Goal: Task Accomplishment & Management: Manage account settings

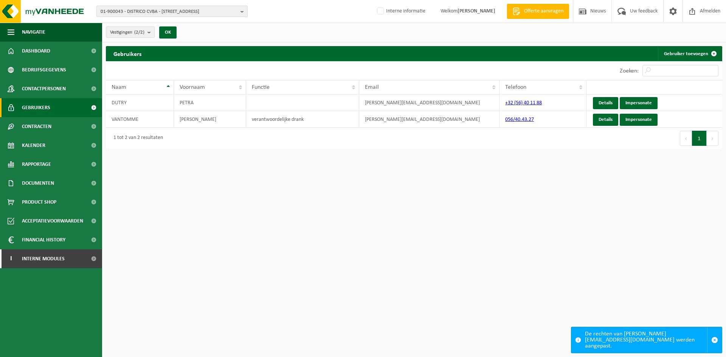
click at [149, 14] on span "01-900043 - DISTRICO CVBA - [STREET_ADDRESS]" at bounding box center [169, 11] width 137 height 11
paste input "10-800163"
type input "10-800163"
click at [151, 34] on strong "10-800163" at bounding box center [157, 35] width 23 height 5
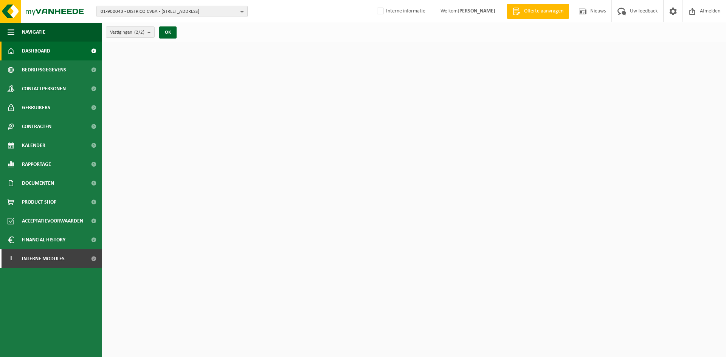
click at [193, 9] on span "01-900043 - DISTRICO CVBA - [STREET_ADDRESS]" at bounding box center [169, 11] width 137 height 11
paste input "10-800163"
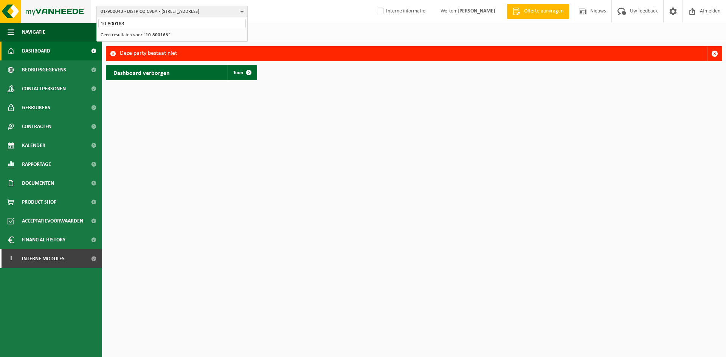
drag, startPoint x: 160, startPoint y: 23, endPoint x: 41, endPoint y: 16, distance: 119.3
click at [41, 16] on div "01-900043 - DISTRICO CVBA - 8560 GULLEGEM, OOSTLAAN 7 10-800163 01-900043 - DIS…" at bounding box center [363, 11] width 726 height 23
click at [188, 9] on span "01-900043 - DISTRICO CVBA - 8560 GULLEGEM, OOSTLAAN 7" at bounding box center [169, 11] width 137 height 11
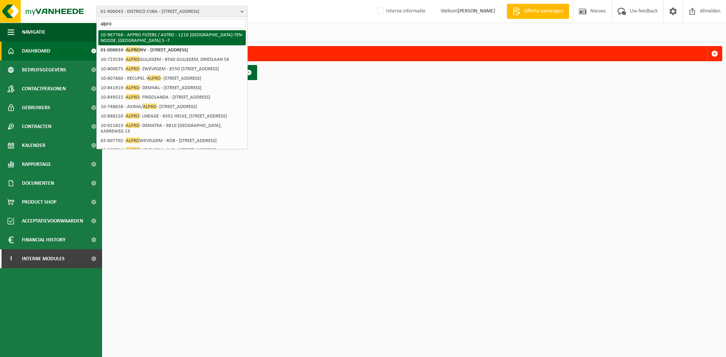
type input "alpro"
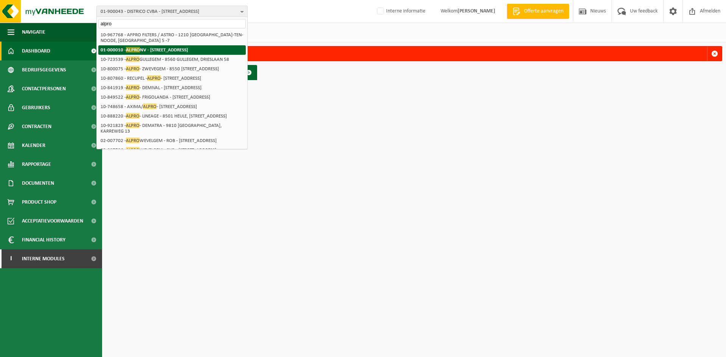
click at [172, 50] on strong "01-000010 - ALPRO NV - 8560 WEVELGEM, VLAMINGSTRAAT 28" at bounding box center [144, 50] width 87 height 6
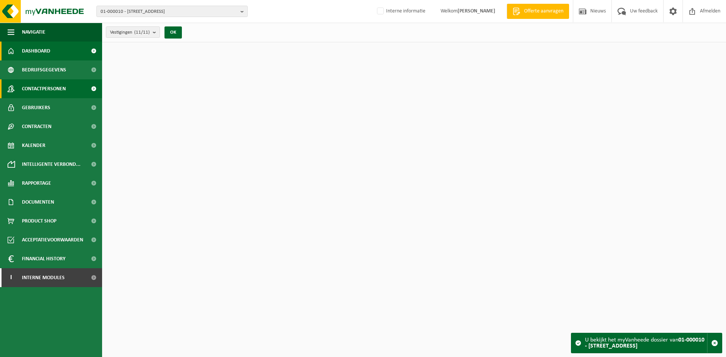
click at [45, 87] on span "Contactpersonen" at bounding box center [44, 88] width 44 height 19
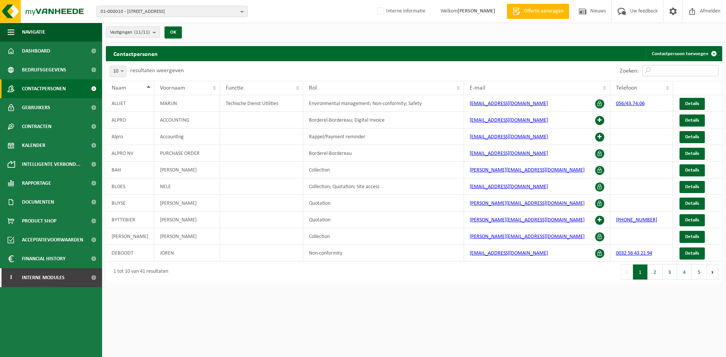
click at [678, 72] on input "Zoeken:" at bounding box center [680, 70] width 76 height 11
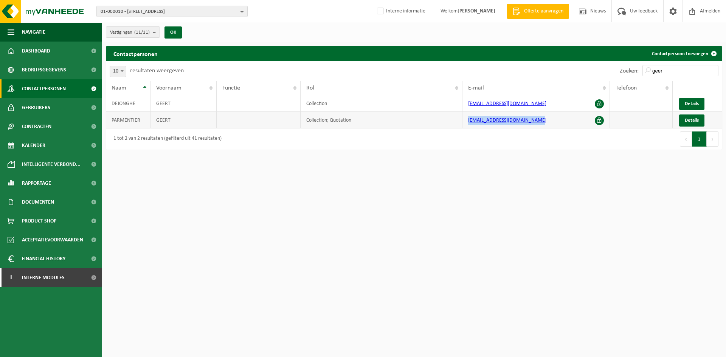
drag, startPoint x: 554, startPoint y: 124, endPoint x: 463, endPoint y: 121, distance: 90.4
click at [463, 121] on td "geert.parmentier@danone.com" at bounding box center [535, 120] width 147 height 17
copy link "geert.parmentier@danone.com"
drag, startPoint x: 665, startPoint y: 67, endPoint x: 593, endPoint y: 64, distance: 72.3
click at [593, 64] on div "Zoeken: geer" at bounding box center [568, 71] width 308 height 20
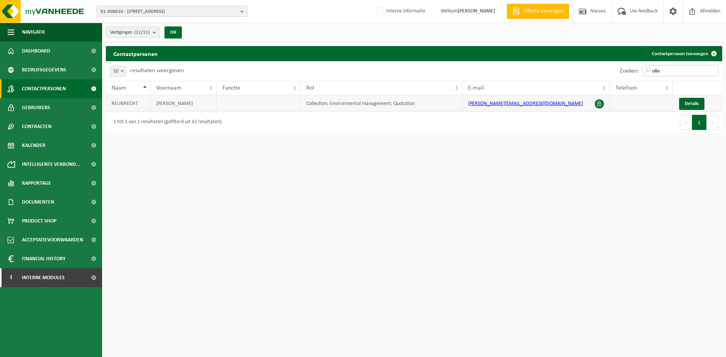
type input "oliv"
drag, startPoint x: 523, startPoint y: 102, endPoint x: 467, endPoint y: 104, distance: 56.0
click at [467, 104] on td "olivier.reubrecht@danone.com" at bounding box center [535, 103] width 147 height 17
copy link "olivier.reubrecht@danone.com"
click at [268, 230] on html "01-000010 - ALPRO NV - 8560 WEVELGEM, VLAMINGSTRAAT 28 01-000010 - ALPRO NV - 8…" at bounding box center [363, 178] width 726 height 357
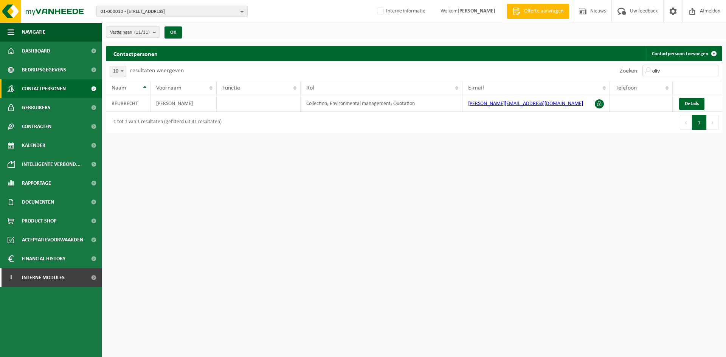
click at [528, 203] on html "01-000010 - ALPRO NV - 8560 WEVELGEM, VLAMINGSTRAAT 28 01-000010 - ALPRO NV - 8…" at bounding box center [363, 178] width 726 height 357
click at [191, 12] on span "01-000010 - ALPRO NV - 8560 WEVELGEM, VLAMINGSTRAAT 28" at bounding box center [169, 11] width 137 height 11
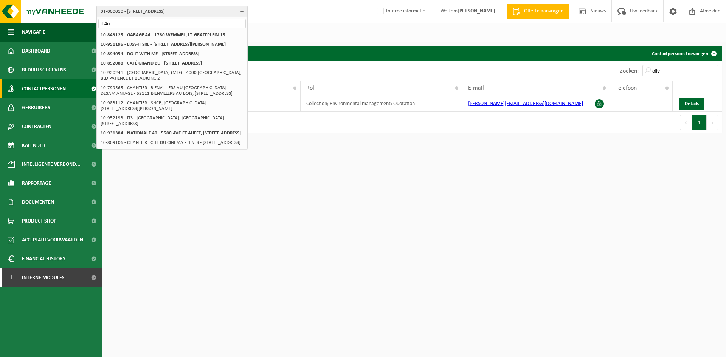
click at [107, 22] on input "it 4u" at bounding box center [171, 23] width 147 height 9
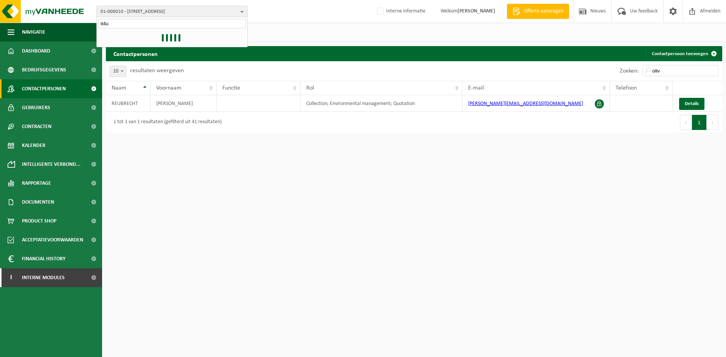
type input "it4u"
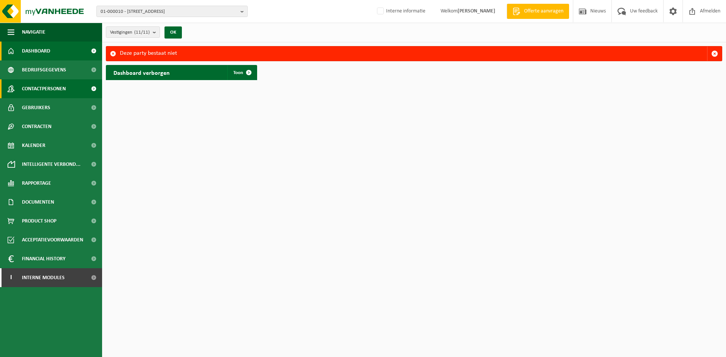
click at [45, 84] on span "Contactpersonen" at bounding box center [44, 88] width 44 height 19
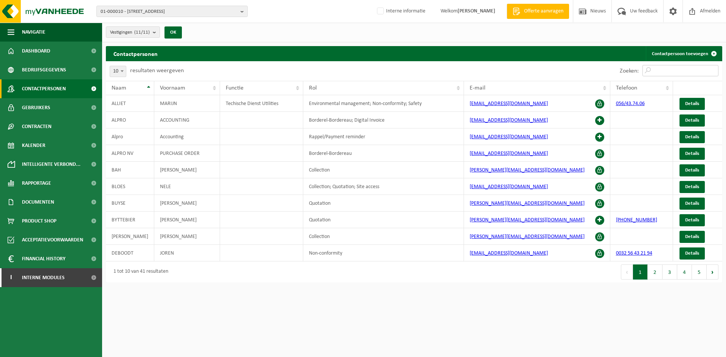
click at [677, 69] on input "Zoeken:" at bounding box center [680, 70] width 76 height 11
click at [202, 11] on span "01-000010 - ALPRO NV - 8560 WEVELGEM, VLAMINGSTRAAT 28" at bounding box center [169, 11] width 137 height 11
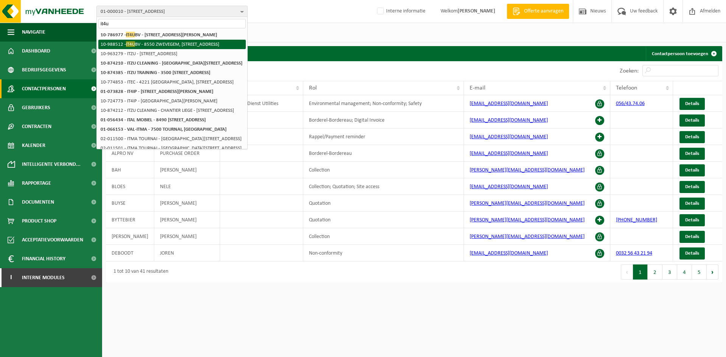
type input "it4u"
click at [193, 48] on li "10-988512 - IT4U BV - 8550 ZWEVEGEM, BEKAERTSTRAAT 8B bus 1" at bounding box center [171, 44] width 147 height 9
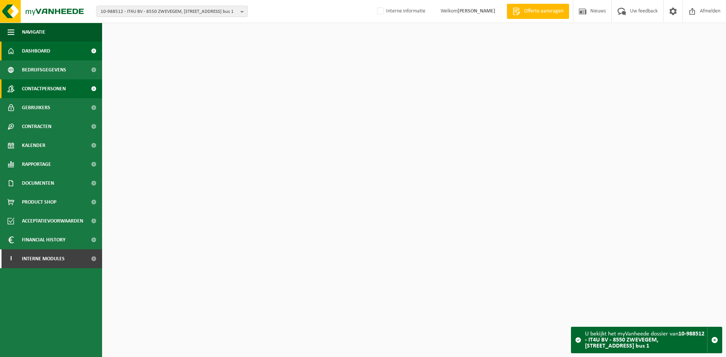
click at [51, 92] on span "Contactpersonen" at bounding box center [44, 88] width 44 height 19
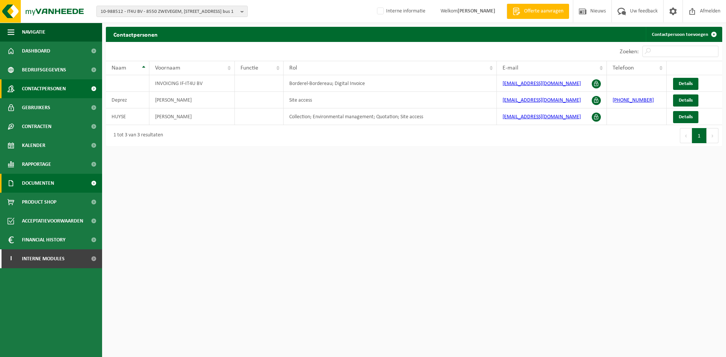
click at [41, 182] on span "Documenten" at bounding box center [38, 183] width 32 height 19
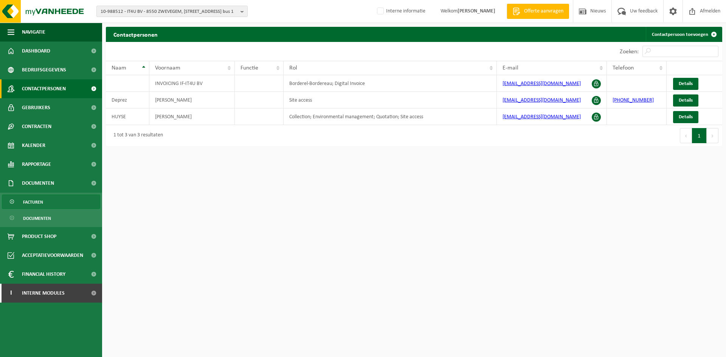
click at [60, 202] on link "Facturen" at bounding box center [51, 202] width 98 height 14
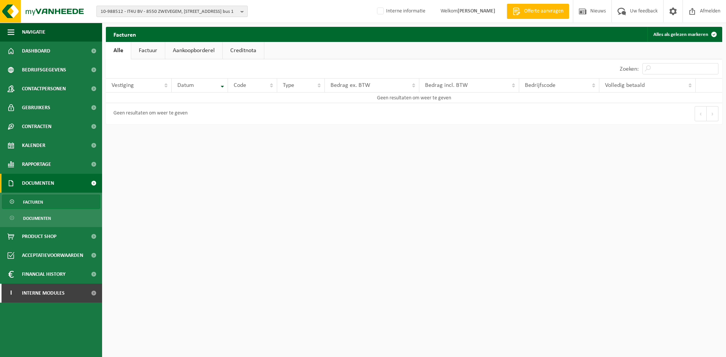
click at [138, 14] on span "10-988512 - IT4U BV - 8550 ZWEVEGEM, [STREET_ADDRESS] bus 1" at bounding box center [169, 11] width 137 height 11
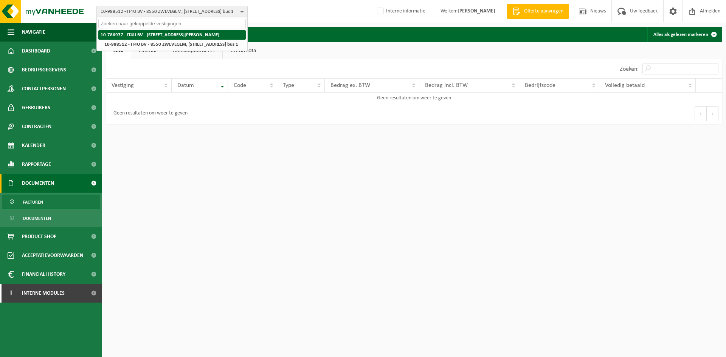
click at [138, 35] on strong "10-786977 - IT4U BV - [STREET_ADDRESS][PERSON_NAME]" at bounding box center [160, 35] width 119 height 5
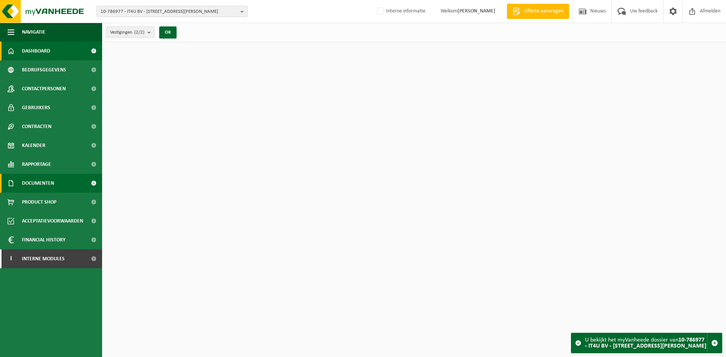
click at [51, 177] on span "Documenten" at bounding box center [38, 183] width 32 height 19
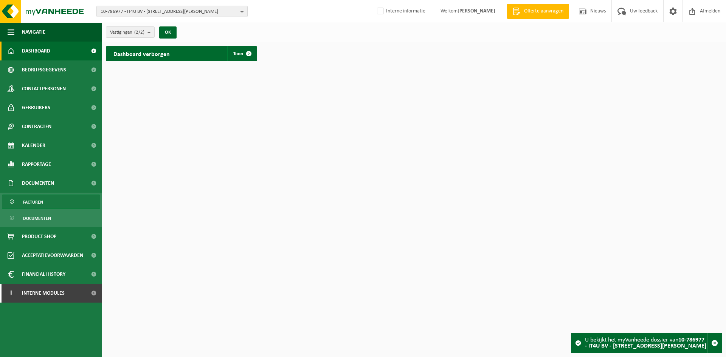
click at [48, 204] on link "Facturen" at bounding box center [51, 202] width 98 height 14
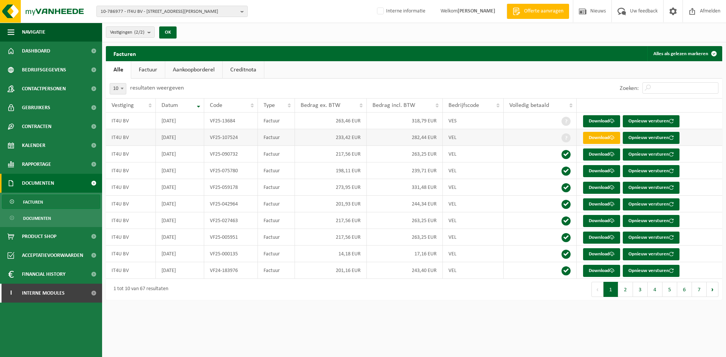
click at [591, 135] on link "Download" at bounding box center [601, 138] width 37 height 12
click at [147, 10] on span "10-786977 - IT4U BV - 8800 RUMBEKE, EDMOND VAN DER SCHELDENSTRAAT 10" at bounding box center [169, 11] width 137 height 11
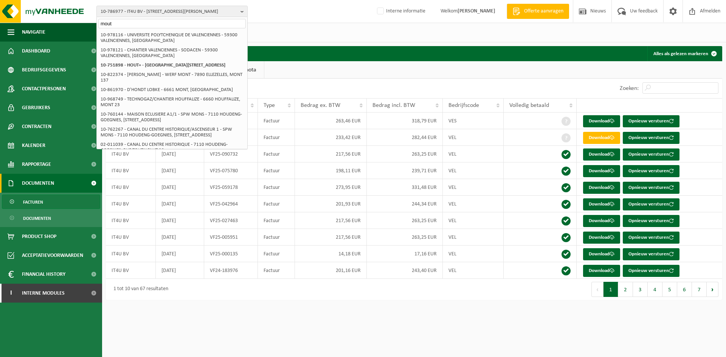
click at [156, 21] on input "mout" at bounding box center [171, 23] width 147 height 9
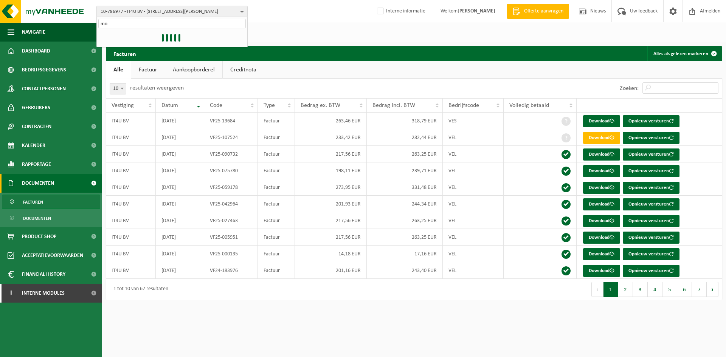
type input "m"
type input "immovisie"
drag, startPoint x: 140, startPoint y: 16, endPoint x: 136, endPoint y: 17, distance: 3.9
click at [136, 17] on div "10-786977 - IT4U BV - 8800 RUMBEKE, EDMOND VAN DER SCHELDENSTRAAT 10 immovisie …" at bounding box center [171, 11] width 151 height 11
click at [140, 21] on div "10-786977 - IT4U BV - 8800 RUMBEKE, EDMOND VAN DER SCHELDENSTRAAT 10 10-786977 …" at bounding box center [363, 11] width 726 height 23
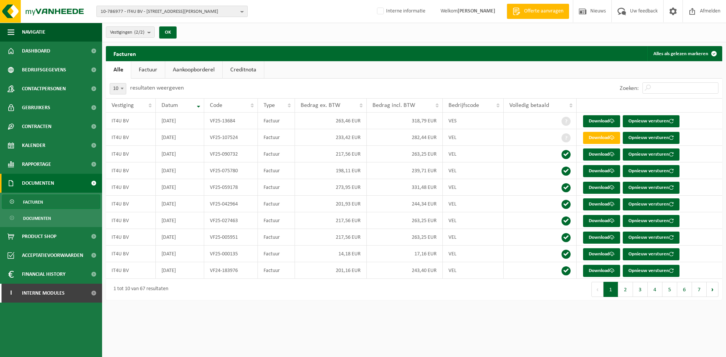
click at [147, 12] on span "10-786977 - IT4U BV - 8800 RUMBEKE, EDMOND VAN DER SCHELDENSTRAAT 10" at bounding box center [169, 11] width 137 height 11
type input "o"
type input "i"
type input "c"
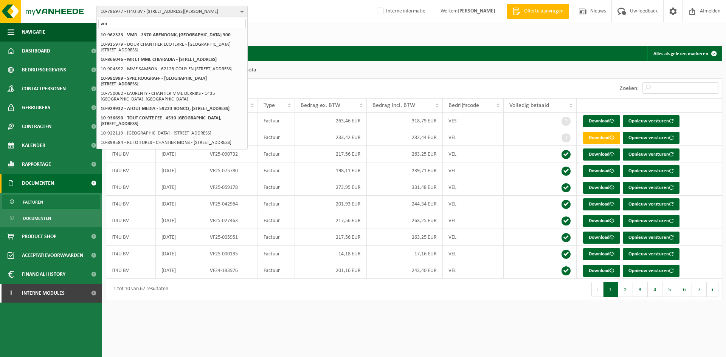
type input "v"
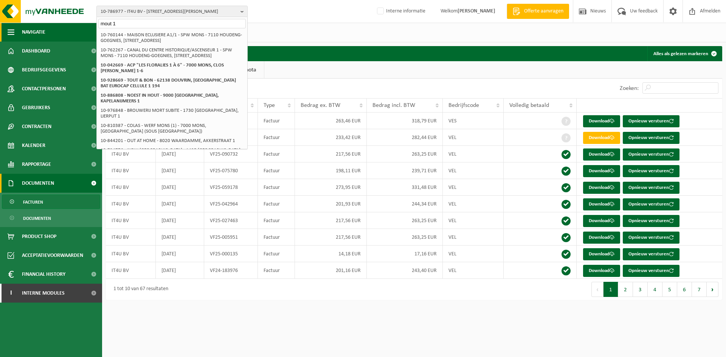
drag, startPoint x: 235, startPoint y: 23, endPoint x: 17, endPoint y: 24, distance: 217.4
click at [19, 23] on div "10-786977 - IT4U BV - 8800 RUMBEKE, EDMOND VAN DER SCHELDENSTRAAT 10 mout 1 10-…" at bounding box center [363, 154] width 726 height 308
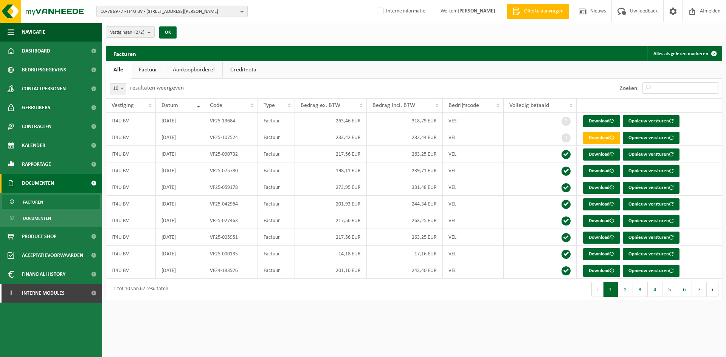
click at [152, 12] on span "10-786977 - IT4U BV - 8800 RUMBEKE, EDMOND VAN DER SCHELDENSTRAAT 10" at bounding box center [169, 11] width 137 height 11
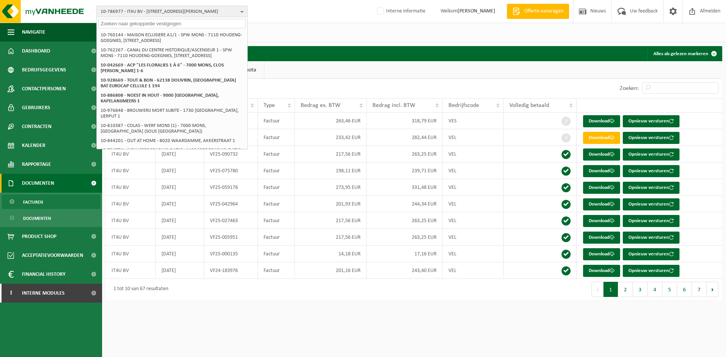
paste input "10-783208"
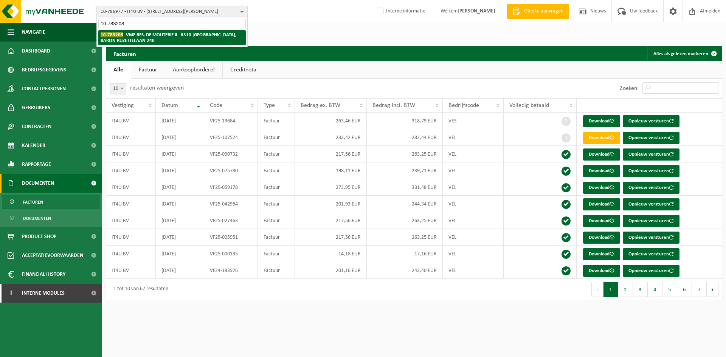
type input "10-783208"
click at [152, 35] on strong "10-783208 - VME RES. DE MOUTERIE II - 8310 SINT-KRUIS, BARON RUZETTELAAN 240" at bounding box center [169, 37] width 136 height 11
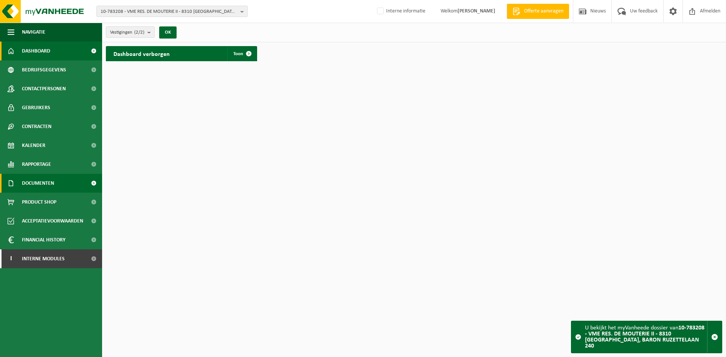
click at [31, 179] on span "Documenten" at bounding box center [38, 183] width 32 height 19
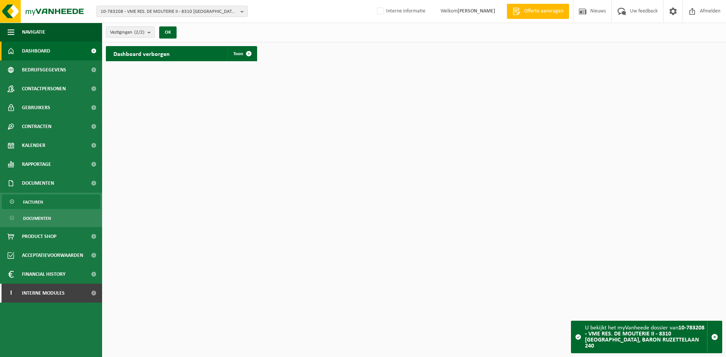
click at [34, 203] on span "Facturen" at bounding box center [33, 202] width 20 height 14
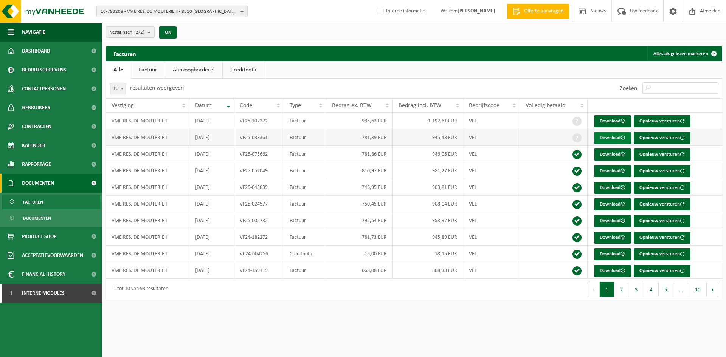
click at [600, 139] on link "Download" at bounding box center [612, 138] width 37 height 12
click at [616, 122] on link "Download" at bounding box center [612, 121] width 37 height 12
click at [172, 11] on span "10-783208 - VME RES. DE MOUTERIE II - 8310 SINT-KRUIS, BARON RUZETTELAAN 240" at bounding box center [169, 11] width 137 height 11
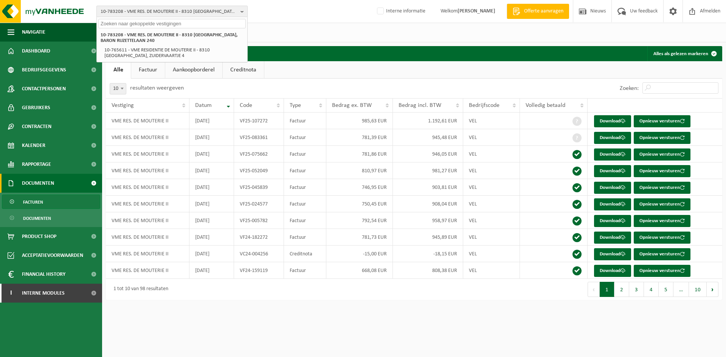
paste input "10-937070"
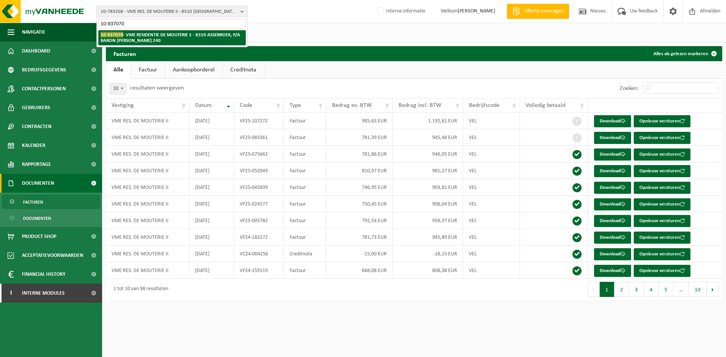
type input "10-937070"
click at [129, 37] on strong "10-937070 - VME RESIDENTIE DE MOUTERIE 1 - 8310 ASSEBROEK, P/A BARON RUZETTELAA…" at bounding box center [171, 37] width 140 height 11
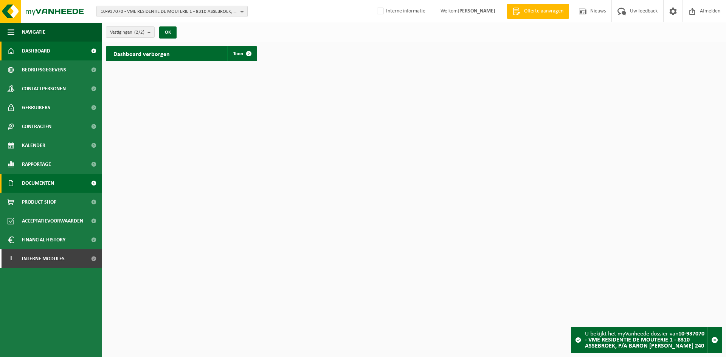
click at [48, 180] on span "Documenten" at bounding box center [38, 183] width 32 height 19
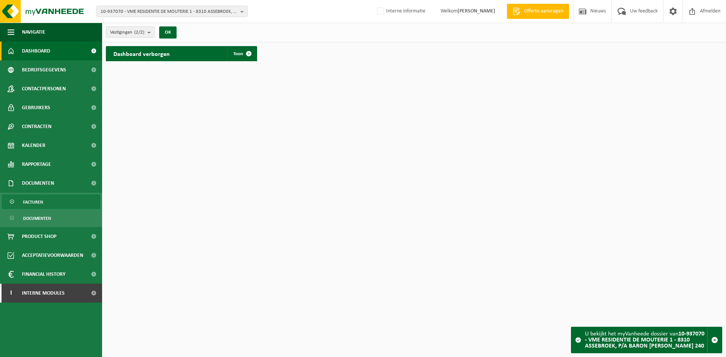
click at [41, 207] on span "Facturen" at bounding box center [33, 202] width 20 height 14
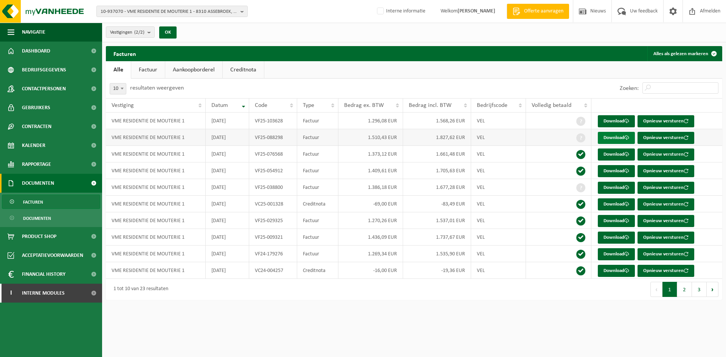
click at [614, 134] on link "Download" at bounding box center [616, 138] width 37 height 12
click at [612, 136] on link "Download" at bounding box center [616, 138] width 37 height 12
click at [617, 119] on link "Download" at bounding box center [616, 121] width 37 height 12
click at [146, 13] on span "10-937070 - VME RESIDENTIE DE MOUTERIE 1 - 8310 ASSEBROEK, P/A BARON RUZETTELAA…" at bounding box center [169, 11] width 137 height 11
paste input "10-992563"
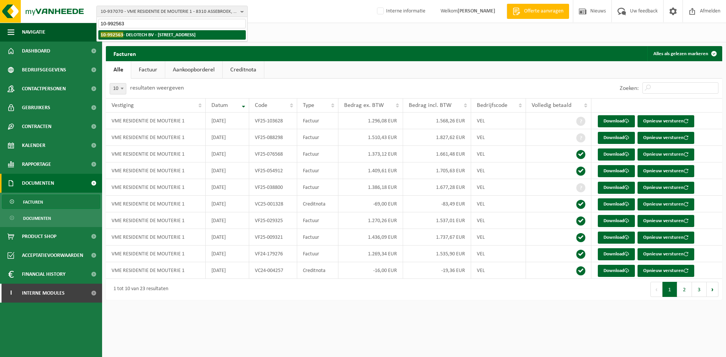
type input "10-992563"
click at [149, 33] on strong "10-992563 - DELOTECH BV - 8582 OUTRIJVE, MOLENSTRAAT 67" at bounding box center [148, 35] width 95 height 6
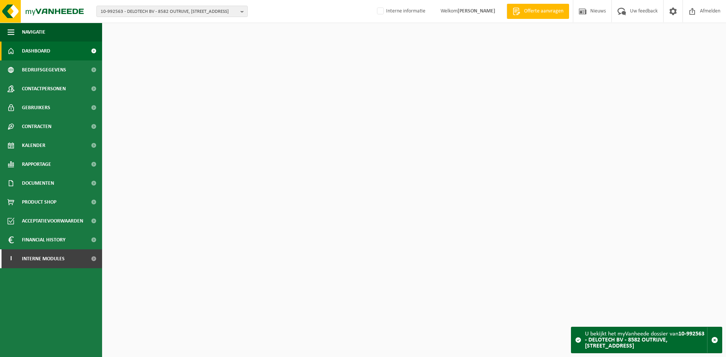
click at [57, 87] on span "Contactpersonen" at bounding box center [44, 88] width 44 height 19
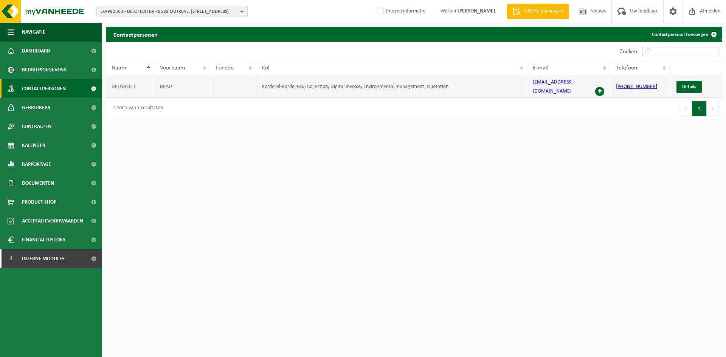
click at [602, 87] on span at bounding box center [599, 91] width 9 height 9
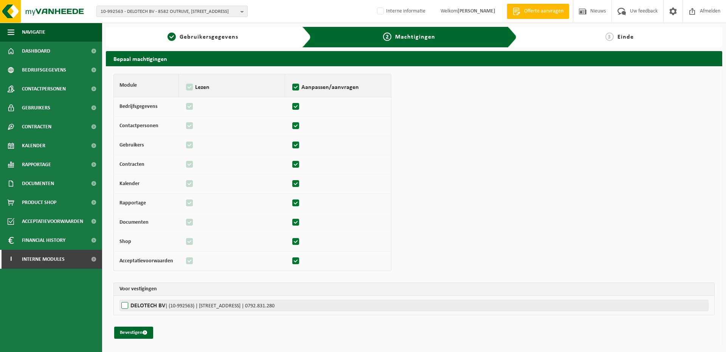
click at [141, 308] on label"] "DELOTECH BV | (10-992563) | MOLENSTRAAT 67, 8582 OUTRIJVE | 0792.831.280" at bounding box center [413, 304] width 589 height 11
click at [141, 308] on input "DELOTECH BV | (10-992563) | MOLENSTRAAT 67, 8582 OUTRIJVE | 0792.831.280" at bounding box center [482, 304] width 726 height 11
checkbox input "true"
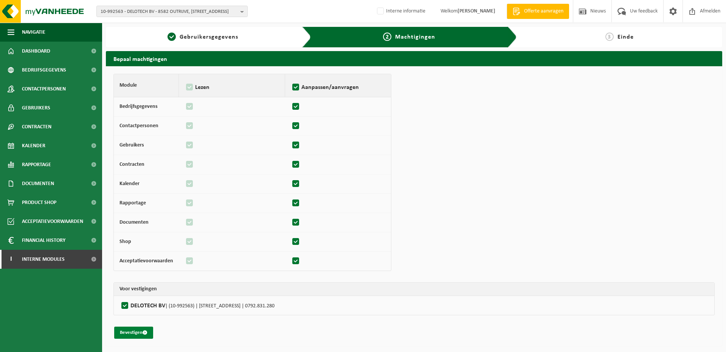
click at [138, 335] on button "Bevestigen" at bounding box center [133, 332] width 39 height 12
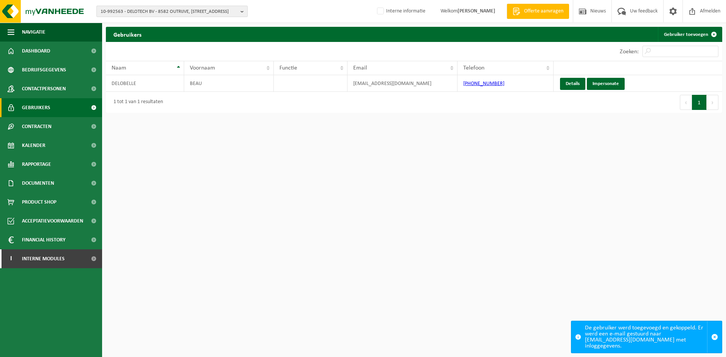
click at [122, 11] on span "10-992563 - DELOTECH BV - 8582 OUTRIJVE, [STREET_ADDRESS]" at bounding box center [169, 11] width 137 height 11
paste input "10-992760"
click at [147, 23] on input "10-992760" at bounding box center [171, 23] width 147 height 9
type input "10-992760"
click at [138, 24] on input "10-992760" at bounding box center [171, 23] width 147 height 9
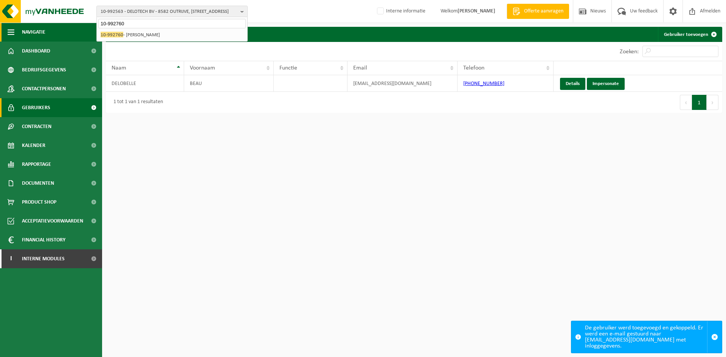
drag, startPoint x: 146, startPoint y: 24, endPoint x: 52, endPoint y: 24, distance: 93.8
click at [52, 24] on div "10-992563 - DELOTECH BV - 8582 OUTRIJVE, MOLENSTRAAT 67 10-992760 10-992563 - D…" at bounding box center [363, 58] width 726 height 117
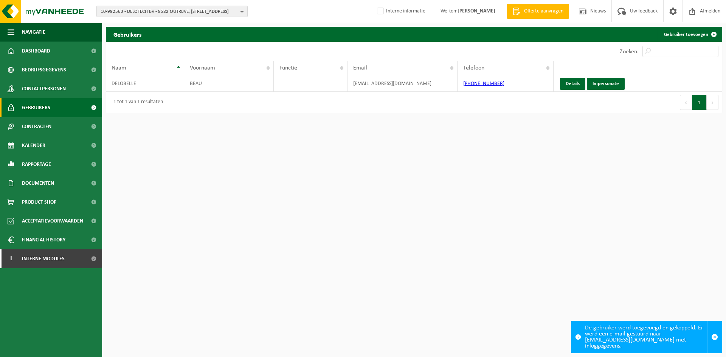
click at [132, 6] on span "10-992563 - DELOTECH BV - 8582 OUTRIJVE, MOLENSTRAAT 67" at bounding box center [169, 11] width 137 height 11
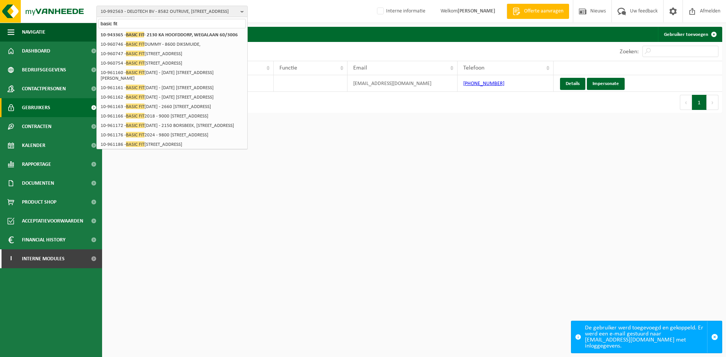
type input "basic fit"
click at [248, 146] on html "10-992563 - DELOTECH BV - 8582 OUTRIJVE, MOLENSTRAAT 67 basic fit 10-992563 - D…" at bounding box center [363, 178] width 726 height 357
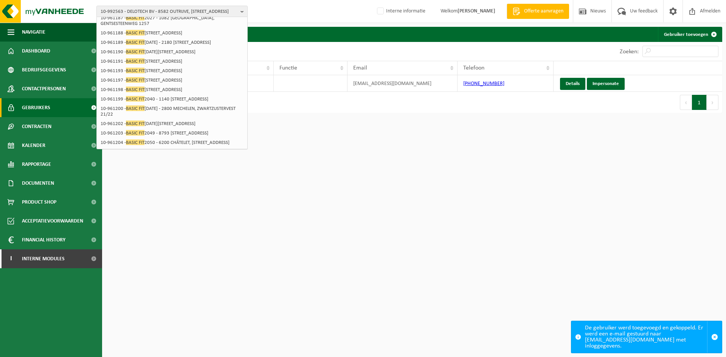
scroll to position [193, 0]
click at [272, 10] on div "10-992563 - DELOTECH BV - 8582 OUTRIJVE, MOLENSTRAAT 67 basic fit 10-992563 - D…" at bounding box center [363, 11] width 726 height 23
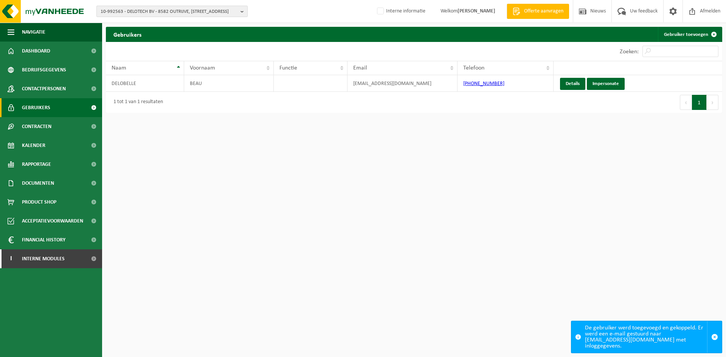
click at [195, 9] on span "10-992563 - DELOTECH BV - 8582 OUTRIJVE, MOLENSTRAAT 67" at bounding box center [169, 11] width 137 height 11
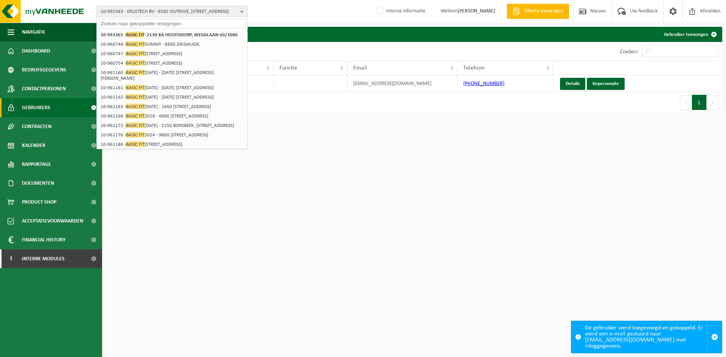
paste input "10-963084"
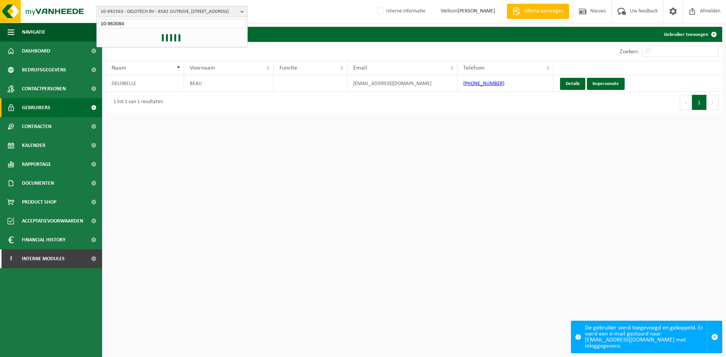
type input "10-963084"
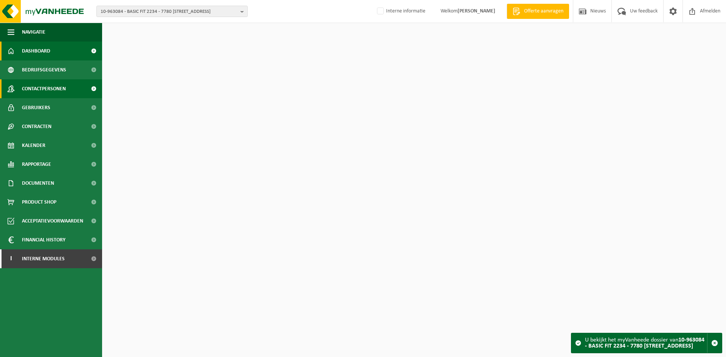
click at [57, 88] on span "Contactpersonen" at bounding box center [44, 88] width 44 height 19
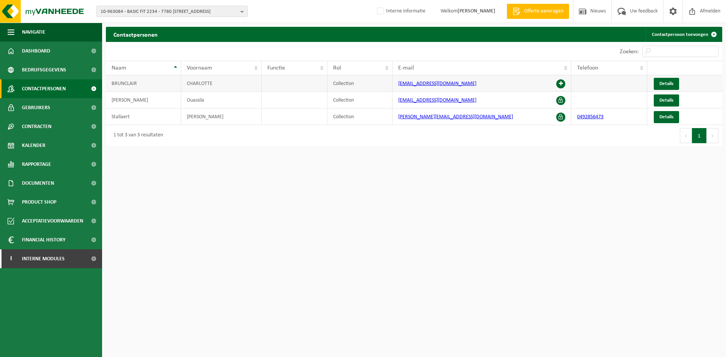
click at [562, 83] on span at bounding box center [560, 83] width 9 height 9
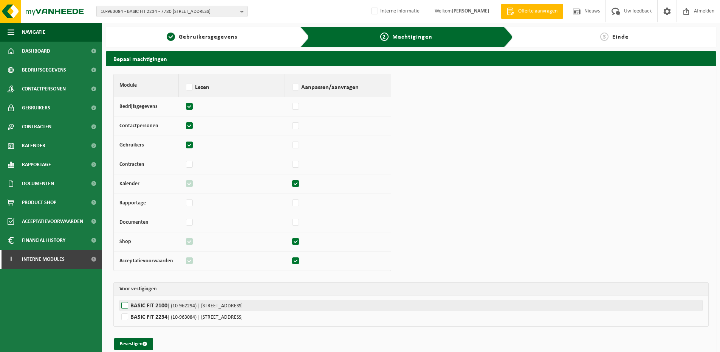
click at [171, 307] on span "| (10-962294) | PARKLAAN 20, 7700 MOESKROEN" at bounding box center [205, 306] width 75 height 6
click at [171, 307] on input "BASIC FIT 2100 | (10-962294) | PARKLAAN 20, 7700 MOESKROEN" at bounding box center [479, 304] width 720 height 11
checkbox input "true"
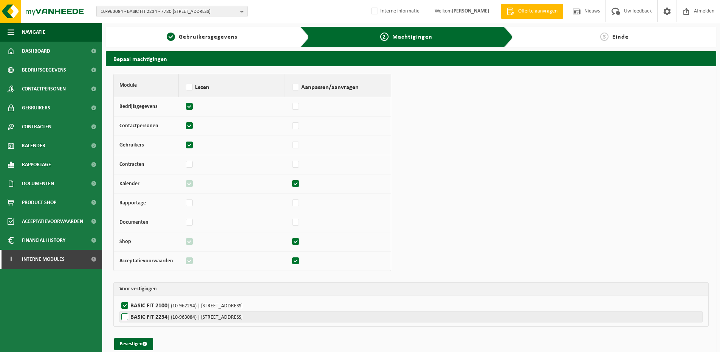
click at [146, 318] on label"] "BASIC FIT 2234 | (10-963084) | WERVIKSESTEENWEG 137, 7780 KOMEN" at bounding box center [410, 316] width 583 height 11
click at [146, 318] on input "BASIC FIT 2234 | (10-963084) | WERVIKSESTEENWEG 137, 7780 KOMEN" at bounding box center [479, 316] width 720 height 11
checkbox input "true"
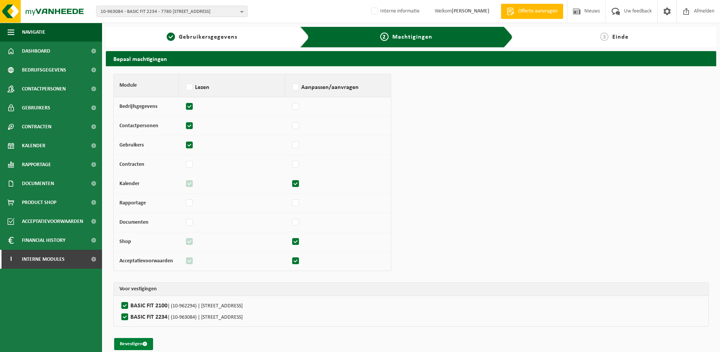
click at [143, 343] on button "Bevestigen" at bounding box center [133, 344] width 39 height 12
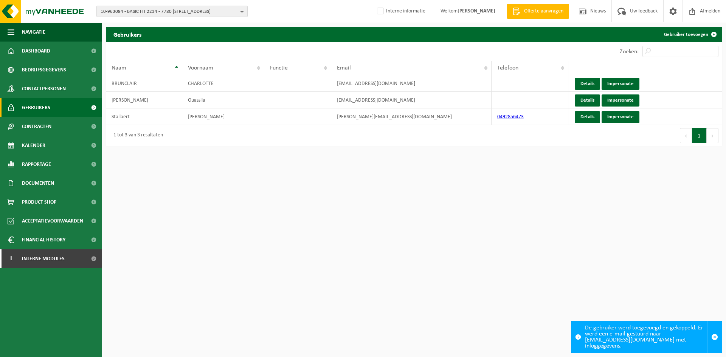
click at [161, 14] on span "10-963084 - BASIC FIT 2234 - 7780 KOMEN, WERVIKSESTEENWEG 137" at bounding box center [169, 11] width 137 height 11
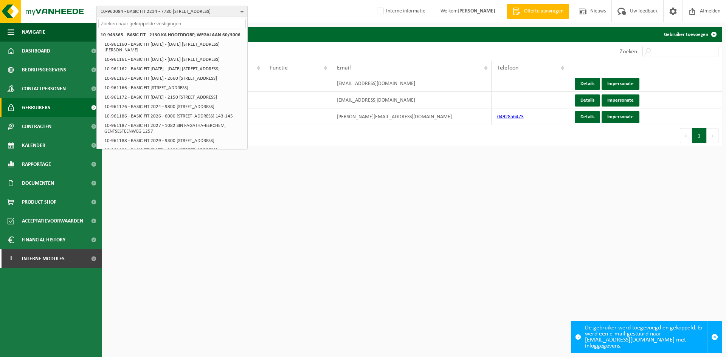
paste input "10-992754"
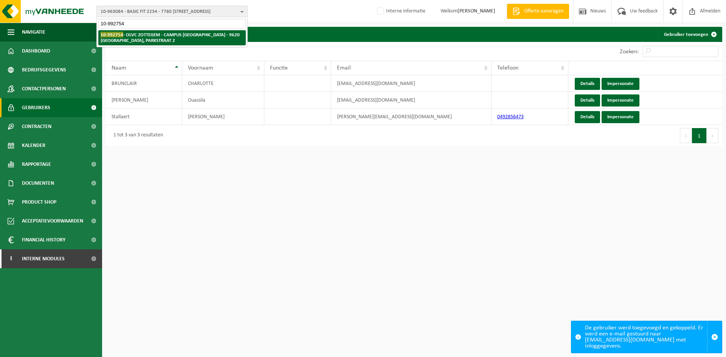
type input "10-992754"
click at [157, 37] on strong "10-992754 - OLVC ZOTTEGEM - CAMPUS GROTENBERGE - 9620 ZOTTEGEM, PARKSTRAAT 2" at bounding box center [170, 37] width 139 height 11
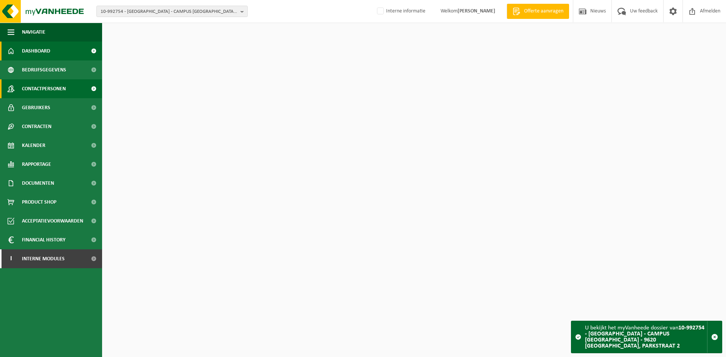
click at [53, 87] on span "Contactpersonen" at bounding box center [44, 88] width 44 height 19
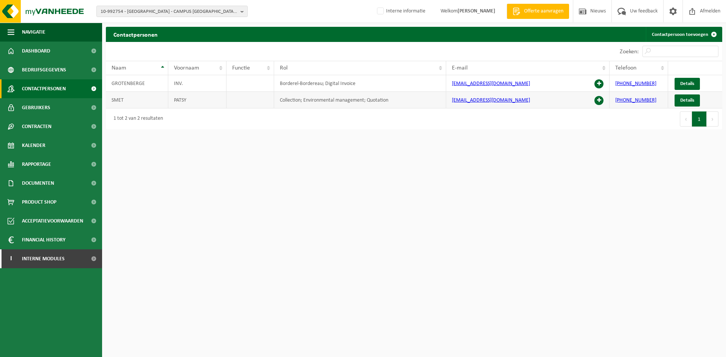
click at [600, 99] on span at bounding box center [598, 100] width 9 height 9
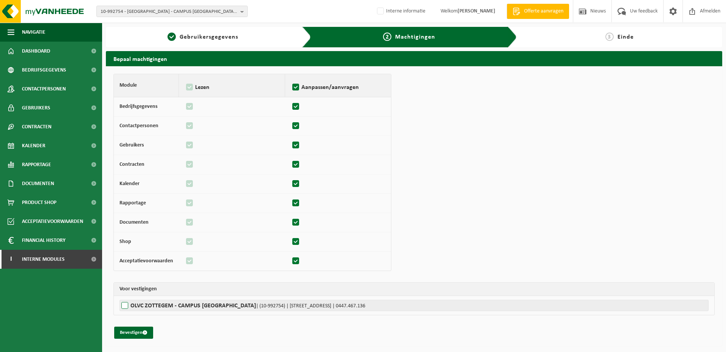
click at [157, 306] on label"] "OLVC ZOTTEGEM - CAMPUS [GEOGRAPHIC_DATA] | (10-992754) | [STREET_ADDRESS] | 044…" at bounding box center [413, 304] width 589 height 11
click at [157, 306] on input "OLVC ZOTTEGEM - CAMPUS [GEOGRAPHIC_DATA] | (10-992754) | [STREET_ADDRESS] | 044…" at bounding box center [482, 304] width 726 height 11
checkbox input "true"
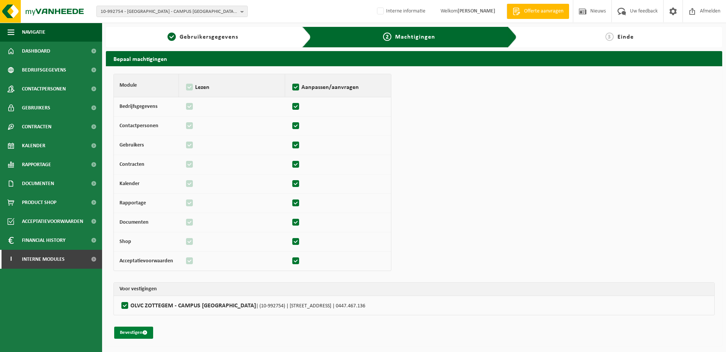
click at [142, 333] on button "Bevestigen" at bounding box center [133, 332] width 39 height 12
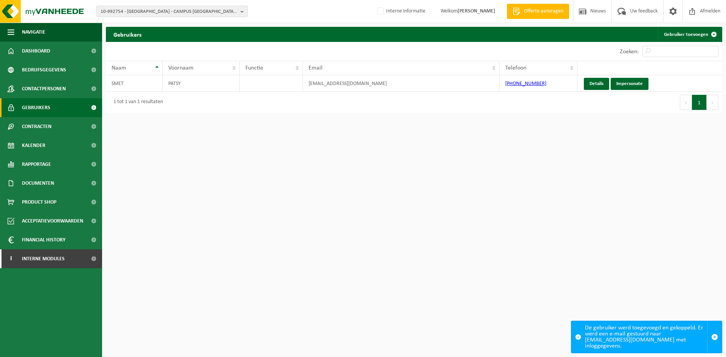
drag, startPoint x: 209, startPoint y: 15, endPoint x: 203, endPoint y: 22, distance: 9.9
click at [209, 15] on span "10-992754 - OLVC ZOTTEGEM - CAMPUS GROTENBERGE - 9620 ZOTTEGEM, PARKSTRAAT 2" at bounding box center [169, 11] width 137 height 11
paste input "10-991946"
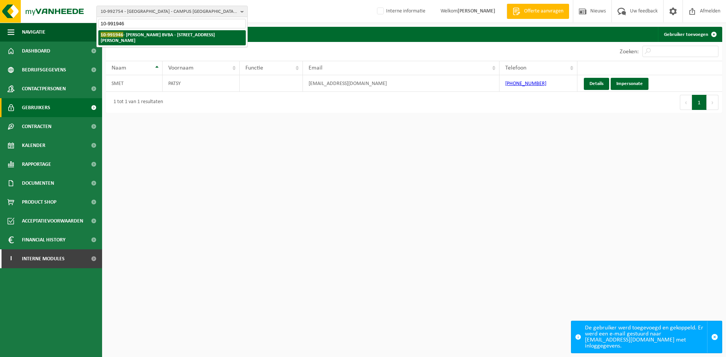
type input "10-991946"
click at [160, 37] on strong "10-991946 - LUC DHAENS BVBA - 8211 AARTRIJKE, ALFONS MERVILLIESTRAAT 32" at bounding box center [158, 37] width 114 height 11
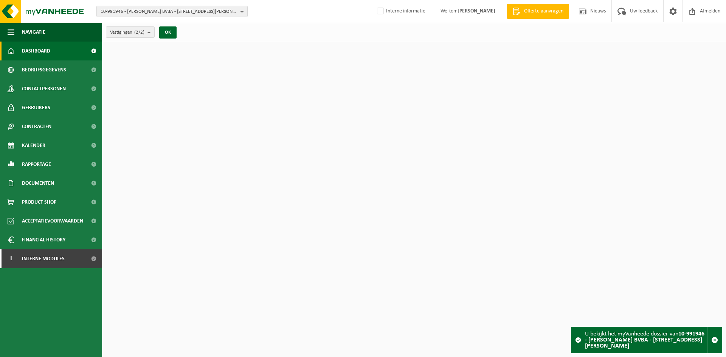
click at [51, 87] on span "Contactpersonen" at bounding box center [44, 88] width 44 height 19
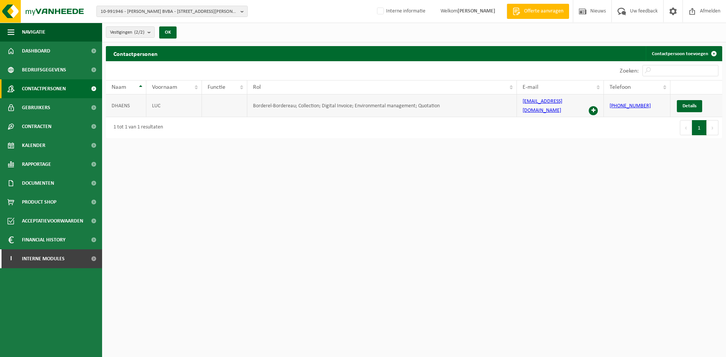
click at [594, 106] on span at bounding box center [593, 110] width 9 height 9
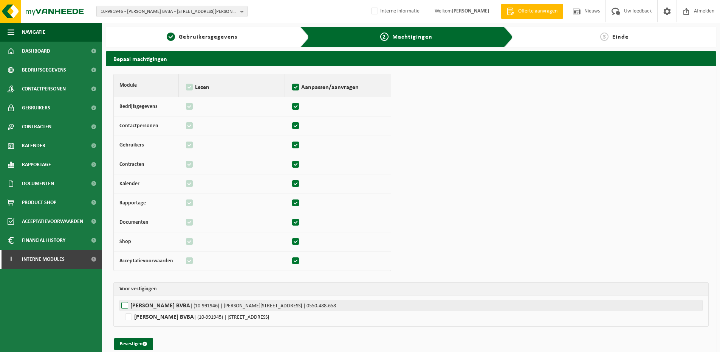
click at [164, 303] on label"] "[PERSON_NAME] BVBA | (10-991946) | [PERSON_NAME][STREET_ADDRESS] | 0550.488.658" at bounding box center [410, 304] width 583 height 11
click at [164, 303] on input "[PERSON_NAME] BVBA | (10-991946) | [PERSON_NAME][STREET_ADDRESS] | 0550.488.658" at bounding box center [479, 304] width 720 height 11
checkbox input "true"
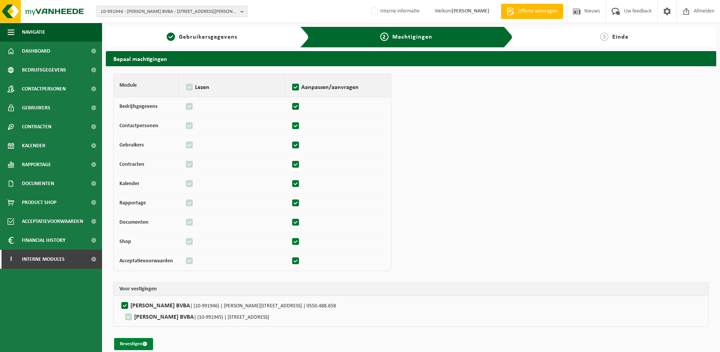
click at [143, 345] on span "submit" at bounding box center [145, 343] width 5 height 5
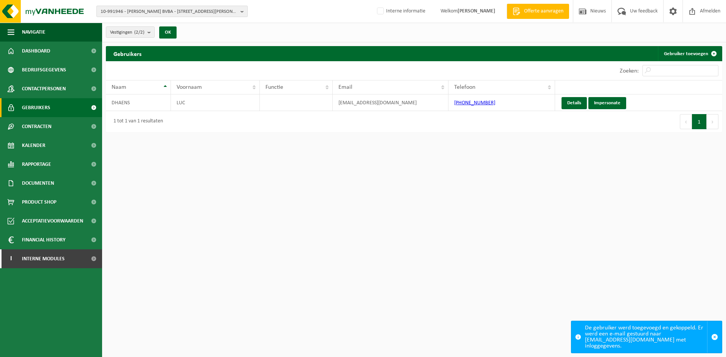
click at [166, 11] on span "10-991946 - [PERSON_NAME] BVBA - [STREET_ADDRESS][PERSON_NAME]" at bounding box center [169, 11] width 137 height 11
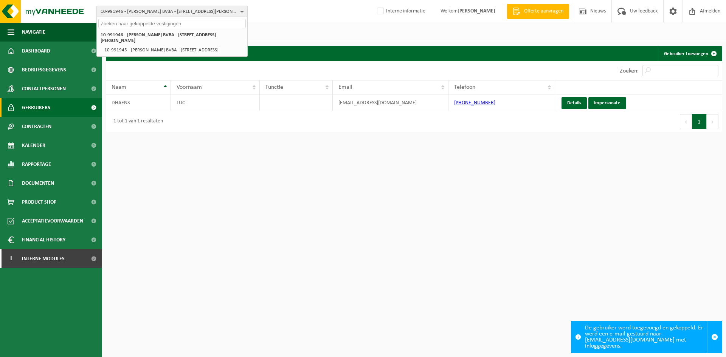
paste input "10-992825"
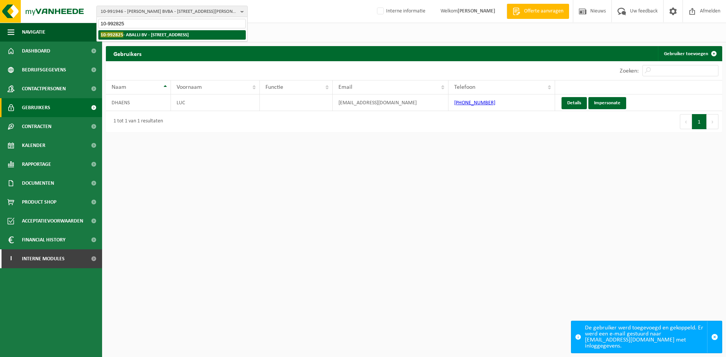
type input "10-992825"
click at [151, 34] on strong "10-992825 - ABALLI BV - 8970 POPERINGE, DOORNSTRAAT 65" at bounding box center [145, 35] width 88 height 6
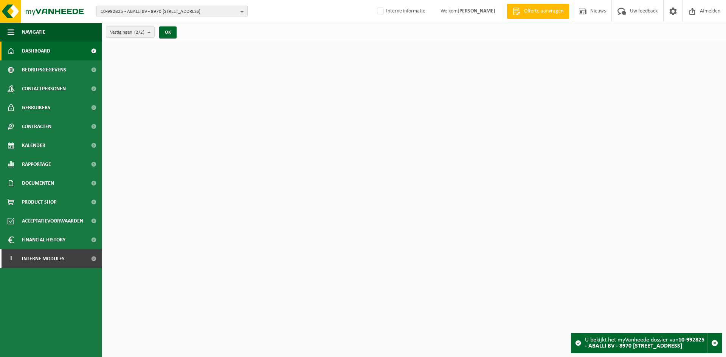
click at [50, 85] on span "Contactpersonen" at bounding box center [44, 88] width 44 height 19
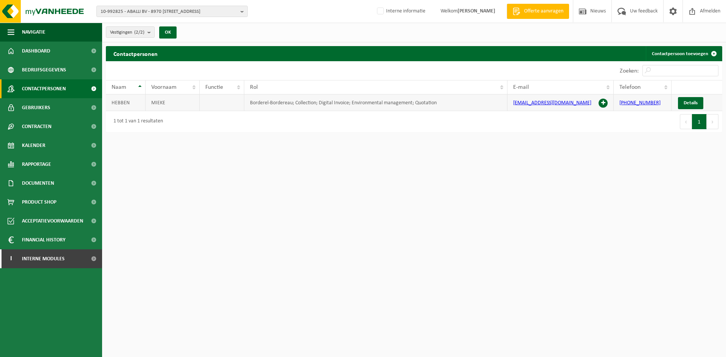
click at [607, 101] on span at bounding box center [603, 103] width 9 height 9
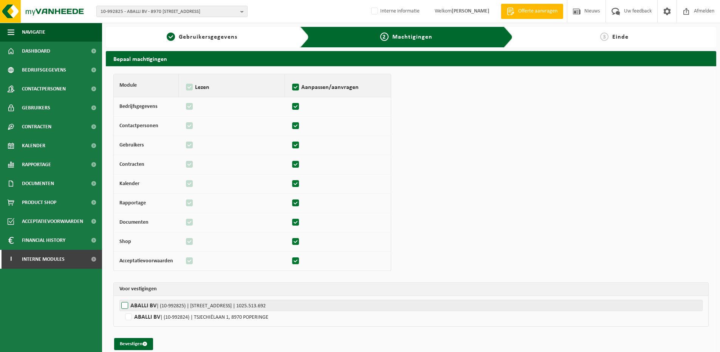
click at [146, 307] on label"] "ABALLI BV | (10-992825) | DOORNSTRAAT 65, 8970 POPERINGE | 1025.513.692" at bounding box center [410, 304] width 583 height 11
click at [146, 307] on input "ABALLI BV | (10-992825) | DOORNSTRAAT 65, 8970 POPERINGE | 1025.513.692" at bounding box center [479, 304] width 720 height 11
checkbox input "true"
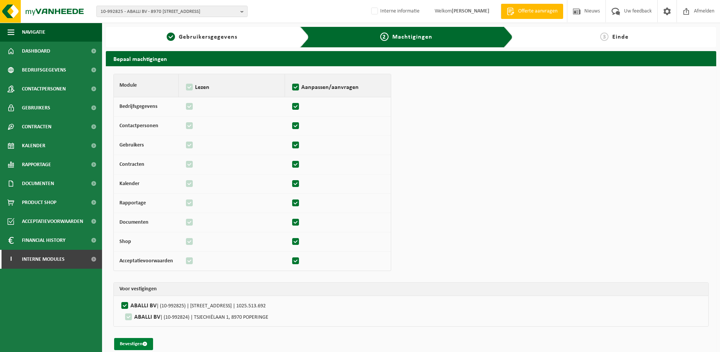
click at [131, 345] on button "Bevestigen" at bounding box center [133, 344] width 39 height 12
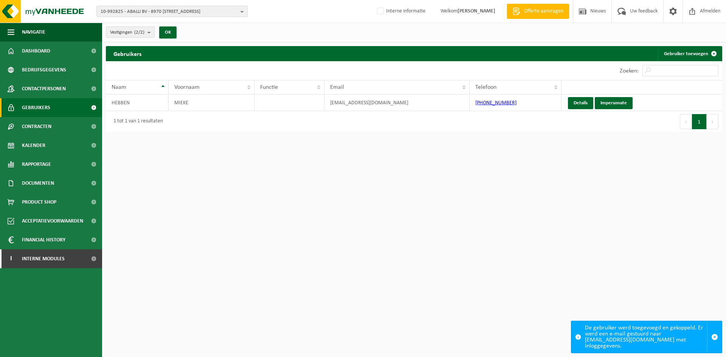
click at [184, 14] on span "10-992825 - ABALLI BV - 8970 POPERINGE, DOORNSTRAAT 65" at bounding box center [169, 11] width 137 height 11
paste input "01-089977"
type input "01-089977"
click at [152, 39] on li "01-089977 - TUINSAPPEN LOMBARTS CALVILLE - 8902 VOORMEZELE, SLIJPSTRAAT 1" at bounding box center [171, 34] width 147 height 9
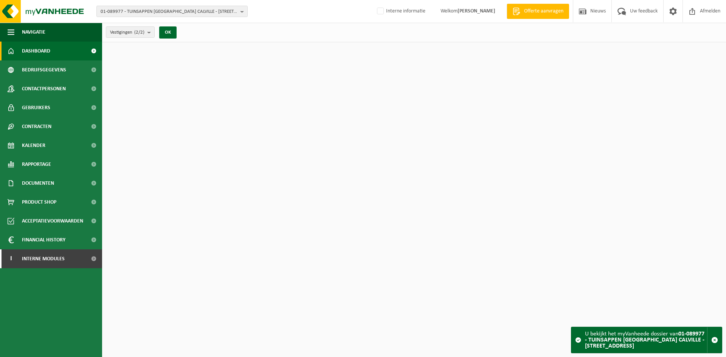
click at [25, 95] on span "Contactpersonen" at bounding box center [44, 88] width 44 height 19
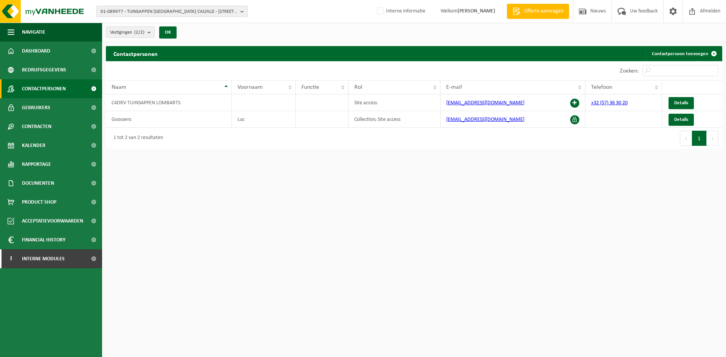
click at [190, 13] on span "01-089977 - TUINSAPPEN LOMBARTS CALVILLE - 8902 VOORMEZELE, SLIJPSTRAAT 1" at bounding box center [169, 11] width 137 height 11
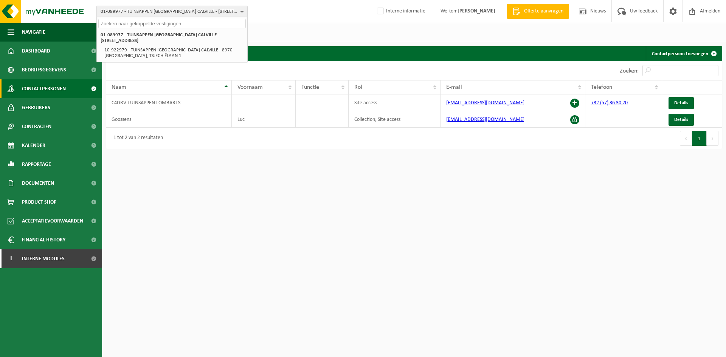
paste input "01-903460"
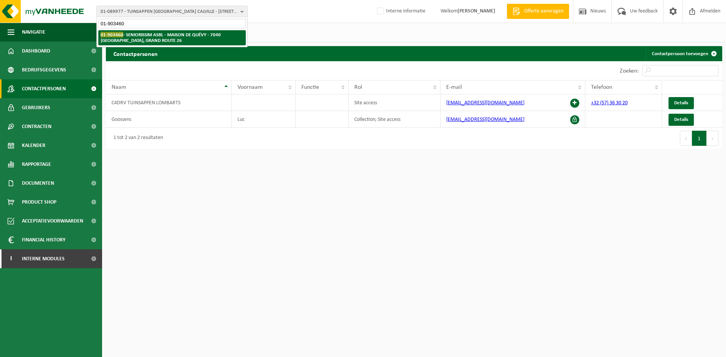
type input "01-903460"
click at [166, 39] on li "01-903460 - SENIORISSIM ASBL - MAISON DE QUÉVY - 7040 QUÉVY-LE-GRAND, GRAND ROU…" at bounding box center [171, 37] width 147 height 15
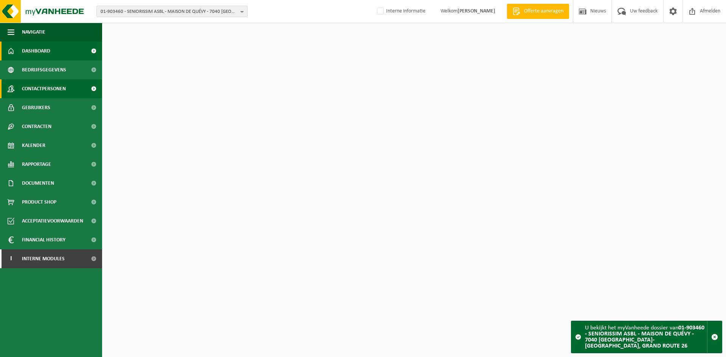
click at [48, 91] on span "Contactpersonen" at bounding box center [44, 88] width 44 height 19
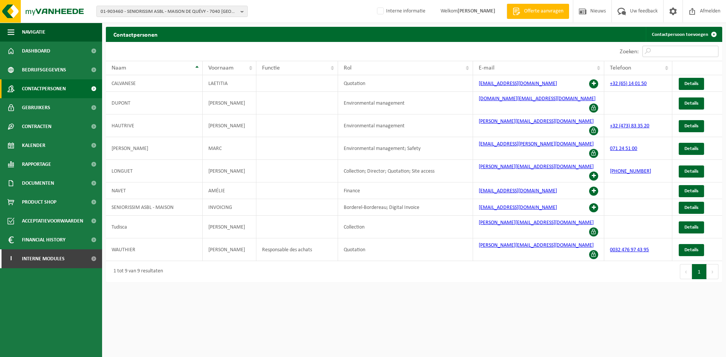
click at [663, 52] on input "Zoeken:" at bounding box center [680, 51] width 76 height 11
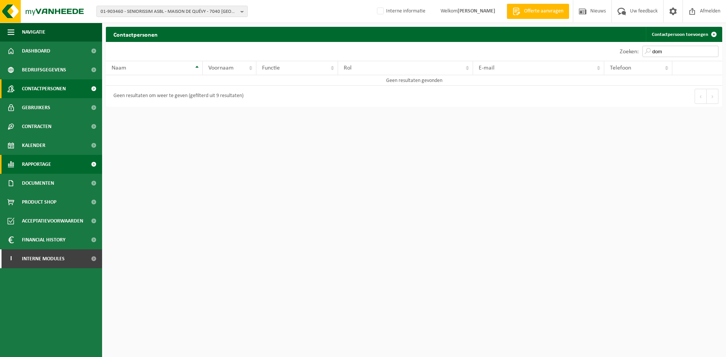
type input "dom"
click at [141, 11] on span "01-903460 - SENIORISSIM ASBL - MAISON DE QUÉVY - 7040 QUÉVY-LE-GRAND, GRAND ROU…" at bounding box center [169, 11] width 137 height 11
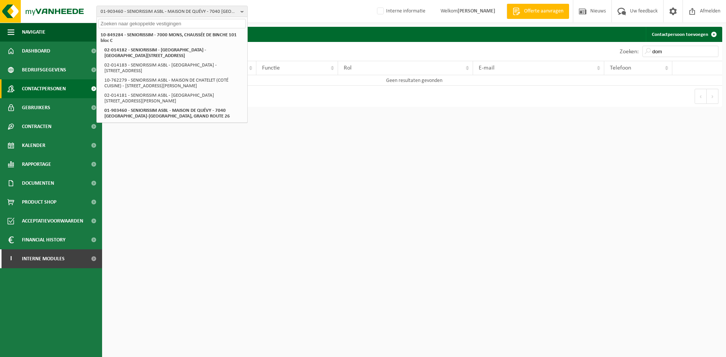
click at [147, 21] on input "text" at bounding box center [171, 23] width 147 height 9
paste input "01-901724"
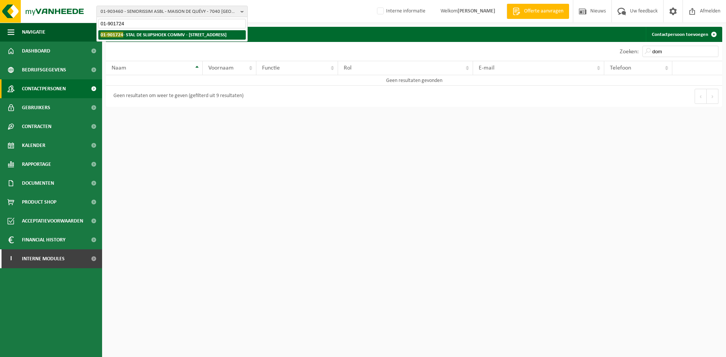
type input "01-901724"
click at [147, 36] on strong "01-901724 - STAL DE SLIJPSHOEK COMMV - 8880 LEDEGEM, KLEINE MOORSLEDESTRAAT 15" at bounding box center [164, 35] width 126 height 6
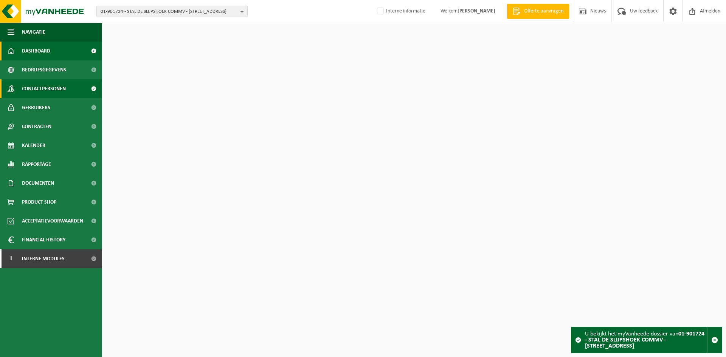
click at [56, 85] on span "Contactpersonen" at bounding box center [44, 88] width 44 height 19
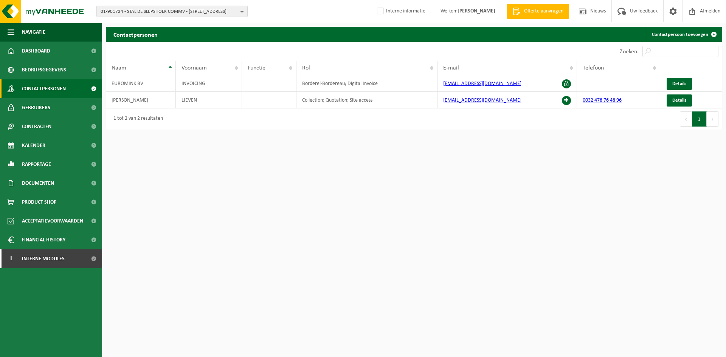
click at [176, 15] on span "01-901724 - STAL DE SLIJPSHOEK COMMV - [STREET_ADDRESS]" at bounding box center [169, 11] width 137 height 11
paste input "10-992489"
type input "10-992489"
click at [159, 33] on strong "10-992489 - STAL DE SLIJPSHOEK COMMV - 8880 LEDEGEM, KLEINE MOORSLEEDSESTRAAT 17" at bounding box center [164, 35] width 126 height 6
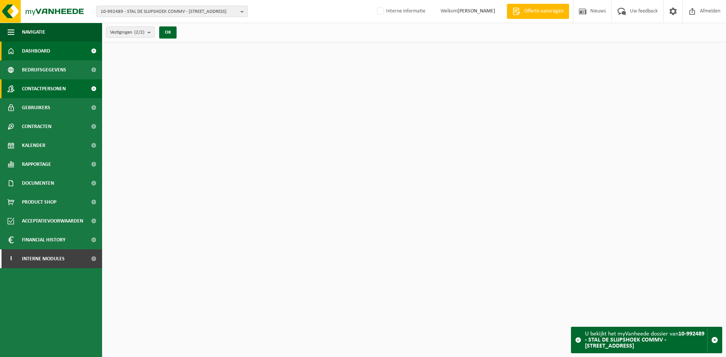
click at [61, 92] on span "Contactpersonen" at bounding box center [44, 88] width 44 height 19
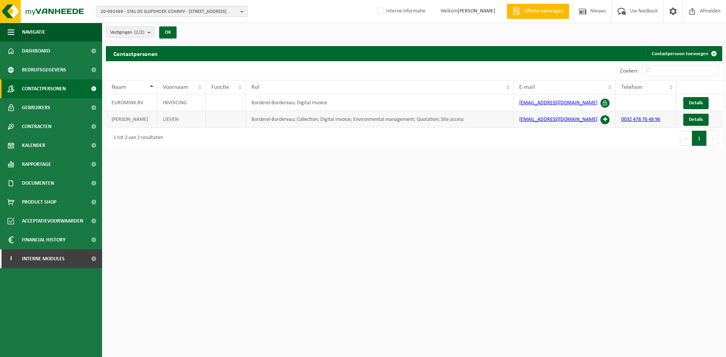
click at [604, 121] on span at bounding box center [604, 119] width 9 height 9
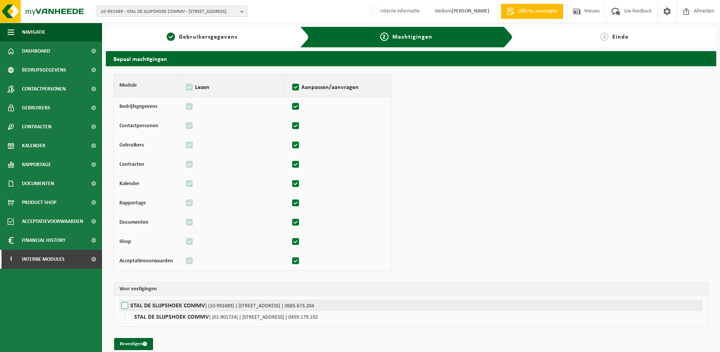
click at [172, 306] on label"] "STAL DE SLIJPSHOEK COMMV | (10-992489) | KLEINE MOORSLEEDSESTRAAT 17, 8880 LEDE…" at bounding box center [410, 304] width 583 height 11
click at [172, 306] on input "STAL DE SLIJPSHOEK COMMV | (10-992489) | KLEINE MOORSLEEDSESTRAAT 17, 8880 LEDE…" at bounding box center [479, 304] width 720 height 11
checkbox input "true"
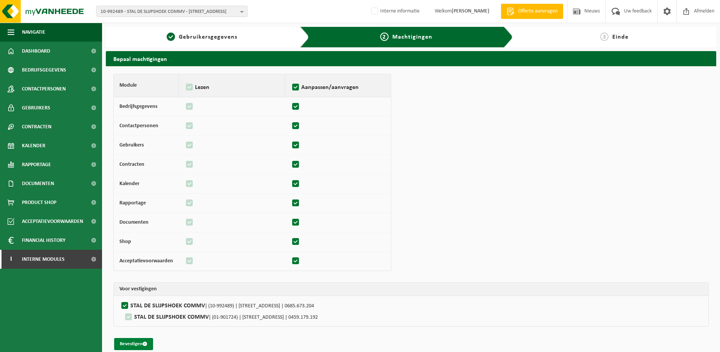
drag, startPoint x: 134, startPoint y: 345, endPoint x: 133, endPoint y: 339, distance: 6.5
click at [134, 346] on button "Bevestigen" at bounding box center [133, 344] width 39 height 12
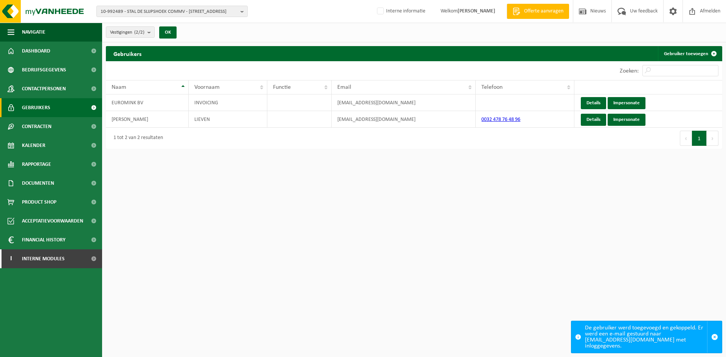
click at [41, 106] on span "Gebruikers" at bounding box center [36, 107] width 28 height 19
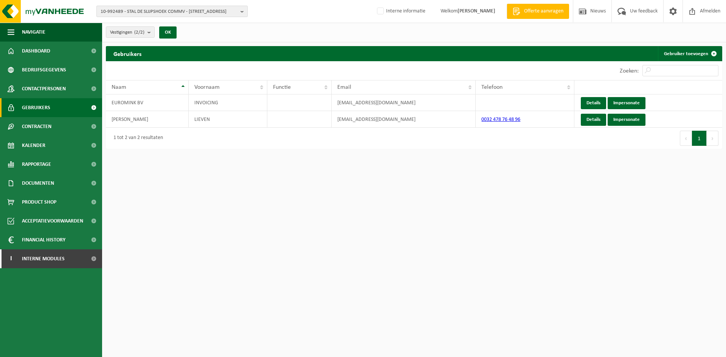
click at [149, 12] on span "10-992489 - STAL DE SLIJPSHOEK COMMV - [STREET_ADDRESS]" at bounding box center [169, 11] width 137 height 11
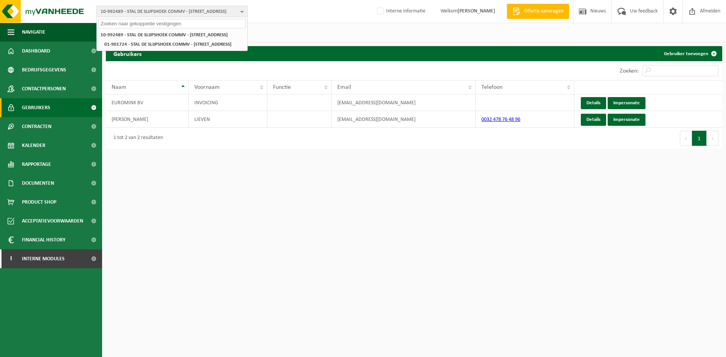
click at [311, 24] on div "Vestigingen (2/2) Alles selecteren Alles deselecteren Actieve selecteren STAL D…" at bounding box center [414, 33] width 624 height 20
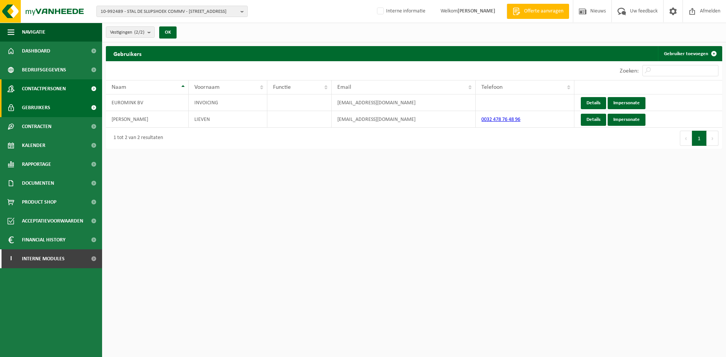
click at [43, 88] on span "Contactpersonen" at bounding box center [44, 88] width 44 height 19
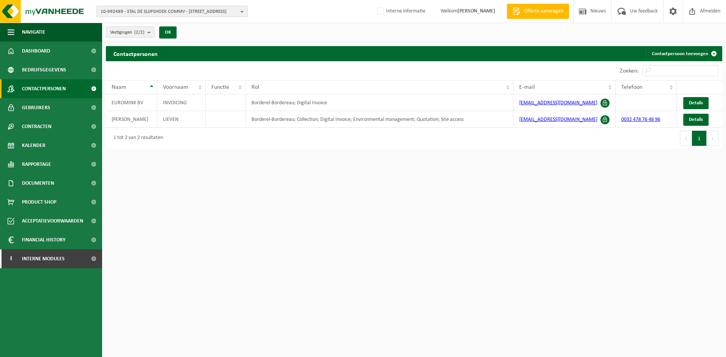
click at [130, 13] on span "10-992489 - STAL DE SLIJPSHOEK COMMV - [STREET_ADDRESS]" at bounding box center [169, 11] width 137 height 11
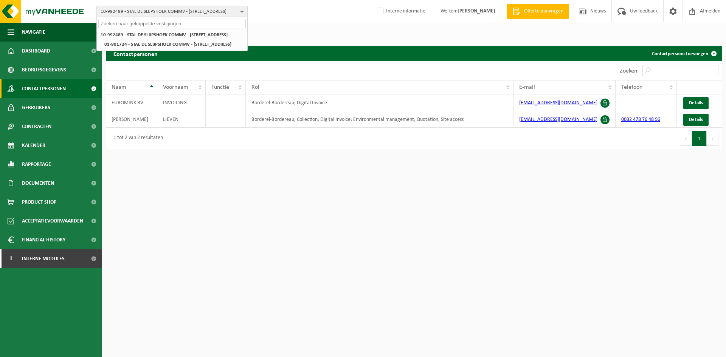
click at [137, 24] on input "text" at bounding box center [171, 23] width 147 height 9
paste input "01-901724"
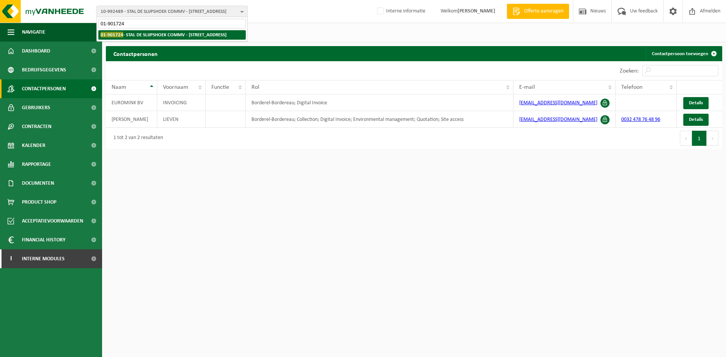
type input "01-901724"
click at [150, 36] on strong "01-901724 - STAL DE SLIJPSHOEK COMMV - 8880 LEDEGEM, KLEINE MOORSLEDESTRAAT 15" at bounding box center [164, 35] width 126 height 6
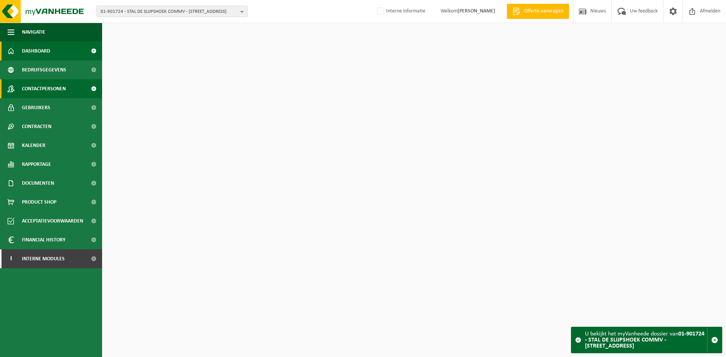
click at [70, 88] on link "Contactpersonen" at bounding box center [51, 88] width 102 height 19
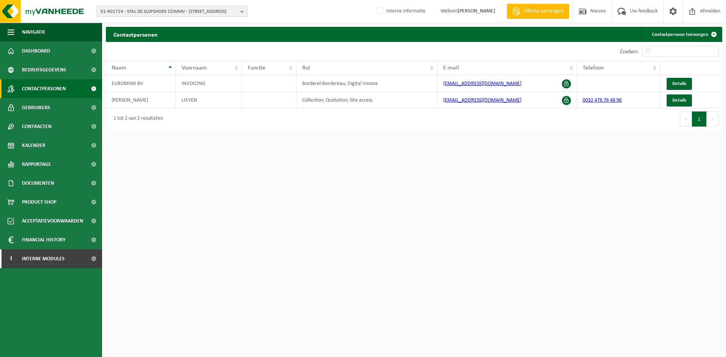
click at [201, 9] on span "01-901724 - STAL DE SLIJPSHOEK COMMV - 8880 LEDEGEM, KLEINE MOORSLEDESTRAAT 15" at bounding box center [169, 11] width 137 height 11
paste input "01-096662"
type input "01-096662"
click at [161, 34] on strong "01-096662 - FRAICO SA - 4500 HUY, QUAI DE COMPIEGNE 47" at bounding box center [162, 35] width 122 height 6
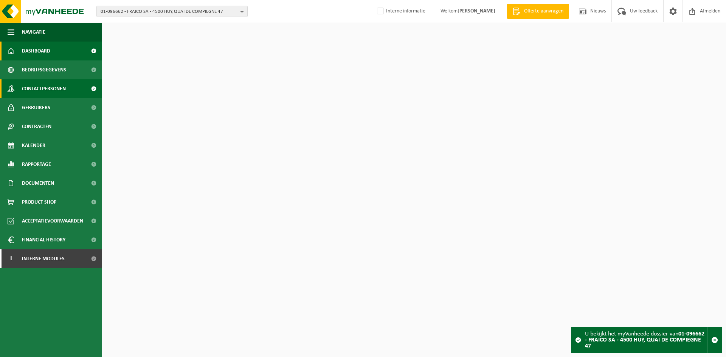
click at [54, 88] on span "Contactpersonen" at bounding box center [44, 88] width 44 height 19
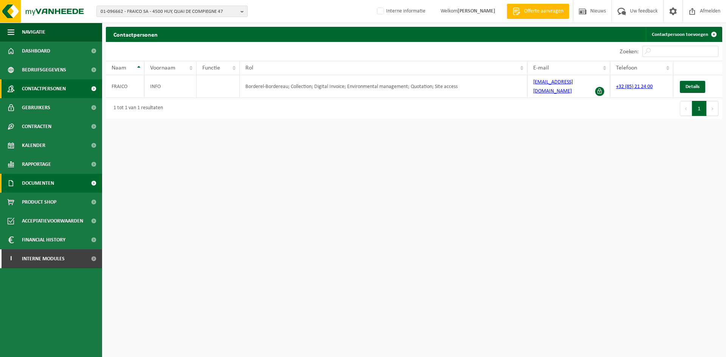
click at [55, 182] on link "Documenten" at bounding box center [51, 183] width 102 height 19
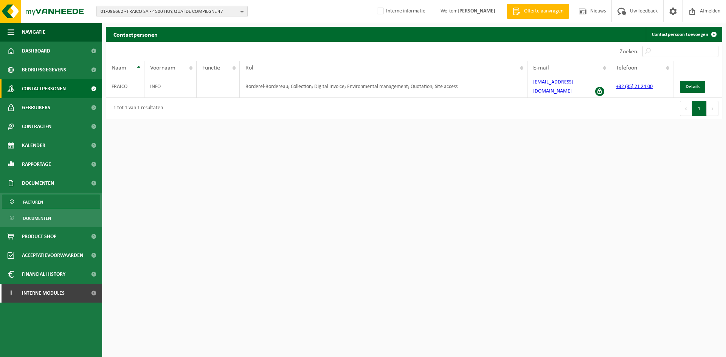
click at [46, 203] on link "Facturen" at bounding box center [51, 202] width 98 height 14
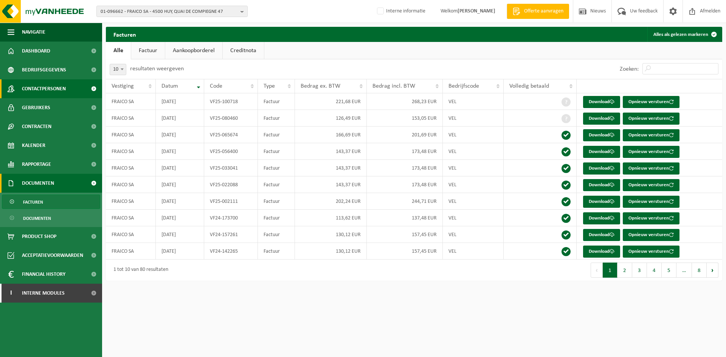
click at [64, 92] on span "Contactpersonen" at bounding box center [44, 88] width 44 height 19
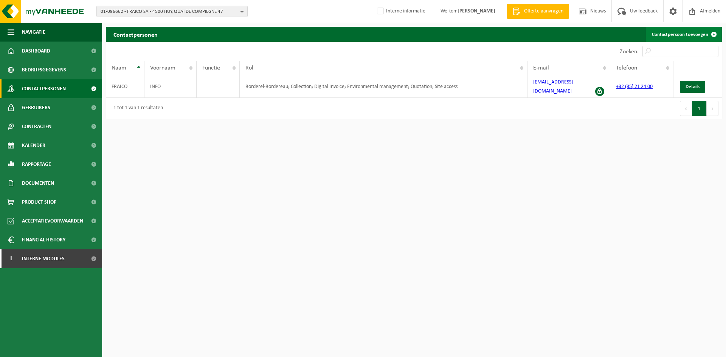
click at [685, 35] on link "Contactpersoon toevoegen" at bounding box center [684, 34] width 76 height 15
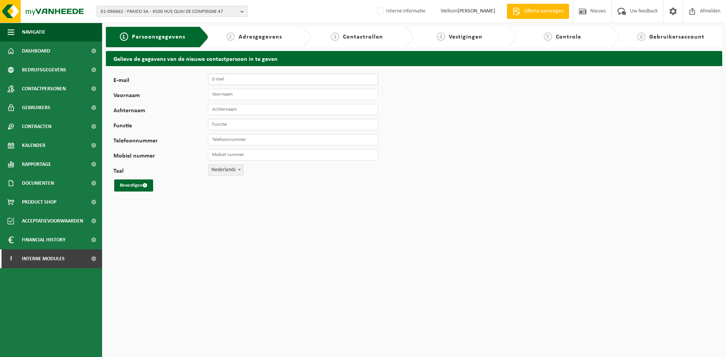
click at [236, 81] on input "E-mail" at bounding box center [293, 79] width 170 height 11
paste input "[EMAIL_ADDRESS][PERSON_NAME][DOMAIN_NAME]"
type input "[EMAIL_ADDRESS][PERSON_NAME][DOMAIN_NAME]"
click at [298, 99] on input "Voornaam" at bounding box center [293, 94] width 170 height 11
paste input "FRAICO S.A."
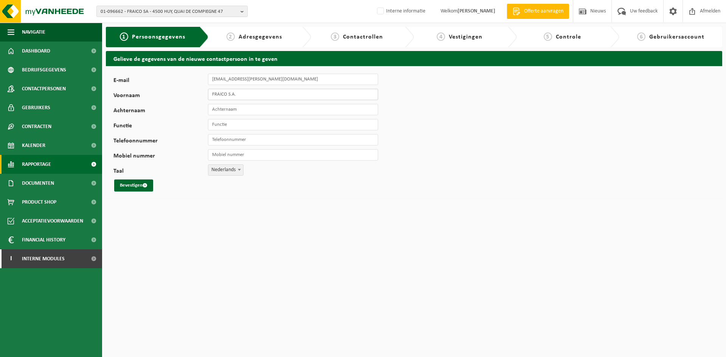
type input "FRAICO S.A."
click at [242, 110] on input "Achternaam" at bounding box center [293, 109] width 170 height 11
paste input "HOTEL SIRIUS"
click at [230, 127] on input "Functie" at bounding box center [293, 124] width 170 height 11
click at [258, 112] on input "HOTEL SIRIUS" at bounding box center [293, 109] width 170 height 11
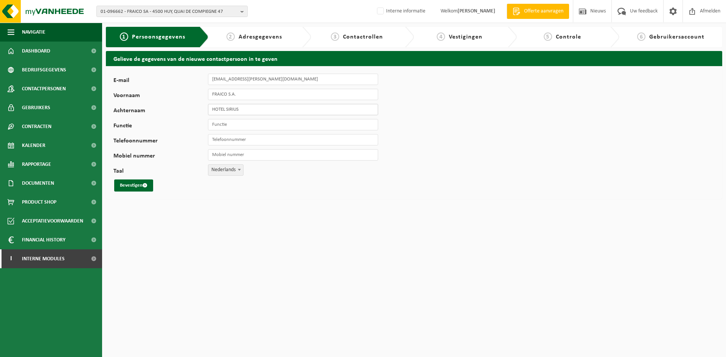
type input "HOTEL SIRIUS"
click at [244, 127] on input "Functie" at bounding box center [293, 124] width 170 height 11
click at [225, 172] on span "Nederlands" at bounding box center [225, 170] width 35 height 11
select select "1"
click at [143, 190] on button "Bevestigen" at bounding box center [133, 186] width 39 height 12
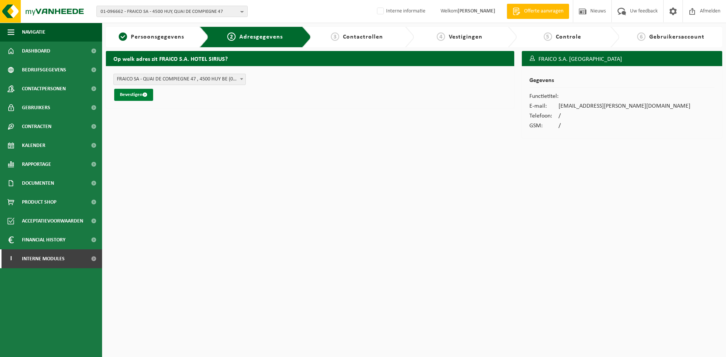
click at [139, 95] on button "Bevestigen" at bounding box center [133, 95] width 39 height 12
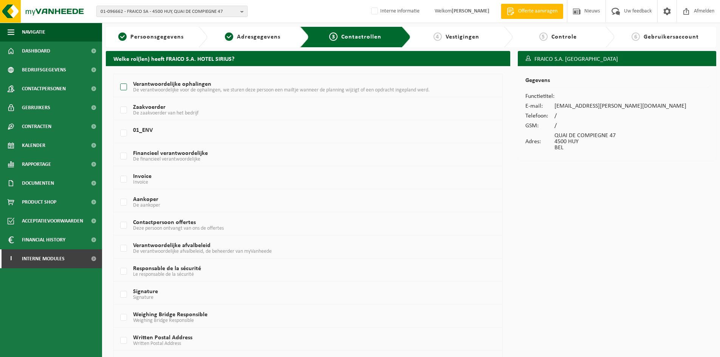
click at [130, 89] on label "Verantwoordelijke ophalingen De verantwoordelijke voor de ophalingen, we sturen…" at bounding box center [292, 87] width 346 height 11
click at [118, 78] on input "Verantwoordelijke ophalingen De verantwoordelijke voor de ophalingen, we sturen…" at bounding box center [117, 78] width 0 height 0
checkbox input "true"
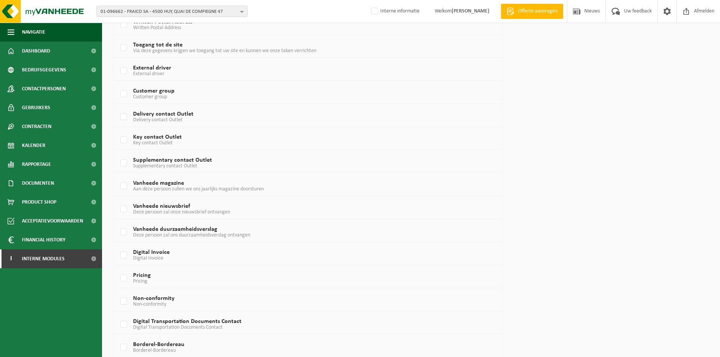
scroll to position [394, 0]
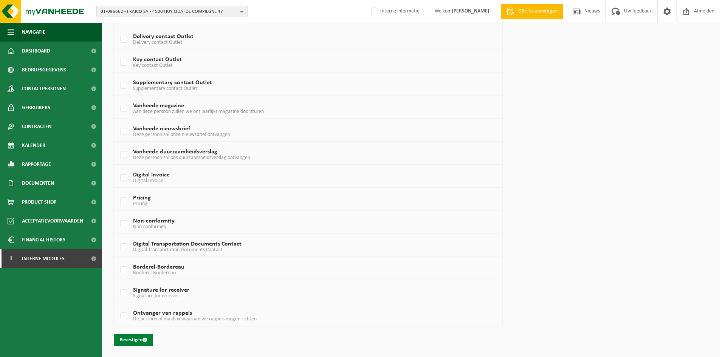
click at [139, 341] on button "Bevestigen" at bounding box center [133, 340] width 39 height 12
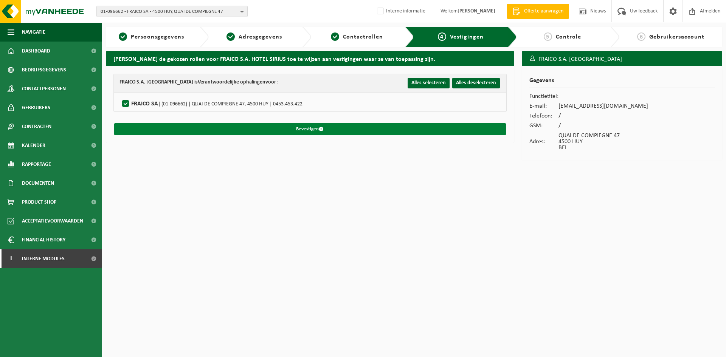
click at [191, 131] on button "Bevestigen" at bounding box center [310, 129] width 392 height 12
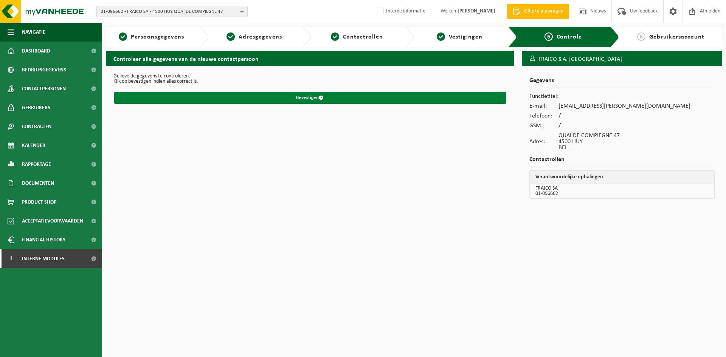
click at [288, 101] on button "Bevestigen" at bounding box center [310, 98] width 392 height 12
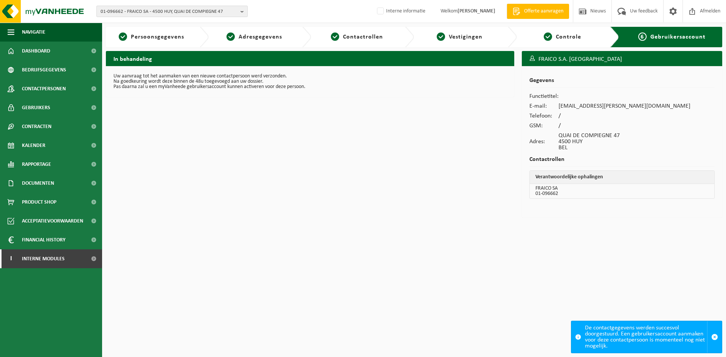
click at [180, 15] on span "01-096662 - FRAICO SA - 4500 HUY, QUAI DE COMPIEGNE 47" at bounding box center [169, 11] width 137 height 11
paste input "10-893577"
type input "10-893577"
click at [162, 33] on li "10-893577 - BLUE LINE DECO SA - 1300 WAVRE, RUE DE NAMUR 53 bt3" at bounding box center [171, 34] width 147 height 9
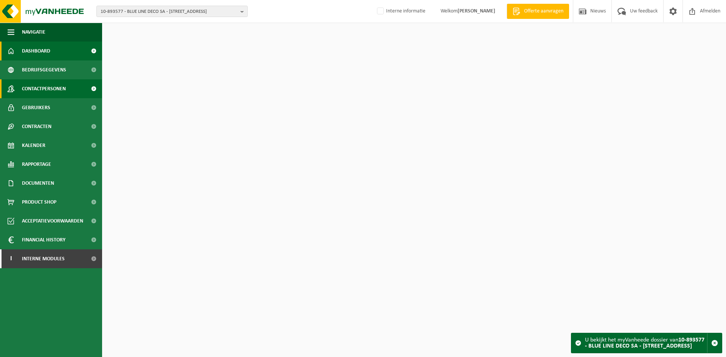
click at [63, 84] on span "Contactpersonen" at bounding box center [44, 88] width 44 height 19
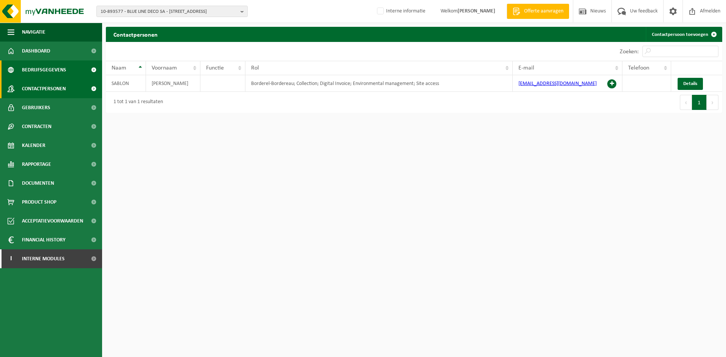
click at [64, 70] on span "Bedrijfsgegevens" at bounding box center [44, 70] width 44 height 19
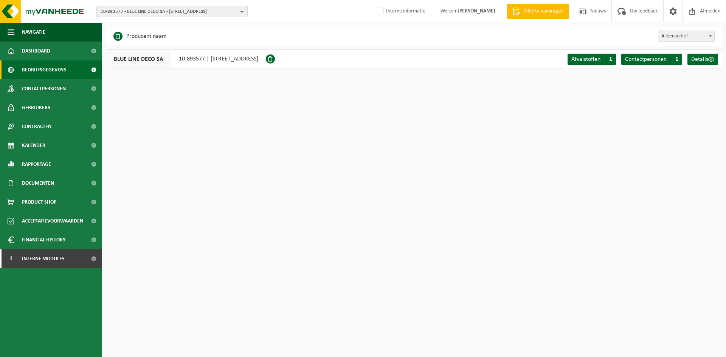
click at [121, 13] on span "10-893577 - BLUE LINE DECO SA - [STREET_ADDRESS]" at bounding box center [169, 11] width 137 height 11
paste input "10-893577"
type input "10-893577"
click at [150, 36] on li "10-893577 - BLUE LINE DECO SA - 1300 WAVRE, RUE DE NAMUR 53 bt3" at bounding box center [171, 34] width 147 height 9
click at [40, 182] on span "Documenten" at bounding box center [38, 183] width 32 height 19
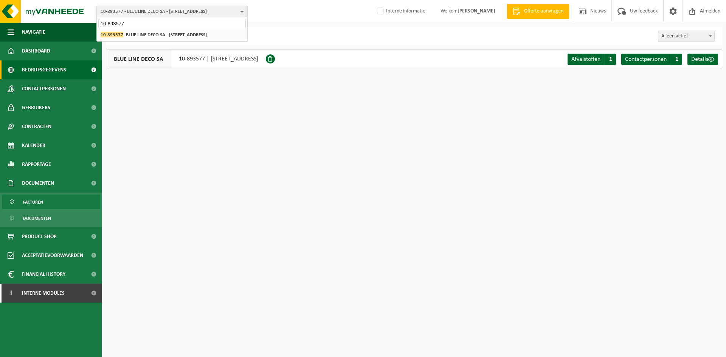
click at [65, 202] on link "Facturen" at bounding box center [51, 202] width 98 height 14
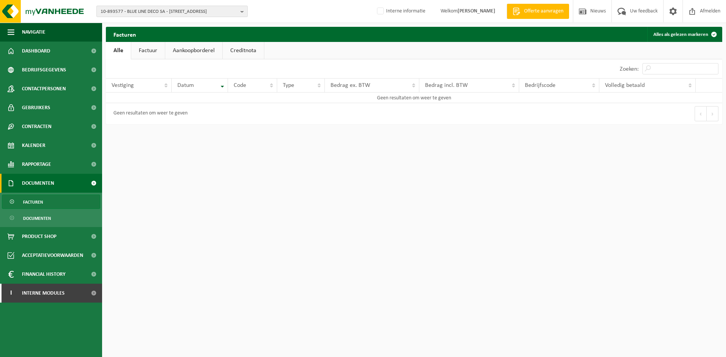
click at [161, 14] on span "10-893577 - BLUE LINE DECO SA - [STREET_ADDRESS]" at bounding box center [169, 11] width 137 height 11
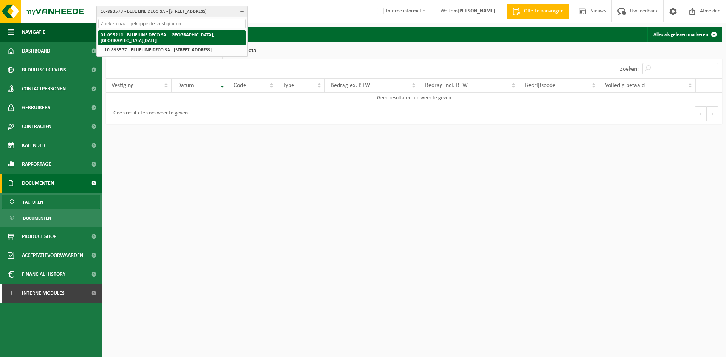
click at [146, 36] on strong "01-095211 - BLUE LINE DECO SA - [GEOGRAPHIC_DATA], [GEOGRAPHIC_DATA][DATE]" at bounding box center [157, 38] width 113 height 11
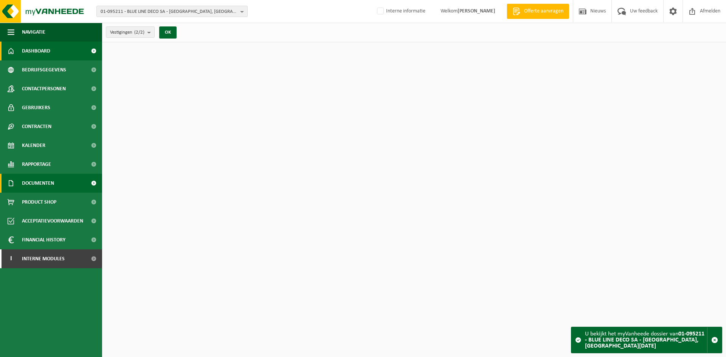
click at [54, 181] on span "Documenten" at bounding box center [38, 183] width 32 height 19
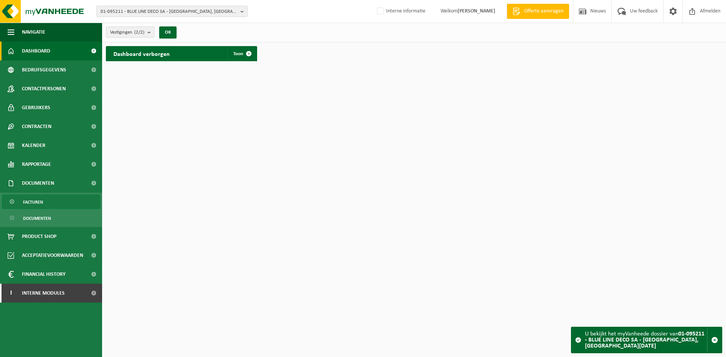
click at [51, 198] on link "Facturen" at bounding box center [51, 202] width 98 height 14
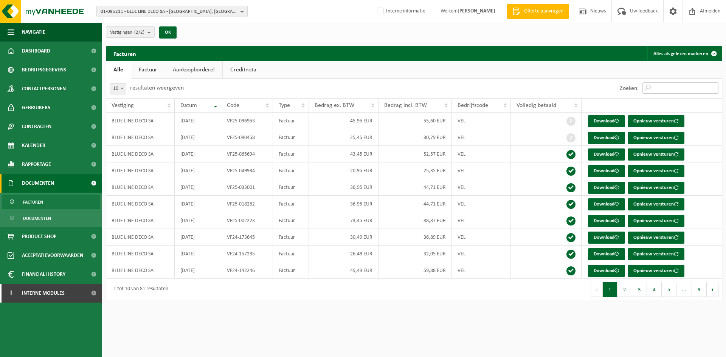
click at [667, 90] on input "Zoeken:" at bounding box center [680, 87] width 76 height 11
paste input "25-002813"
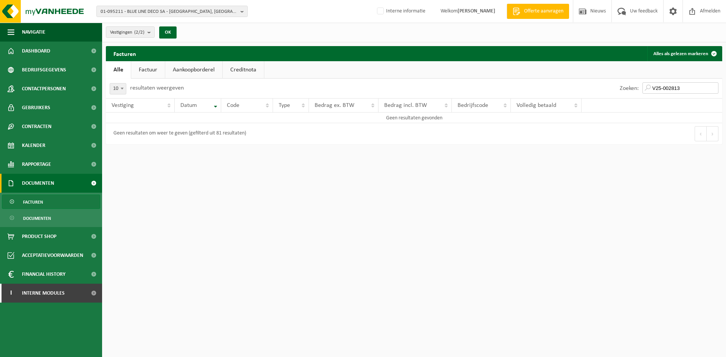
type input "VF25-002813"
drag, startPoint x: 685, startPoint y: 91, endPoint x: 629, endPoint y: 105, distance: 57.7
click at [629, 105] on div "10 25 50 100 10 resultaten weergeven Zoeken: VF25-002813 Vestiging Datum Code T…" at bounding box center [414, 112] width 616 height 66
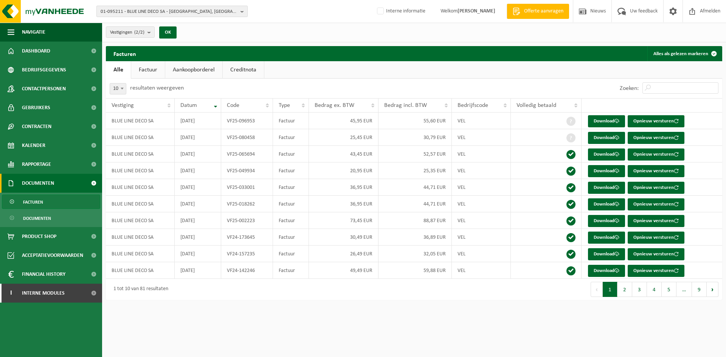
click at [132, 9] on span "01-095211 - BLUE LINE DECO SA - 1380 LASNE, AVENUE DU 4 MAI 23" at bounding box center [169, 11] width 137 height 11
paste input "10-734202"
type input "10-734202"
click at [138, 39] on strong "10-734202 - TERROIRS ET DECOUVERTES - 7080 FRAMERIES, AVENUE DU PARC D'AVENTURE…" at bounding box center [170, 37] width 138 height 11
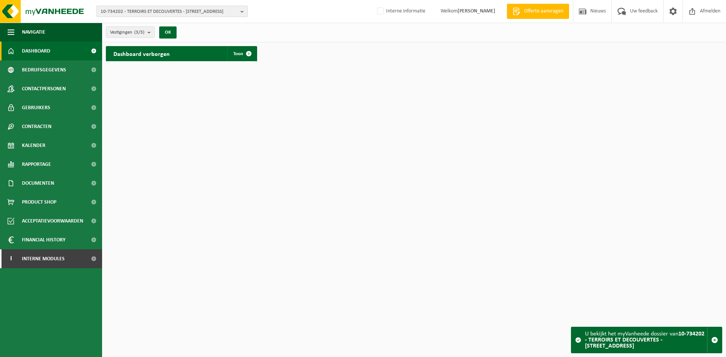
click at [120, 13] on span "10-734202 - TERROIRS ET DECOUVERTES - [STREET_ADDRESS]" at bounding box center [169, 11] width 137 height 11
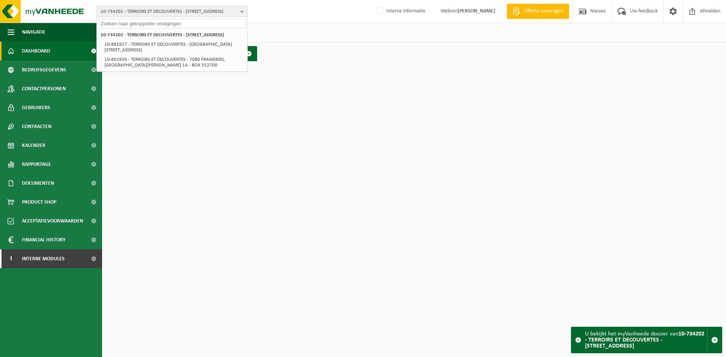
click at [322, 12] on div "10-734202 - TERROIRS ET DECOUVERTES - 7080 FRAMERIES, AVENUE DU PARC D'AVENTURE…" at bounding box center [363, 11] width 726 height 23
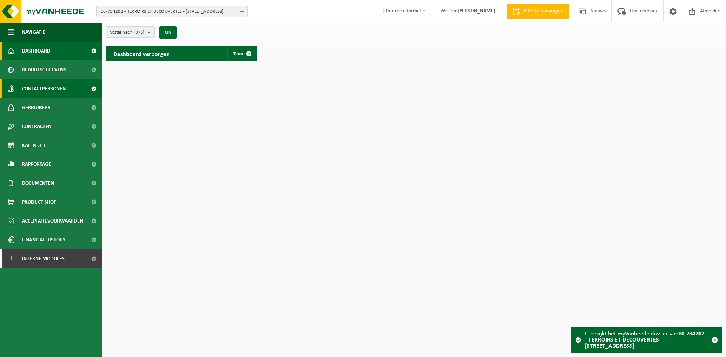
click at [61, 82] on span "Contactpersonen" at bounding box center [44, 88] width 44 height 19
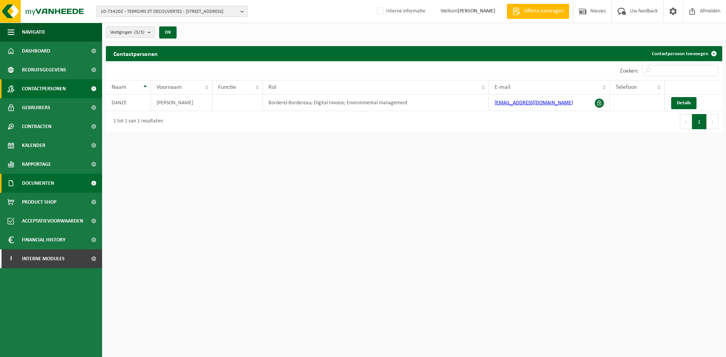
click at [41, 187] on span "Documenten" at bounding box center [38, 183] width 32 height 19
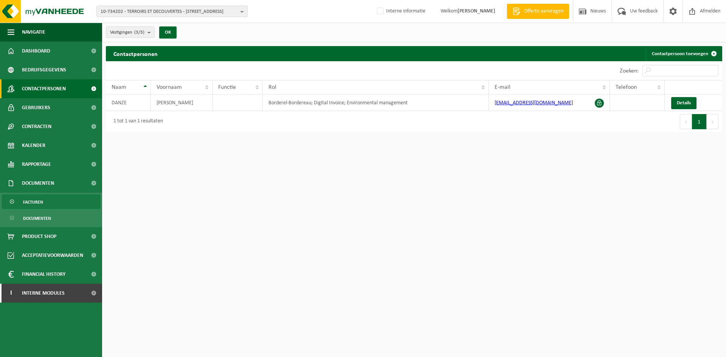
click at [37, 206] on span "Facturen" at bounding box center [33, 202] width 20 height 14
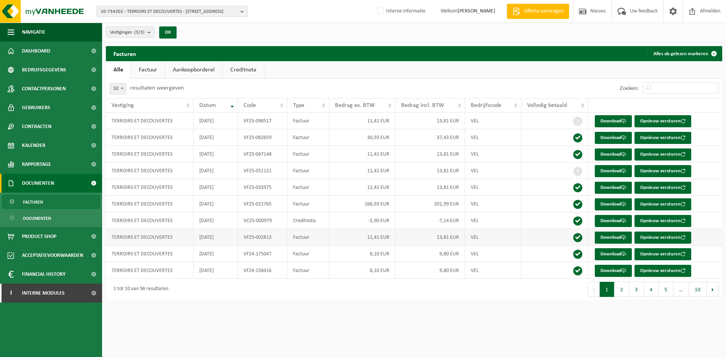
click at [272, 240] on td "VF25-002813" at bounding box center [262, 237] width 49 height 17
click at [115, 14] on span "10-734202 - TERROIRS ET DECOUVERTES - [STREET_ADDRESS]" at bounding box center [169, 11] width 137 height 11
click at [255, 11] on div "10-734202 - TERROIRS ET DECOUVERTES - 7080 FRAMERIES, AVENUE DU PARC D'AVENTURE…" at bounding box center [363, 11] width 726 height 23
click at [141, 14] on span "10-734202 - TERROIRS ET DECOUVERTES - 7080 FRAMERIES, AVENUE DU PARC D'AVENTURE…" at bounding box center [169, 11] width 137 height 11
paste input "10-734202"
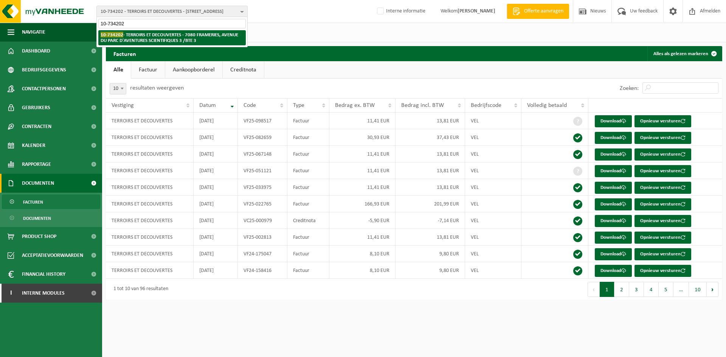
type input "10-734202"
click at [190, 40] on strong "10-734202 - TERROIRS ET DECOUVERTES - 7080 FRAMERIES, AVENUE DU PARC D'AVENTURE…" at bounding box center [170, 37] width 138 height 11
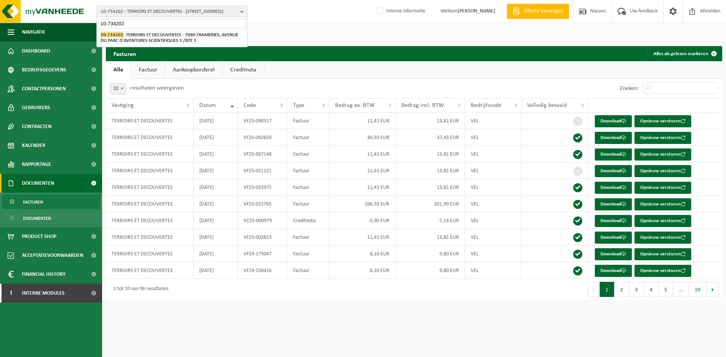
click at [123, 22] on input "10-734202" at bounding box center [171, 23] width 147 height 9
drag, startPoint x: 136, startPoint y: 21, endPoint x: 88, endPoint y: 19, distance: 48.1
click at [88, 19] on div "10-734202 - TERROIRS ET DECOUVERTES - 7080 FRAMERIES, AVENUE DU PARC D'AVENTURE…" at bounding box center [363, 11] width 726 height 23
click at [152, 12] on span "10-734202 - TERROIRS ET DECOUVERTES - 7080 FRAMERIES, AVENUE DU PARC D'AVENTURE…" at bounding box center [169, 11] width 137 height 11
paste input "10-852830"
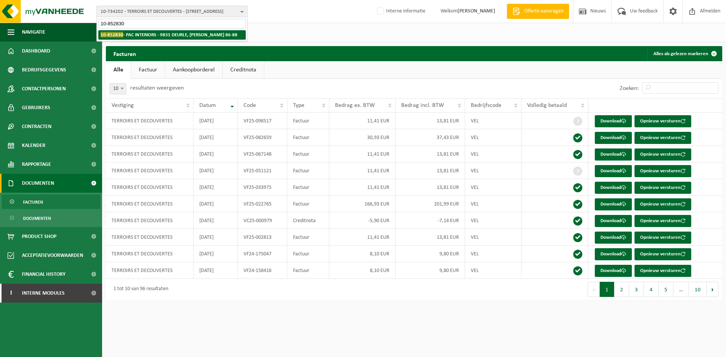
type input "10-852830"
click at [143, 34] on strong "10-852830 - PAC INTERIORS - 9831 DEURLE, XAVIER DE COCKLAAN 86-88" at bounding box center [169, 35] width 137 height 6
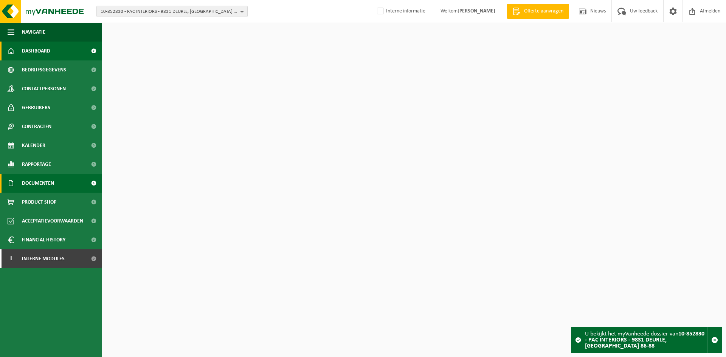
click at [47, 179] on span "Documenten" at bounding box center [38, 183] width 32 height 19
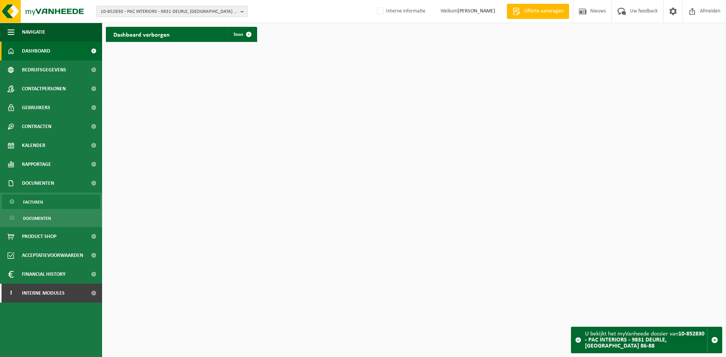
click at [43, 204] on span "Facturen" at bounding box center [33, 202] width 20 height 14
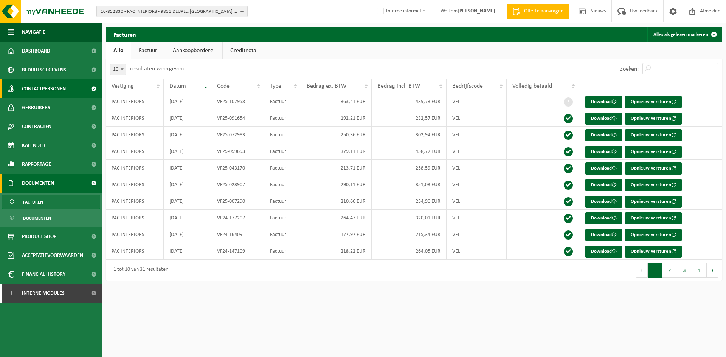
click at [27, 85] on span "Contactpersonen" at bounding box center [44, 88] width 44 height 19
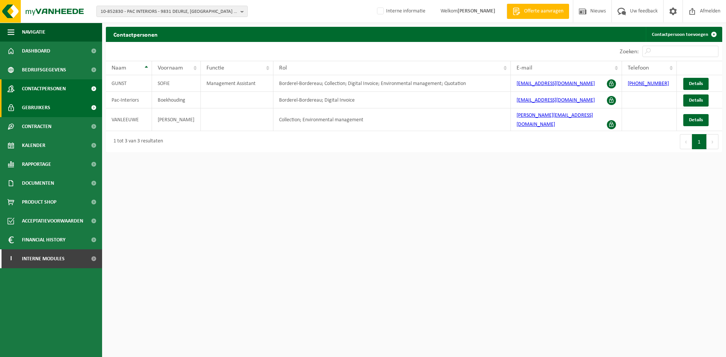
click at [43, 106] on span "Gebruikers" at bounding box center [36, 107] width 28 height 19
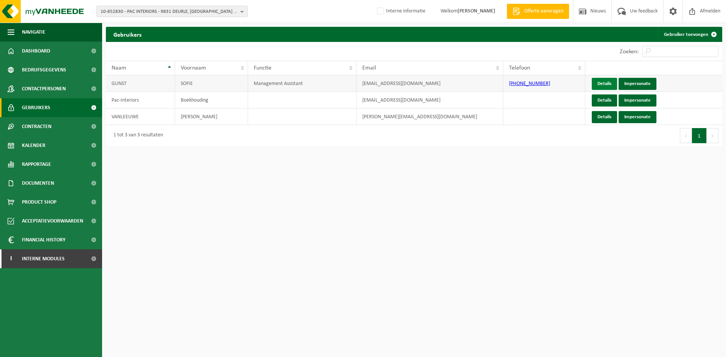
click at [599, 86] on link "Details" at bounding box center [604, 84] width 25 height 12
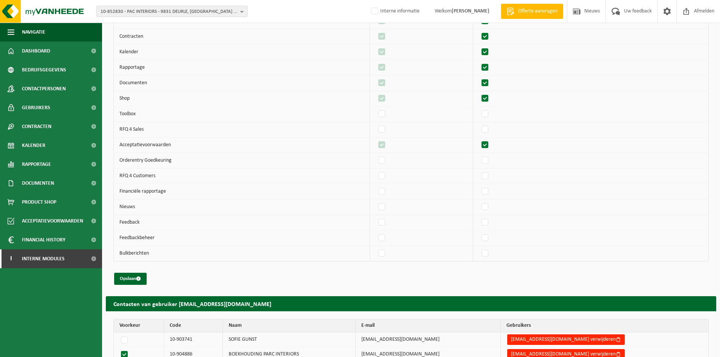
scroll to position [158, 0]
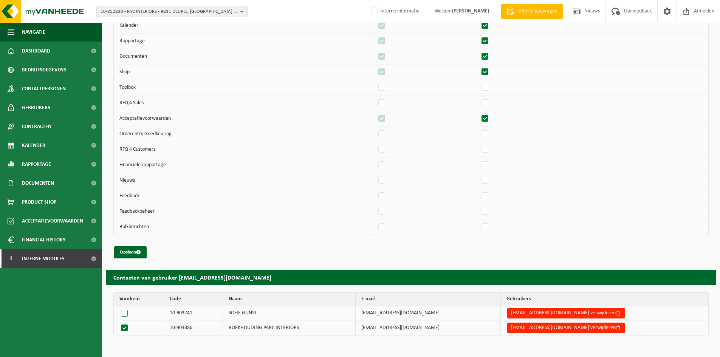
click at [126, 313] on label at bounding box center [125, 313] width 13 height 11
radio input "true"
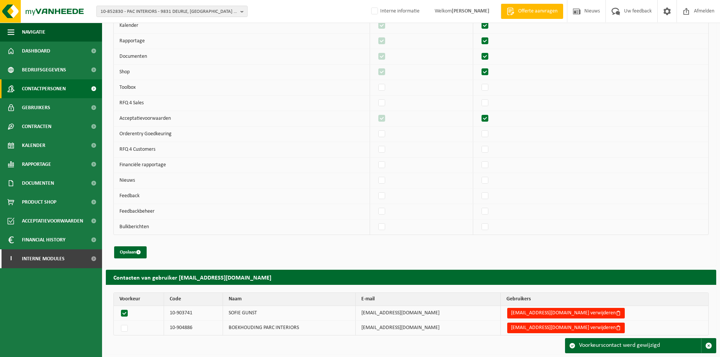
click at [56, 89] on span "Contactpersonen" at bounding box center [44, 88] width 44 height 19
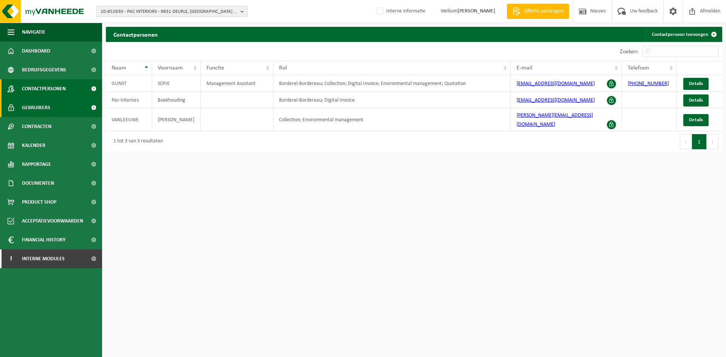
click at [71, 104] on link "Gebruikers" at bounding box center [51, 107] width 102 height 19
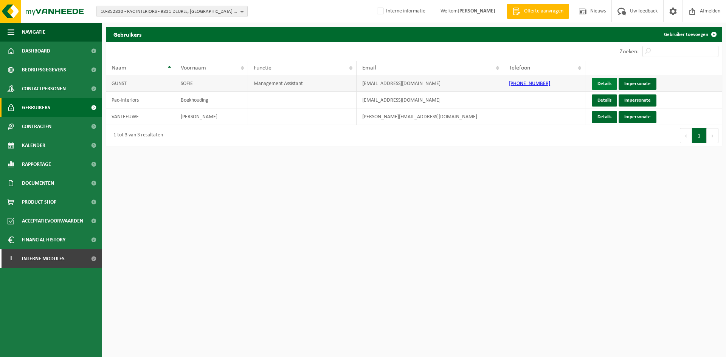
click at [602, 81] on link "Details" at bounding box center [604, 84] width 25 height 12
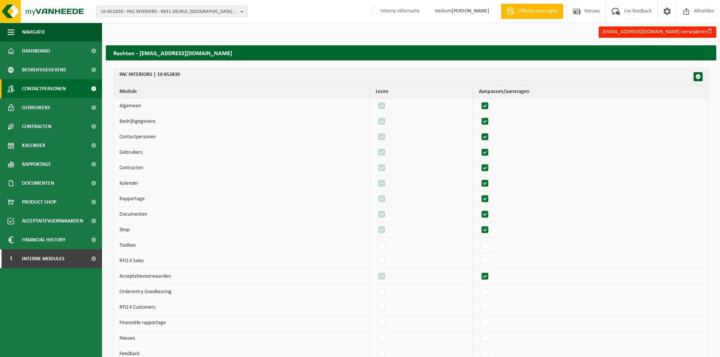
click at [64, 93] on span "Contactpersonen" at bounding box center [44, 88] width 44 height 19
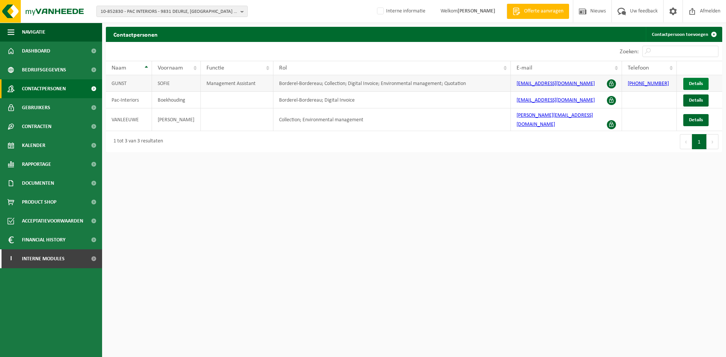
click at [700, 81] on link "Details" at bounding box center [695, 84] width 25 height 12
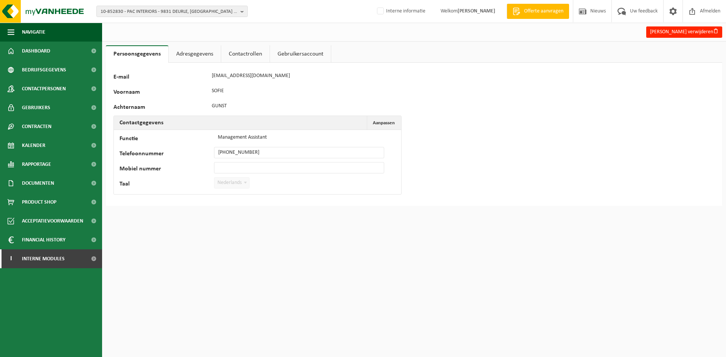
click at [224, 52] on link "Contactrollen" at bounding box center [245, 53] width 48 height 17
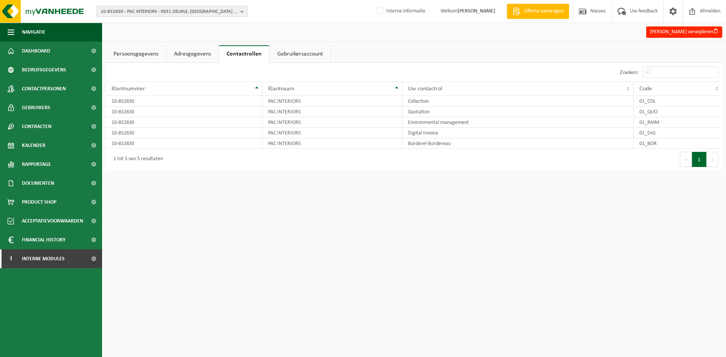
click at [184, 54] on link "Adresgegevens" at bounding box center [192, 53] width 52 height 17
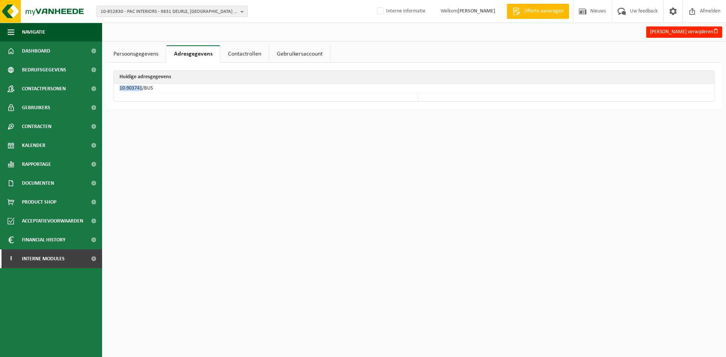
drag, startPoint x: 142, startPoint y: 88, endPoint x: 118, endPoint y: 88, distance: 24.2
click at [118, 88] on td "10-903741/BUS" at bounding box center [414, 88] width 600 height 9
copy td "10-903741"
click at [143, 56] on link "Persoonsgegevens" at bounding box center [136, 53] width 60 height 17
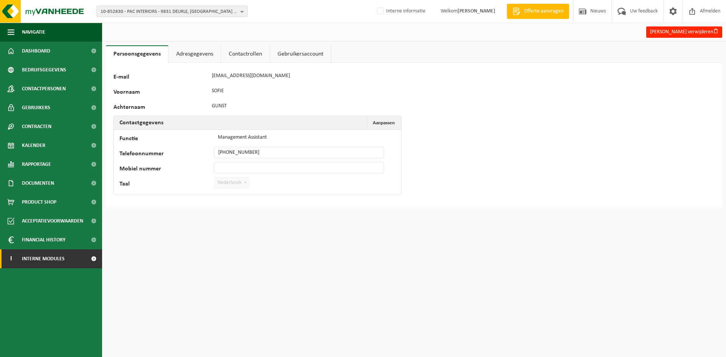
click at [56, 258] on span "Interne modules" at bounding box center [43, 259] width 43 height 19
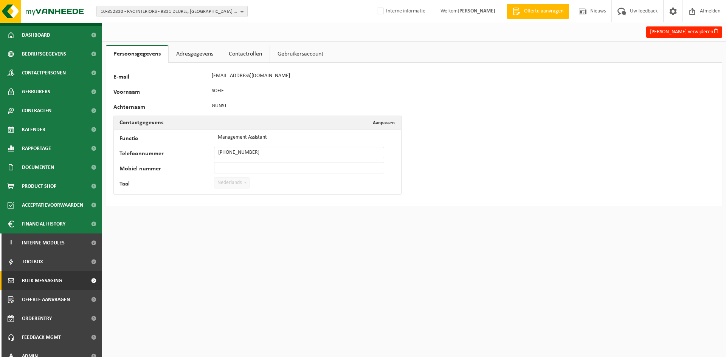
scroll to position [25, 0]
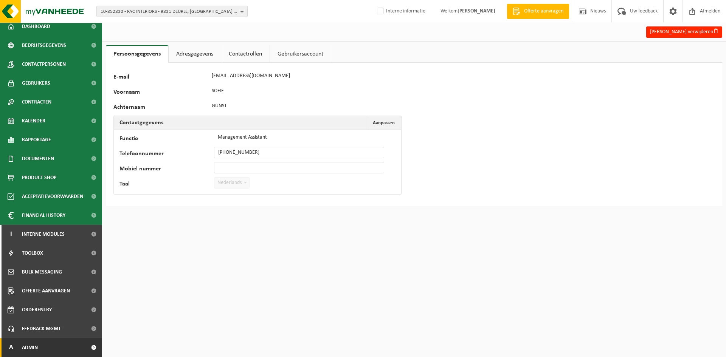
click at [47, 343] on link "A Admin" at bounding box center [51, 347] width 102 height 19
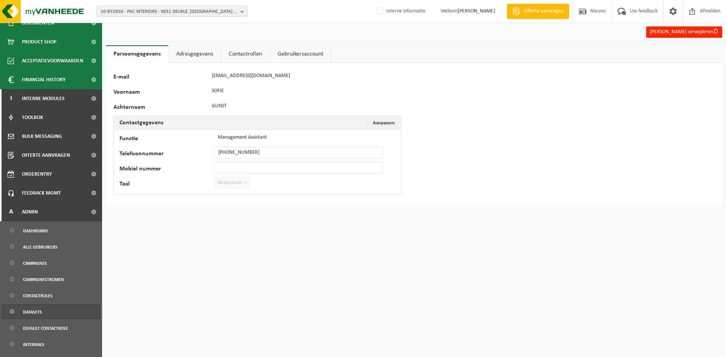
scroll to position [226, 0]
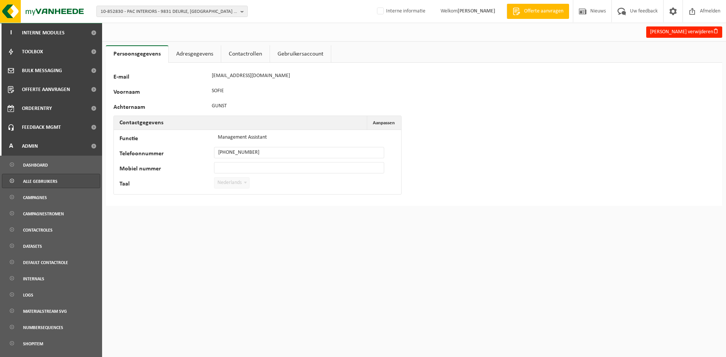
click at [58, 178] on link "Alle gebruikers" at bounding box center [51, 181] width 98 height 14
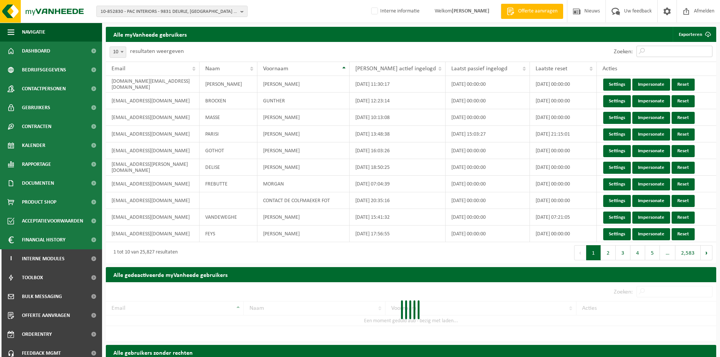
click at [658, 47] on input "Zoeken:" at bounding box center [675, 51] width 76 height 11
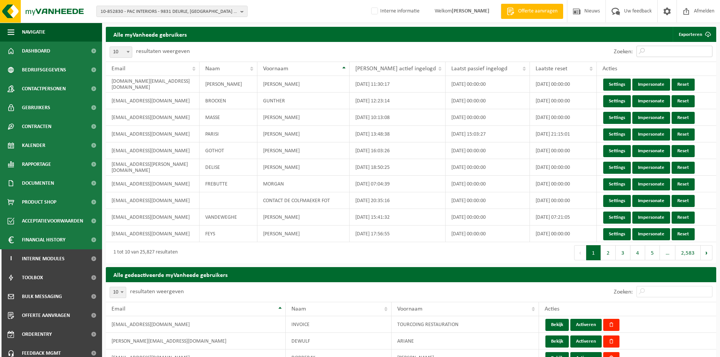
paste input "sofie@pac-interiors.com"
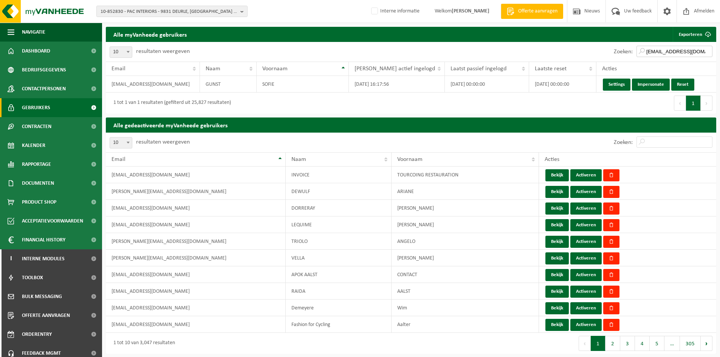
type input "sofie@pac-interiors.com"
click at [179, 12] on span "10-852830 - PAC INTERIORS - 9831 DEURLE, XAVIER DE COCKLAAN 86-88" at bounding box center [169, 11] width 137 height 11
paste input "01-093433"
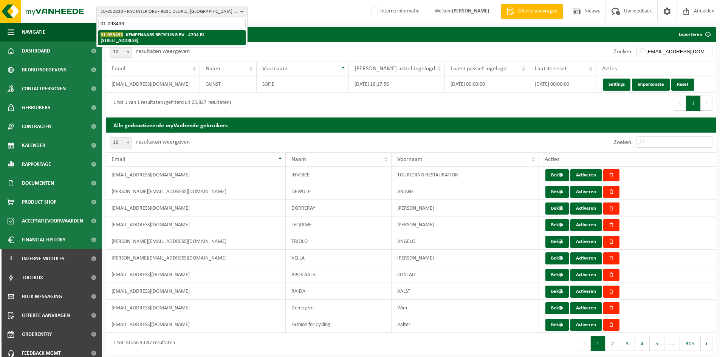
type input "01-093433"
click at [151, 34] on strong "01-093433 - KEMPENAARS RECYCLING BV - 4704 RL ROOSENDAAL, BORCHWERF 20" at bounding box center [153, 37] width 104 height 11
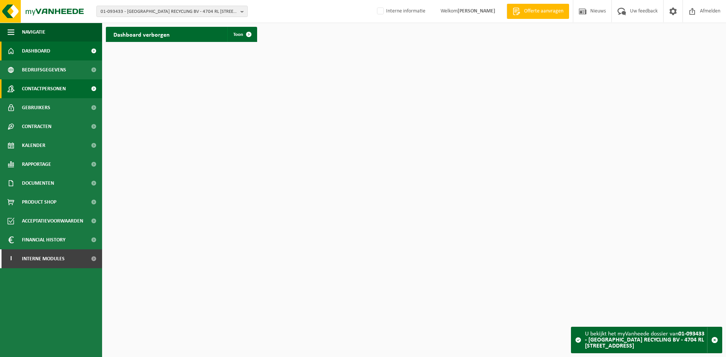
click at [58, 88] on span "Contactpersonen" at bounding box center [44, 88] width 44 height 19
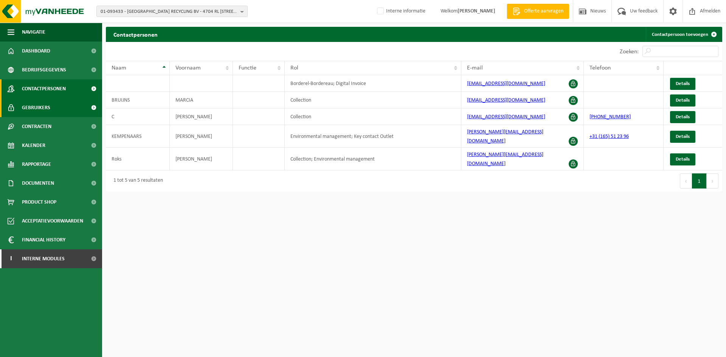
click at [41, 109] on span "Gebruikers" at bounding box center [36, 107] width 28 height 19
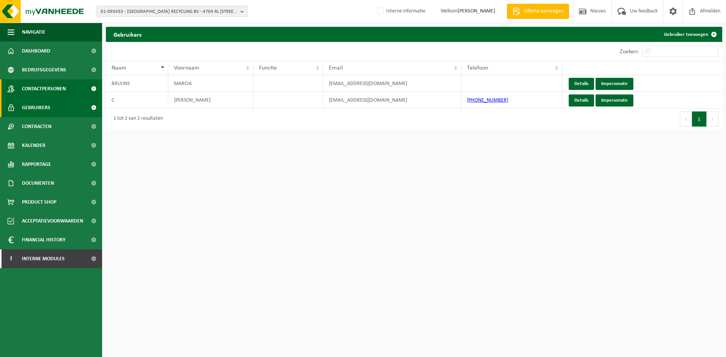
click at [54, 88] on span "Contactpersonen" at bounding box center [44, 88] width 44 height 19
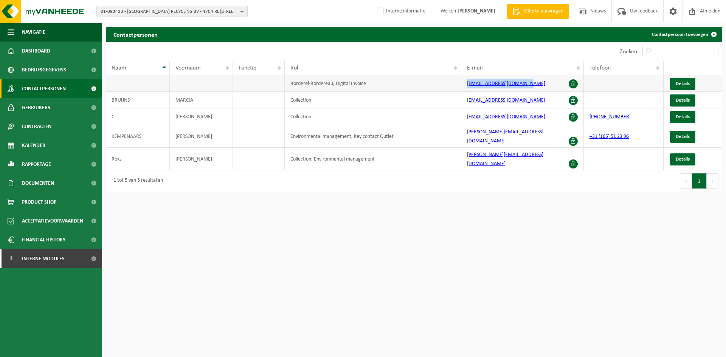
drag, startPoint x: 529, startPoint y: 86, endPoint x: 444, endPoint y: 81, distance: 85.6
click at [444, 81] on tr "Borderel-Bordereau; Digital Invoice [EMAIL_ADDRESS][DOMAIN_NAME] Details" at bounding box center [414, 83] width 616 height 17
copy tr "[EMAIL_ADDRESS][DOMAIN_NAME]"
click at [59, 253] on span "Interne modules" at bounding box center [43, 259] width 43 height 19
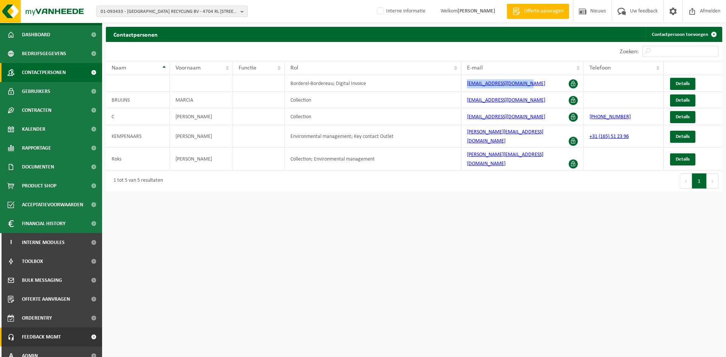
scroll to position [25, 0]
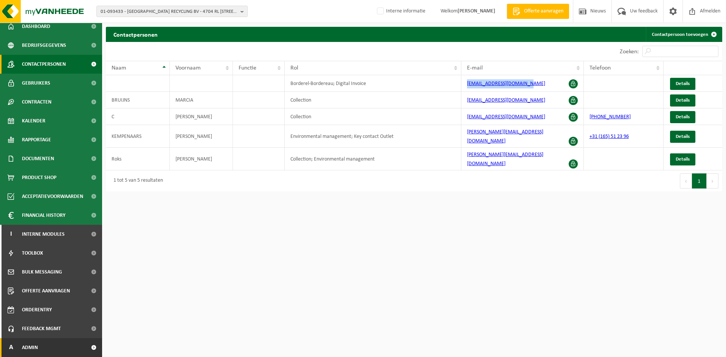
click at [55, 344] on link "A Admin" at bounding box center [51, 347] width 102 height 19
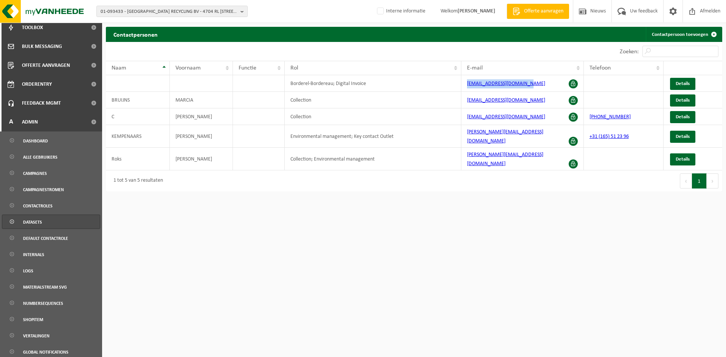
scroll to position [287, 0]
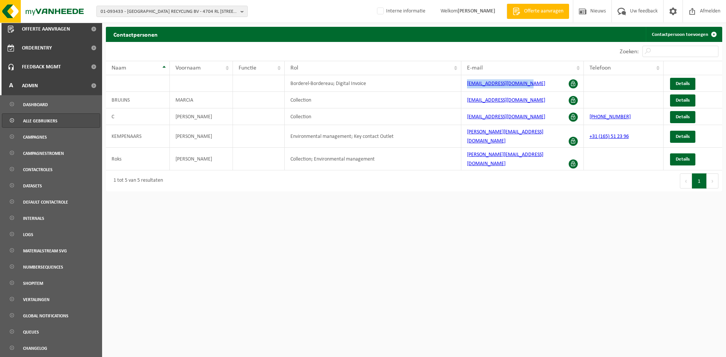
click at [47, 119] on span "Alle gebruikers" at bounding box center [40, 121] width 34 height 14
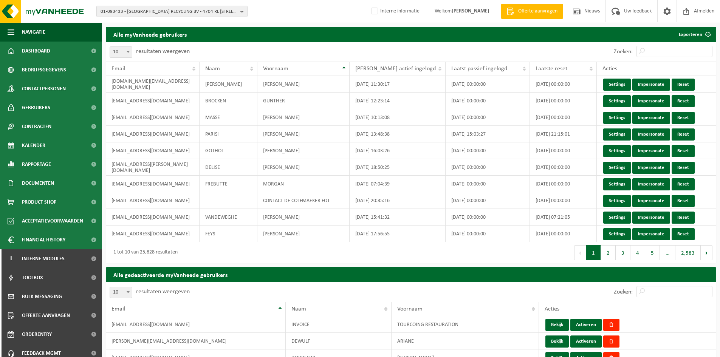
click at [657, 298] on div "Zoeken:" at bounding box center [663, 292] width 106 height 20
click at [659, 293] on input "Zoeken:" at bounding box center [675, 291] width 76 height 11
paste input "facturatie@kempenaars.nl"
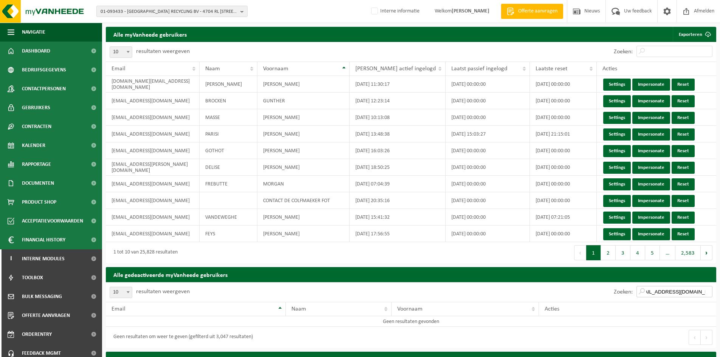
click at [645, 291] on input "facturatie@kempenaars.nl" at bounding box center [675, 291] width 76 height 11
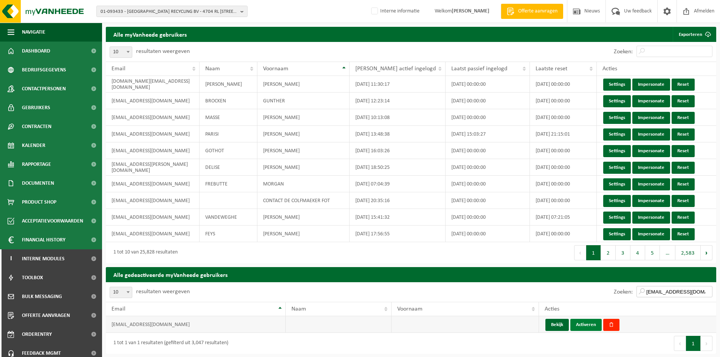
type input "facturatie@kempenaars.nl"
click at [588, 325] on button "Activeren" at bounding box center [586, 325] width 31 height 12
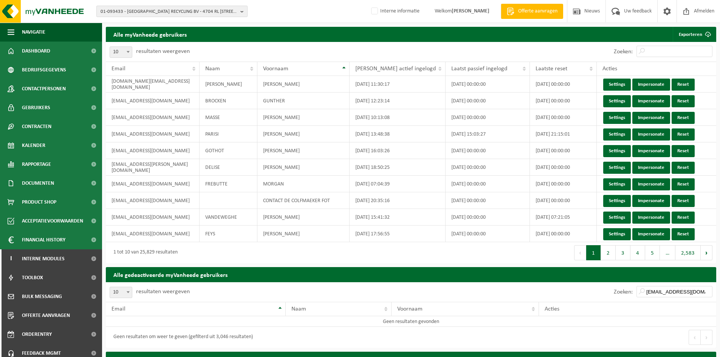
click at [155, 9] on span "01-093433 - KEMPENAARS RECYCLING BV - 4704 RL ROOSENDAAL, BORCHWERF 20" at bounding box center [169, 11] width 137 height 11
paste input "01-001001"
type input "01-001001"
click at [143, 36] on strong "01-001001 - VOLVO GROUP BELGIUM - 9041 OOSTAKKER, SMALLEHEERWEG 31" at bounding box center [171, 35] width 141 height 6
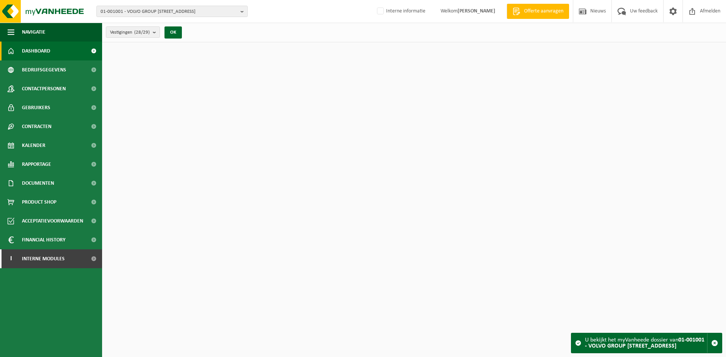
click at [45, 87] on span "Contactpersonen" at bounding box center [44, 88] width 44 height 19
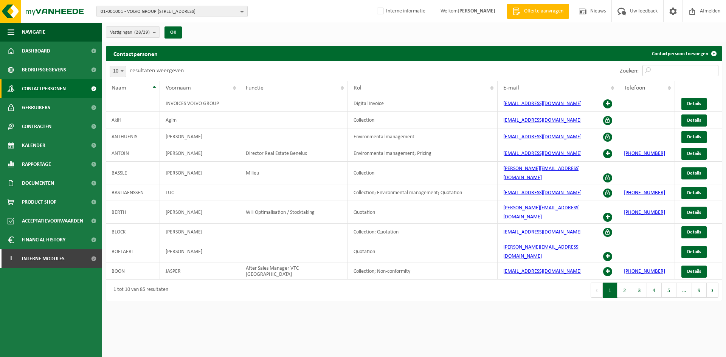
click at [659, 73] on input "Zoeken:" at bounding box center [680, 70] width 76 height 11
paste input "01-001001"
type input "01-001001"
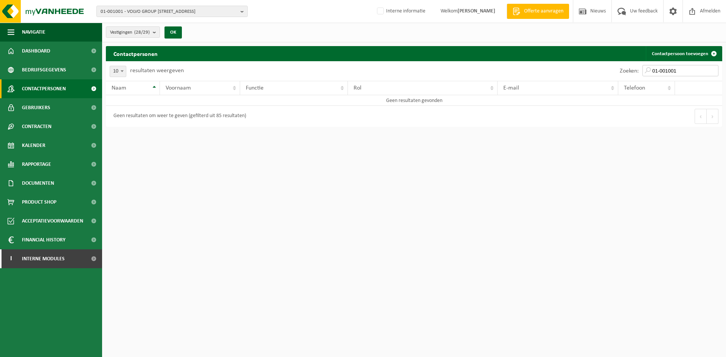
drag, startPoint x: 681, startPoint y: 71, endPoint x: 537, endPoint y: 73, distance: 143.3
click at [540, 72] on div "Zoeken: 01-001001" at bounding box center [568, 71] width 308 height 20
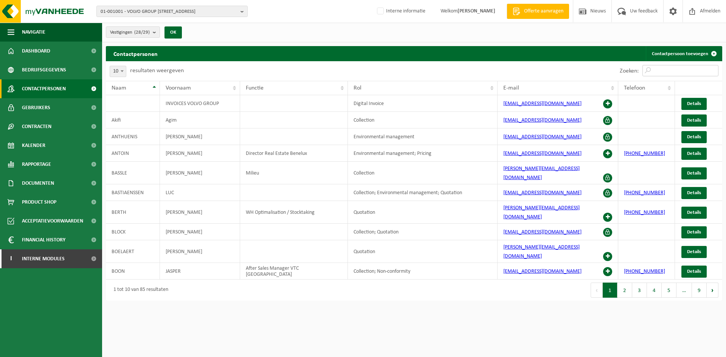
click at [660, 75] on input "Zoeken:" at bounding box center [680, 70] width 76 height 11
paste input "[EMAIL_ADDRESS][DOMAIN_NAME]"
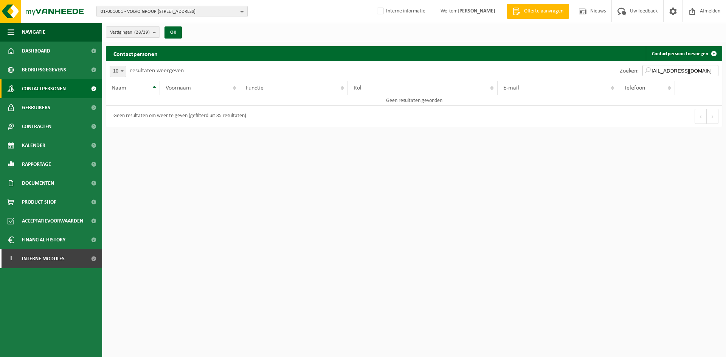
scroll to position [0, 7]
click at [677, 70] on input "[EMAIL_ADDRESS][DOMAIN_NAME]" at bounding box center [680, 70] width 76 height 11
type input "[EMAIL_ADDRESS][DOMAIN_NAME]"
click at [57, 81] on span "Contactpersonen" at bounding box center [44, 88] width 44 height 19
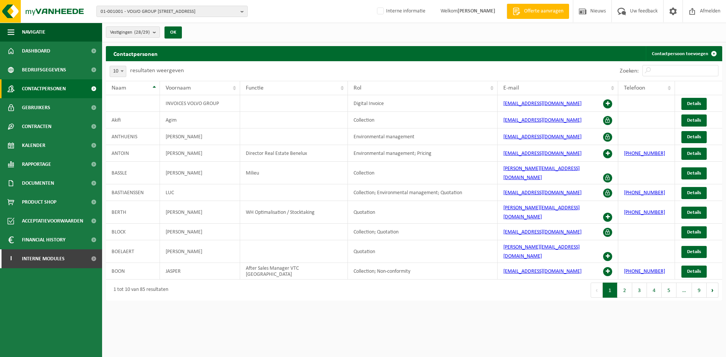
click at [70, 91] on link "Contactpersonen" at bounding box center [51, 88] width 102 height 19
click at [680, 51] on link "Contactpersoon toevoegen" at bounding box center [684, 53] width 76 height 15
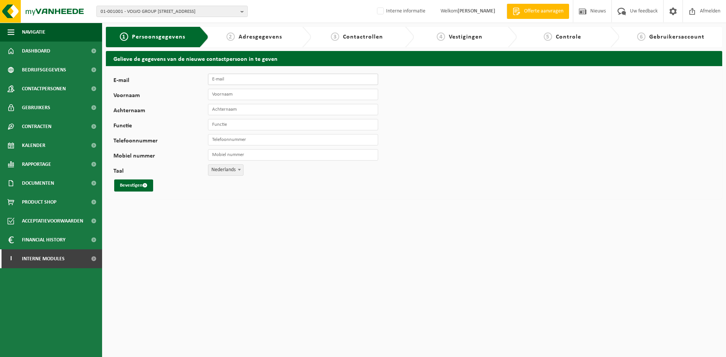
click at [251, 78] on input "E-mail" at bounding box center [293, 79] width 170 height 11
paste input "[EMAIL_ADDRESS][DOMAIN_NAME]"
type input "[EMAIL_ADDRESS][DOMAIN_NAME]"
type input "Ine"
type input "Van Dommele"
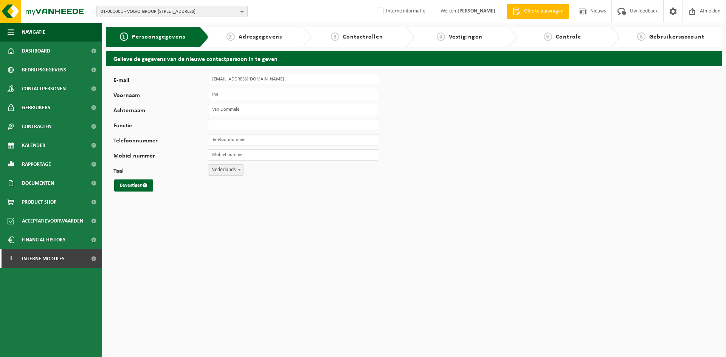
click at [129, 180] on button "Bevestigen" at bounding box center [133, 186] width 39 height 12
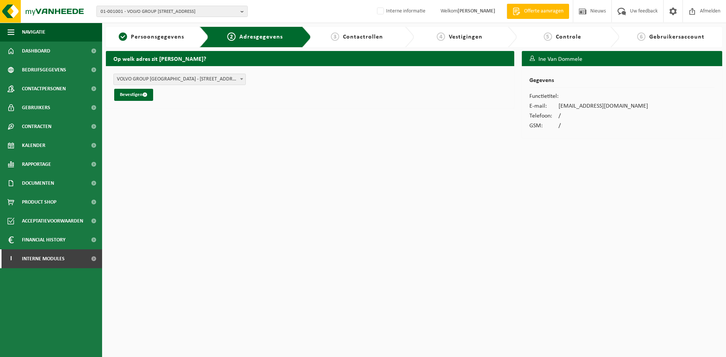
click at [183, 81] on span "VOLVO GROUP [GEOGRAPHIC_DATA] - [STREET_ADDRESS] (01-001001/BUS)" at bounding box center [180, 79] width 132 height 11
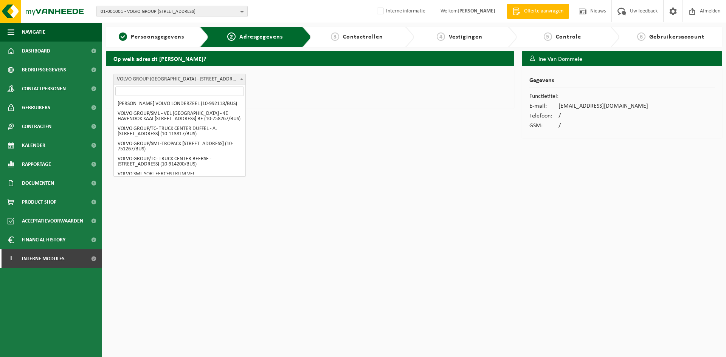
scroll to position [371, 0]
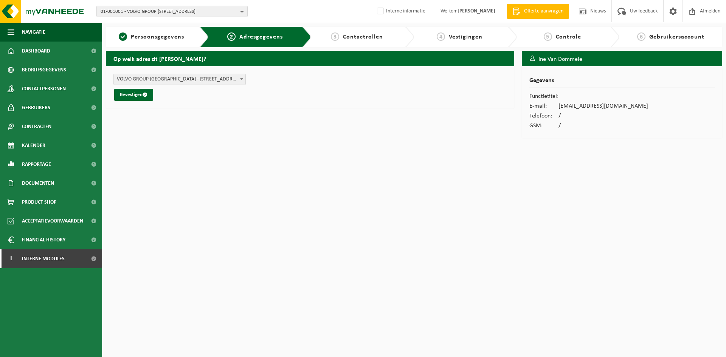
click at [329, 91] on div "Bevestigen" at bounding box center [309, 95] width 393 height 12
click at [173, 75] on span "VOLVO GROUP BELGIUM - SMALLEHEERWEG 31 , 9041 OOSTAKKER BE (01-001001/BUS)" at bounding box center [180, 79] width 132 height 11
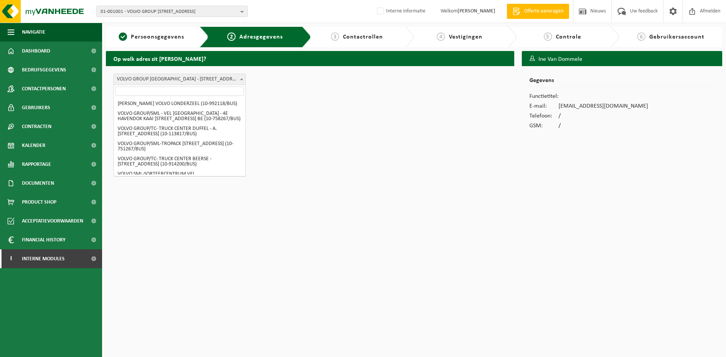
scroll to position [381, 0]
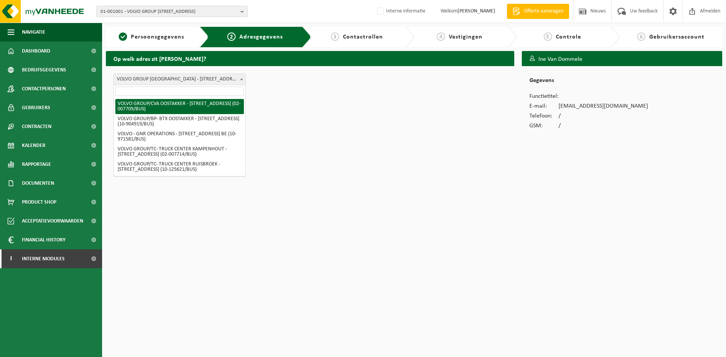
click at [427, 154] on html "01-001001 - VOLVO GROUP BELGIUM - 9041 OOSTAKKER, SMALLEHEERWEG 31 01-001001 - …" at bounding box center [363, 178] width 726 height 357
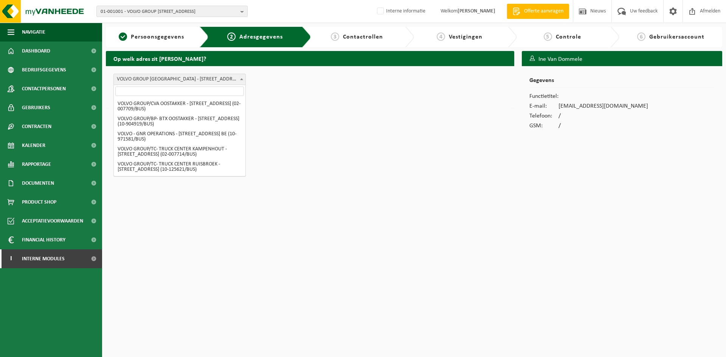
click at [313, 140] on div "Op welk adres zit Ine Van Dommele? AUTOVIL VOLVO LONDERZEEL (10-992118/BUS) VOL…" at bounding box center [310, 96] width 416 height 91
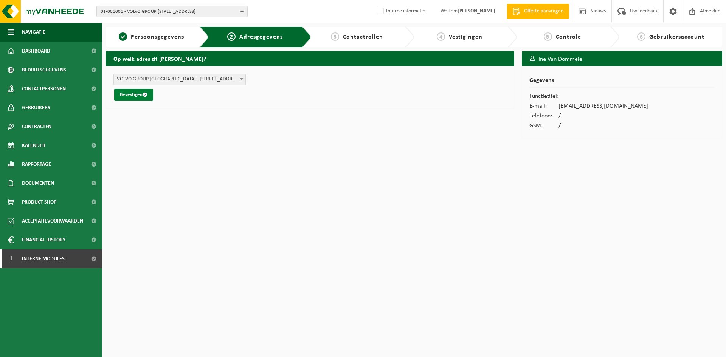
click at [152, 95] on button "Bevestigen" at bounding box center [133, 95] width 39 height 12
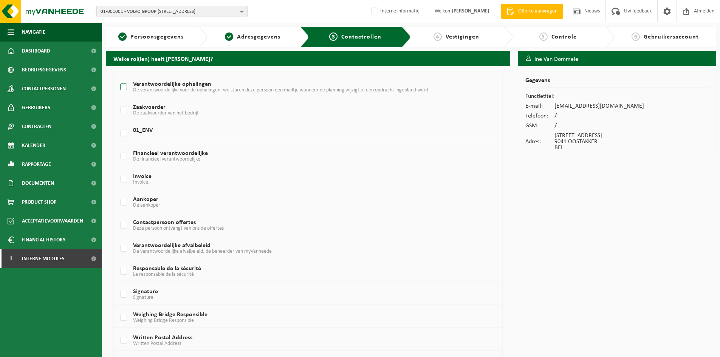
click at [149, 88] on span "De verantwoordelijke voor de ophalingen, we sturen deze persoon een mailtje wan…" at bounding box center [281, 90] width 297 height 6
click at [118, 78] on input "Verantwoordelijke ophalingen De verantwoordelijke voor de ophalingen, we sturen…" at bounding box center [117, 78] width 0 height 0
checkbox input "true"
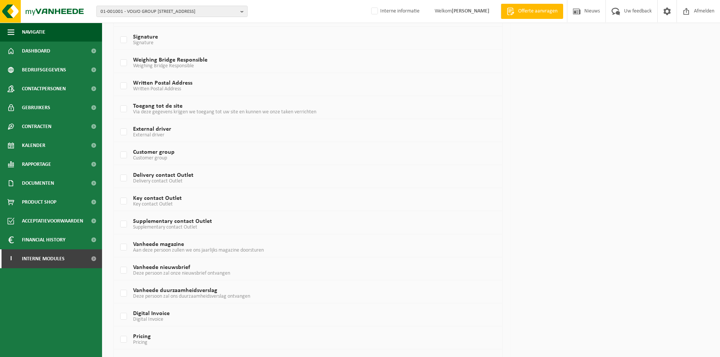
scroll to position [394, 0]
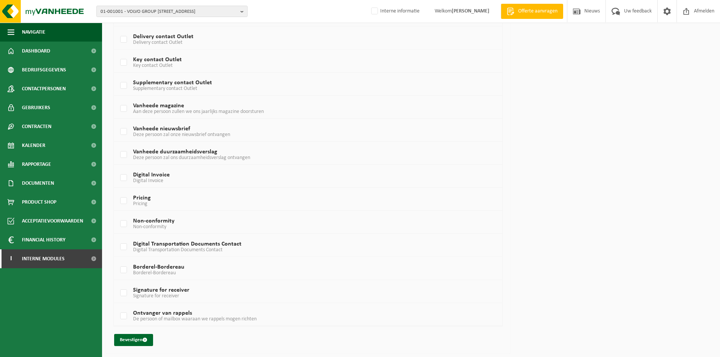
click at [135, 348] on div "Verantwoordelijke ophalingen De verantwoordelijke voor de ophalingen, we sturen…" at bounding box center [308, 13] width 405 height 681
click at [137, 343] on button "Bevestigen" at bounding box center [133, 340] width 39 height 12
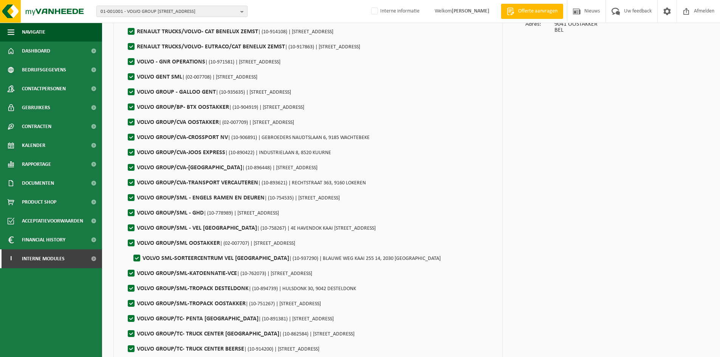
scroll to position [212, 0]
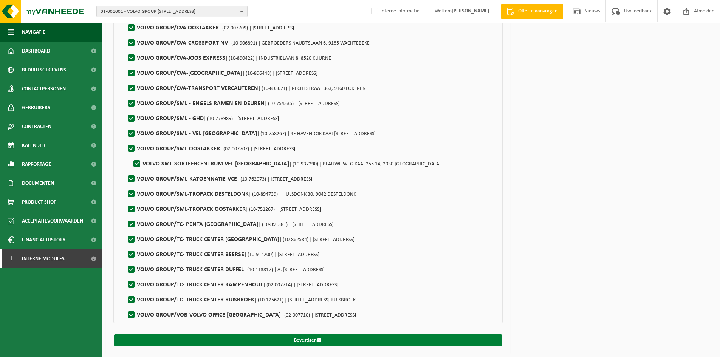
click at [272, 345] on button "Bevestigen" at bounding box center [308, 341] width 388 height 12
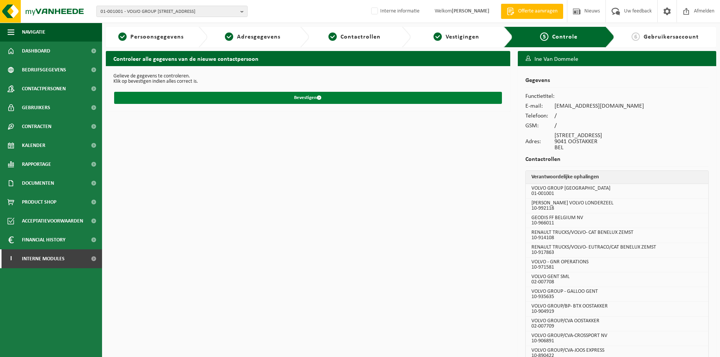
drag, startPoint x: 287, startPoint y: 95, endPoint x: 282, endPoint y: 101, distance: 7.3
click at [288, 95] on button "Bevestigen" at bounding box center [308, 98] width 388 height 12
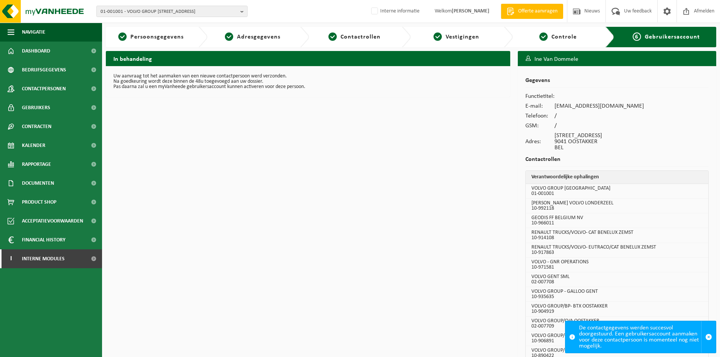
click at [151, 5] on div "01-001001 - VOLVO GROUP BELGIUM - 9041 OOSTAKKER, SMALLEHEERWEG 31 01-001001 - …" at bounding box center [360, 11] width 720 height 23
click at [150, 11] on span "01-001001 - VOLVO GROUP BELGIUM - 9041 OOSTAKKER, SMALLEHEERWEG 31" at bounding box center [169, 11] width 137 height 11
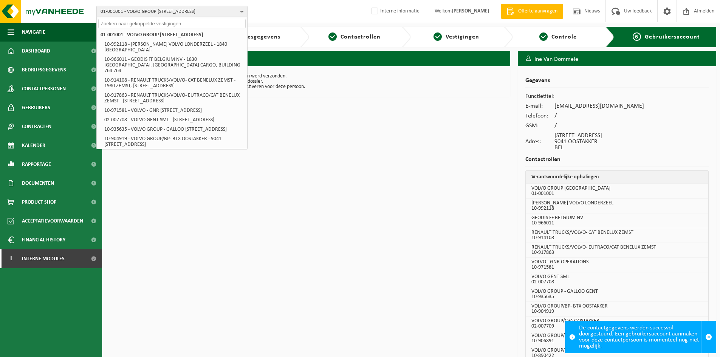
paste input "10-97295"
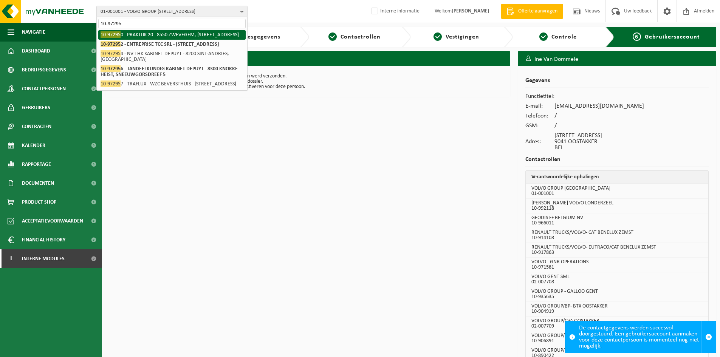
type input "10-97295"
click at [139, 40] on li "10-97295 0 - PRAKTIJK 20 - 8550 ZWEVEGEM, OMMEGANGSTRAAT 20" at bounding box center [171, 34] width 147 height 9
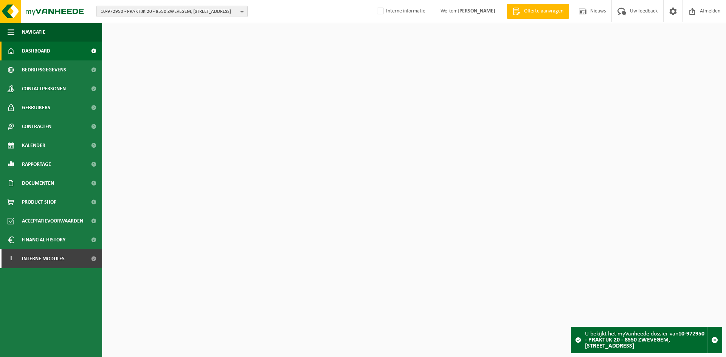
click at [139, 13] on span "10-972950 - PRAKTIJK 20 - 8550 ZWEVEGEM, [STREET_ADDRESS]" at bounding box center [169, 11] width 137 height 11
paste input "10-97295"
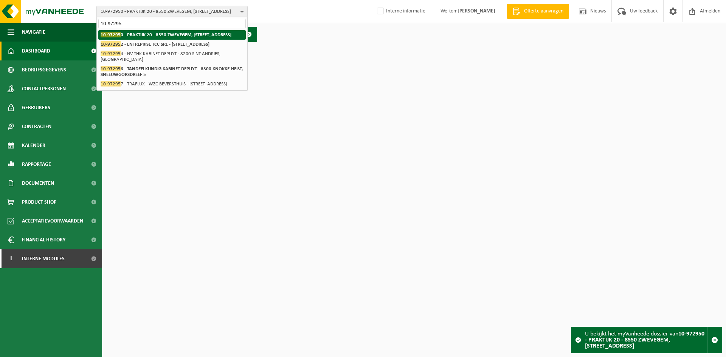
type input "10-97295"
click at [132, 34] on li "10-97295 0 - PRAKTIJK 20 - 8550 ZWEVEGEM, OMMEGANGSTRAAT 20" at bounding box center [171, 34] width 147 height 9
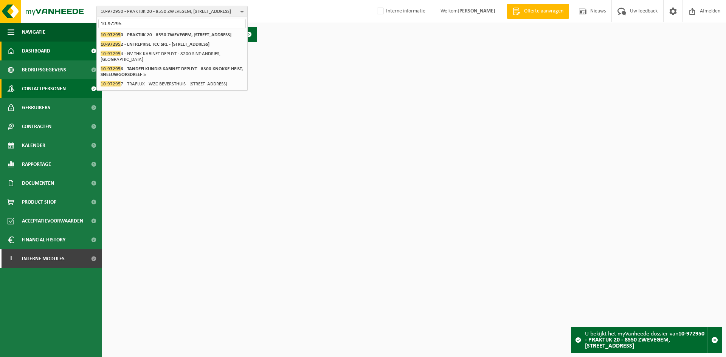
click at [46, 86] on span "Contactpersonen" at bounding box center [44, 88] width 44 height 19
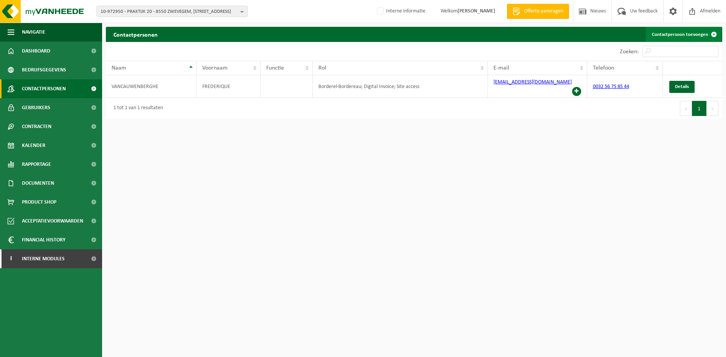
click at [670, 38] on link "Contactpersoon toevoegen" at bounding box center [684, 34] width 76 height 15
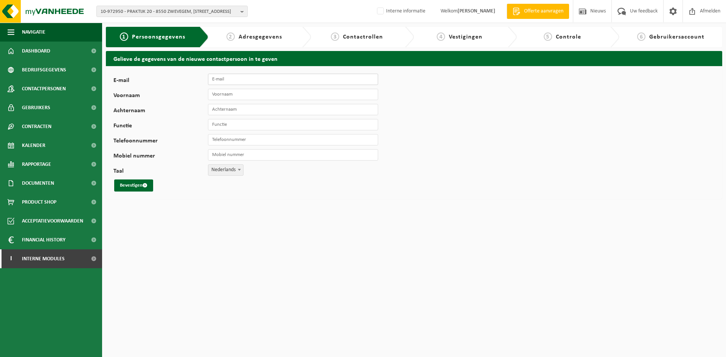
click at [240, 79] on input "E-mail" at bounding box center [293, 79] width 170 height 11
click at [241, 78] on input "E-mail" at bounding box center [293, 79] width 170 height 11
paste input "bruno@gamaco.be"
type input "bruno@gamaco.be"
type input "N"
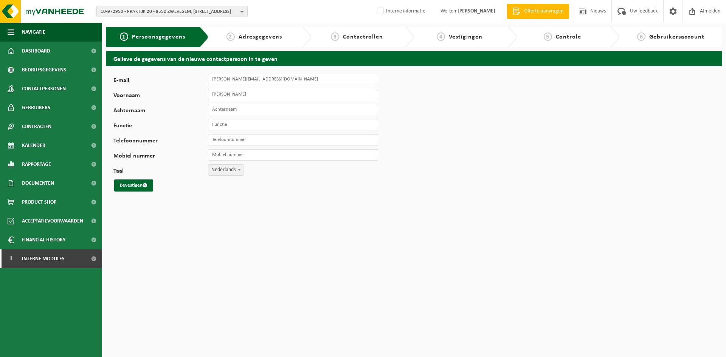
type input "Bruno"
type input "Garot"
drag, startPoint x: 137, startPoint y: 187, endPoint x: 153, endPoint y: 173, distance: 21.2
click at [137, 187] on button "Bevestigen" at bounding box center [133, 186] width 39 height 12
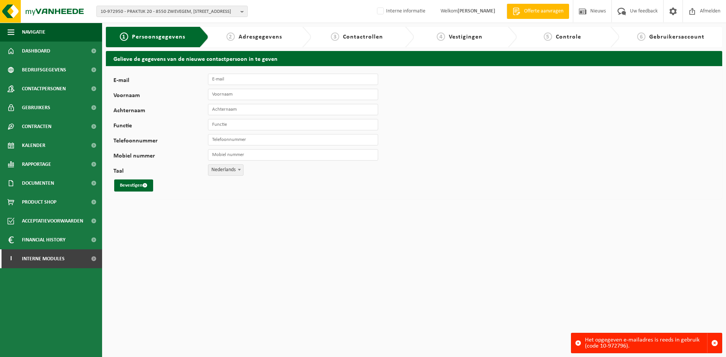
click at [619, 349] on div "Het opgegeven e-mailadres is reeds in gebruik (code 10-972796)." at bounding box center [646, 344] width 122 height 20
drag, startPoint x: 599, startPoint y: 346, endPoint x: 626, endPoint y: 347, distance: 26.9
click at [626, 347] on div "Het opgegeven e-mailadres is reeds in gebruik (code 10-972796)." at bounding box center [646, 344] width 122 height 20
copy div "10-972796"
click at [57, 88] on span "Contactpersonen" at bounding box center [44, 88] width 44 height 19
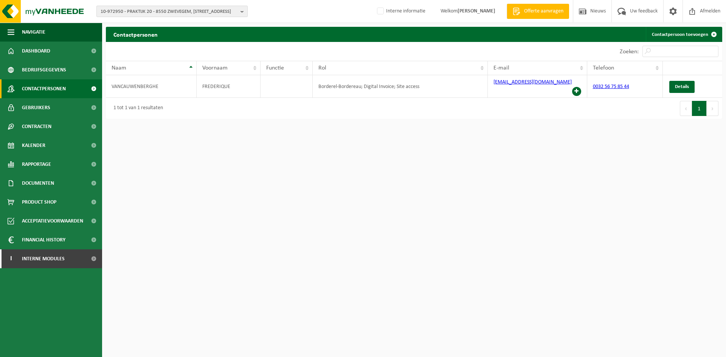
click at [176, 14] on span "10-972950 - PRAKTIJK 20 - 8550 ZWEVEGEM, [STREET_ADDRESS]" at bounding box center [169, 11] width 137 height 11
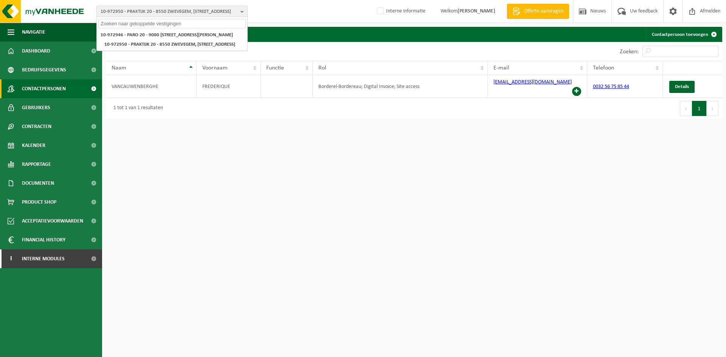
click at [411, 177] on html "10-972950 - PRAKTIJK 20 - 8550 ZWEVEGEM, OMMEGANGSTRAAT 20 10-972946 - PARO 20 …" at bounding box center [363, 178] width 726 height 357
click at [45, 256] on span "Interne modules" at bounding box center [43, 259] width 43 height 19
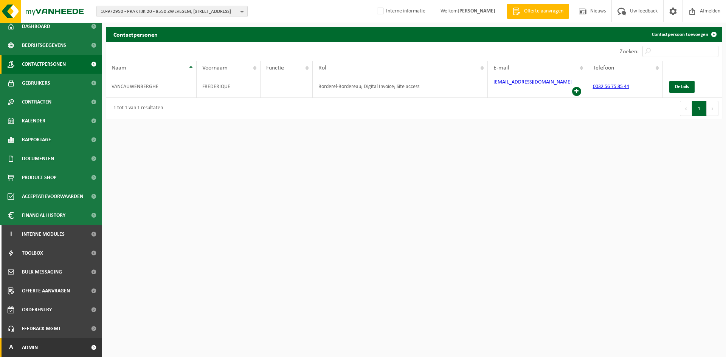
click at [40, 345] on link "A Admin" at bounding box center [51, 347] width 102 height 19
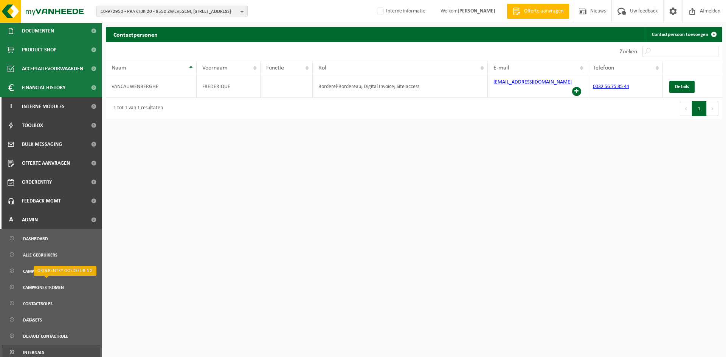
scroll to position [287, 0]
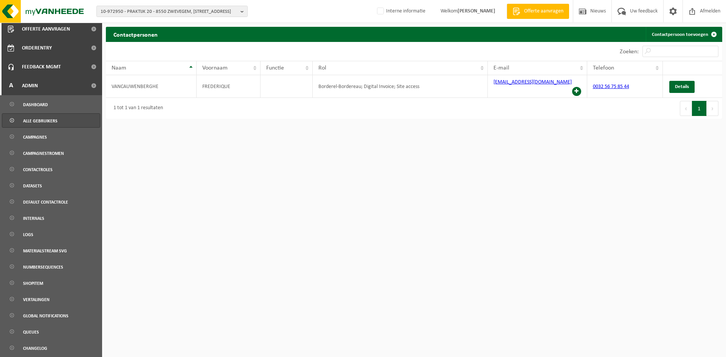
click at [38, 119] on span "Alle gebruikers" at bounding box center [40, 121] width 34 height 14
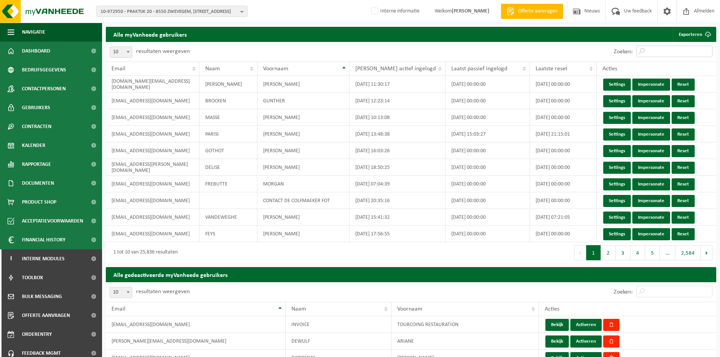
click at [663, 47] on input "Zoeken:" at bounding box center [675, 51] width 76 height 11
paste input "[PERSON_NAME][EMAIL_ADDRESS][DOMAIN_NAME]"
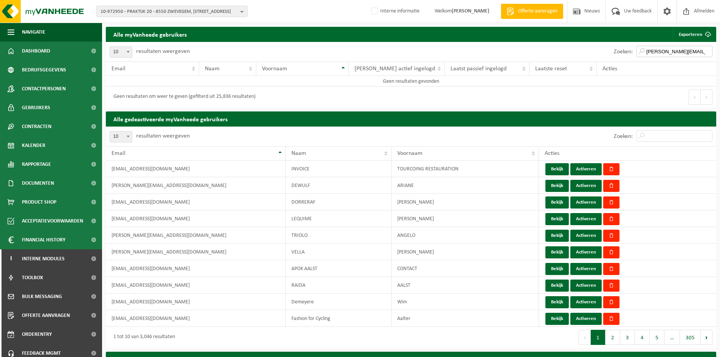
type input "bruno@gamaco.be"
click at [661, 137] on input "Zoeken:" at bounding box center [675, 135] width 76 height 11
paste input "bruno@gamaco.be"
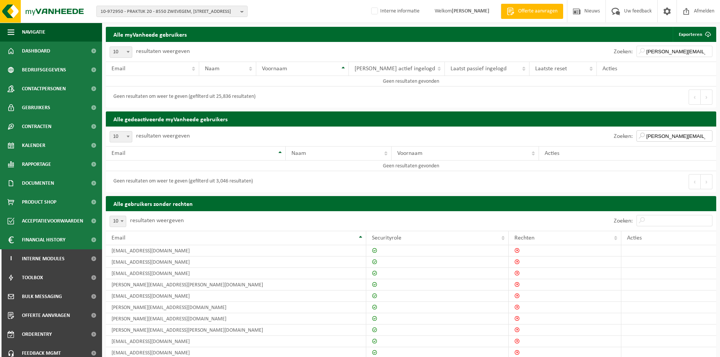
type input "bruno@gamaco.be"
click at [678, 222] on input "Zoeken:" at bounding box center [675, 220] width 76 height 11
paste input "bruno@gamaco.be"
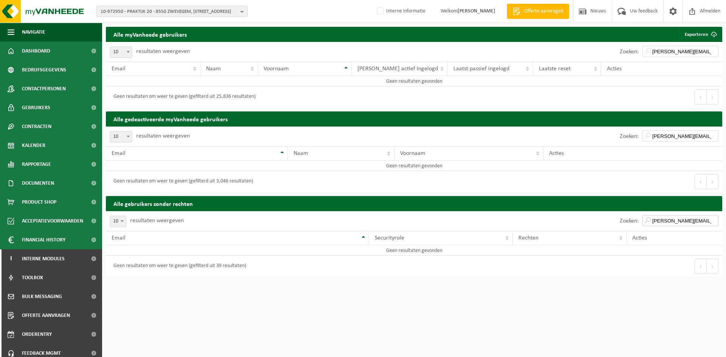
type input "bruno@gamaco.be"
click at [651, 133] on input "bruno@gamaco.be" at bounding box center [680, 135] width 76 height 11
click at [652, 55] on input "bruno@gamaco.be" at bounding box center [680, 51] width 76 height 11
click at [653, 220] on input "bruno@gamaco.be" at bounding box center [680, 220] width 76 height 11
click at [45, 84] on span "Contactpersonen" at bounding box center [44, 88] width 44 height 19
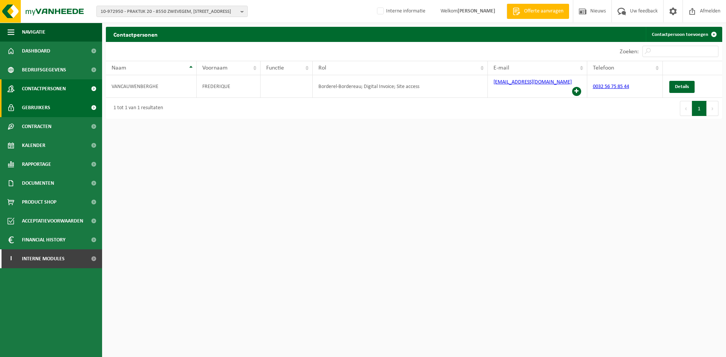
click at [58, 107] on link "Gebruikers" at bounding box center [51, 107] width 102 height 19
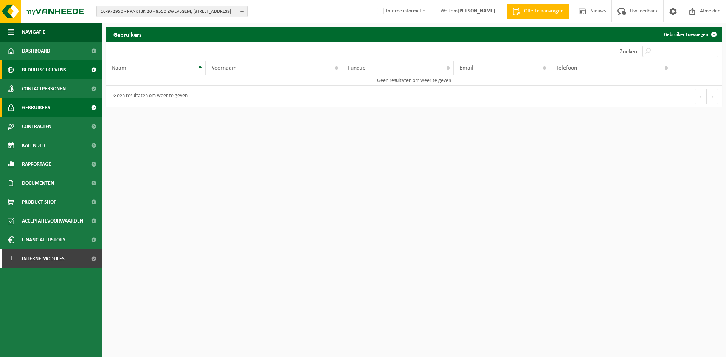
click at [57, 73] on span "Bedrijfsgegevens" at bounding box center [44, 70] width 44 height 19
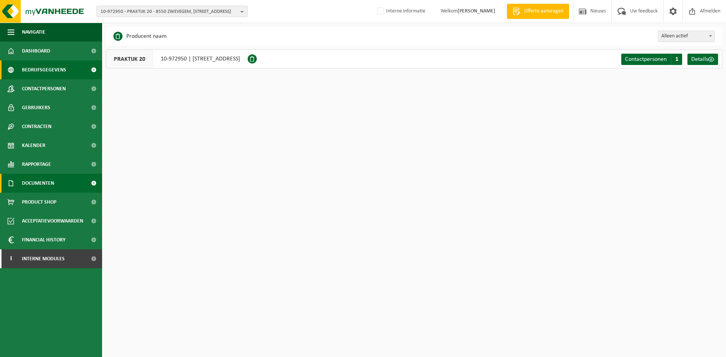
click at [43, 179] on span "Documenten" at bounding box center [38, 183] width 32 height 19
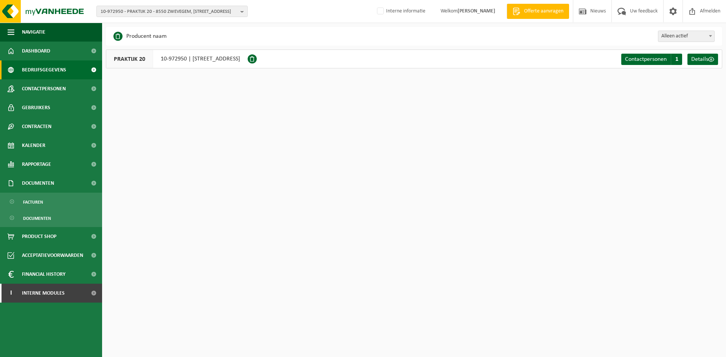
click at [59, 194] on ul "Facturen Documenten" at bounding box center [51, 210] width 102 height 34
click at [50, 202] on link "Facturen" at bounding box center [51, 202] width 98 height 14
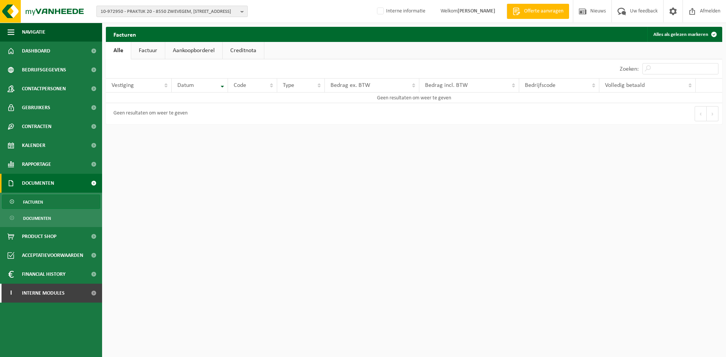
click at [196, 15] on span "10-972950 - PRAKTIJK 20 - 8550 ZWEVEGEM, [STREET_ADDRESS]" at bounding box center [169, 11] width 137 height 11
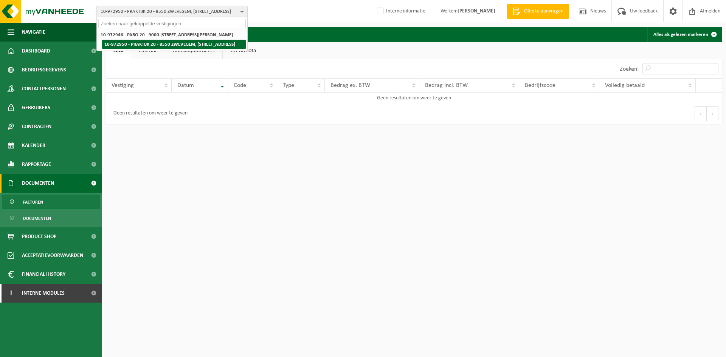
click at [190, 45] on li "10-972950 - PRAKTIJK 20 - 8550 ZWEVEGEM, [STREET_ADDRESS]" at bounding box center [174, 44] width 144 height 9
click at [160, 48] on li "10-972950 - PRAKTIJK 20 - 8550 ZWEVEGEM, [STREET_ADDRESS]" at bounding box center [174, 44] width 144 height 9
click at [113, 47] on li "10-972950 - PRAKTIJK 20 - 8550 ZWEVEGEM, [STREET_ADDRESS]" at bounding box center [174, 44] width 144 height 9
click at [131, 25] on input "text" at bounding box center [171, 23] width 147 height 9
click at [103, 49] on li "10-972950 - PRAKTIJK 20 - 8550 ZWEVEGEM, [STREET_ADDRESS]" at bounding box center [174, 44] width 144 height 9
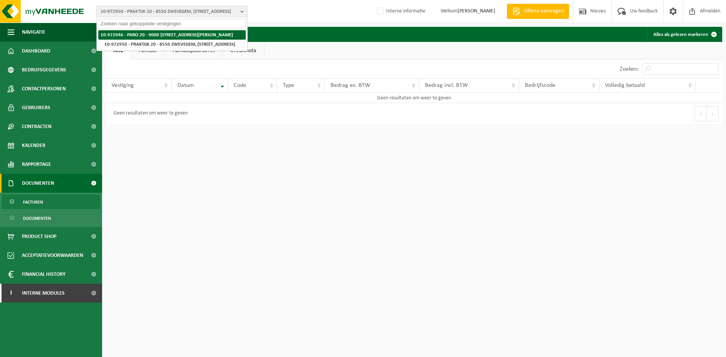
click at [112, 36] on strong "10-972946 - PARO 20 - 9000 [STREET_ADDRESS][PERSON_NAME]" at bounding box center [167, 35] width 132 height 5
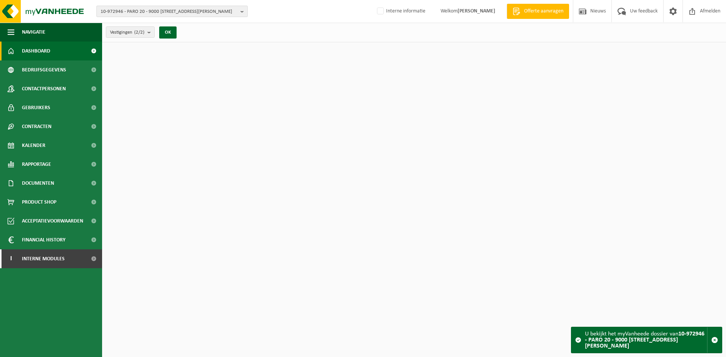
click at [133, 14] on span "10-972946 - PARO 20 - 9000 [STREET_ADDRESS][PERSON_NAME]" at bounding box center [169, 11] width 137 height 11
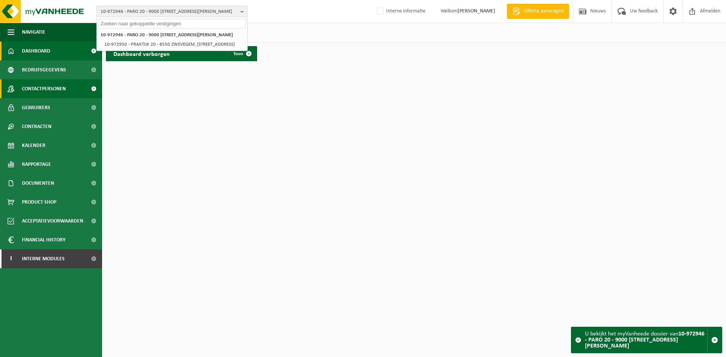
click at [60, 81] on span "Contactpersonen" at bounding box center [44, 88] width 44 height 19
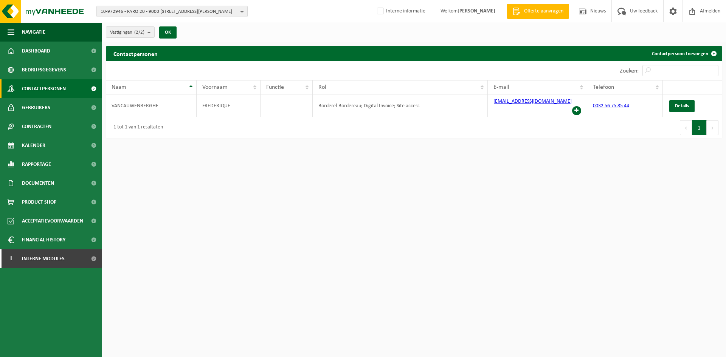
click at [146, 17] on div "10-972946 - PARO 20 - 9000 [GEOGRAPHIC_DATA], [PERSON_NAME] 246 10-972946 - [ST…" at bounding box center [363, 11] width 726 height 23
click at [146, 17] on div "10-972946 - PARO 20 - 9000 GENT, GUSTAAF CALLIERLAAN 246 10-972946 - PARO 20 - …" at bounding box center [363, 11] width 726 height 23
click at [145, 13] on span "10-972946 - PARO 20 - 9000 [STREET_ADDRESS][PERSON_NAME]" at bounding box center [169, 11] width 137 height 11
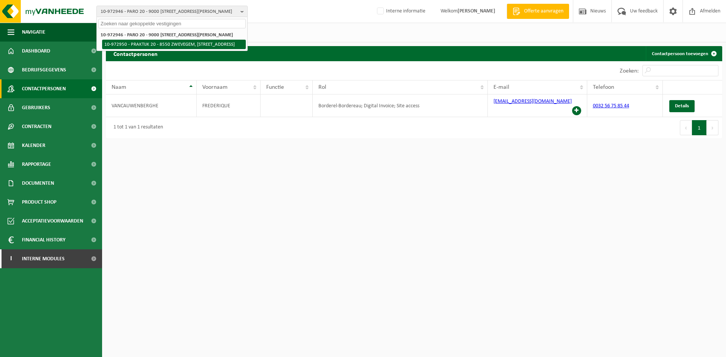
click at [135, 45] on li "10-972950 - PRAKTIJK 20 - 8550 ZWEVEGEM, [STREET_ADDRESS]" at bounding box center [174, 44] width 144 height 9
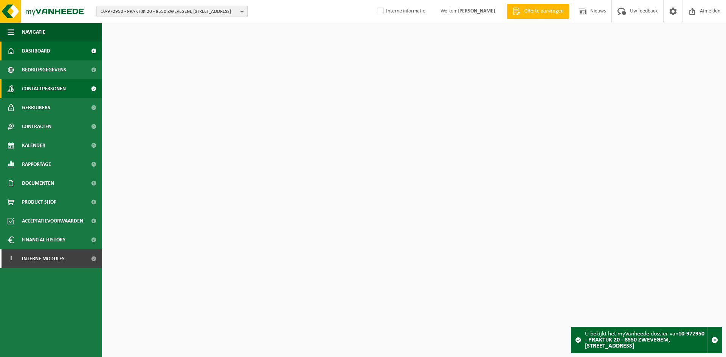
click at [56, 90] on span "Contactpersonen" at bounding box center [44, 88] width 44 height 19
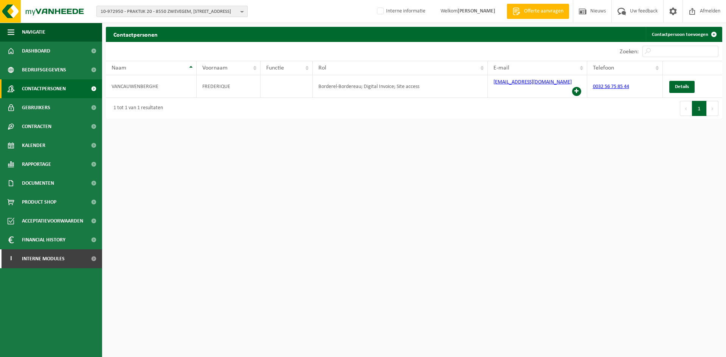
click at [138, 8] on span "10-972950 - PRAKTIJK 20 - 8550 ZWEVEGEM, [STREET_ADDRESS]" at bounding box center [169, 11] width 137 height 11
type input "v"
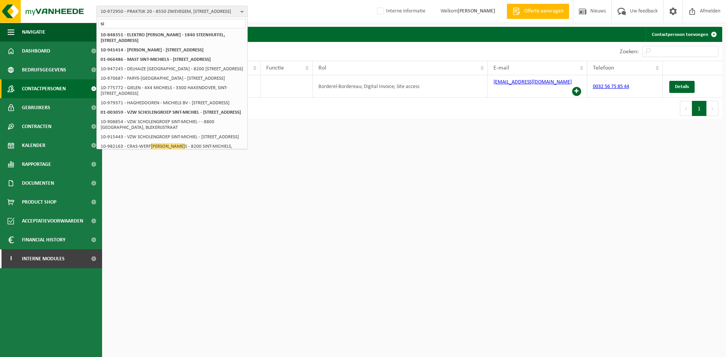
type input "s"
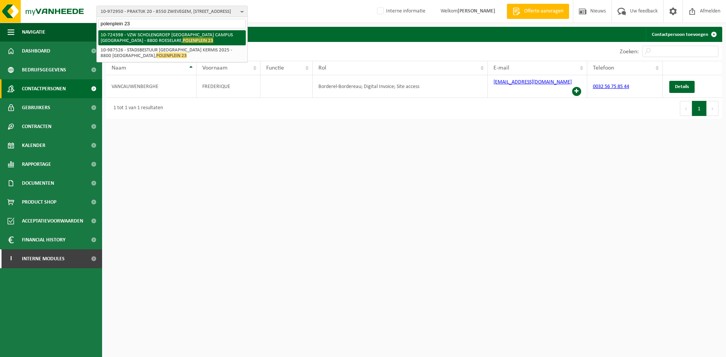
type input "polenplein 23"
click at [183, 38] on span "POLENPLEIN 23" at bounding box center [198, 40] width 31 height 6
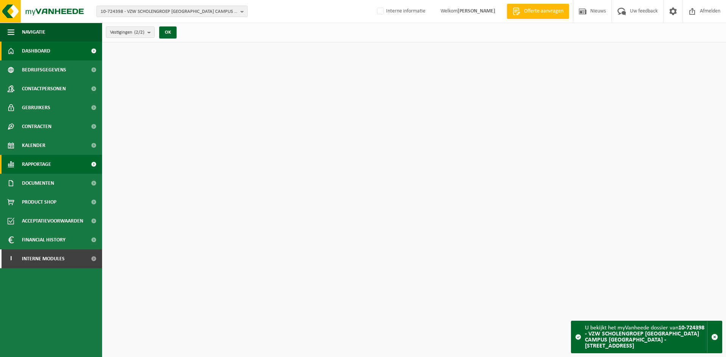
drag, startPoint x: 42, startPoint y: 147, endPoint x: 58, endPoint y: 158, distance: 19.3
click at [42, 147] on span "Kalender" at bounding box center [33, 145] width 23 height 19
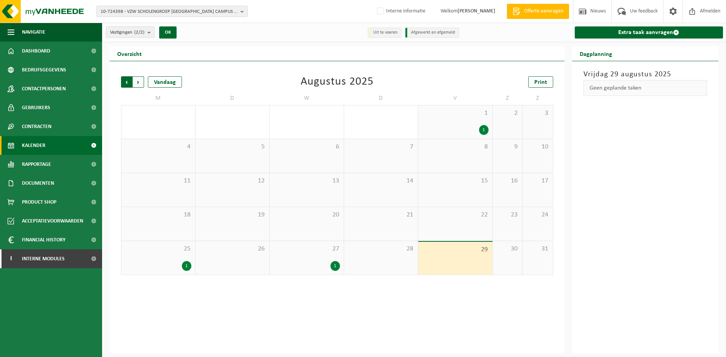
click at [138, 79] on span "Volgende" at bounding box center [138, 81] width 11 height 11
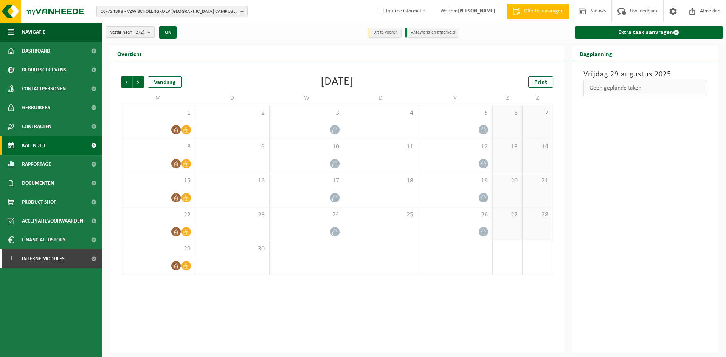
click at [251, 306] on div "Vorige Volgende Vandaag September 2025 Print M D W D V Z Z 1 2 3 4 5 6 7 8 9 10…" at bounding box center [337, 207] width 455 height 292
click at [148, 14] on span "10-724398 - VZW SCHOLENGROEP SINT-MICHIEL - VISO CAMPUS POLENPLEIN - 8800 ROESE…" at bounding box center [169, 11] width 137 height 11
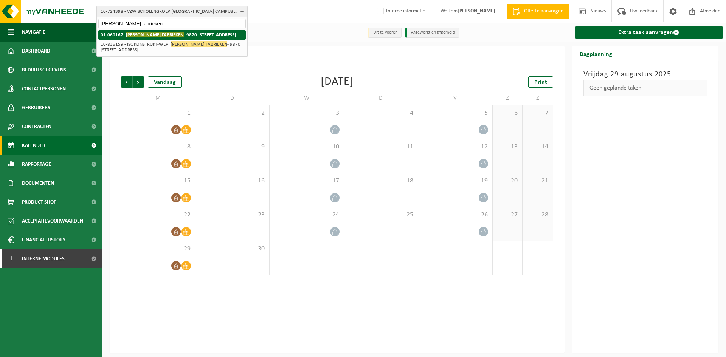
type input "michiels fabrieken"
click at [154, 34] on span "MICHIELS FABRIEKEN" at bounding box center [155, 35] width 58 height 6
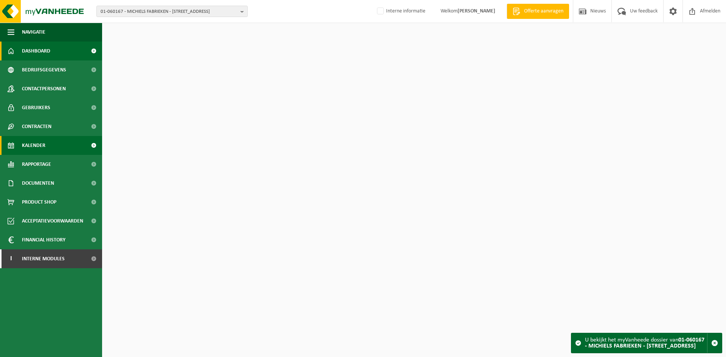
click at [50, 146] on link "Kalender" at bounding box center [51, 145] width 102 height 19
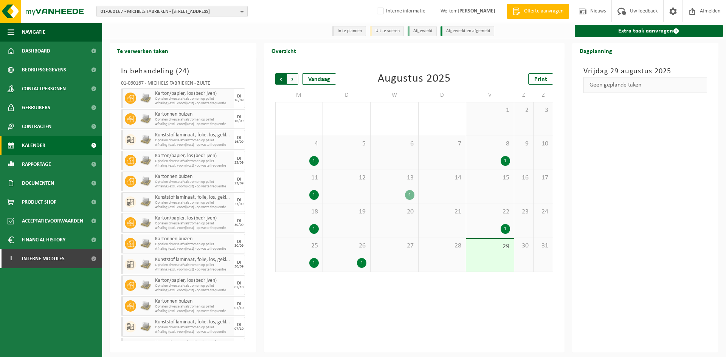
click at [293, 81] on span "Volgende" at bounding box center [292, 78] width 11 height 11
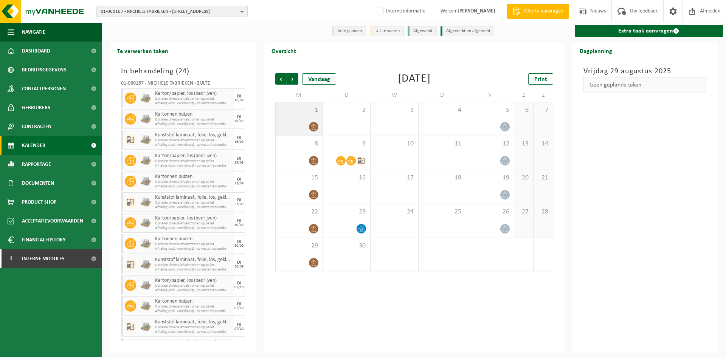
click at [300, 119] on div "1" at bounding box center [299, 118] width 47 height 33
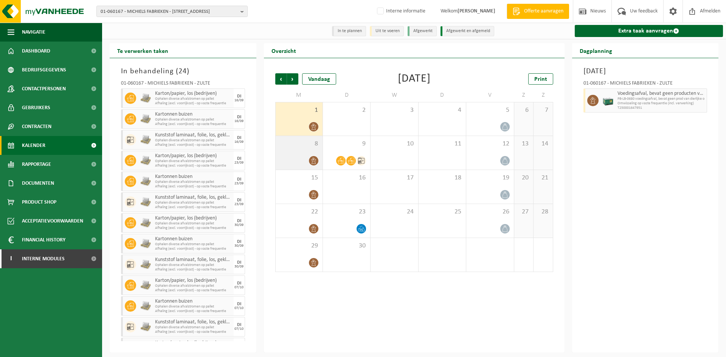
click at [318, 150] on div "8" at bounding box center [299, 153] width 47 height 34
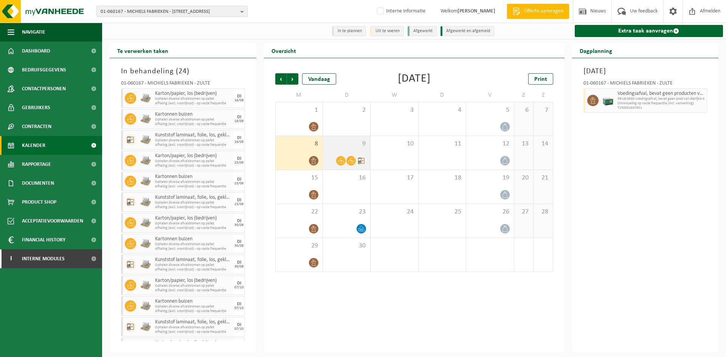
click at [357, 150] on div "9" at bounding box center [346, 153] width 47 height 34
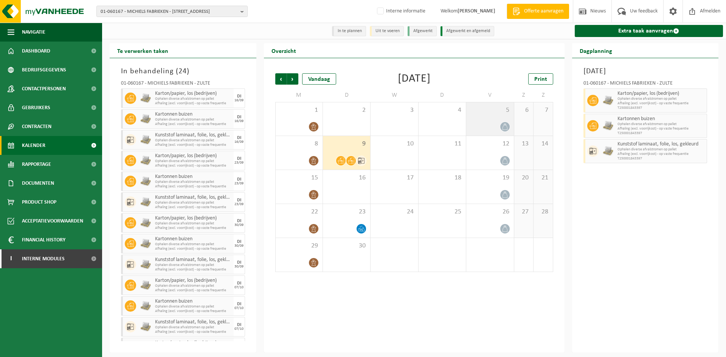
click at [496, 115] on span "5" at bounding box center [490, 110] width 40 height 8
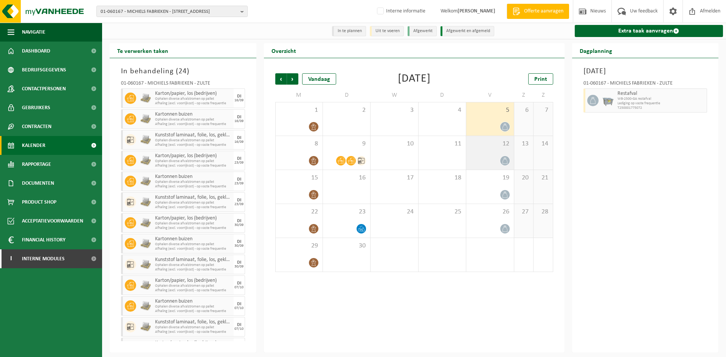
click at [497, 146] on span "12" at bounding box center [490, 144] width 40 height 8
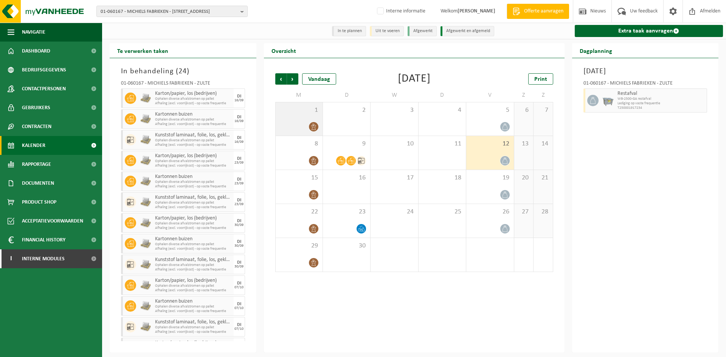
click at [308, 115] on div "1" at bounding box center [299, 118] width 47 height 33
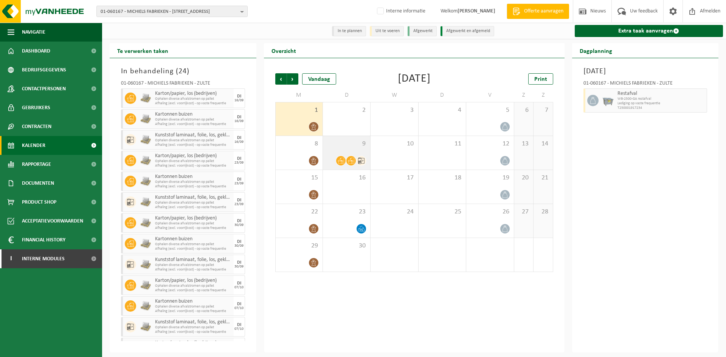
click at [356, 151] on div "9" at bounding box center [346, 153] width 47 height 34
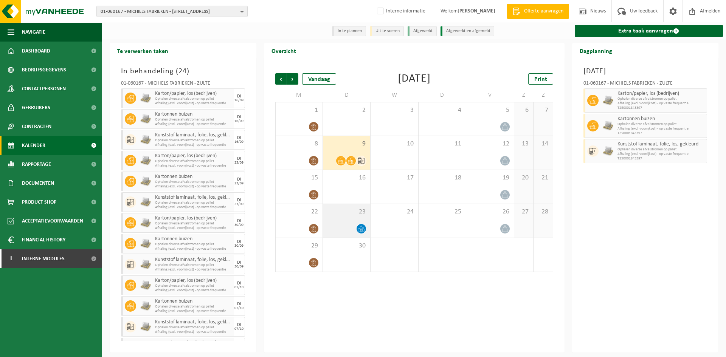
click at [351, 223] on div "23" at bounding box center [346, 221] width 47 height 34
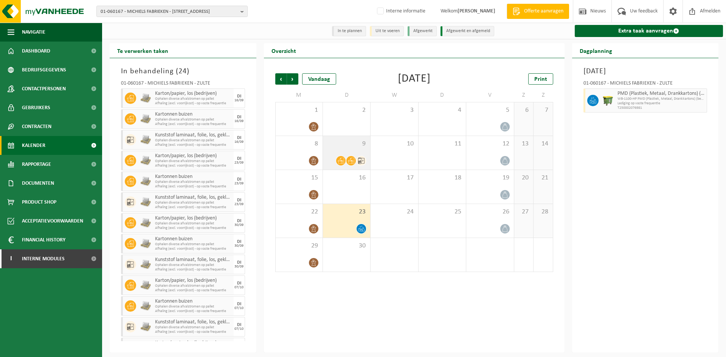
click at [357, 153] on div "9" at bounding box center [346, 153] width 47 height 34
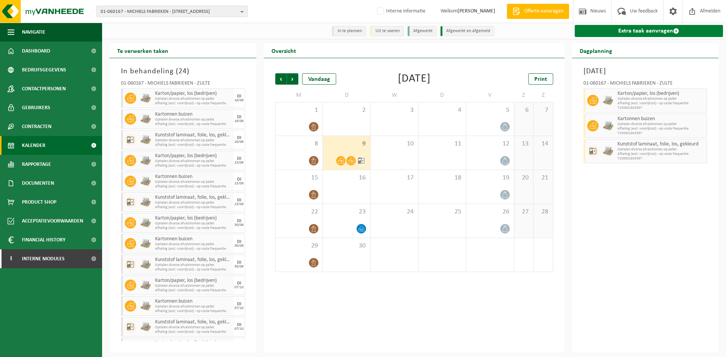
click at [624, 33] on link "Extra taak aanvragen" at bounding box center [649, 31] width 149 height 12
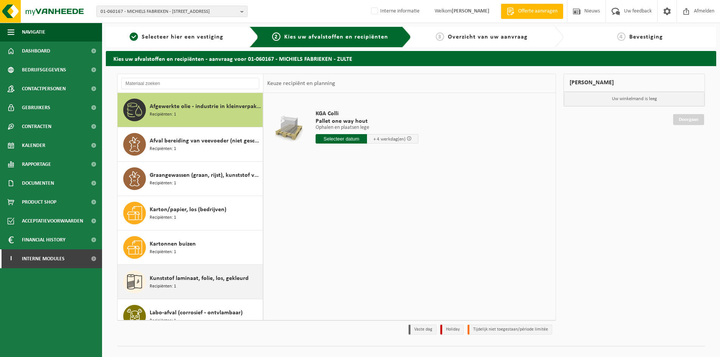
click at [203, 281] on span "Kunststof laminaat, folie, los, gekleurd" at bounding box center [199, 278] width 99 height 9
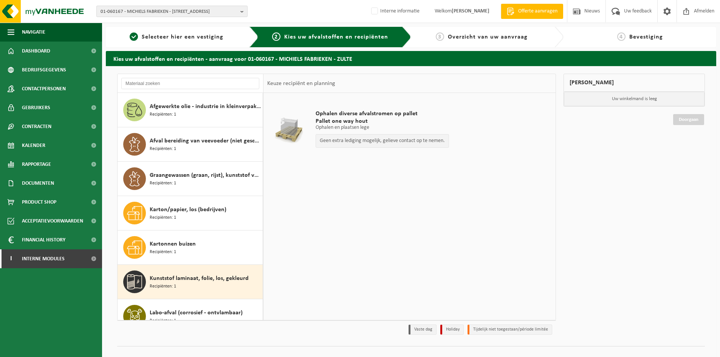
click at [138, 10] on span "01-060167 - MICHIELS FABRIEKEN - 9870 ZULTE, VIJVESTRAAT 200" at bounding box center [169, 11] width 137 height 11
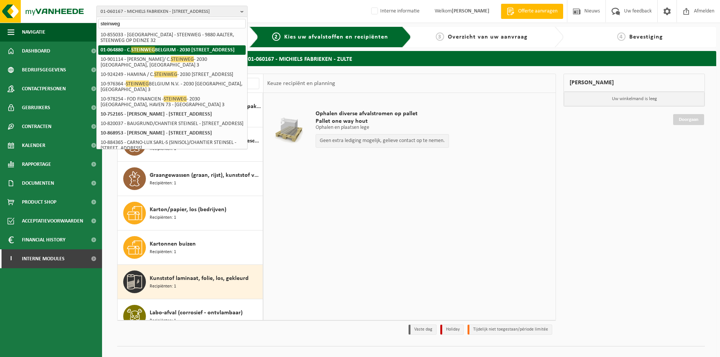
type input "steinweg"
click at [154, 55] on li "01-064880 - C. STEINWEG BELGIUM - 2030 ANTWERPEN, VRIESKAAI 1" at bounding box center [171, 49] width 147 height 9
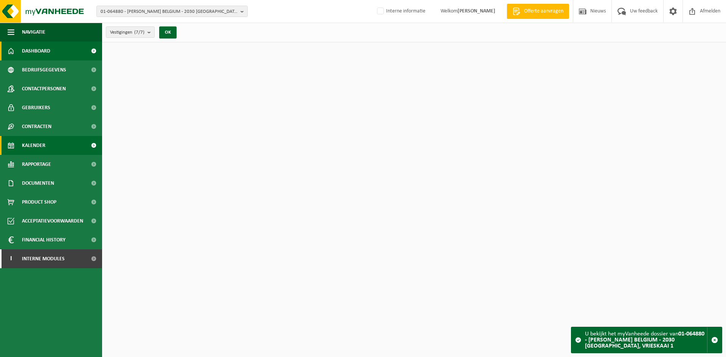
click at [57, 146] on link "Kalender" at bounding box center [51, 145] width 102 height 19
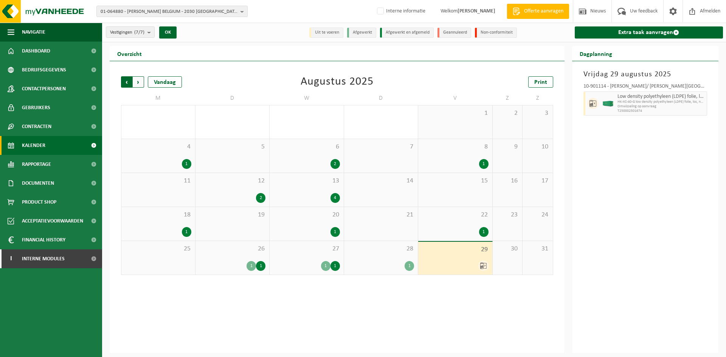
click at [137, 82] on span "Volgende" at bounding box center [138, 81] width 11 height 11
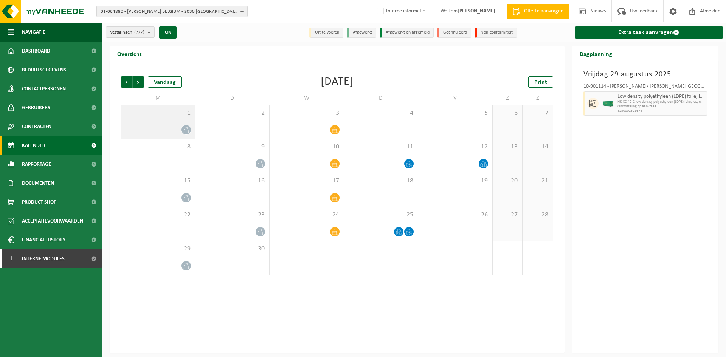
click at [176, 125] on div at bounding box center [158, 130] width 66 height 10
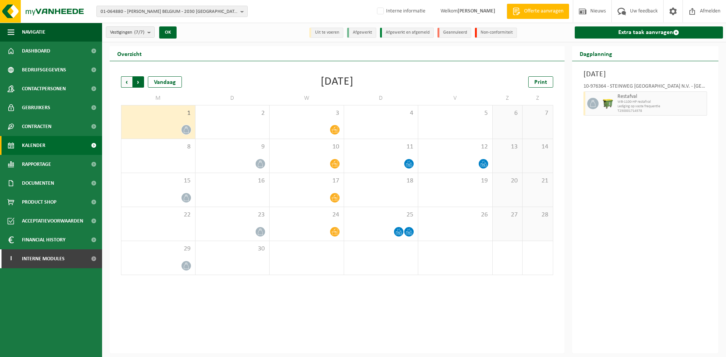
click at [129, 82] on span "Vorige" at bounding box center [126, 81] width 11 height 11
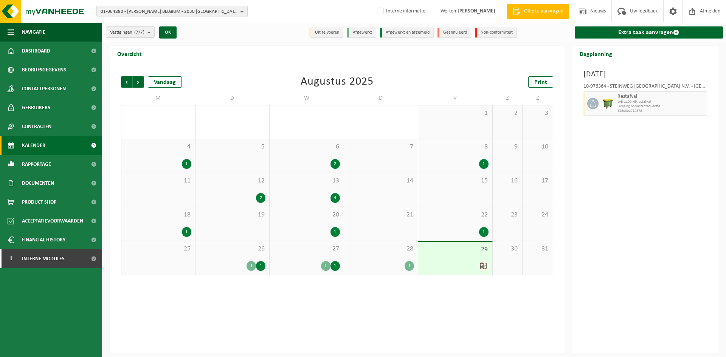
click at [371, 256] on div "28 1" at bounding box center [381, 258] width 74 height 34
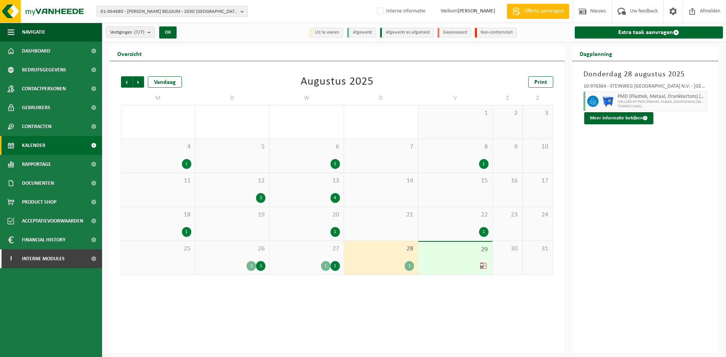
drag, startPoint x: 304, startPoint y: 256, endPoint x: 298, endPoint y: 256, distance: 6.8
click at [305, 256] on div "27 1 1" at bounding box center [307, 258] width 74 height 34
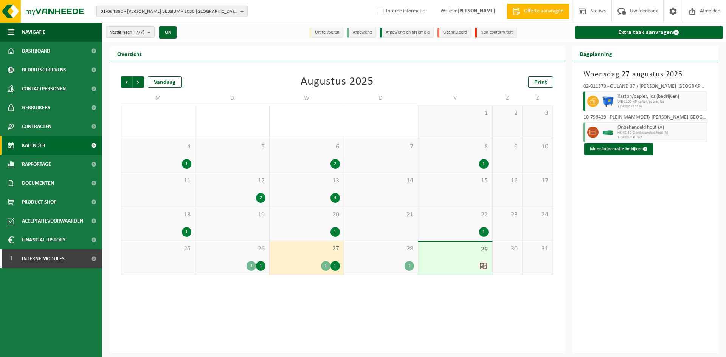
click at [255, 256] on div "26 1 1" at bounding box center [232, 258] width 74 height 34
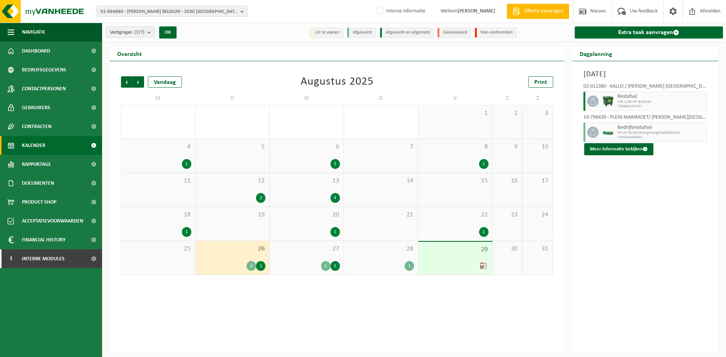
click at [656, 129] on span "Bedrijfsrestafval" at bounding box center [662, 128] width 88 height 6
click at [641, 136] on span "T250002490391" at bounding box center [662, 137] width 88 height 5
click at [620, 151] on button "Meer informatie bekijken" at bounding box center [618, 149] width 69 height 12
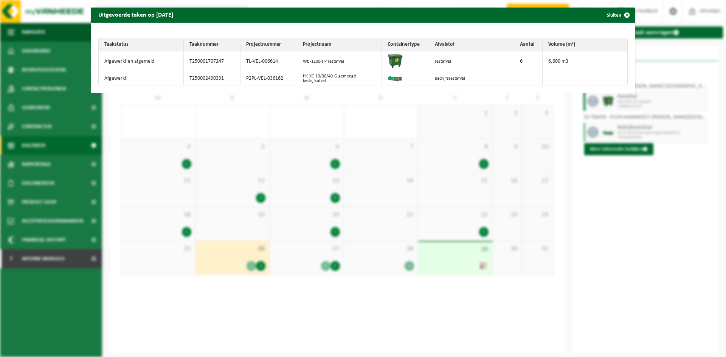
click at [267, 76] on td "P2PL-VEL-036162" at bounding box center [268, 78] width 57 height 13
copy tr "P2PL-VEL-036162"
click at [454, 78] on td "bedrijfsrestafval" at bounding box center [471, 78] width 85 height 13
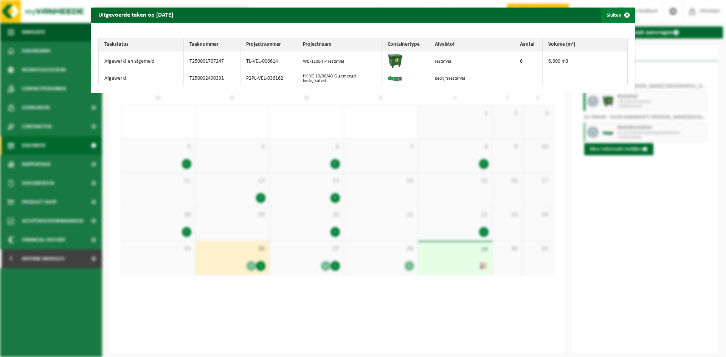
click at [619, 13] on span "button" at bounding box center [626, 15] width 15 height 15
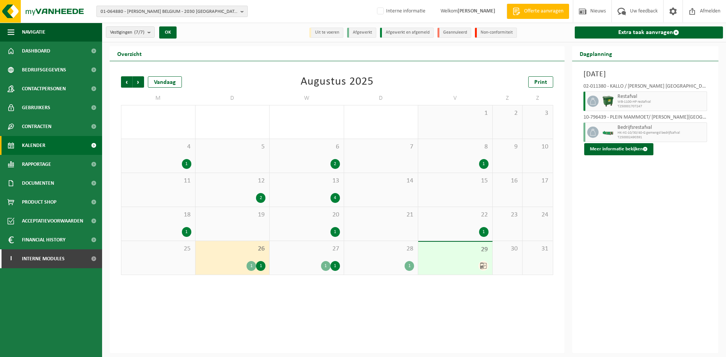
click at [166, 13] on span "01-064880 - C. STEINWEG BELGIUM - 2030 ANTWERPEN, VRIESKAAI 1" at bounding box center [169, 11] width 137 height 11
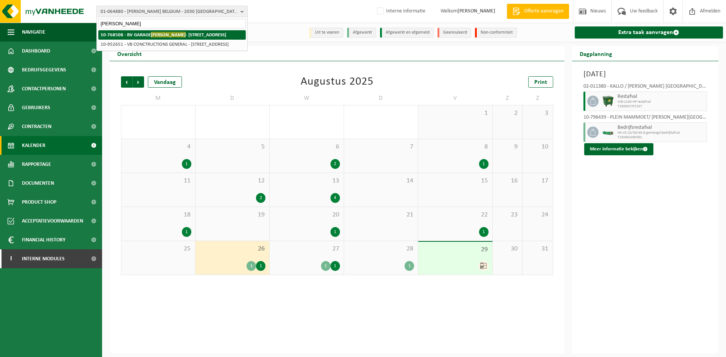
type input "rik lambrecht"
click at [222, 38] on li "10-768508 - BV GARAGE RIK LAMBRECHT - 9406 OUTER, BRAKELSESTEENWEG 188" at bounding box center [171, 34] width 147 height 9
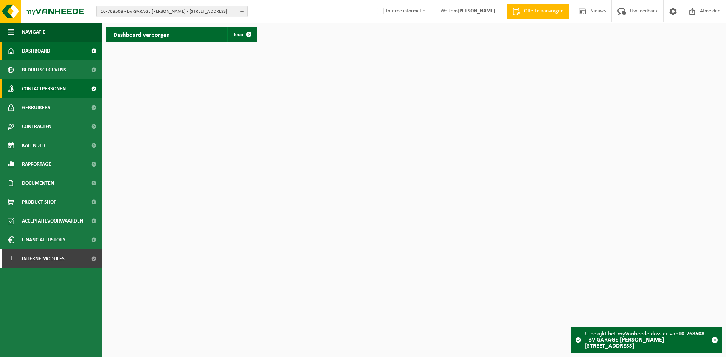
click at [59, 86] on span "Contactpersonen" at bounding box center [44, 88] width 44 height 19
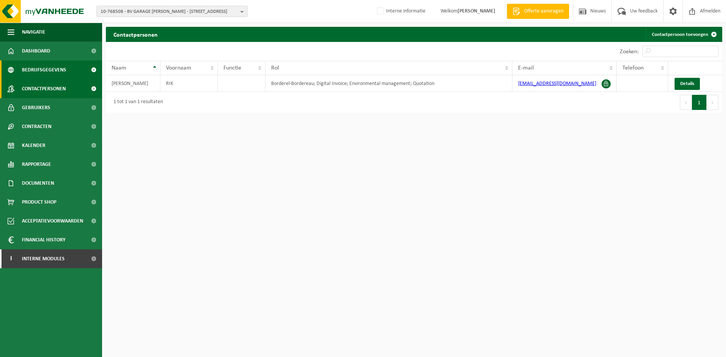
click at [61, 67] on span "Bedrijfsgegevens" at bounding box center [44, 70] width 44 height 19
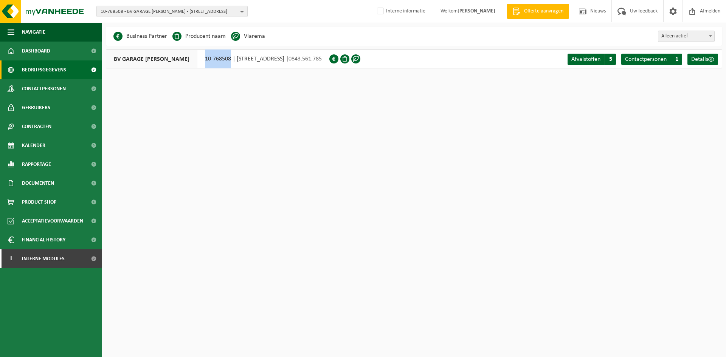
drag, startPoint x: 205, startPoint y: 59, endPoint x: 227, endPoint y: 64, distance: 22.0
click at [227, 64] on div "BV GARAGE [PERSON_NAME] 10-768508 | [STREET_ADDRESS] | 0843.561.785" at bounding box center [217, 59] width 223 height 19
copy div "10-768508"
click at [50, 84] on span "Contactpersonen" at bounding box center [44, 88] width 44 height 19
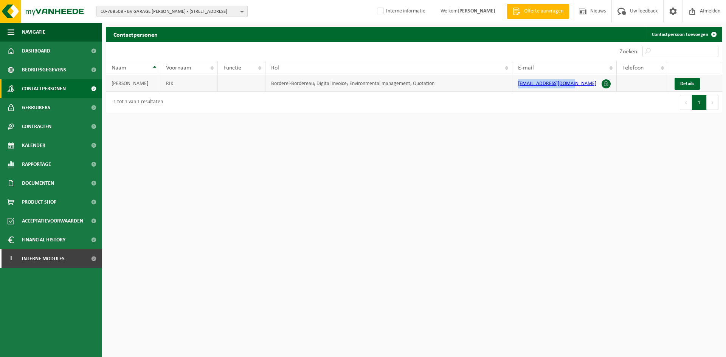
drag, startPoint x: 584, startPoint y: 84, endPoint x: 516, endPoint y: 87, distance: 68.1
click at [516, 83] on td "[EMAIL_ADDRESS][DOMAIN_NAME]" at bounding box center [564, 83] width 104 height 17
copy link "[EMAIL_ADDRESS][DOMAIN_NAME]"
click at [142, 8] on span "10-768508 - BV GARAGE RIK LAMBRECHT - 9406 OUTER, BRAKELSESTEENWEG 188" at bounding box center [169, 11] width 137 height 11
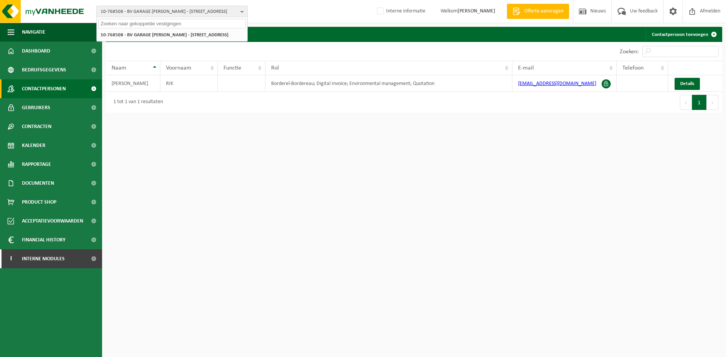
paste input "10-977214"
type input "10-977214"
click at [157, 36] on li "10-977214 - OMEXOM - MECHELEN - 2800 MECHELEN, ANTWERPSESTEENWEG 106/c" at bounding box center [171, 34] width 147 height 9
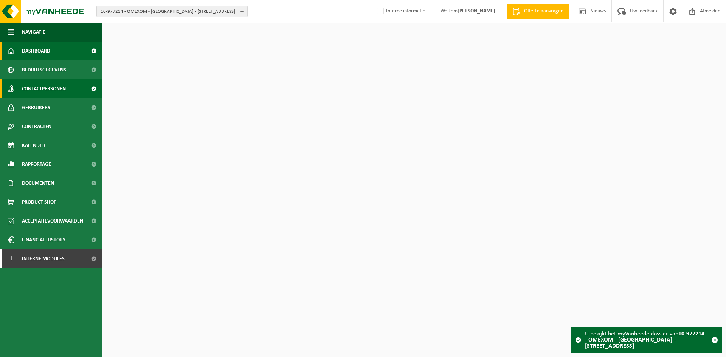
click at [53, 87] on span "Contactpersonen" at bounding box center [44, 88] width 44 height 19
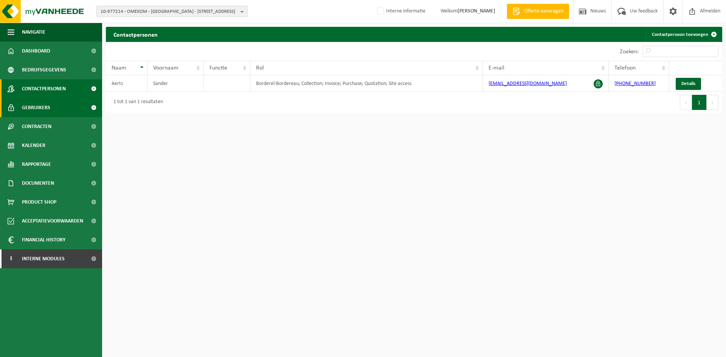
click at [66, 104] on link "Gebruikers" at bounding box center [51, 107] width 102 height 19
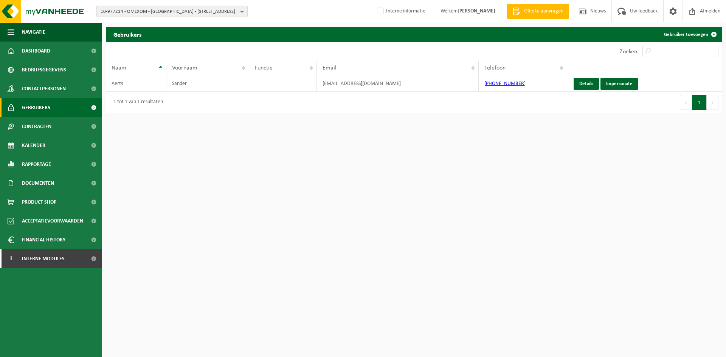
click at [168, 9] on span "10-977214 - OMEXOM - [GEOGRAPHIC_DATA] - [STREET_ADDRESS]" at bounding box center [169, 11] width 137 height 11
paste input "10-961701"
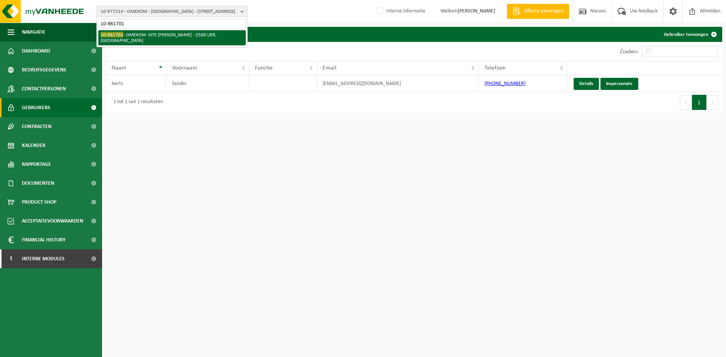
type input "10-961701"
click at [159, 33] on li "10-961701 - OMEXOM -SITE [PERSON_NAME] - 2500 LIER, [GEOGRAPHIC_DATA]" at bounding box center [171, 37] width 147 height 15
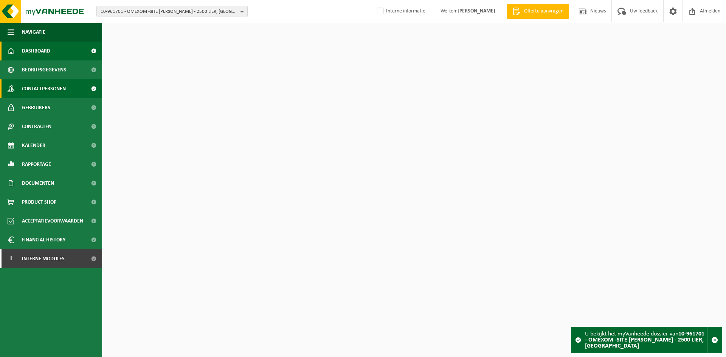
click at [56, 88] on span "Contactpersonen" at bounding box center [44, 88] width 44 height 19
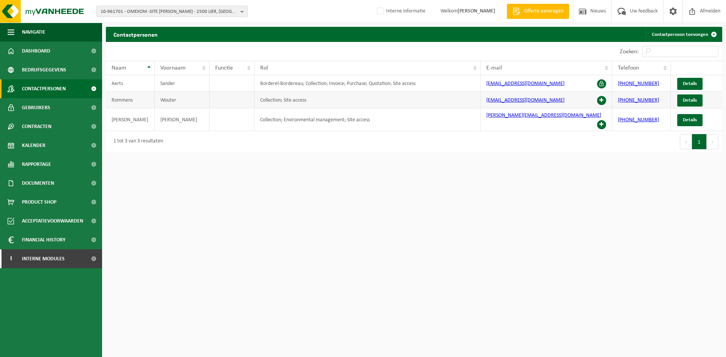
click at [601, 101] on span at bounding box center [601, 100] width 9 height 9
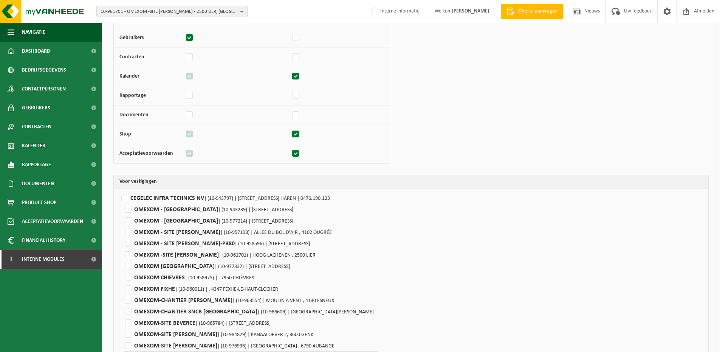
scroll to position [202, 0]
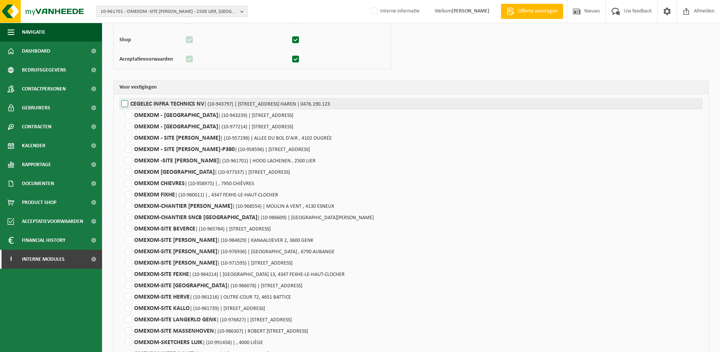
click at [125, 105] on label"] "CEGELEC INFRA TECHNICS NV | (10-943797) | AVENUE DU BOURGET 44, 1130 HAREN | 04…" at bounding box center [410, 103] width 583 height 11
click at [125, 105] on input "CEGELEC INFRA TECHNICS NV | (10-943797) | AVENUE DU BOURGET 44, 1130 HAREN | 04…" at bounding box center [479, 103] width 720 height 11
checkbox input "true"
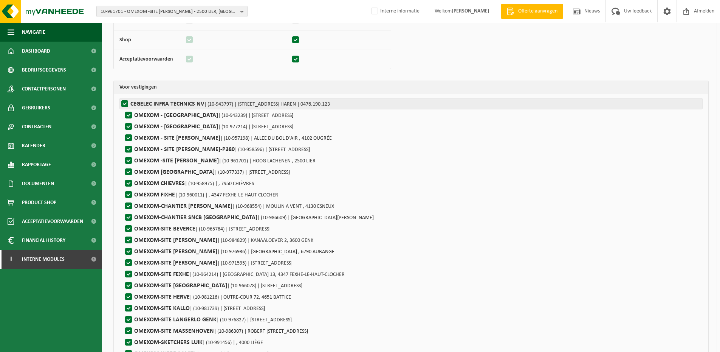
checkbox input "true"
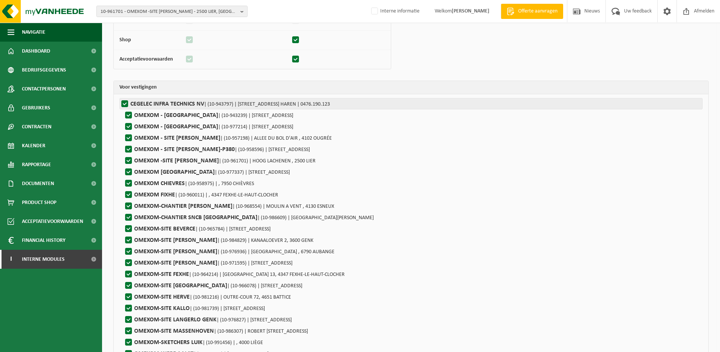
checkbox input "true"
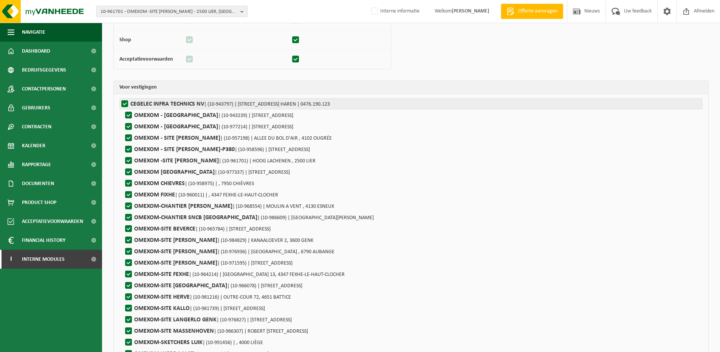
checkbox input "true"
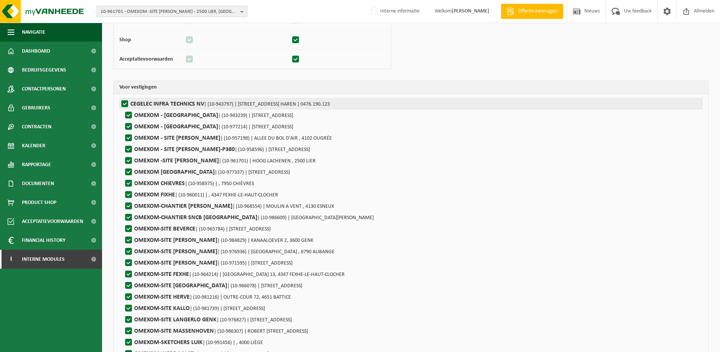
checkbox input "true"
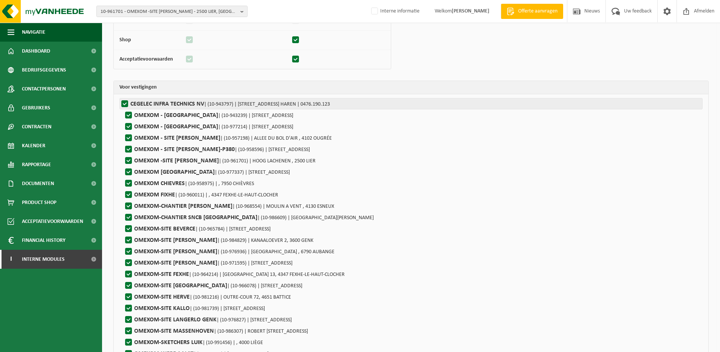
checkbox input "true"
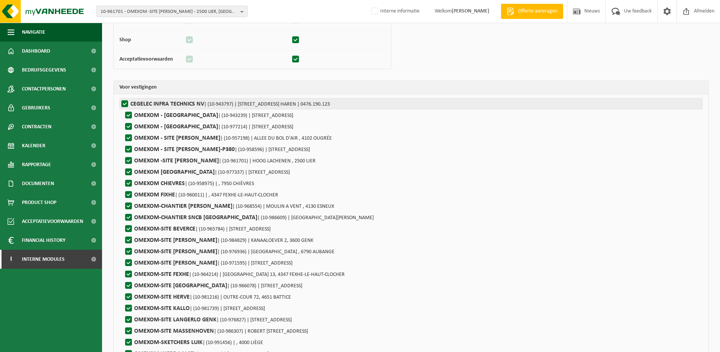
checkbox input "true"
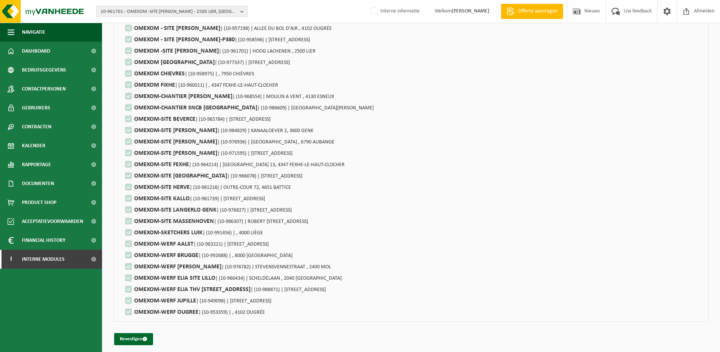
scroll to position [315, 0]
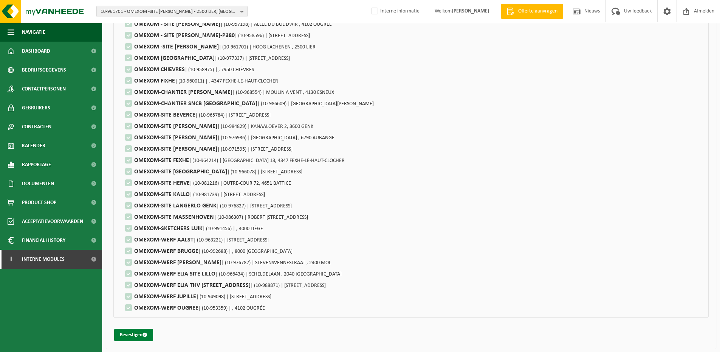
click at [132, 334] on button "Bevestigen" at bounding box center [133, 335] width 39 height 12
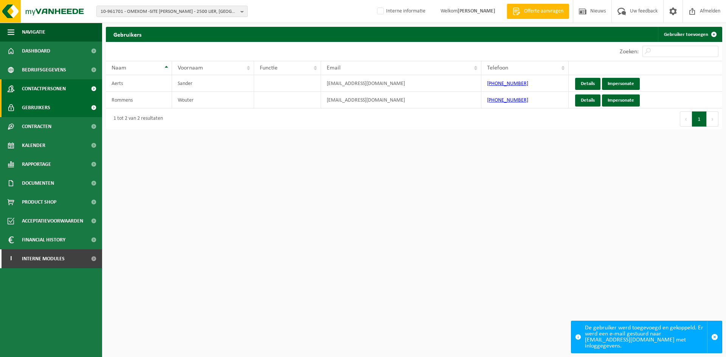
click at [64, 85] on span "Contactpersonen" at bounding box center [44, 88] width 44 height 19
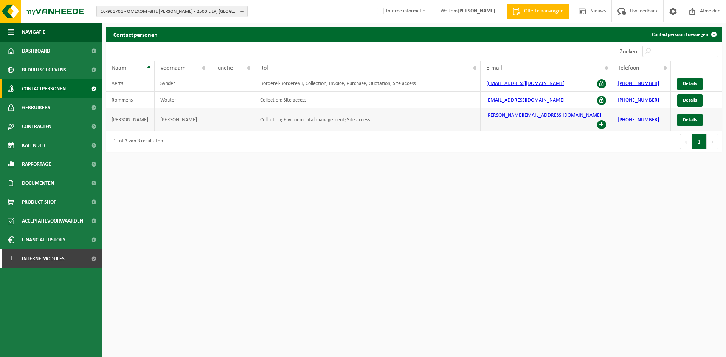
click at [600, 120] on span at bounding box center [601, 124] width 9 height 9
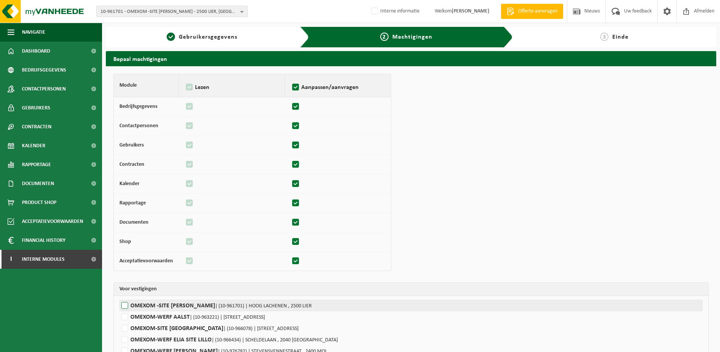
click at [133, 300] on label"] "OMEXOM -SITE [PERSON_NAME] | (10-961701) | [GEOGRAPHIC_DATA] , 2500 LIER" at bounding box center [410, 304] width 583 height 11
click at [133, 300] on input "OMEXOM -SITE ELIA LINT | (10-961701) | HOOG LACHENEN , 2500 LIER" at bounding box center [479, 304] width 720 height 11
checkbox input "true"
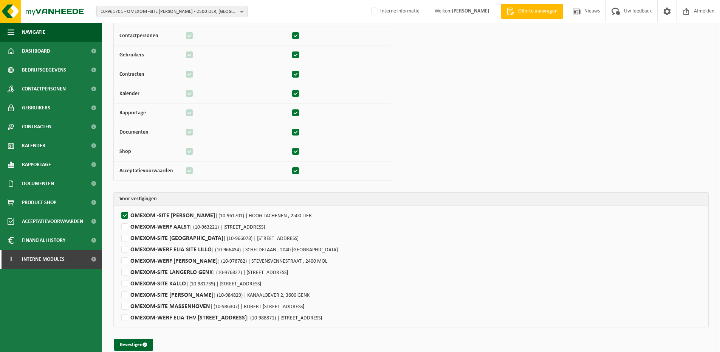
scroll to position [100, 0]
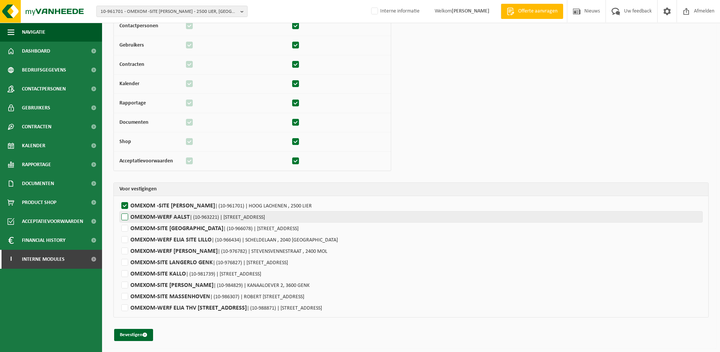
click at [130, 219] on label"] "OMEXOM-WERF AALST | (10-963221) | EREMBODEGEMSTRAAT 2, 9300 AALST" at bounding box center [410, 216] width 583 height 11
click at [130, 219] on input "OMEXOM-WERF AALST | (10-963221) | EREMBODEGEMSTRAAT 2, 9300 AALST" at bounding box center [479, 216] width 720 height 11
checkbox input "true"
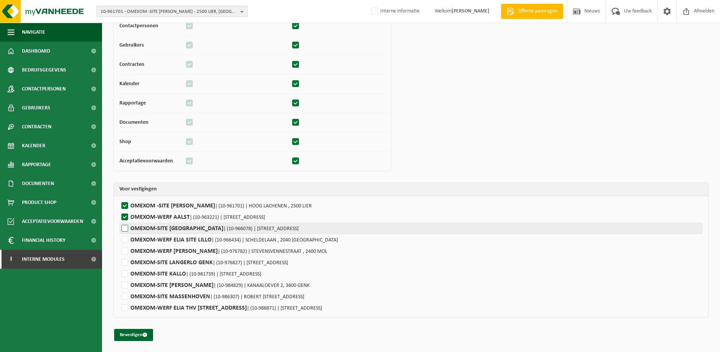
click at [128, 230] on label"] "OMEXOM-SITE GENT | (10-966078) | DENDERMONDSESTEENWEG 406, 9040 SINT-AMANDSBERG" at bounding box center [410, 227] width 583 height 11
click at [128, 230] on input "OMEXOM-SITE GENT | (10-966078) | DENDERMONDSESTEENWEG 406, 9040 SINT-AMANDSBERG" at bounding box center [479, 227] width 720 height 11
checkbox input "true"
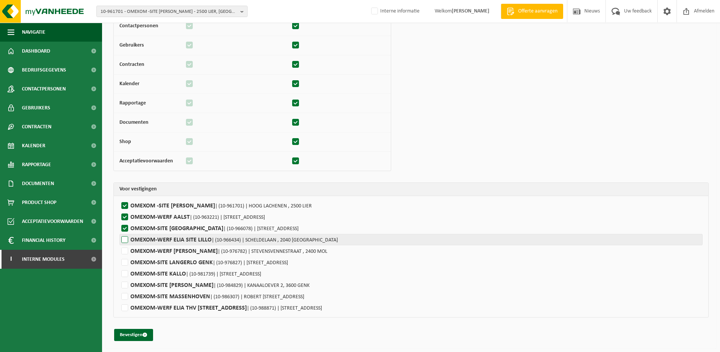
click at [128, 240] on label"] "OMEXOM-WERF ELIA SITE LILLO | (10-966434) | SCHELDELAAN , 2040 ANTWERPEN" at bounding box center [410, 239] width 583 height 11
click at [128, 240] on input "OMEXOM-WERF ELIA SITE LILLO | (10-966434) | SCHELDELAAN , 2040 ANTWERPEN" at bounding box center [479, 239] width 720 height 11
checkbox input "true"
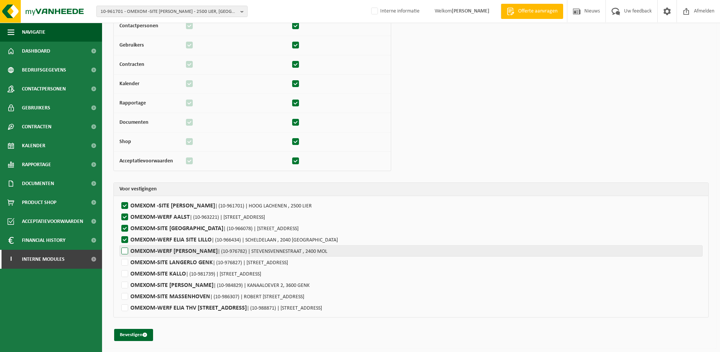
click at [127, 253] on label"] "OMEXOM-WERF ELIA BALEN | (10-976782) | STEVENSVENNESTRAAT , 2400 MOL" at bounding box center [410, 250] width 583 height 11
click at [127, 253] on input "OMEXOM-WERF ELIA BALEN | (10-976782) | STEVENSVENNESTRAAT , 2400 MOL" at bounding box center [479, 250] width 720 height 11
checkbox input "true"
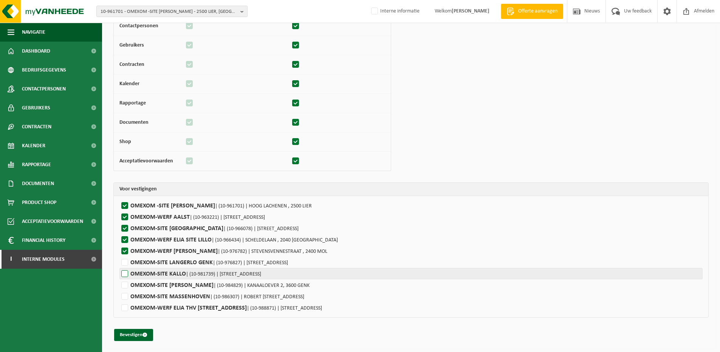
click at [127, 265] on label"] "OMEXOM-SITE LANGERLO GENK | (10-976827) | SWINNENWIJERWEG 3, 3600 GENK" at bounding box center [410, 261] width 583 height 11
click at [127, 265] on input "OMEXOM-SITE LANGERLO GENK | (10-976827) | SWINNENWIJERWEG 3, 3600 GENK" at bounding box center [479, 261] width 720 height 11
checkbox input "true"
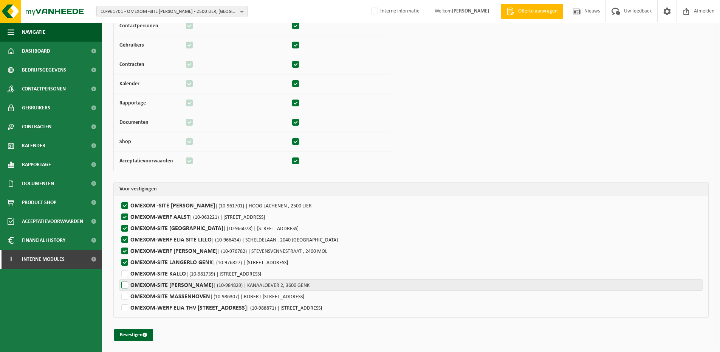
click at [127, 276] on label"] "OMEXOM-SITE KALLO | (10-981739) | KAPELDIJKSTRAAT , 9120 KALLO" at bounding box center [410, 273] width 583 height 11
click at [127, 276] on input "OMEXOM-SITE KALLO | (10-981739) | KAPELDIJKSTRAAT , 9120 KALLO" at bounding box center [479, 273] width 720 height 11
checkbox input "true"
click at [126, 288] on label"] "OMEXOM-SITE ELIA ANDUM | (10-984829) | KANAALOEVER 2, 3600 GENK" at bounding box center [410, 284] width 583 height 11
click at [126, 288] on input "OMEXOM-SITE ELIA ANDUM | (10-984829) | KANAALOEVER 2, 3600 GENK" at bounding box center [479, 284] width 720 height 11
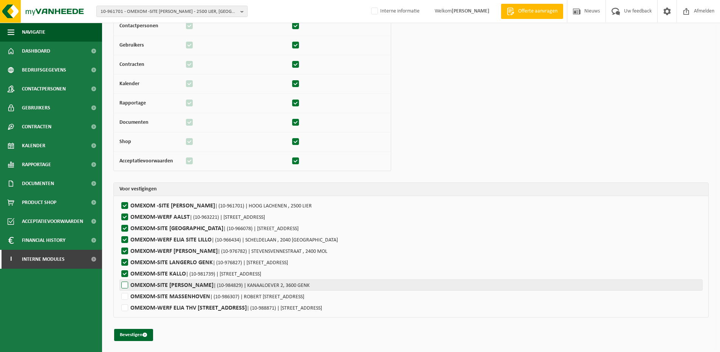
checkbox input "true"
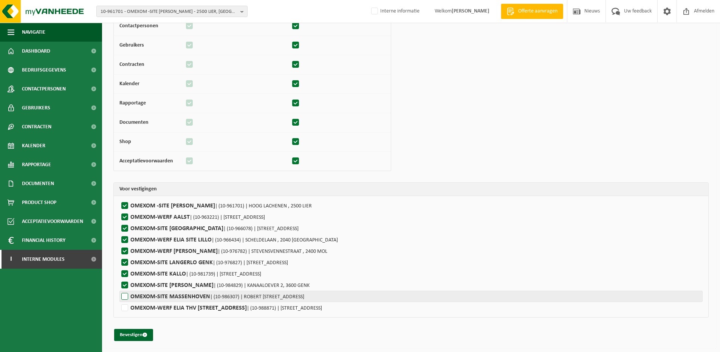
click at [126, 297] on label"] "OMEXOM-SITE MASSENHOVEN | (10-986307) | ROBERT ORLENTSTRAAT 2, 2240 MASSENHOVEN" at bounding box center [410, 295] width 583 height 11
click at [126, 297] on input "OMEXOM-SITE MASSENHOVEN | (10-986307) | ROBERT ORLENTSTRAAT 2, 2240 MASSENHOVEN" at bounding box center [479, 295] width 720 height 11
checkbox input "true"
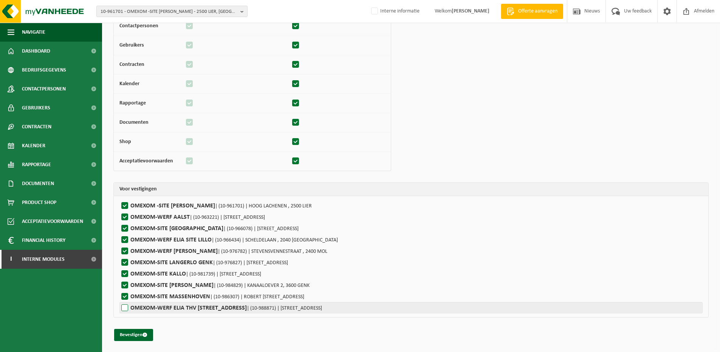
click at [126, 307] on label"] "OMEXOM-WERF ELIA THV EBESLAAN 1 | (10-988871) | EBESLAAN 1, 2960 SINT-JOB-IN-'T…" at bounding box center [410, 307] width 583 height 11
click at [126, 307] on input "OMEXOM-WERF ELIA THV EBESLAAN 1 | (10-988871) | EBESLAAN 1, 2960 SINT-JOB-IN-'T…" at bounding box center [479, 307] width 720 height 11
checkbox input "true"
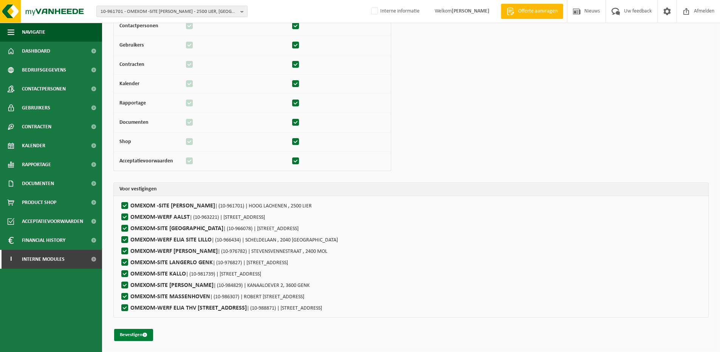
click at [130, 336] on button "Bevestigen" at bounding box center [133, 335] width 39 height 12
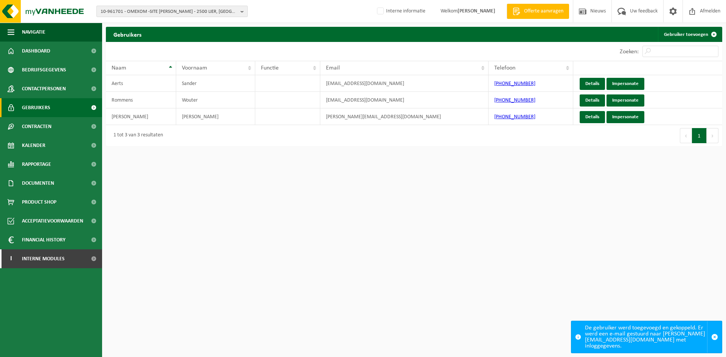
click at [131, 12] on span "10-961701 - OMEXOM -SITE ELIA LINT - 2500 LIER, HOOG LACHENEN" at bounding box center [169, 11] width 137 height 11
paste input "10-988121"
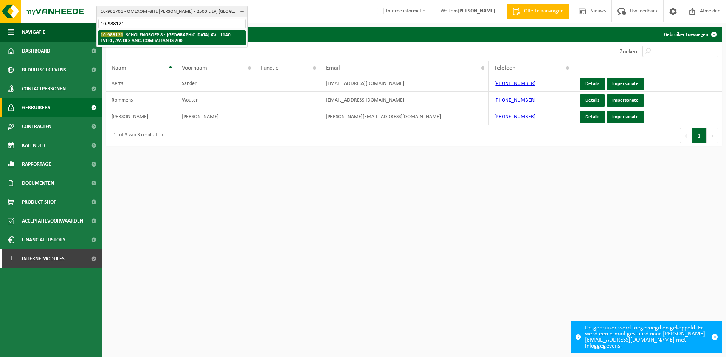
type input "10-988121"
click at [140, 37] on strong "10-988121 - SCHOLENGROEP 8 : BRUSSEL AV - 1140 EVERE, AV. DES ANC. COMBATTANTS …" at bounding box center [166, 37] width 130 height 11
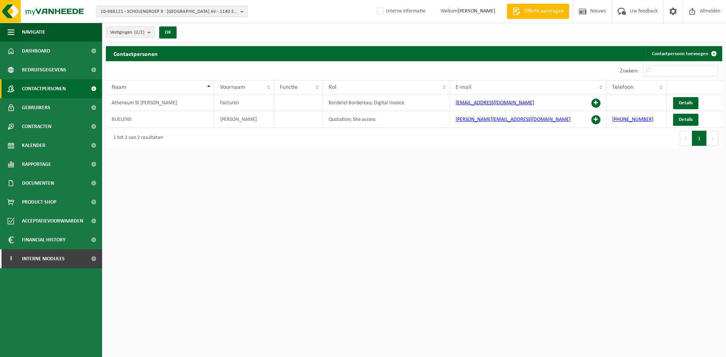
click at [178, 12] on span "10-988121 - SCHOLENGROEP 8 : [GEOGRAPHIC_DATA] AV - 1140 EVERE, AV. DES ANC. CO…" at bounding box center [169, 11] width 137 height 11
paste input "10-902498"
type input "10-902498"
click at [157, 37] on strong "10-902498 - ELEKTRO HIMPE - 8790 WAREGEM, ROGER VANSTEENBRUGGESTRAAT 115" at bounding box center [171, 35] width 141 height 6
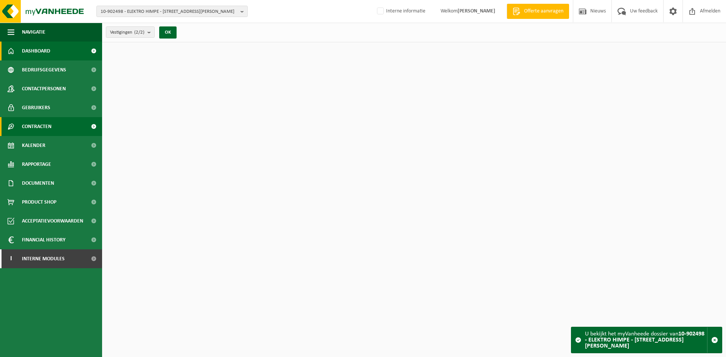
click at [37, 124] on span "Contracten" at bounding box center [36, 126] width 29 height 19
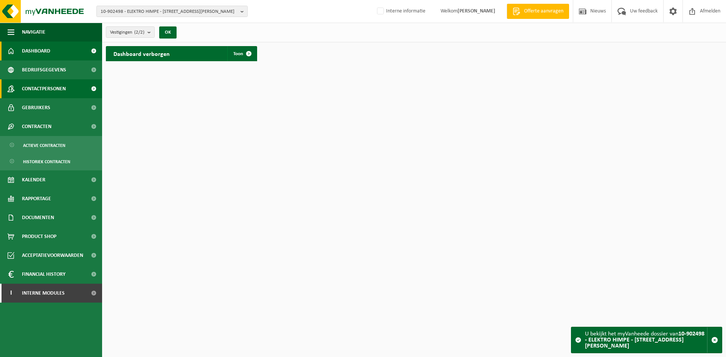
click at [46, 91] on span "Contactpersonen" at bounding box center [44, 88] width 44 height 19
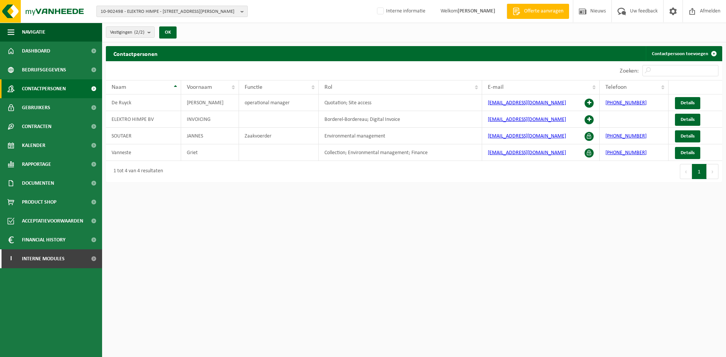
click at [176, 12] on span "10-902498 - ELEKTRO HIMPE - 8790 WAREGEM, ROGER VANSTEENBRUGGESTRAAT 115" at bounding box center [169, 11] width 137 height 11
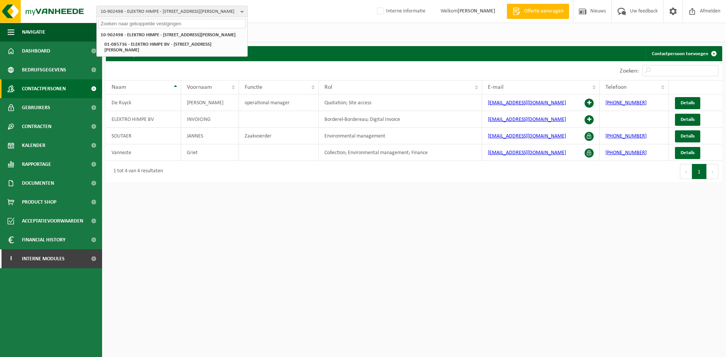
paste input "01-001001"
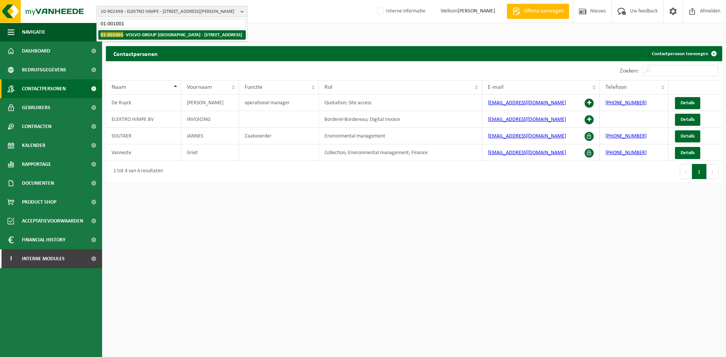
type input "01-001001"
click at [145, 36] on strong "01-001001 - VOLVO GROUP BELGIUM - 9041 OOSTAKKER, SMALLEHEERWEG 31" at bounding box center [171, 35] width 141 height 6
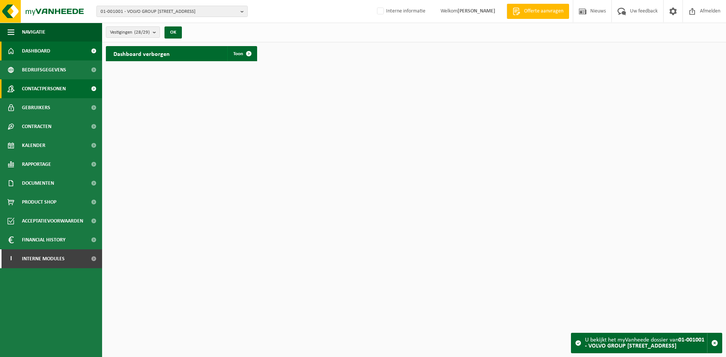
click at [68, 95] on link "Contactpersonen" at bounding box center [51, 88] width 102 height 19
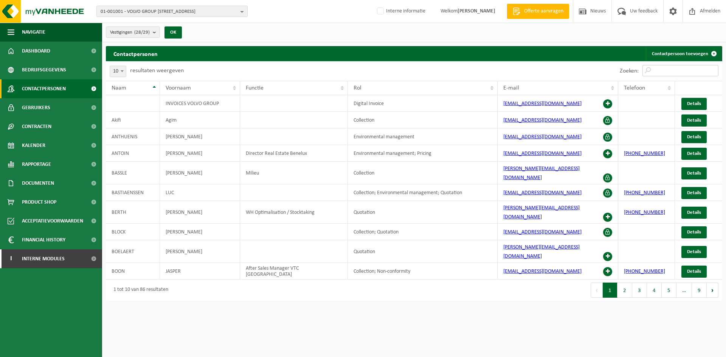
click at [673, 72] on input "Zoeken:" at bounding box center [680, 70] width 76 height 11
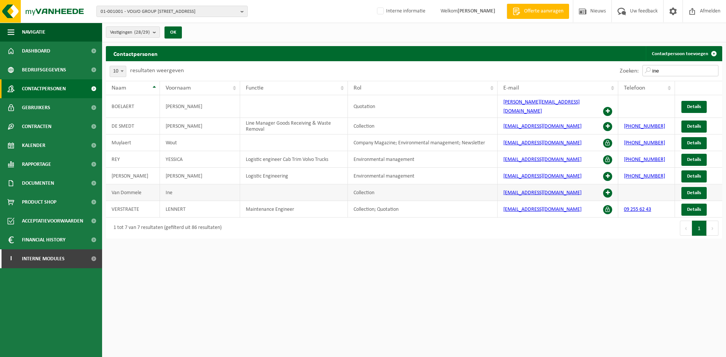
type input "ine"
click at [609, 189] on span at bounding box center [607, 193] width 9 height 9
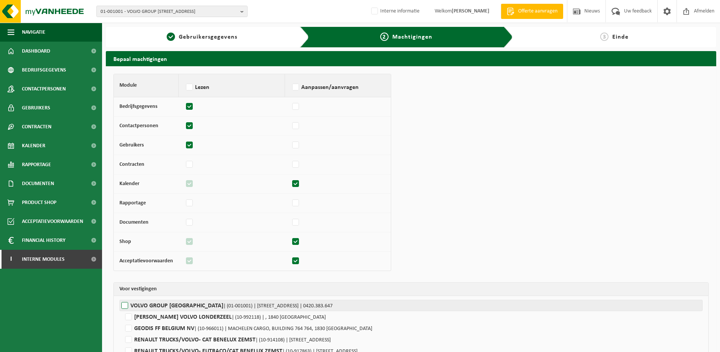
click at [153, 306] on label"] "VOLVO GROUP BELGIUM | (01-001001) | SMALLEHEERWEG 31, 9041 OOSTAKKER | 0420.383…" at bounding box center [410, 304] width 583 height 11
click at [153, 306] on input "VOLVO GROUP BELGIUM | (01-001001) | SMALLEHEERWEG 31, 9041 OOSTAKKER | 0420.383…" at bounding box center [479, 304] width 720 height 11
checkbox input "true"
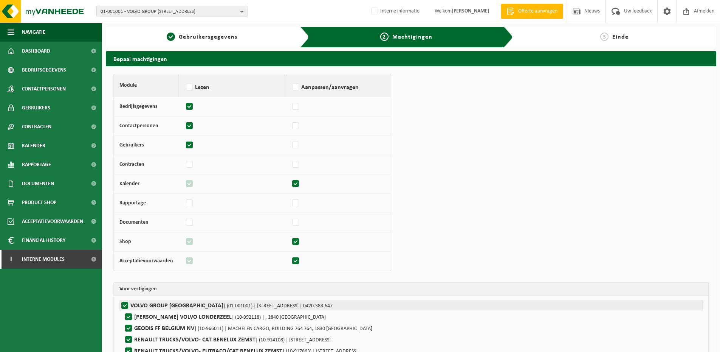
checkbox input "true"
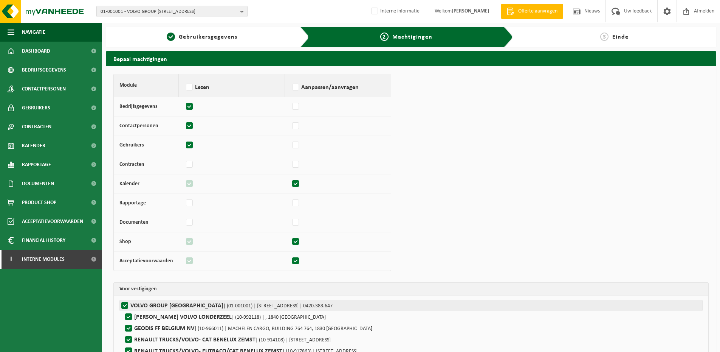
checkbox input "true"
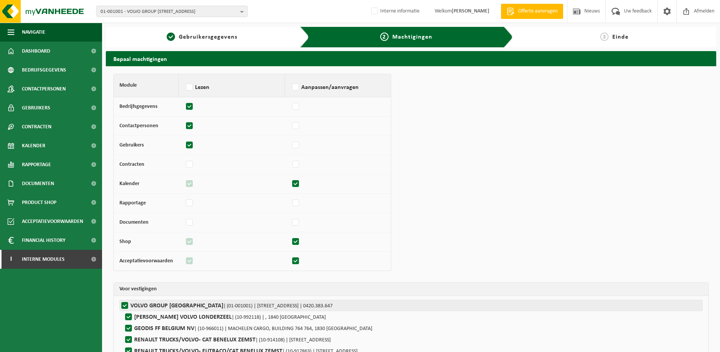
checkbox input "true"
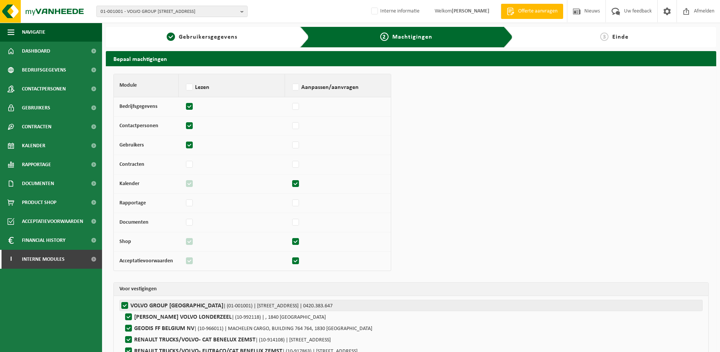
checkbox input "true"
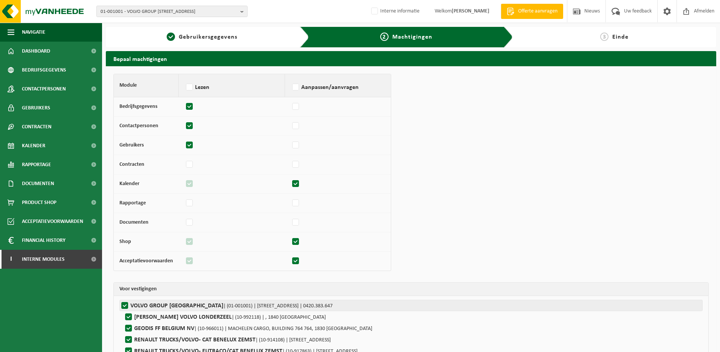
checkbox input "true"
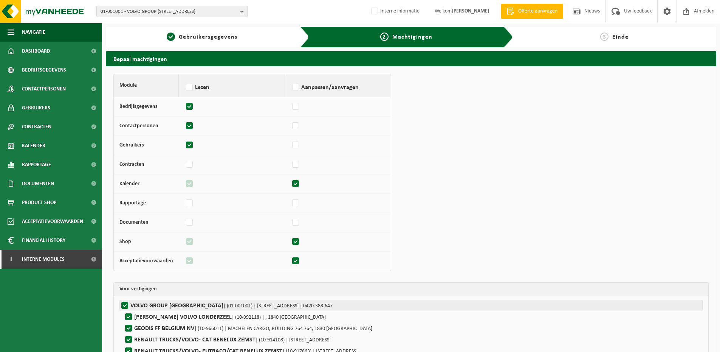
checkbox input "true"
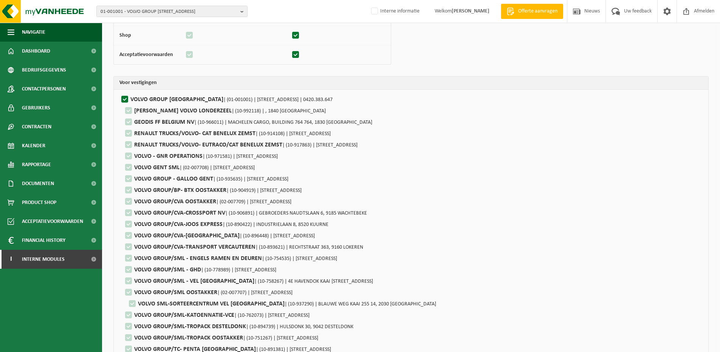
scroll to position [315, 0]
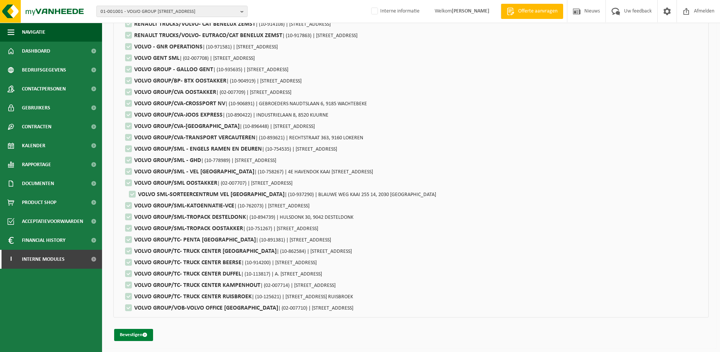
click at [146, 335] on span "submit" at bounding box center [145, 334] width 5 height 5
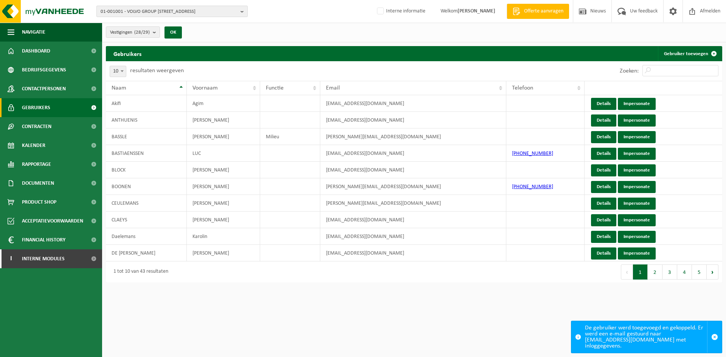
click at [183, 14] on span "01-001001 - VOLVO GROUP [STREET_ADDRESS]" at bounding box center [169, 11] width 137 height 11
paste input "10-972796"
click at [155, 24] on input "10-972796" at bounding box center [171, 23] width 147 height 9
type input "10-972795"
click at [157, 40] on strong "10-972795 - GAMACO SERVICES SRL - 1350 JANDRAIN-JANDRENOUILLE, RUE DE KERKATE 6" at bounding box center [156, 37] width 111 height 11
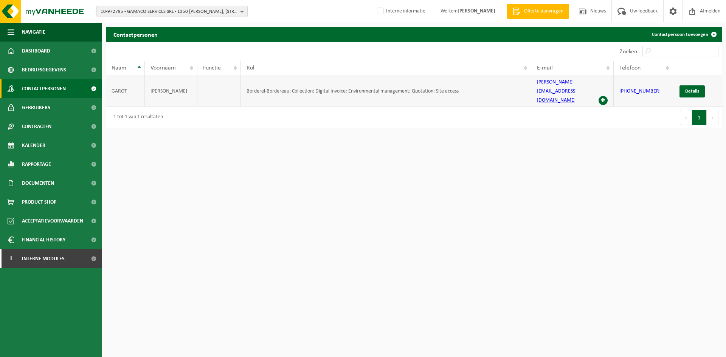
click at [606, 96] on span at bounding box center [603, 100] width 9 height 9
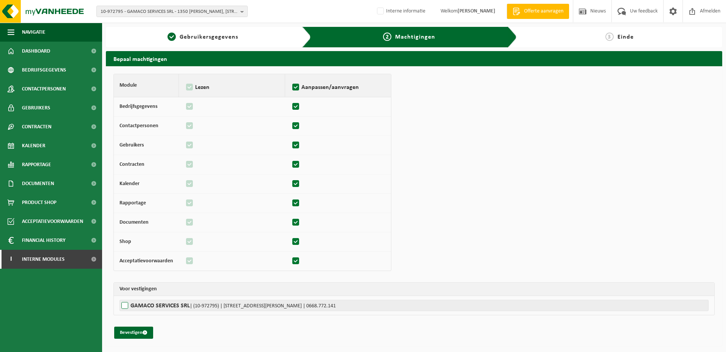
click at [154, 304] on label"] "GAMACO SERVICES SRL | (10-972795) | RUE DE KERKATE 6, 1350 JANDRAIN-JANDRENOUIL…" at bounding box center [413, 304] width 589 height 11
click at [154, 304] on input "GAMACO SERVICES SRL | (10-972795) | RUE DE KERKATE 6, 1350 JANDRAIN-JANDRENOUIL…" at bounding box center [482, 304] width 726 height 11
checkbox input "true"
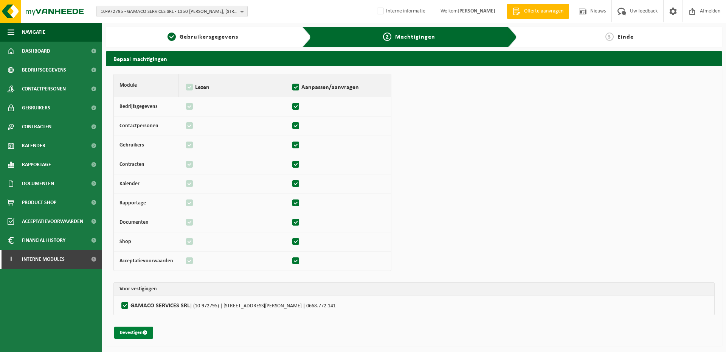
click at [126, 327] on button "Bevestigen" at bounding box center [133, 332] width 39 height 12
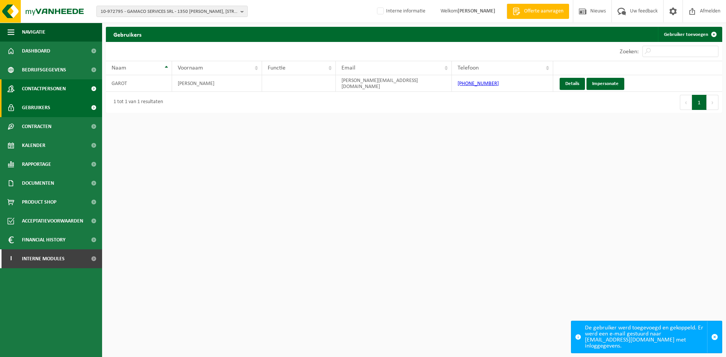
click at [51, 90] on span "Contactpersonen" at bounding box center [44, 88] width 44 height 19
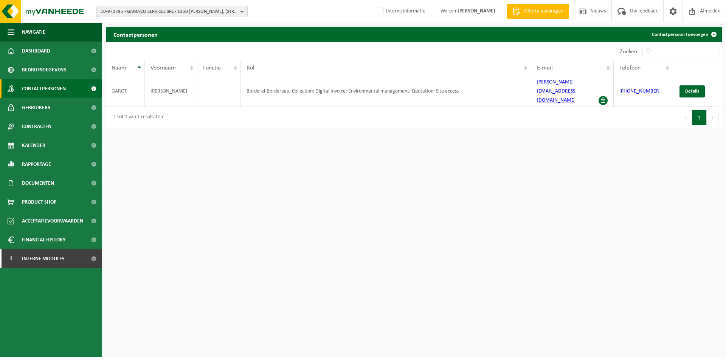
click at [125, 8] on span "10-972795 - GAMACO SERVICES SRL - 1350 [PERSON_NAME], [STREET_ADDRESS]" at bounding box center [169, 11] width 137 height 11
paste input "10-986993"
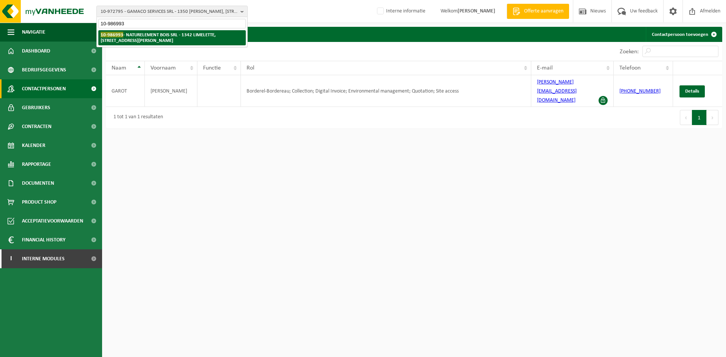
type input "10-986993"
click at [137, 37] on strong "10-986993 - NATURELEMENT BOIS SRL - [GEOGRAPHIC_DATA][STREET_ADDRESS][PERSON_NA…" at bounding box center [158, 37] width 115 height 11
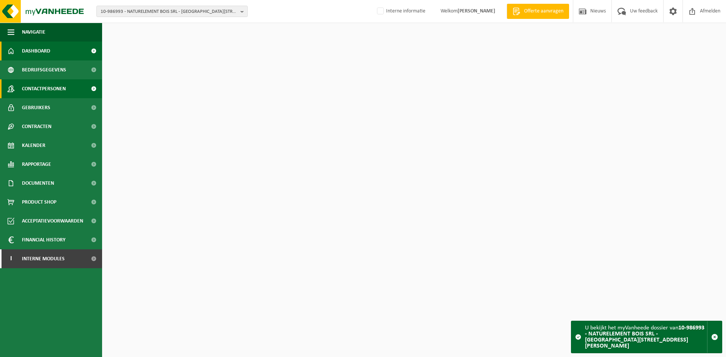
click at [50, 87] on span "Contactpersonen" at bounding box center [44, 88] width 44 height 19
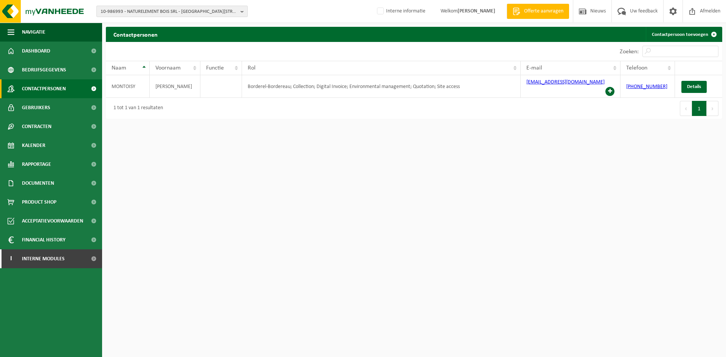
click at [114, 13] on span "10-986993 - NATURELEMENT BOIS SRL - [GEOGRAPHIC_DATA][PERSON_NAME][STREET_ADDRE…" at bounding box center [169, 11] width 137 height 11
click at [122, 23] on input "text" at bounding box center [171, 23] width 147 height 9
paste input "10-986993"
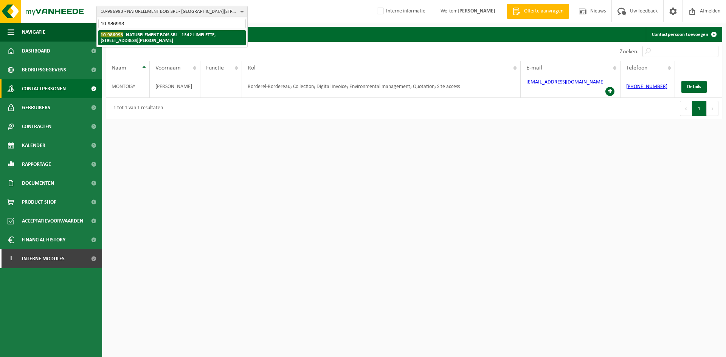
type input "10-986993"
click at [125, 36] on strong "10-986993 - NATURELEMENT BOIS SRL - 1342 LIMELETTE, RUE VICTOR STÉNUIT 2B" at bounding box center [158, 37] width 115 height 11
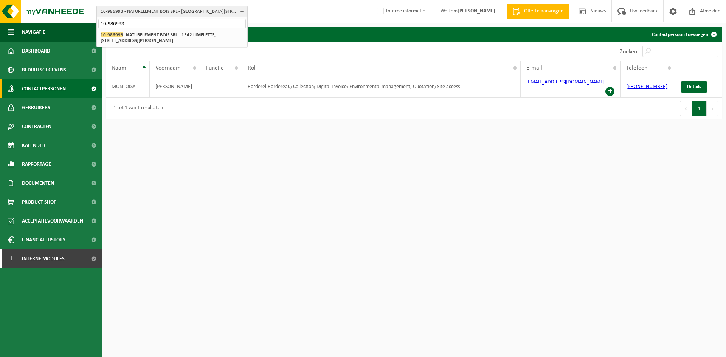
click at [45, 85] on span "Contactpersonen" at bounding box center [44, 88] width 44 height 19
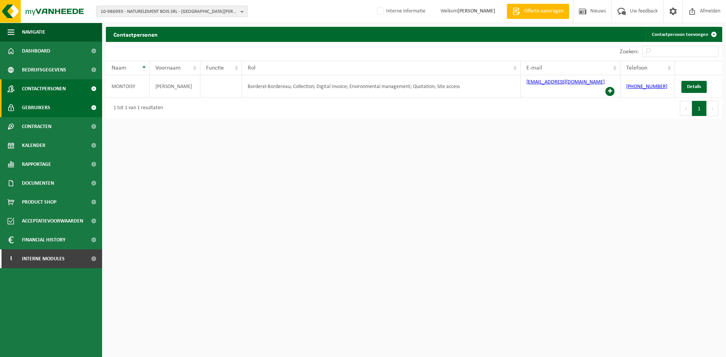
click at [41, 107] on span "Gebruikers" at bounding box center [36, 107] width 28 height 19
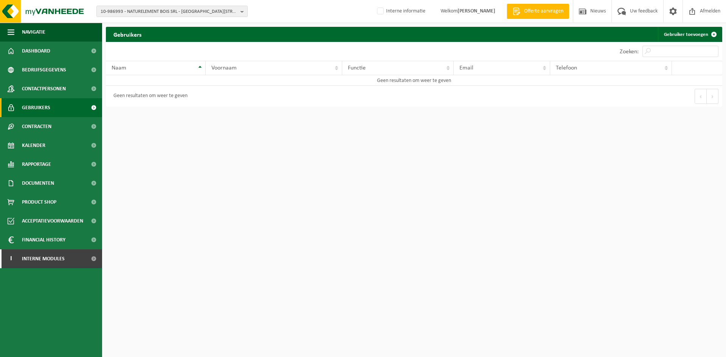
click at [48, 92] on span "Contactpersonen" at bounding box center [44, 88] width 44 height 19
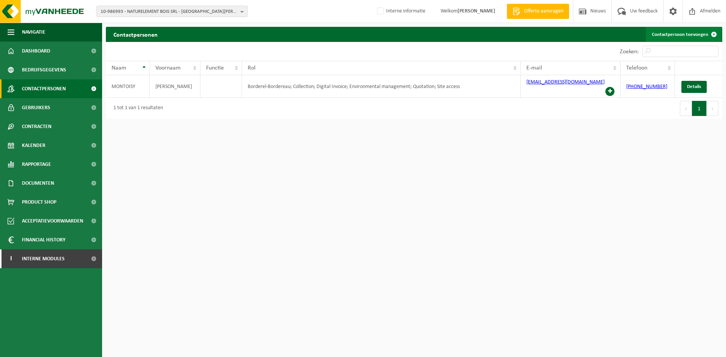
click at [696, 32] on link "Contactpersoon toevoegen" at bounding box center [684, 34] width 76 height 15
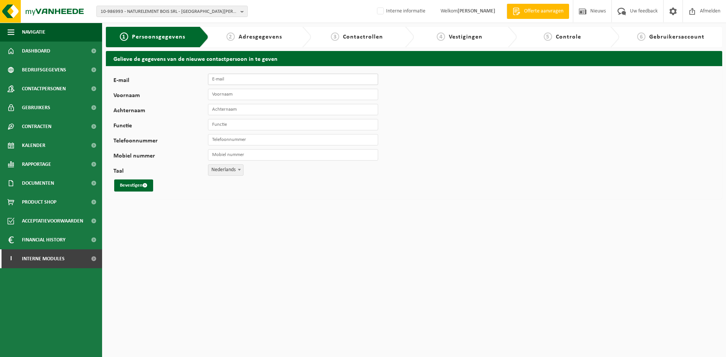
click at [259, 79] on input "E-mail" at bounding box center [293, 79] width 170 height 11
paste input "E-mail: esr@naturelementbois.be"
drag, startPoint x: 229, startPoint y: 81, endPoint x: 118, endPoint y: 81, distance: 111.6
click at [118, 81] on div "E-mail E-mail: esr@naturelementbois.be" at bounding box center [249, 79] width 272 height 11
type input "[EMAIL_ADDRESS][DOMAIN_NAME]"
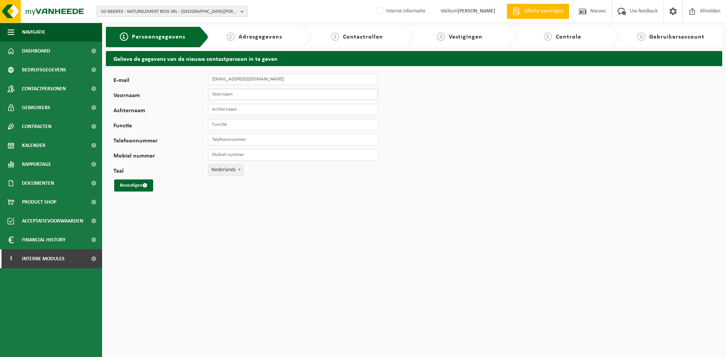
drag, startPoint x: 228, startPoint y: 96, endPoint x: 242, endPoint y: 101, distance: 15.2
click at [228, 96] on input "Voornaam" at bounding box center [293, 94] width 170 height 11
type input "Sereno"
type input "Regis"
click at [235, 174] on span "Nederlands" at bounding box center [225, 170] width 35 height 11
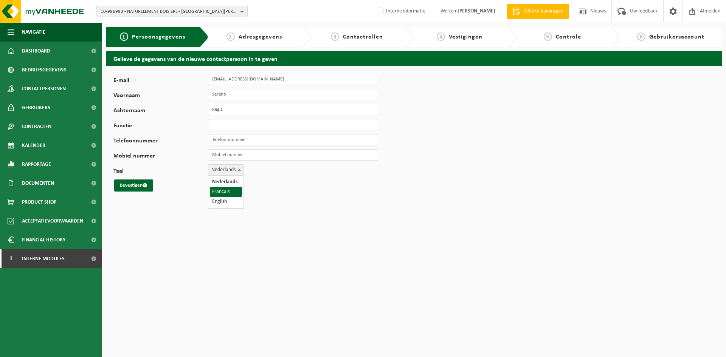
select select "1"
click at [145, 187] on span "submit" at bounding box center [145, 185] width 5 height 5
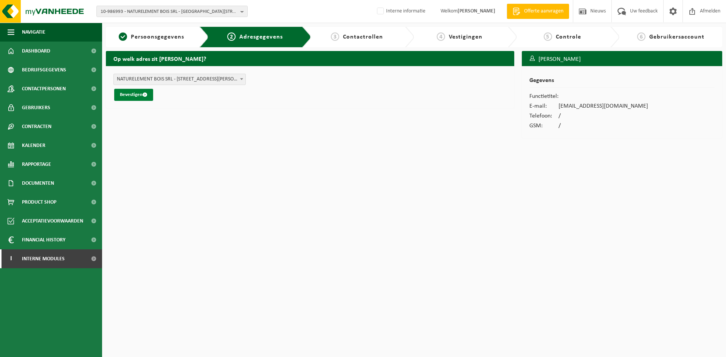
click at [141, 94] on button "Bevestigen" at bounding box center [133, 95] width 39 height 12
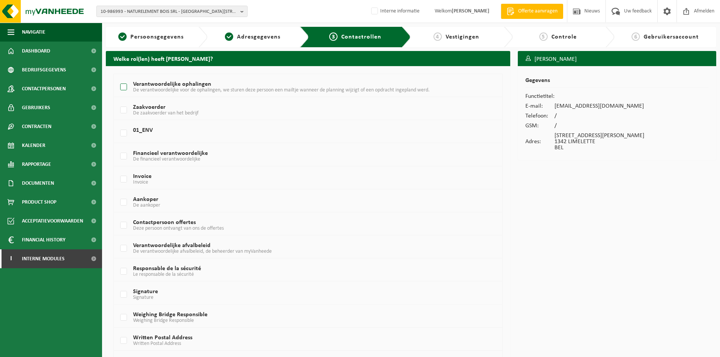
click at [146, 87] on label "Verantwoordelijke ophalingen De verantwoordelijke voor de ophalingen, we sturen…" at bounding box center [292, 87] width 346 height 11
click at [118, 78] on input "Verantwoordelijke ophalingen De verantwoordelijke voor de ophalingen, we sturen…" at bounding box center [117, 78] width 0 height 0
checkbox input "true"
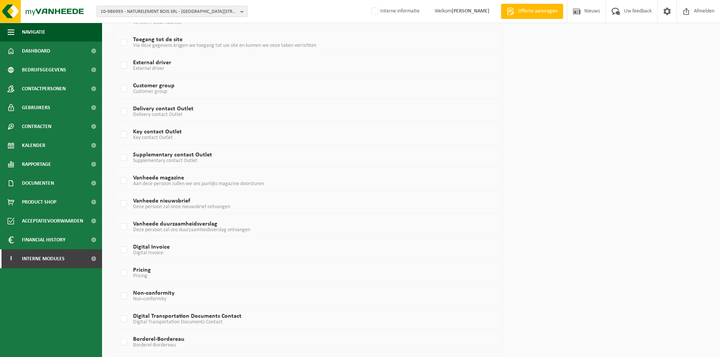
scroll to position [394, 0]
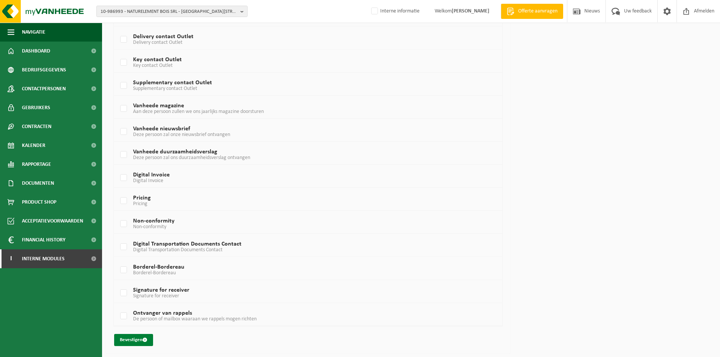
click at [129, 337] on button "Bevestigen" at bounding box center [133, 340] width 39 height 12
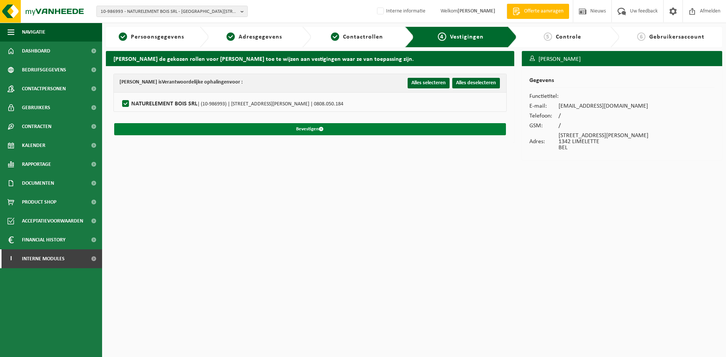
click at [352, 127] on button "Bevestigen" at bounding box center [310, 129] width 392 height 12
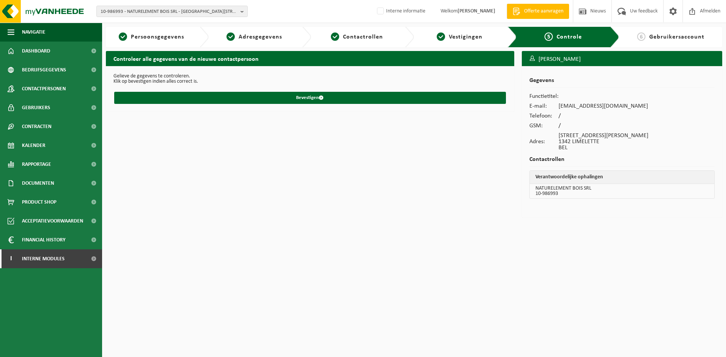
click at [154, 4] on div "10-986993 - NATURELEMENT BOIS SRL - 1342 LIMELETTE, [STREET_ADDRESS][PERSON_NAM…" at bounding box center [363, 11] width 726 height 23
click at [152, 11] on span "10-986993 - NATURELEMENT BOIS SRL - 1342 LIMELETTE, RUE VICTOR STÉNUIT 2B" at bounding box center [169, 11] width 137 height 11
paste input "01-903460"
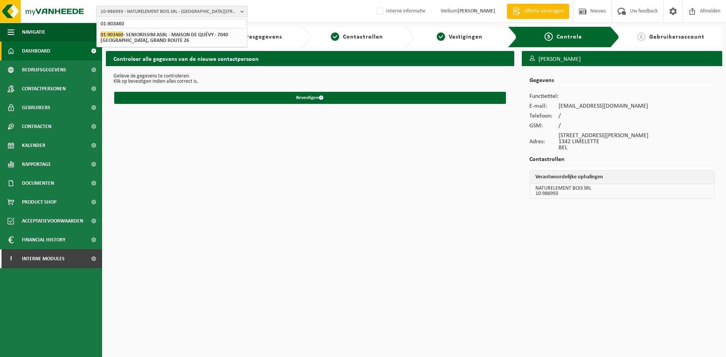
type input "01-903460"
click at [158, 26] on input "01-903460" at bounding box center [171, 23] width 147 height 9
drag, startPoint x: 164, startPoint y: 24, endPoint x: 63, endPoint y: 17, distance: 101.6
click at [63, 17] on div "10-986993 - NATURELEMENT BOIS SRL - 1342 LIMELETTE, RUE VICTOR STÉNUIT 2B 01-90…" at bounding box center [363, 11] width 726 height 23
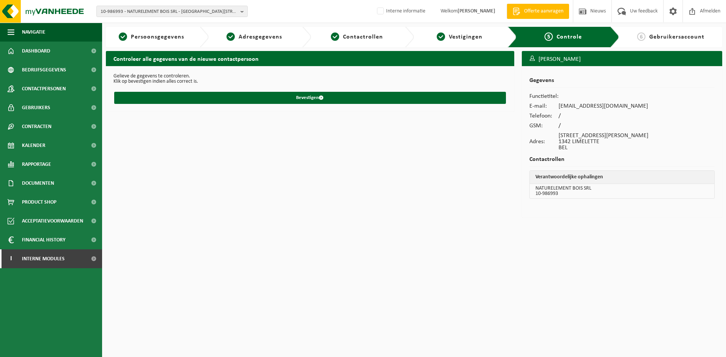
click at [133, 5] on div "10-986993 - NATURELEMENT BOIS SRL - 1342 LIMELETTE, RUE VICTOR STÉNUIT 2B 10-98…" at bounding box center [363, 11] width 726 height 23
click at [133, 7] on span "10-986993 - NATURELEMENT BOIS SRL - 1342 LIMELETTE, RUE VICTOR STÉNUIT 2B" at bounding box center [169, 11] width 137 height 11
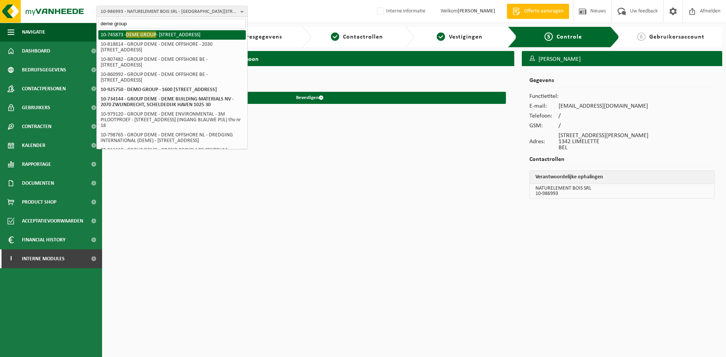
type input "deme group"
click at [139, 30] on li "10-745873 - DEME GROUP - 2070 ZWIJNDRECHT, SCHELDEDIJK 30" at bounding box center [171, 34] width 147 height 9
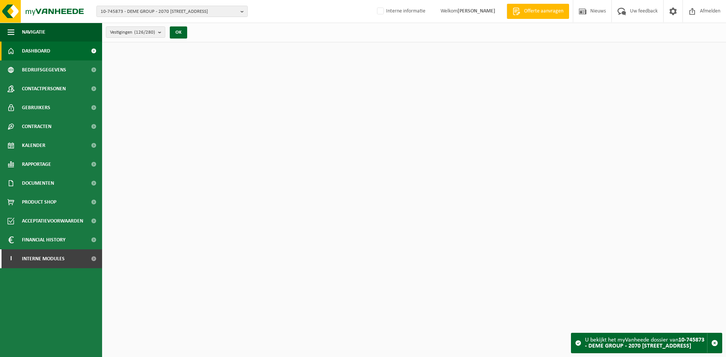
click at [47, 178] on span "Documenten" at bounding box center [38, 183] width 32 height 19
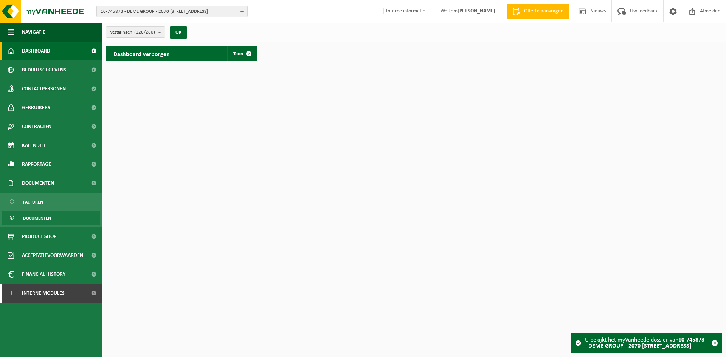
click at [43, 217] on span "Documenten" at bounding box center [37, 218] width 28 height 14
click at [56, 216] on link "Documenten" at bounding box center [51, 218] width 98 height 14
click at [64, 202] on link "Facturen" at bounding box center [51, 202] width 98 height 14
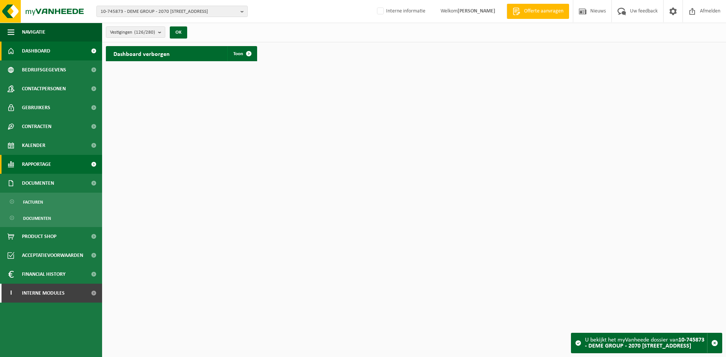
click at [59, 167] on link "Rapportage" at bounding box center [51, 164] width 102 height 19
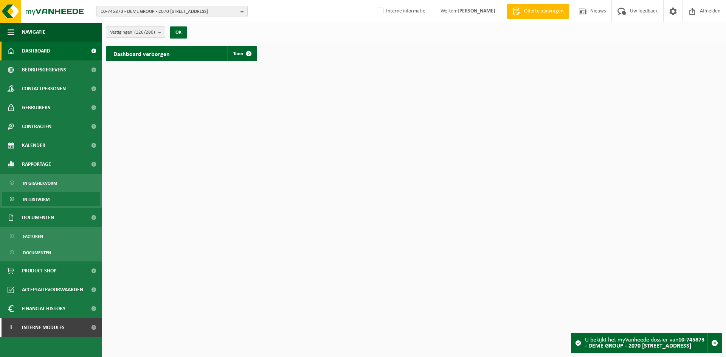
click at [50, 197] on link "In lijstvorm" at bounding box center [51, 199] width 98 height 14
click at [65, 184] on link "In grafiekvorm" at bounding box center [51, 183] width 98 height 14
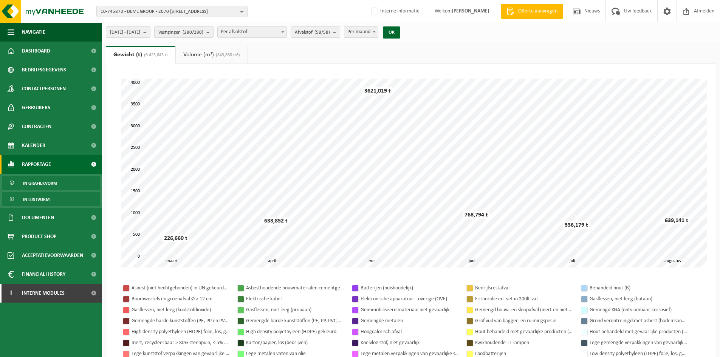
click at [44, 201] on span "In lijstvorm" at bounding box center [36, 199] width 26 height 14
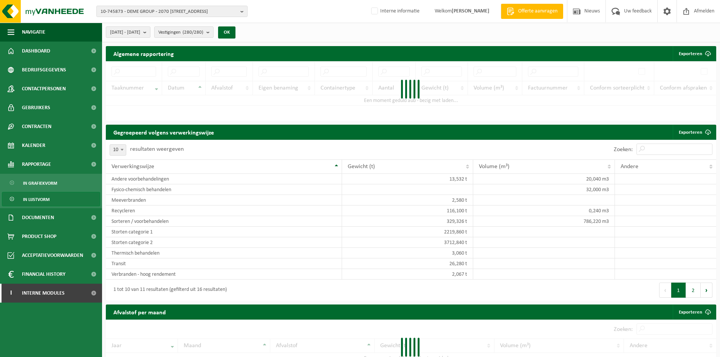
click at [140, 70] on div at bounding box center [411, 91] width 611 height 60
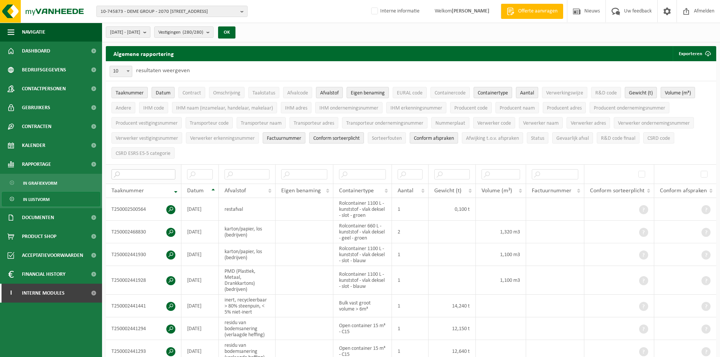
click at [135, 176] on input "text" at bounding box center [144, 174] width 64 height 10
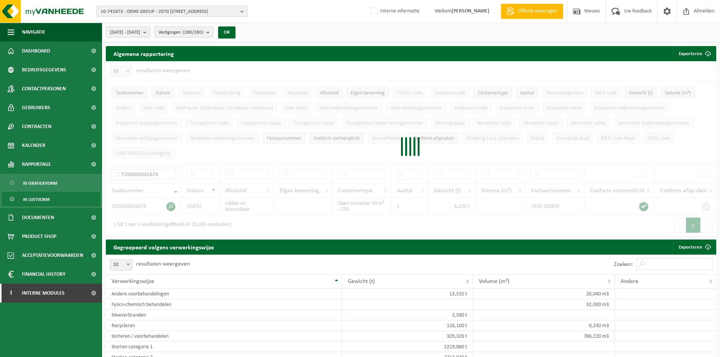
type input "T250002041674"
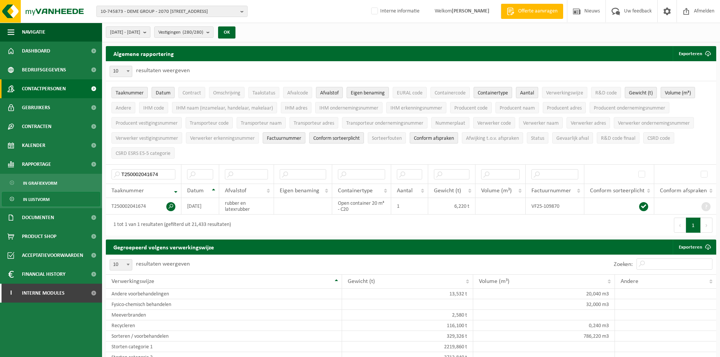
click at [71, 89] on link "Contactpersonen" at bounding box center [51, 88] width 102 height 19
click at [196, 203] on td "2025-07-16" at bounding box center [201, 206] width 38 height 17
click at [127, 203] on td "T250002041674" at bounding box center [144, 206] width 76 height 17
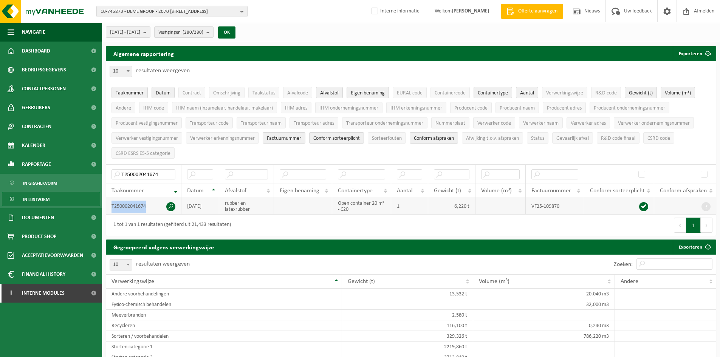
click at [127, 203] on td "T250002041674" at bounding box center [144, 206] width 76 height 17
click at [541, 205] on td "VF25-109870" at bounding box center [555, 206] width 59 height 17
click at [171, 205] on span at bounding box center [170, 206] width 9 height 9
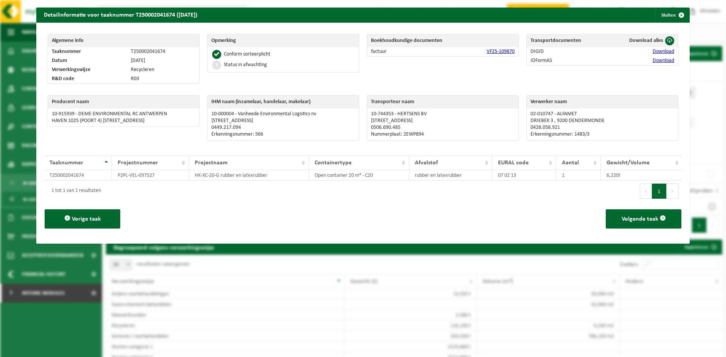
click at [496, 51] on link "VF25-109870" at bounding box center [501, 52] width 28 height 6
click at [675, 17] on span "button" at bounding box center [681, 15] width 15 height 15
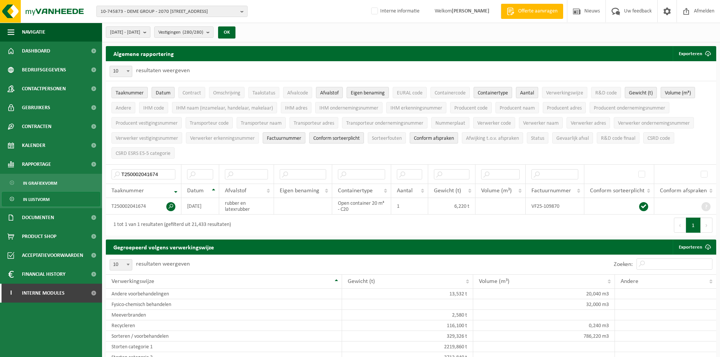
click at [402, 230] on div "1 tot 1 van 1 resultaten (gefilterd uit 21,433 resultaten)" at bounding box center [259, 225] width 306 height 21
click at [122, 9] on span "10-745873 - DEME GROUP - 2070 ZWIJNDRECHT, SCHELDEDIJK 30" at bounding box center [169, 11] width 137 height 11
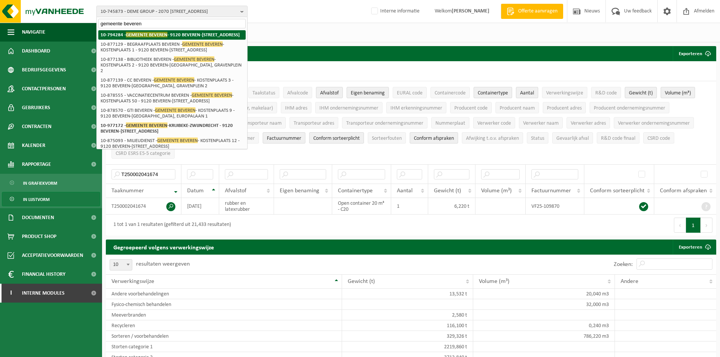
type input "gemeente beveren"
click at [188, 40] on li "10-794284 - GEMEENTE BEVEREN - 9120 BEVEREN-WAAS, GRAVENPLEIN 8" at bounding box center [171, 34] width 147 height 9
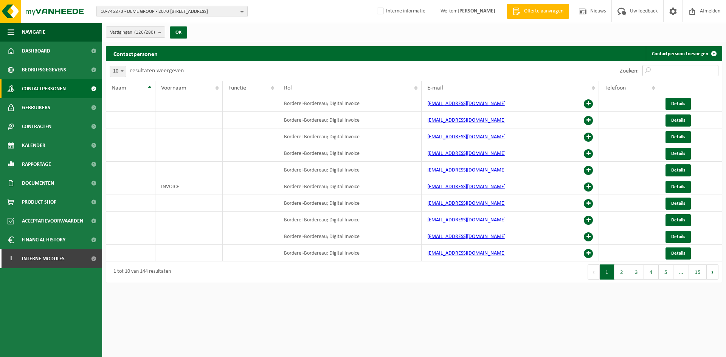
click at [653, 75] on input "Zoeken:" at bounding box center [680, 70] width 76 height 11
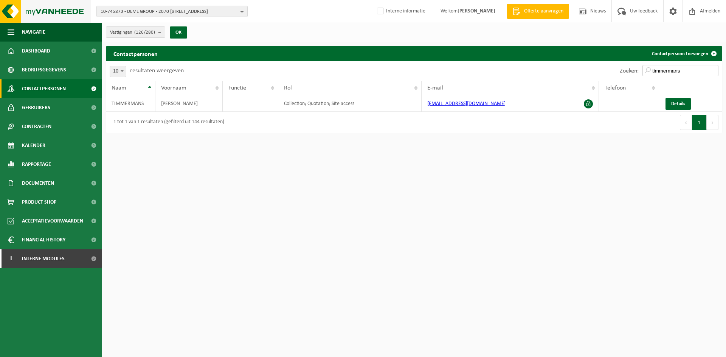
type input "timmermans"
click at [669, 100] on link "Details" at bounding box center [678, 104] width 25 height 12
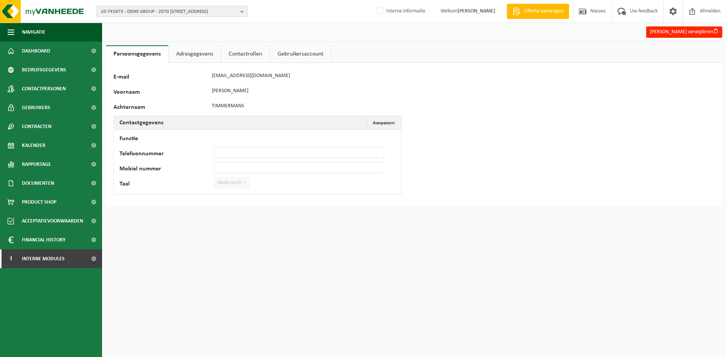
click at [182, 48] on link "Adresgegevens" at bounding box center [195, 53] width 52 height 17
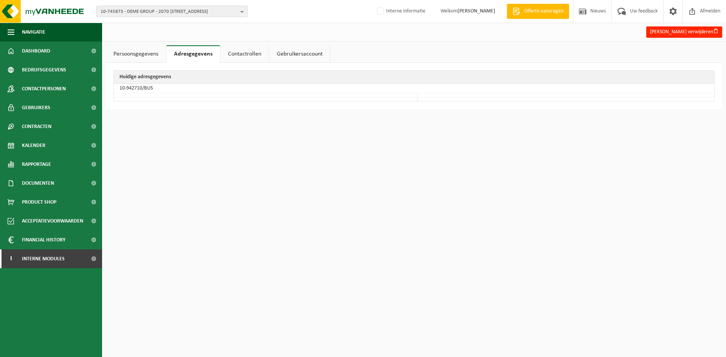
click at [238, 51] on link "Contactrollen" at bounding box center [244, 53] width 48 height 17
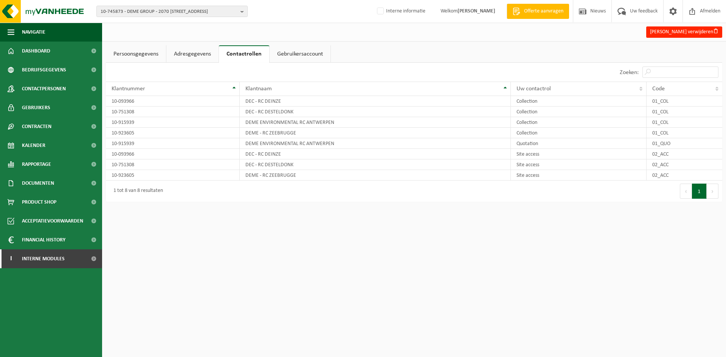
click at [186, 53] on link "Adresgegevens" at bounding box center [192, 53] width 52 height 17
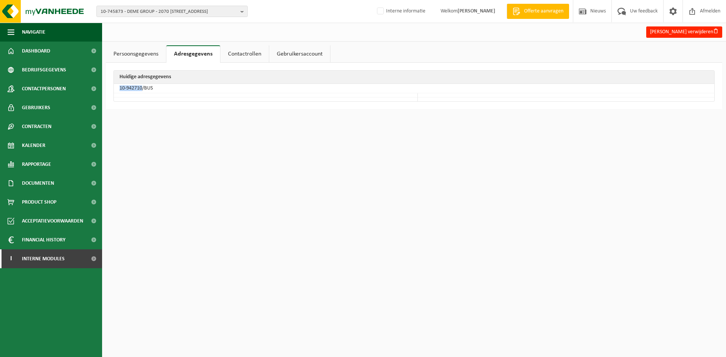
drag, startPoint x: 143, startPoint y: 88, endPoint x: 120, endPoint y: 89, distance: 22.7
click at [120, 89] on td "10-942710/BUS" at bounding box center [414, 88] width 600 height 9
copy td "10-942710"
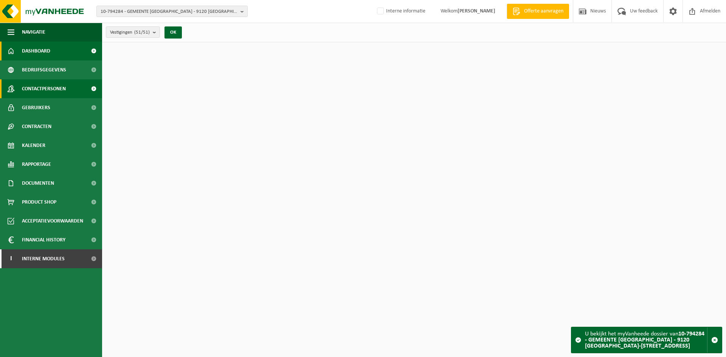
drag, startPoint x: 48, startPoint y: 90, endPoint x: 82, endPoint y: 87, distance: 34.1
click at [48, 90] on span "Contactpersonen" at bounding box center [44, 88] width 44 height 19
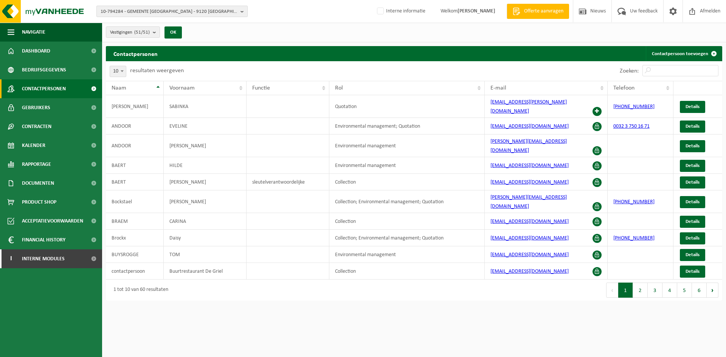
click at [195, 12] on span "10-794284 - GEMEENTE [GEOGRAPHIC_DATA] - 9120 [GEOGRAPHIC_DATA]-[STREET_ADDRESS]" at bounding box center [169, 11] width 137 height 11
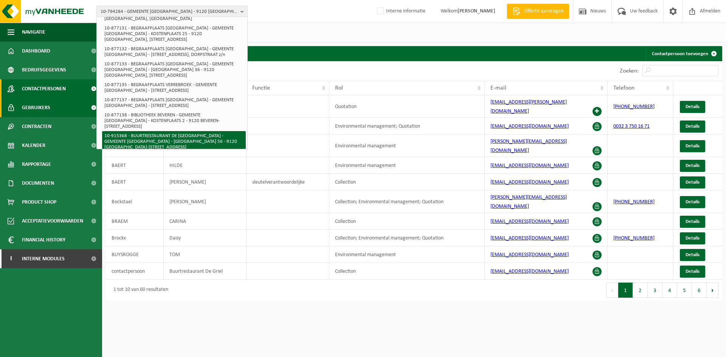
scroll to position [202, 0]
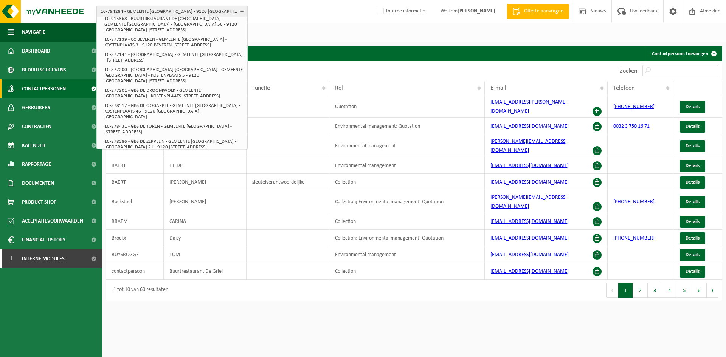
click at [138, 11] on span "10-794284 - GEMEENTE [GEOGRAPHIC_DATA] - 9120 [GEOGRAPHIC_DATA]-[STREET_ADDRESS]" at bounding box center [169, 11] width 137 height 11
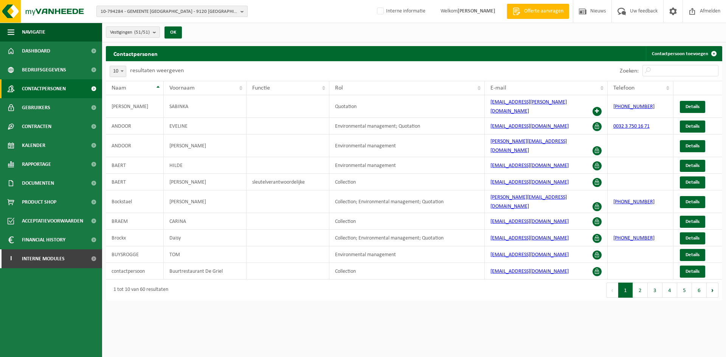
click at [149, 9] on span "10-794284 - GEMEENTE [GEOGRAPHIC_DATA] - 9120 [GEOGRAPHIC_DATA]-[STREET_ADDRESS]" at bounding box center [169, 11] width 137 height 11
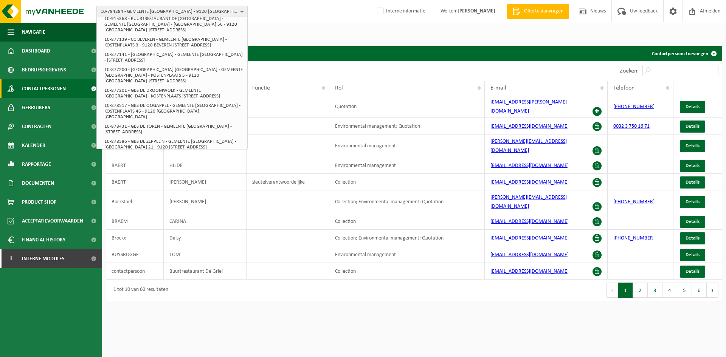
scroll to position [0, 0]
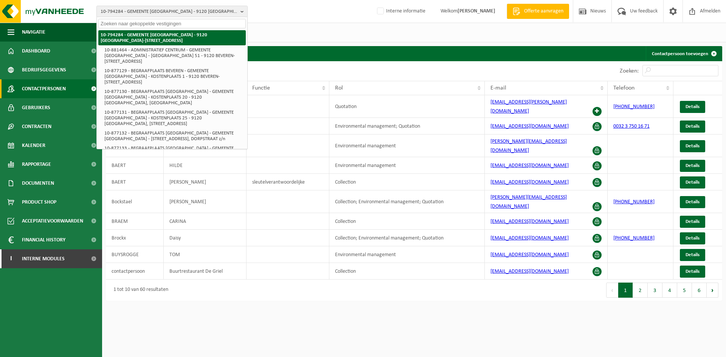
click at [148, 37] on strong "10-794284 - GEMEENTE [GEOGRAPHIC_DATA] - 9120 [GEOGRAPHIC_DATA]-[STREET_ADDRESS]" at bounding box center [154, 38] width 107 height 11
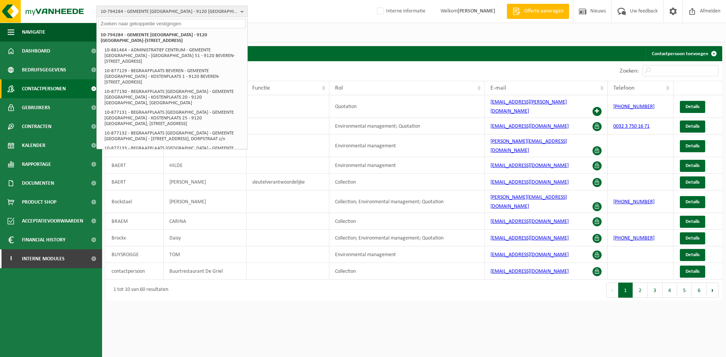
click at [154, 8] on span "10-794284 - GEMEENTE [GEOGRAPHIC_DATA] - 9120 [GEOGRAPHIC_DATA]-[STREET_ADDRESS]" at bounding box center [169, 11] width 137 height 11
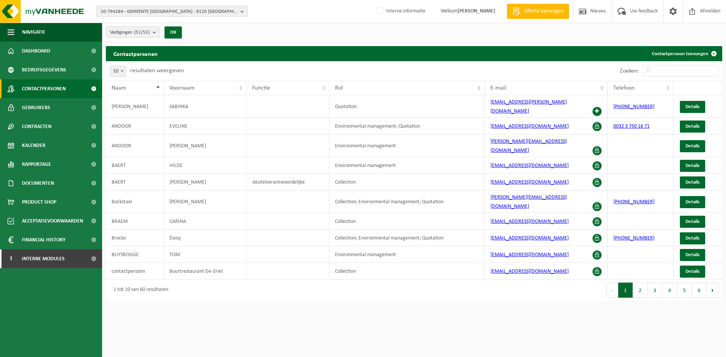
click at [159, 12] on span "10-794284 - GEMEENTE [GEOGRAPHIC_DATA] - 9120 [GEOGRAPHIC_DATA]-[STREET_ADDRESS]" at bounding box center [169, 11] width 137 height 11
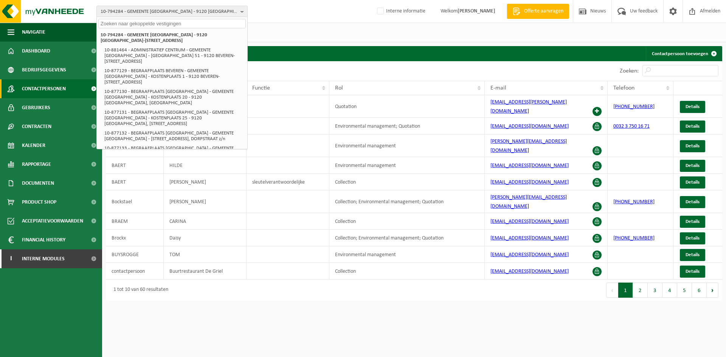
click at [120, 23] on input "text" at bounding box center [171, 23] width 147 height 9
click at [682, 76] on input "Zoeken:" at bounding box center [680, 70] width 76 height 11
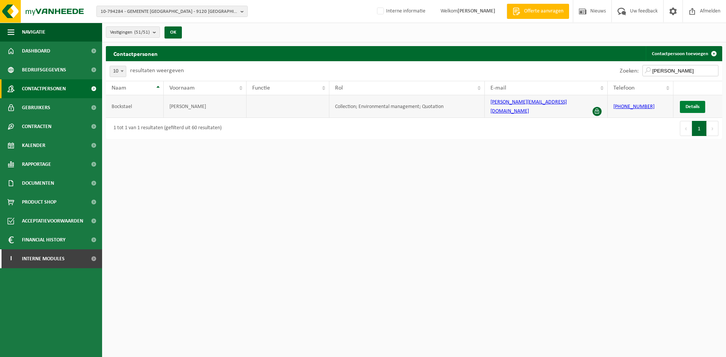
type input "kevin"
click at [686, 104] on span "Details" at bounding box center [693, 106] width 14 height 5
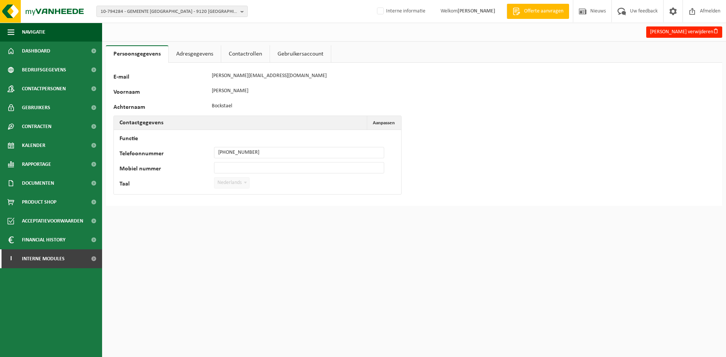
click at [234, 50] on link "Contactrollen" at bounding box center [245, 53] width 48 height 17
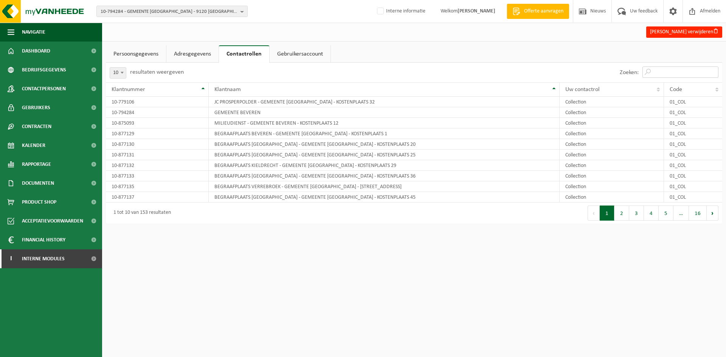
click at [673, 72] on input "Zoeken:" at bounding box center [680, 72] width 76 height 11
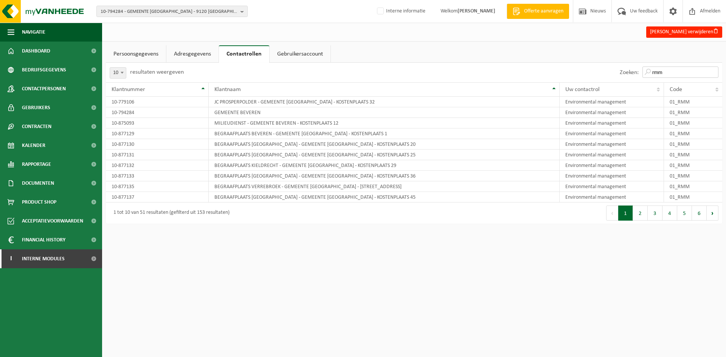
type input "rmm"
click at [124, 73] on span at bounding box center [122, 73] width 8 height 10
select select "100"
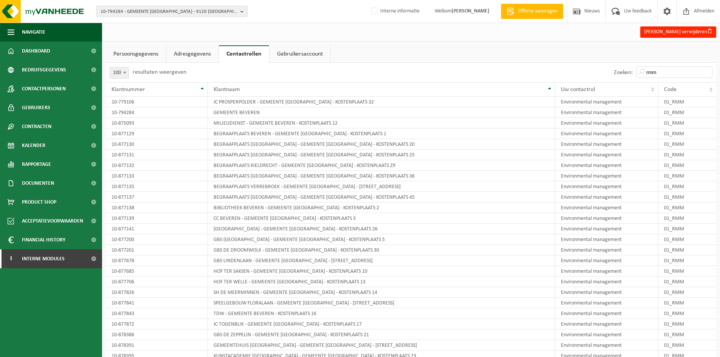
click at [462, 68] on div "Zoeken: rmm" at bounding box center [564, 73] width 306 height 20
drag, startPoint x: 51, startPoint y: 161, endPoint x: 57, endPoint y: 161, distance: 6.1
click at [51, 161] on span "Rapportage" at bounding box center [36, 164] width 29 height 19
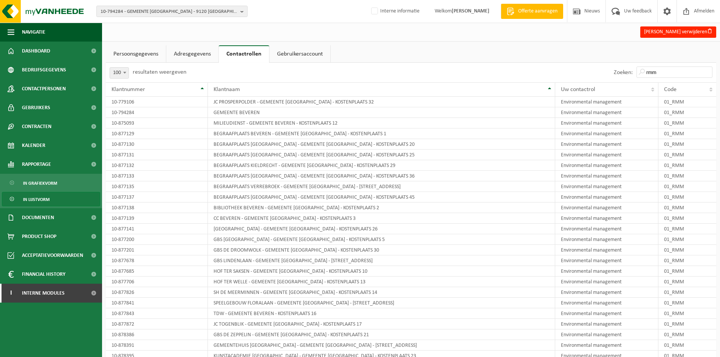
click at [57, 194] on link "In lijstvorm" at bounding box center [51, 199] width 98 height 14
click at [62, 180] on link "In grafiekvorm" at bounding box center [51, 183] width 98 height 14
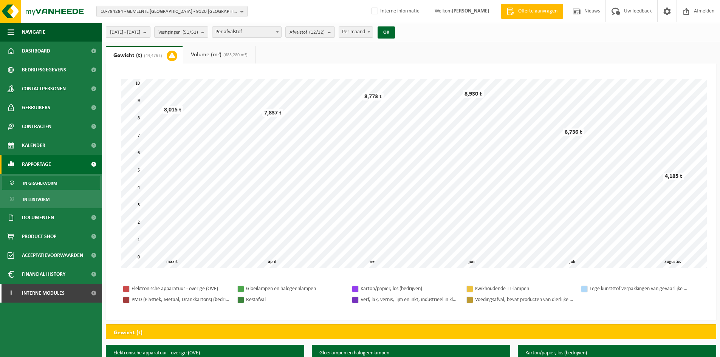
click at [150, 32] on b "submit" at bounding box center [146, 32] width 7 height 11
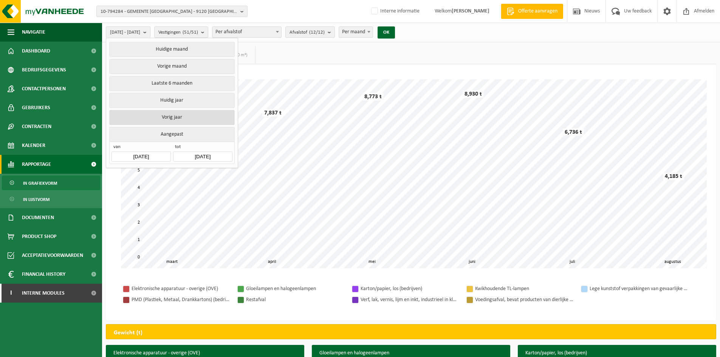
click at [197, 110] on button "Vorig jaar" at bounding box center [171, 117] width 125 height 15
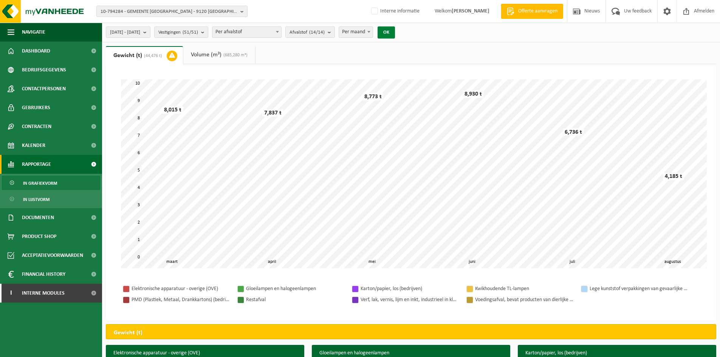
click at [395, 31] on button "OK" at bounding box center [386, 32] width 17 height 12
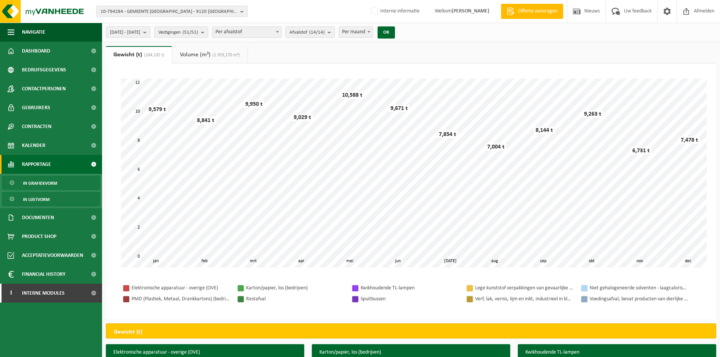
drag, startPoint x: 61, startPoint y: 203, endPoint x: 69, endPoint y: 195, distance: 11.2
click at [61, 203] on link "In lijstvorm" at bounding box center [51, 199] width 98 height 14
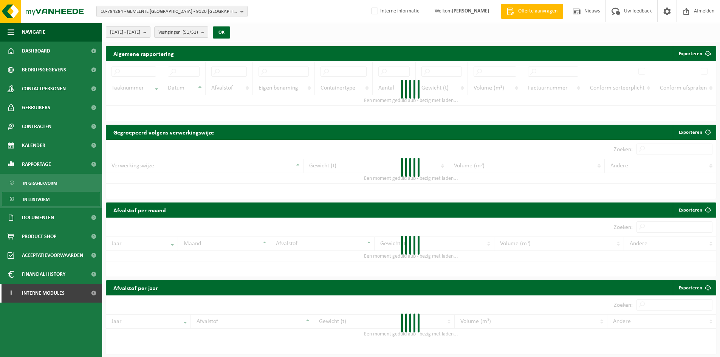
click at [140, 34] on span "2024-01-01 - 2024-12-31" at bounding box center [125, 32] width 30 height 11
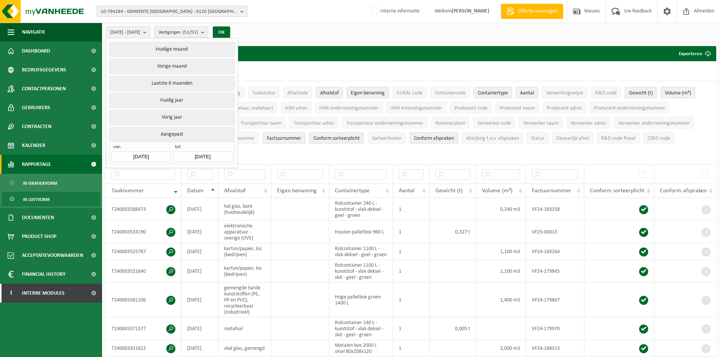
click at [60, 169] on link "Rapportage" at bounding box center [51, 164] width 102 height 19
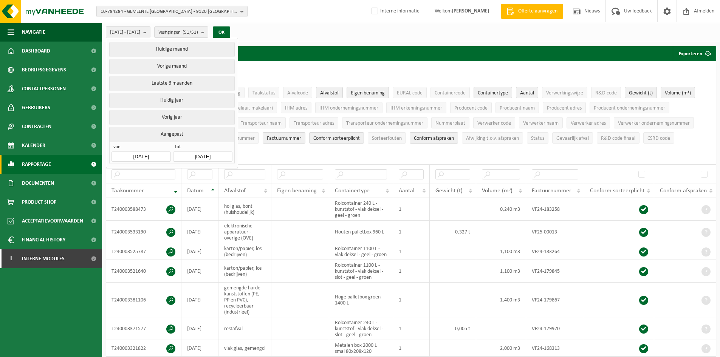
click at [50, 166] on span "Rapportage" at bounding box center [36, 164] width 29 height 19
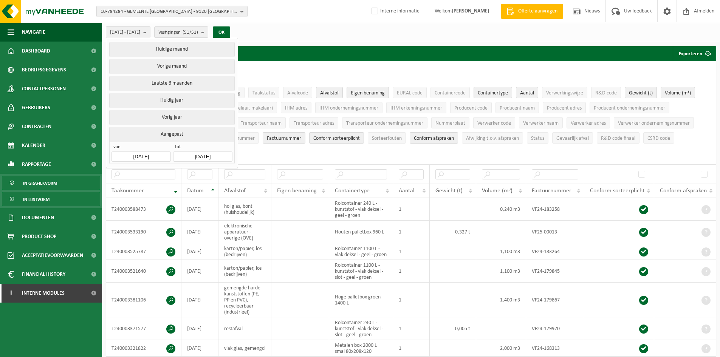
click at [48, 181] on span "In grafiekvorm" at bounding box center [40, 183] width 34 height 14
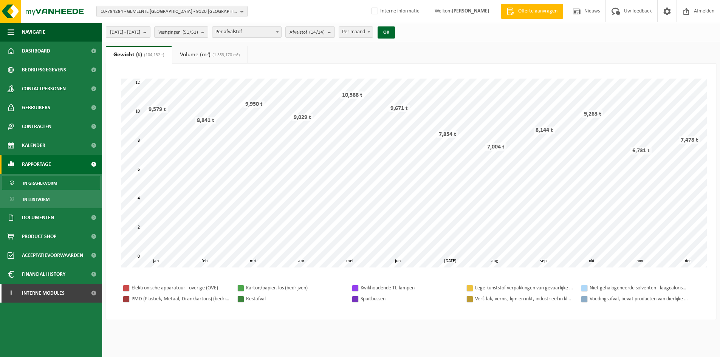
click at [140, 33] on span "[DATE] - [DATE]" at bounding box center [125, 32] width 30 height 11
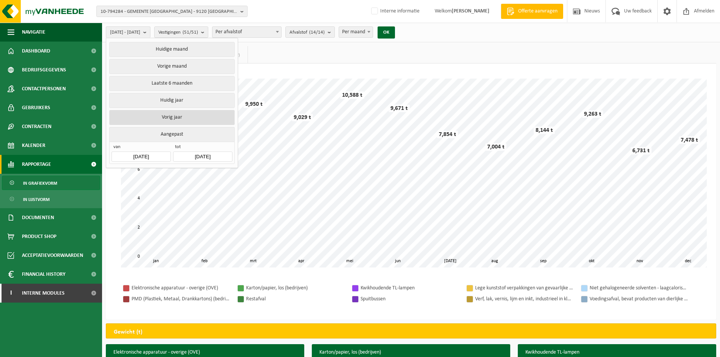
click at [172, 113] on button "Vorig jaar" at bounding box center [171, 117] width 125 height 15
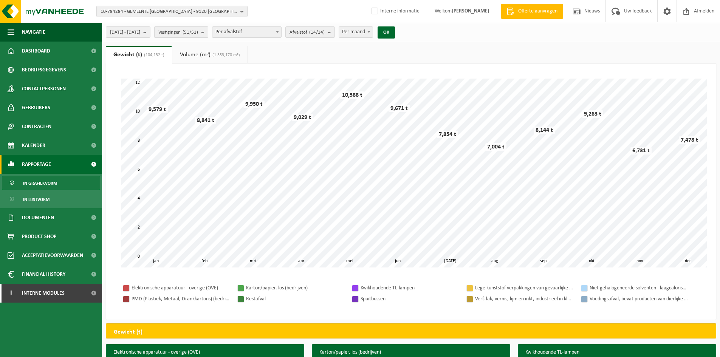
click at [198, 34] on span "Vestigingen (51/51)" at bounding box center [178, 32] width 40 height 11
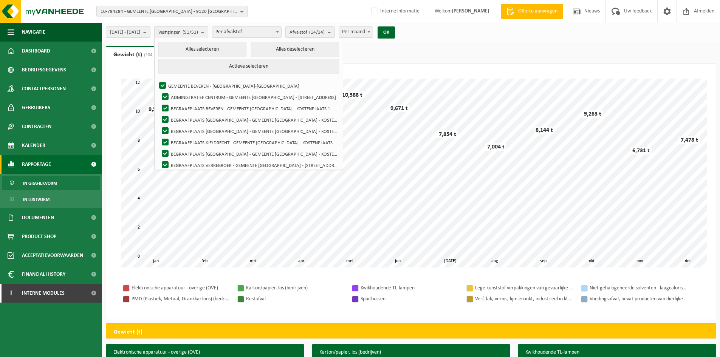
click at [198, 34] on span "Vestigingen (51/51)" at bounding box center [178, 32] width 40 height 11
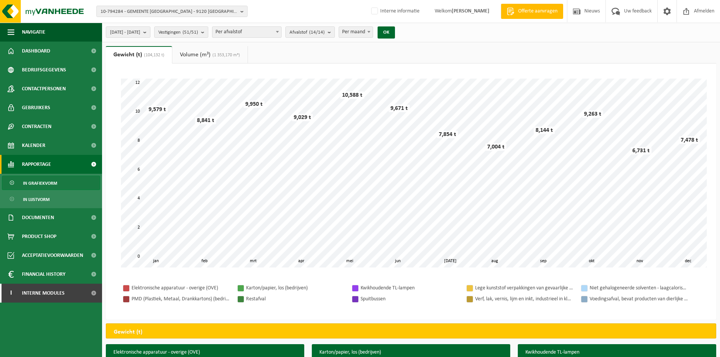
click at [281, 33] on span "Per afvalstof" at bounding box center [247, 32] width 69 height 11
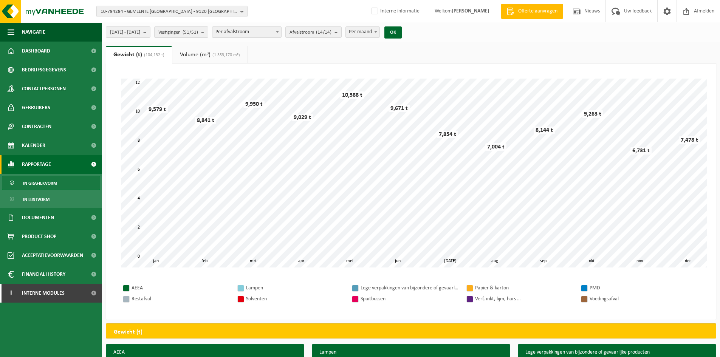
click at [278, 34] on span "Per afvalstroom" at bounding box center [247, 32] width 69 height 11
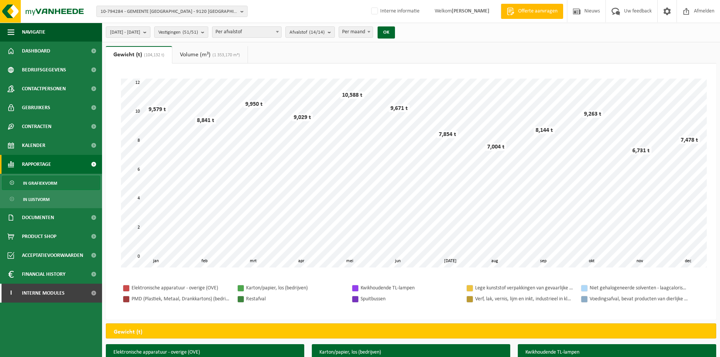
click at [278, 35] on span "Per afvalstof" at bounding box center [247, 32] width 69 height 11
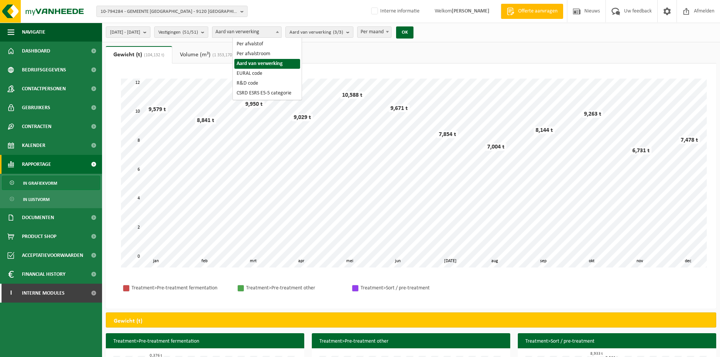
click at [278, 35] on span "Aard van verwerking" at bounding box center [247, 32] width 69 height 11
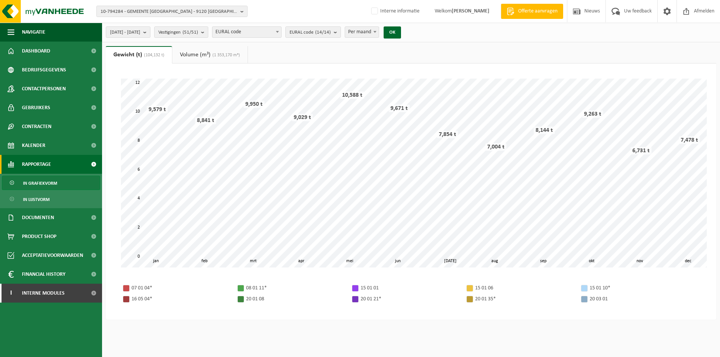
click at [278, 33] on span "EURAL code" at bounding box center [247, 32] width 69 height 11
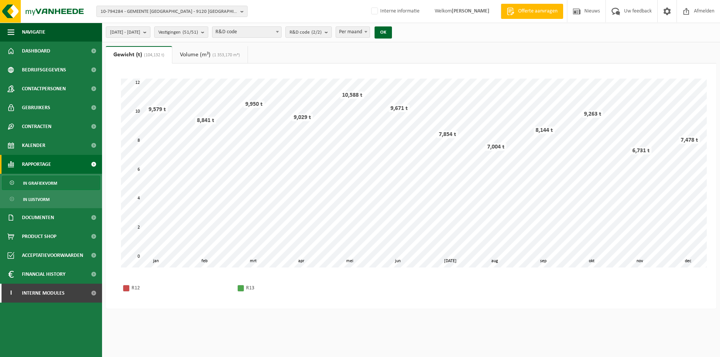
click at [278, 32] on span "R&D code" at bounding box center [247, 32] width 69 height 11
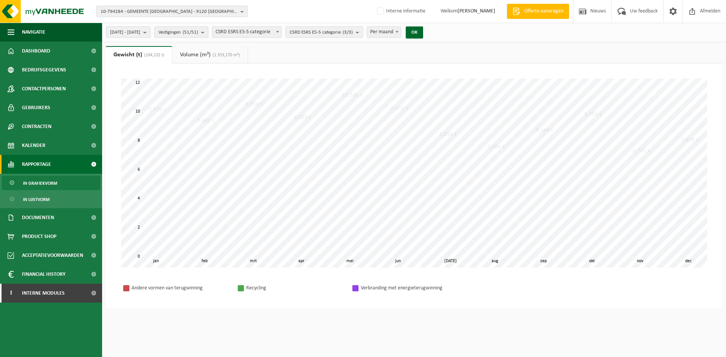
click at [278, 31] on span "CSRD ESRS E5-5 categorie" at bounding box center [247, 32] width 69 height 11
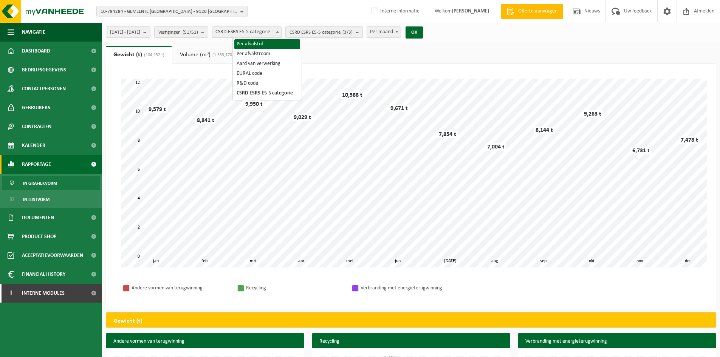
select select "1"
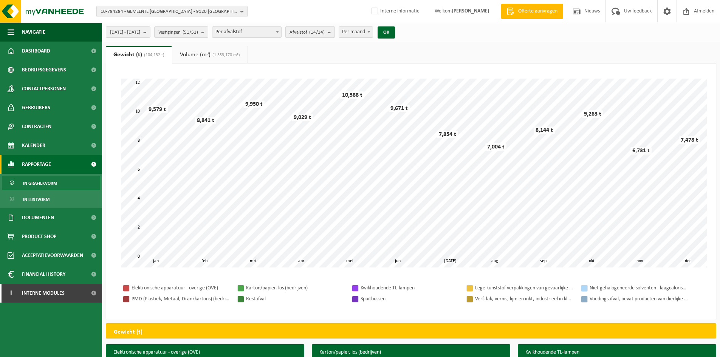
click at [335, 35] on button "Afvalstof (14/14)" at bounding box center [310, 31] width 50 height 11
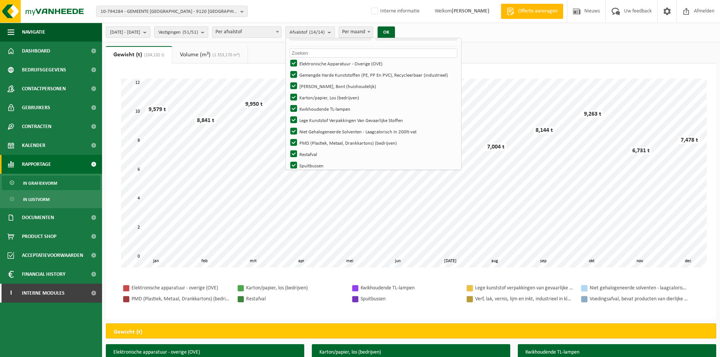
scroll to position [9, 0]
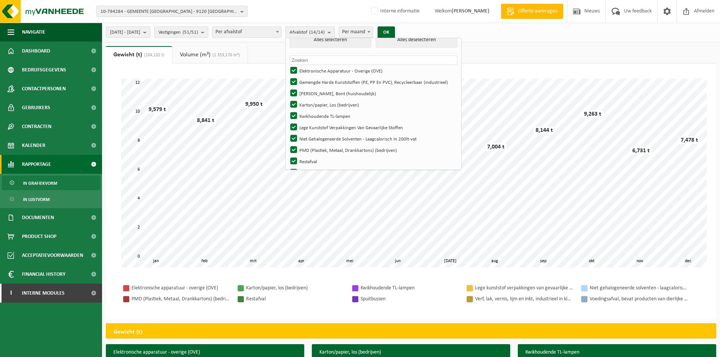
click at [373, 33] on span at bounding box center [369, 32] width 8 height 10
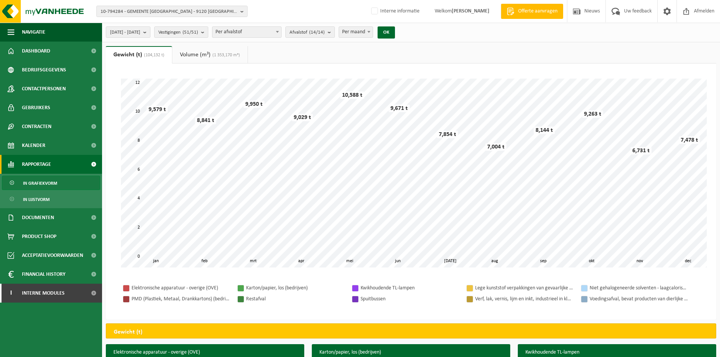
click at [373, 35] on span at bounding box center [369, 32] width 8 height 10
click at [395, 34] on button "OK" at bounding box center [386, 32] width 17 height 12
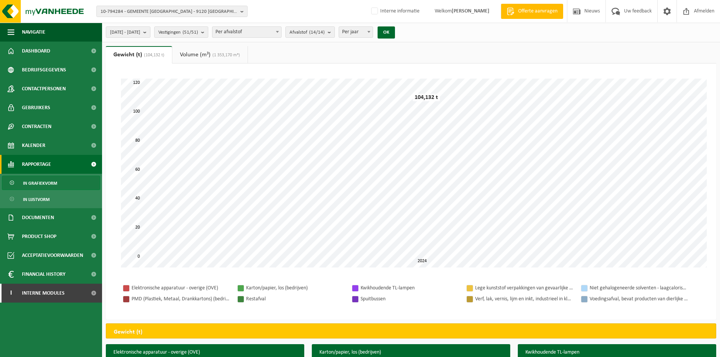
click at [373, 37] on span "Per jaar" at bounding box center [356, 32] width 34 height 11
select select "2"
click at [395, 31] on button "OK" at bounding box center [386, 32] width 17 height 12
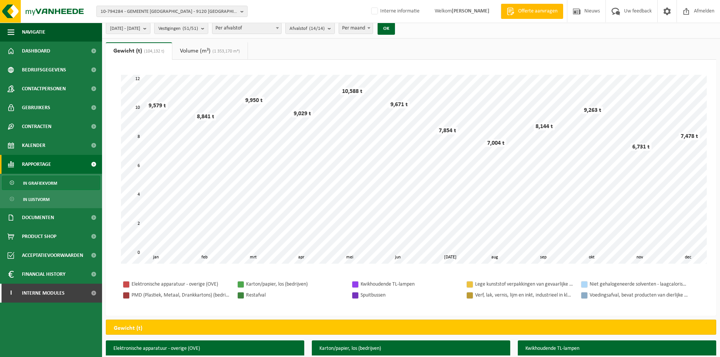
scroll to position [2, 0]
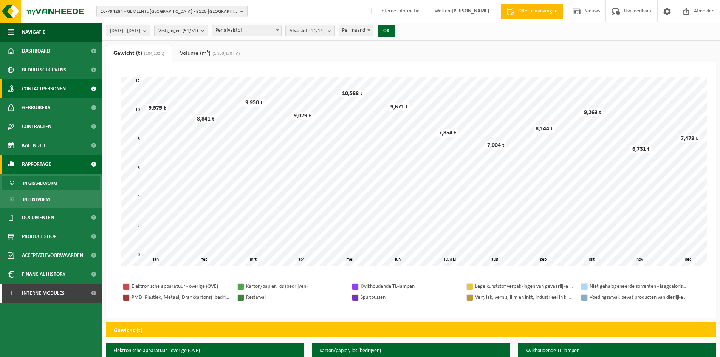
click at [72, 87] on link "Contactpersonen" at bounding box center [51, 88] width 102 height 19
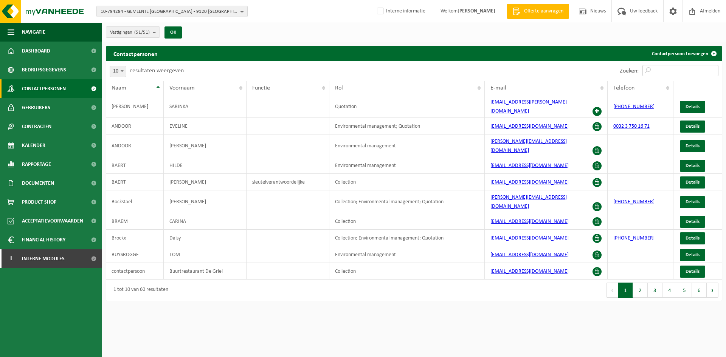
click at [661, 74] on input "Zoeken:" at bounding box center [680, 70] width 76 height 11
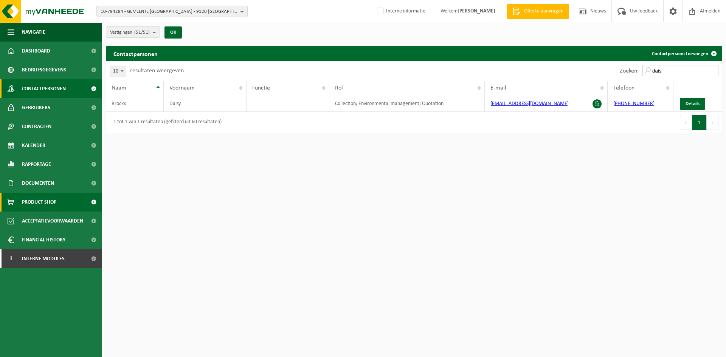
type input "dais"
click at [694, 101] on span "Details" at bounding box center [693, 103] width 14 height 5
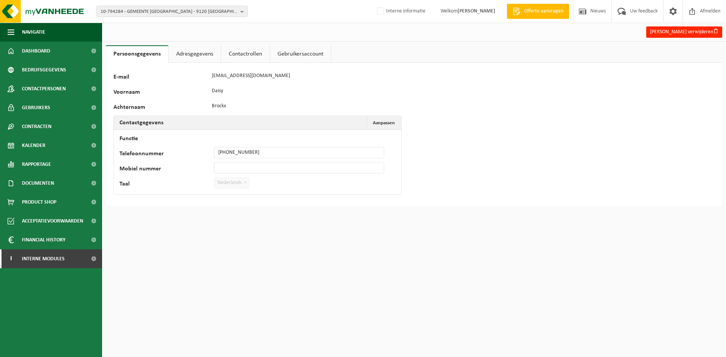
click at [238, 56] on link "Contactrollen" at bounding box center [245, 53] width 48 height 17
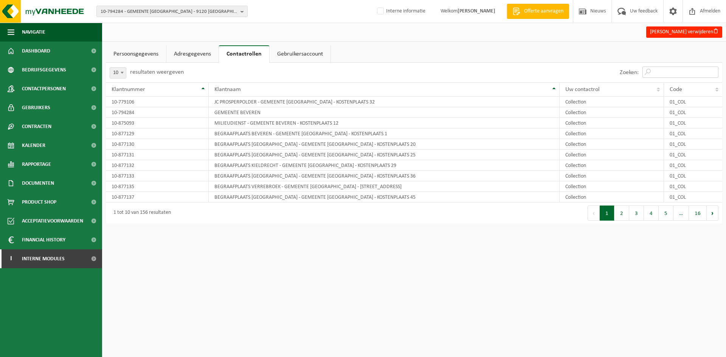
drag, startPoint x: 663, startPoint y: 74, endPoint x: 660, endPoint y: 78, distance: 4.8
click at [663, 74] on input "Zoeken:" at bounding box center [680, 72] width 76 height 11
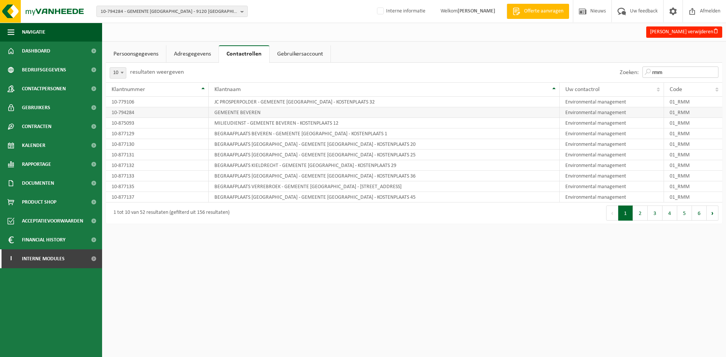
type input "rmm"
drag, startPoint x: 136, startPoint y: 112, endPoint x: 26, endPoint y: 123, distance: 110.6
click at [112, 112] on td "10-794284" at bounding box center [157, 112] width 103 height 11
click at [59, 84] on span "Contactpersonen" at bounding box center [44, 88] width 44 height 19
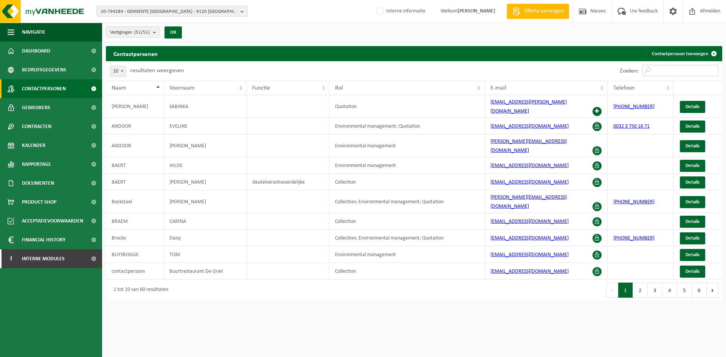
click at [670, 69] on input "Zoeken:" at bounding box center [680, 70] width 76 height 11
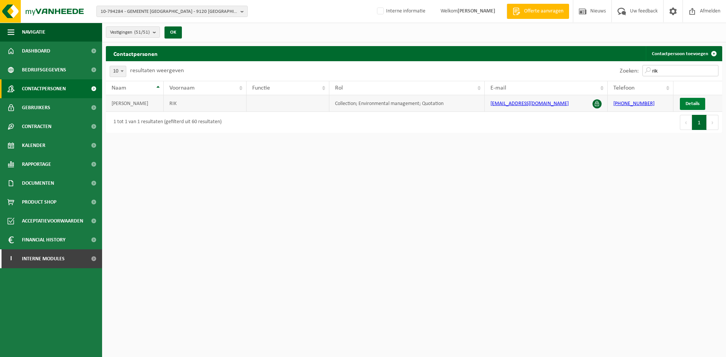
type input "rik"
click at [689, 106] on span "Details" at bounding box center [693, 103] width 14 height 5
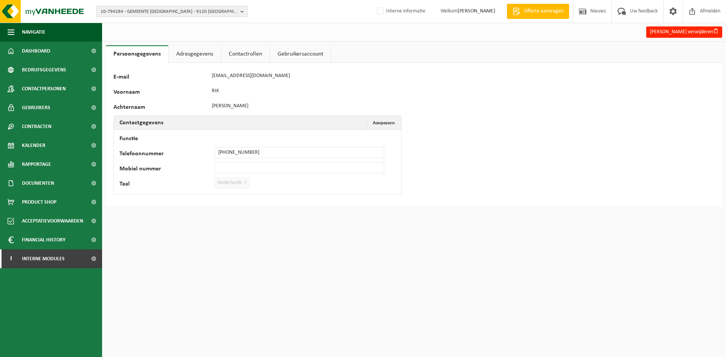
click at [240, 49] on link "Contactrollen" at bounding box center [245, 53] width 48 height 17
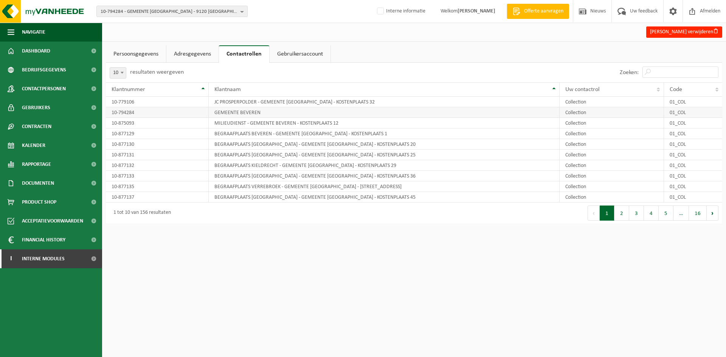
click at [142, 110] on td "10-794284" at bounding box center [157, 112] width 103 height 11
click at [664, 69] on input "Zoeken:" at bounding box center [680, 72] width 76 height 11
click at [51, 84] on span "Contactpersonen" at bounding box center [44, 88] width 44 height 19
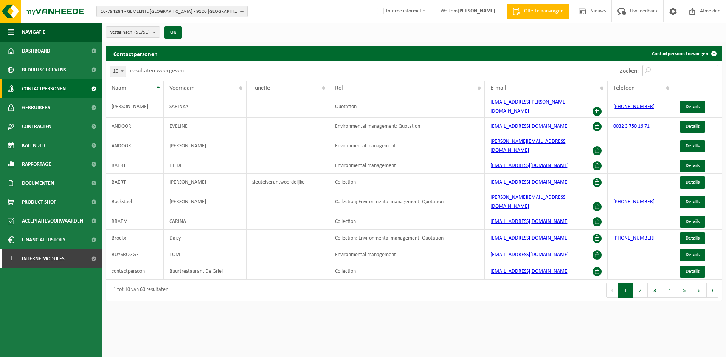
click at [675, 72] on input "Zoeken:" at bounding box center [680, 70] width 76 height 11
paste input "[EMAIL_ADDRESS][DOMAIN_NAME]"
type input "[EMAIL_ADDRESS][DOMAIN_NAME]"
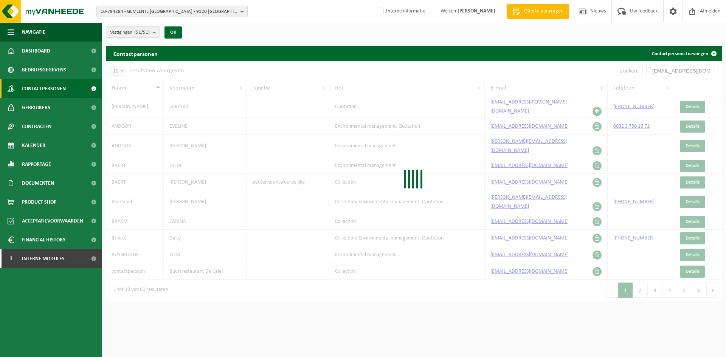
scroll to position [0, 8]
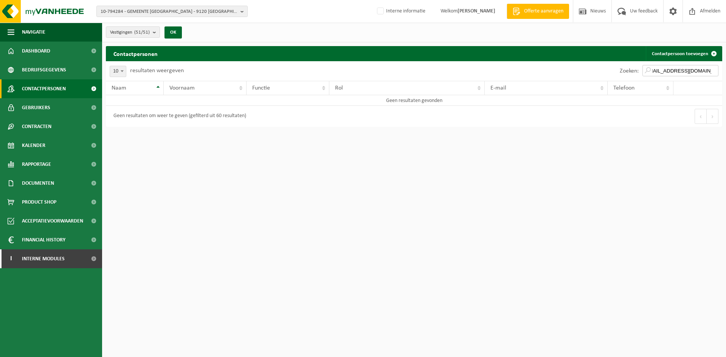
click at [684, 68] on input "[EMAIL_ADDRESS][DOMAIN_NAME]" at bounding box center [680, 70] width 76 height 11
click at [661, 69] on input "[EMAIL_ADDRESS][DOMAIN_NAME]" at bounding box center [680, 70] width 76 height 11
click at [665, 70] on input "marc.stoop@gemeentebkz.be" at bounding box center [680, 70] width 76 height 11
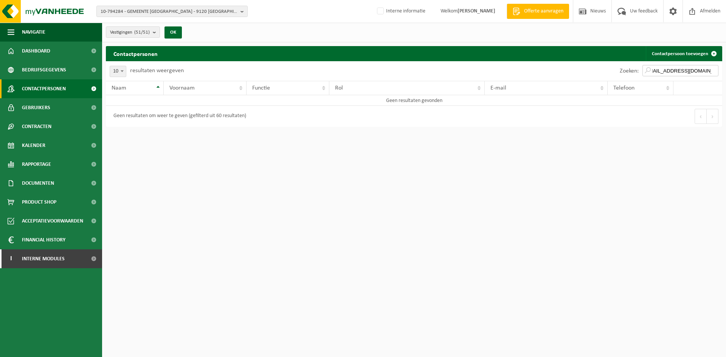
click at [715, 70] on input "marc.stoop@gemeentebkz.be" at bounding box center [680, 70] width 76 height 11
click at [713, 70] on input "marc.stoop@gemeentebkz.be" at bounding box center [680, 70] width 76 height 11
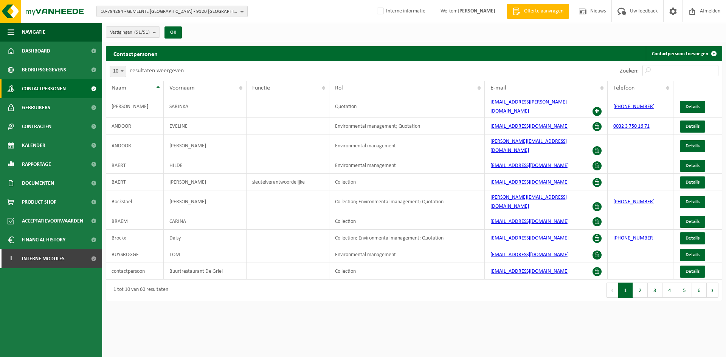
click at [152, 16] on span "10-794284 - GEMEENTE BEVEREN - 9120 BEVEREN-WAAS, GRAVENPLEIN 8" at bounding box center [169, 11] width 137 height 11
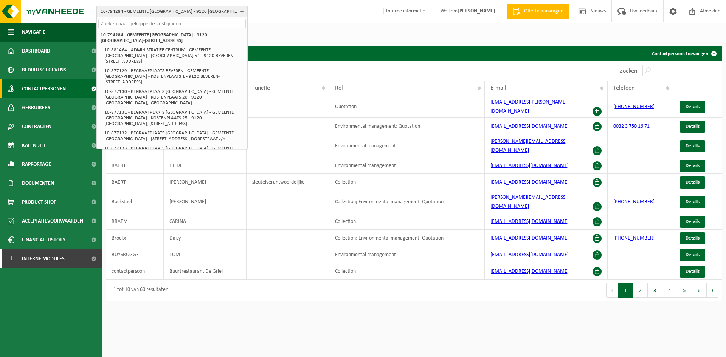
paste input "10-984524"
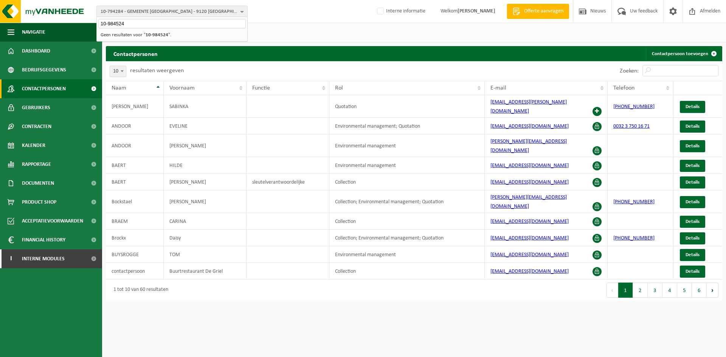
type input "10-984524"
click at [144, 39] on li "Geen resultaten voor " 10-984524 "." at bounding box center [171, 34] width 147 height 9
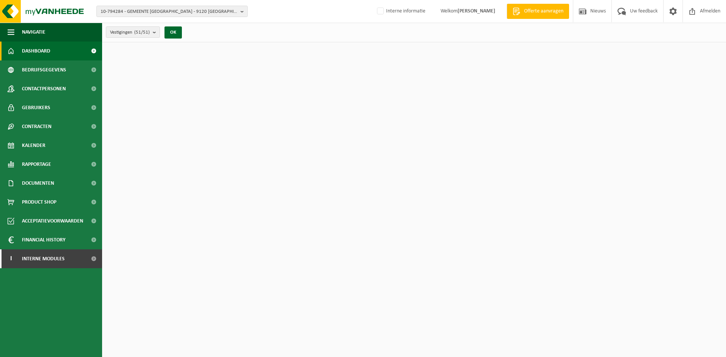
click at [155, 26] on div "Vestigingen (51/51) Alles selecteren Alles deselecteren Actieve selecteren GEME…" at bounding box center [146, 32] width 88 height 16
drag, startPoint x: 180, startPoint y: 25, endPoint x: 128, endPoint y: 24, distance: 52.2
click at [128, 25] on div "Vestigingen (51/51) Alles selecteren Alles deselecteren Actieve selecteren GEME…" at bounding box center [146, 32] width 88 height 16
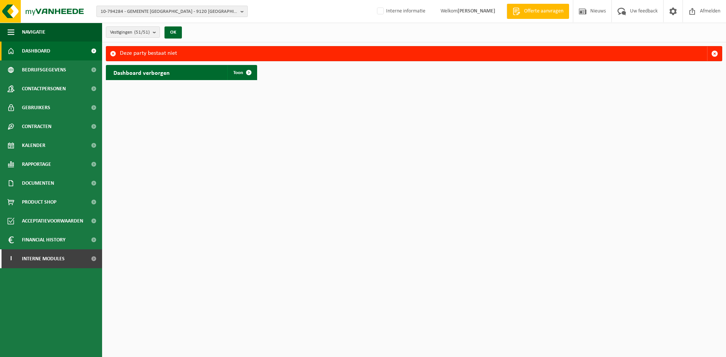
click at [138, 16] on span "10-794284 - GEMEENTE BEVEREN - 9120 BEVEREN-WAAS, GRAVENPLEIN 8" at bounding box center [169, 11] width 137 height 11
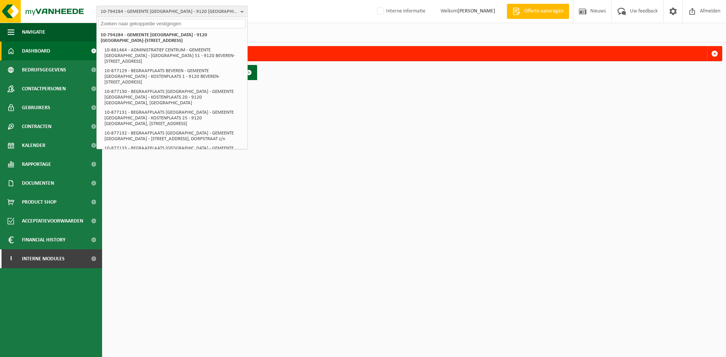
paste input "10-984524"
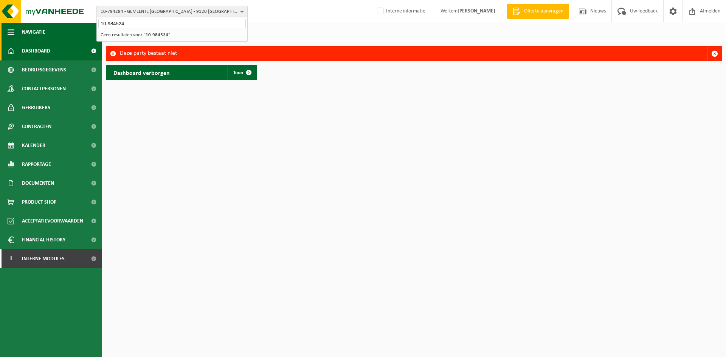
drag, startPoint x: 142, startPoint y: 25, endPoint x: 57, endPoint y: 25, distance: 84.7
click at [57, 25] on div "10-794284 - GEMEENTE BEVEREN - 9120 BEVEREN-WAAS, GRAVENPLEIN 8 10-984524 10-79…" at bounding box center [363, 42] width 726 height 84
click at [157, 6] on span "10-794284 - GEMEENTE BEVEREN - 9120 BEVEREN-WAAS, GRAVENPLEIN 8" at bounding box center [169, 11] width 137 height 11
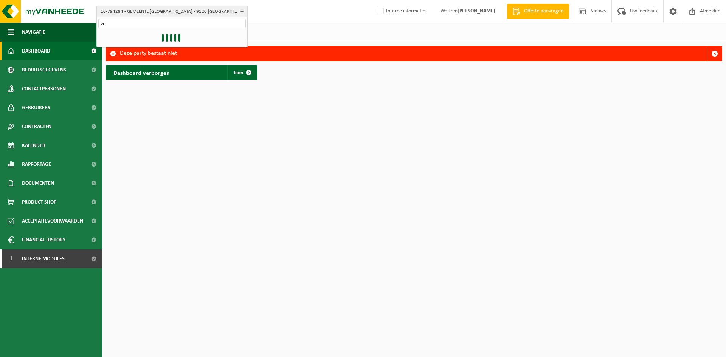
type input "v"
type input "01-903880"
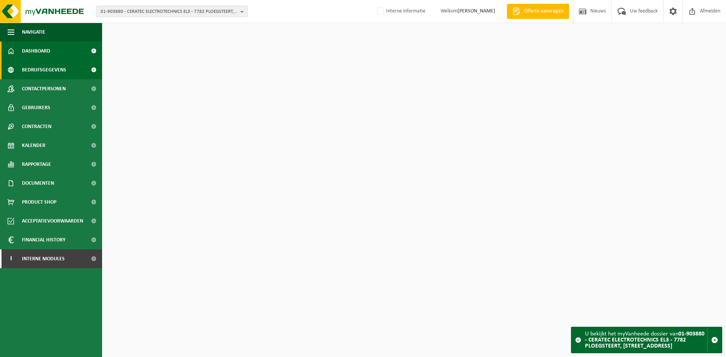
click at [57, 76] on span "Bedrijfsgegevens" at bounding box center [44, 70] width 44 height 19
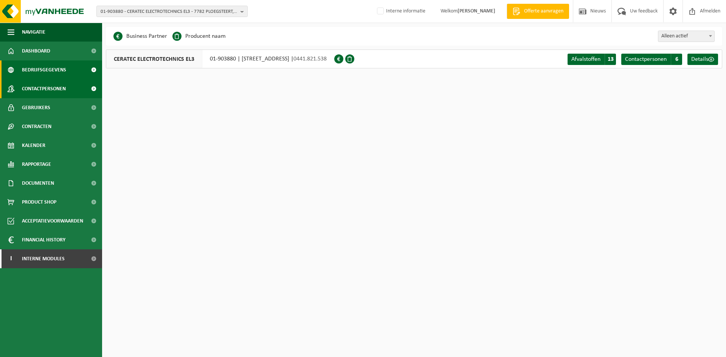
click at [48, 85] on span "Contactpersonen" at bounding box center [44, 88] width 44 height 19
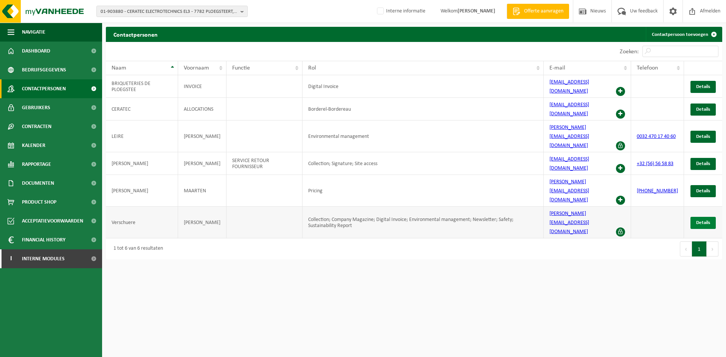
click at [700, 217] on link "Details" at bounding box center [702, 223] width 25 height 12
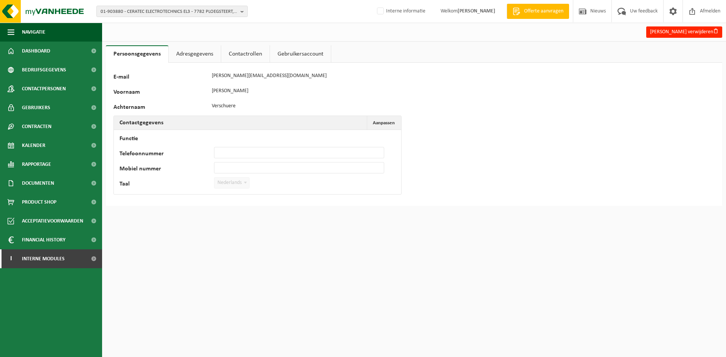
click at [239, 57] on link "Contactrollen" at bounding box center [245, 53] width 48 height 17
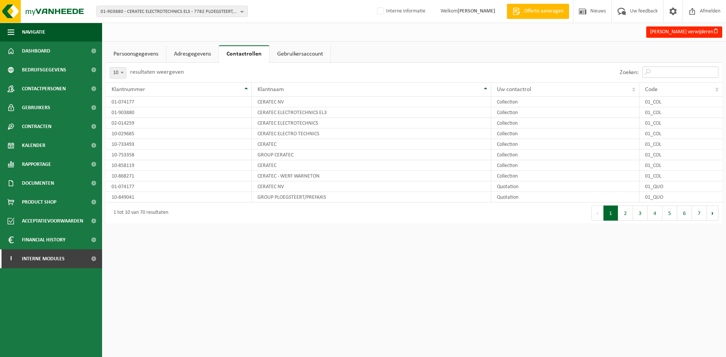
click at [668, 70] on input "Zoeken:" at bounding box center [680, 72] width 76 height 11
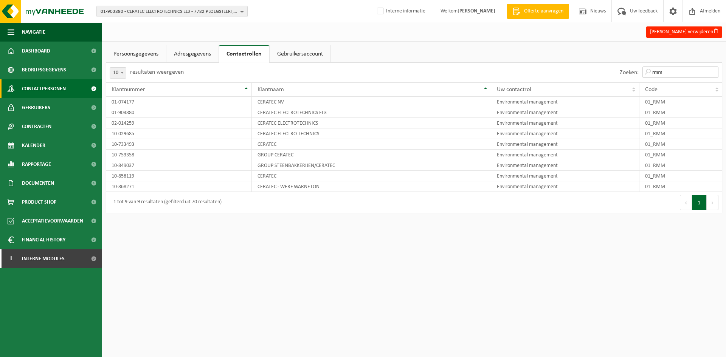
type input "rmm"
click at [46, 95] on span "Contactpersonen" at bounding box center [44, 88] width 44 height 19
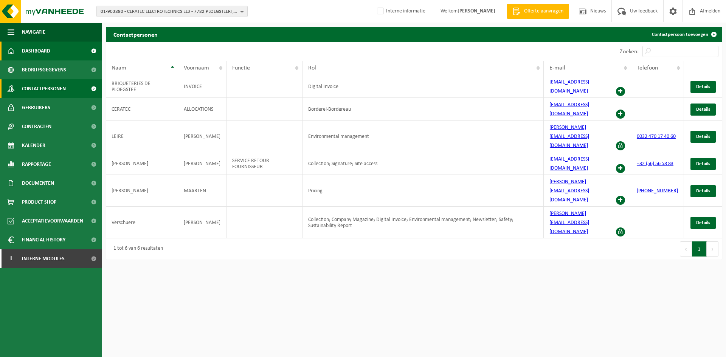
click at [49, 45] on span "Dashboard" at bounding box center [36, 51] width 28 height 19
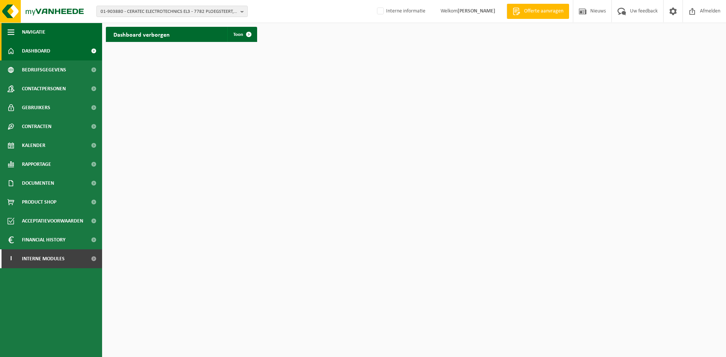
click at [84, 36] on button "Navigatie" at bounding box center [51, 32] width 102 height 19
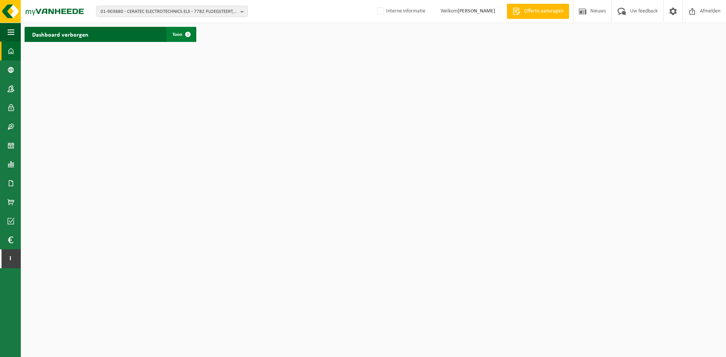
click at [174, 34] on span "Toon" at bounding box center [177, 34] width 10 height 5
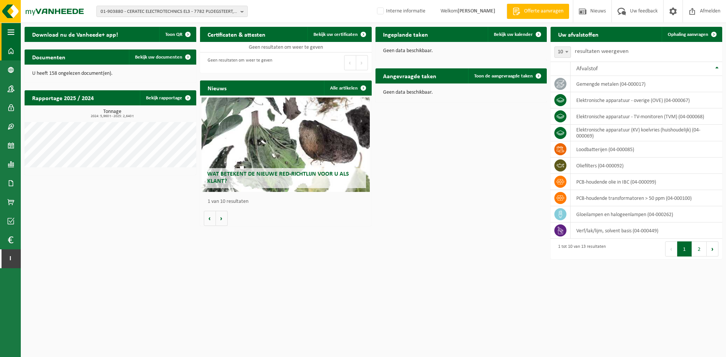
click at [11, 28] on span "button" at bounding box center [11, 32] width 7 height 19
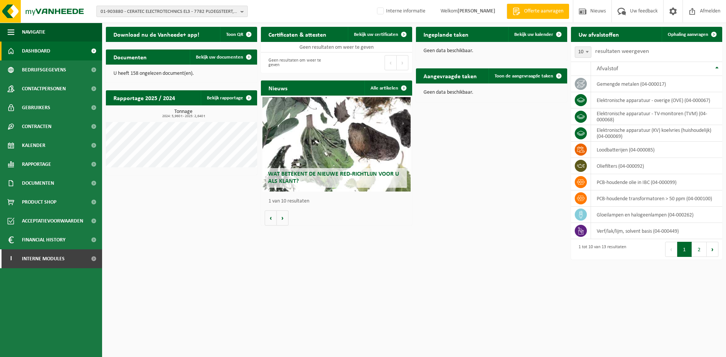
click at [174, 17] on span "01-903880 - CERATEC ELECTROTECHNICS EL3 - 7782 PLOEGSTEERT, [STREET_ADDRESS]" at bounding box center [169, 11] width 137 height 11
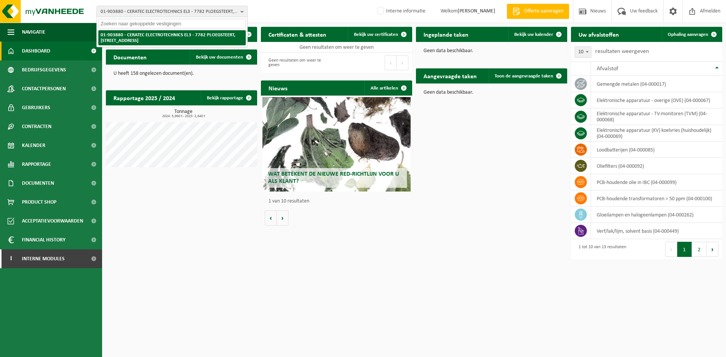
click at [170, 40] on li "01-903880 - CERATEC ELECTROTECHNICS EL3 - 7782 PLOEGSTEERT, [STREET_ADDRESS]" at bounding box center [171, 37] width 147 height 15
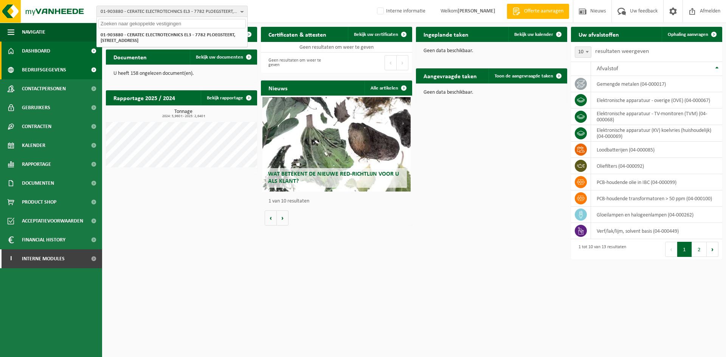
click at [42, 70] on span "Bedrijfsgegevens" at bounding box center [44, 70] width 44 height 19
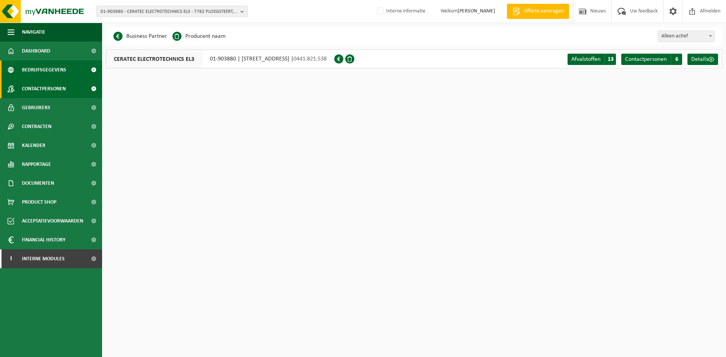
click at [68, 94] on link "Contactpersonen" at bounding box center [51, 88] width 102 height 19
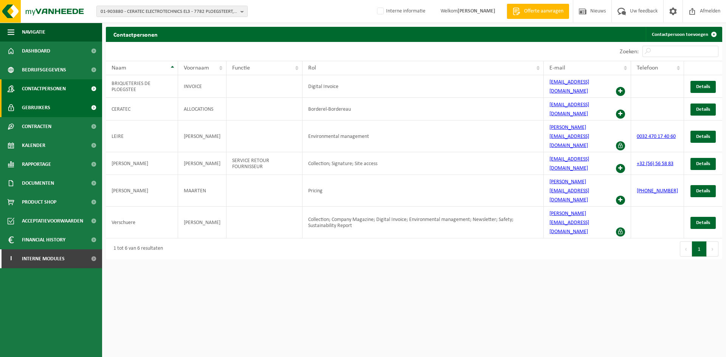
click at [15, 110] on link "Gebruikers" at bounding box center [51, 107] width 102 height 19
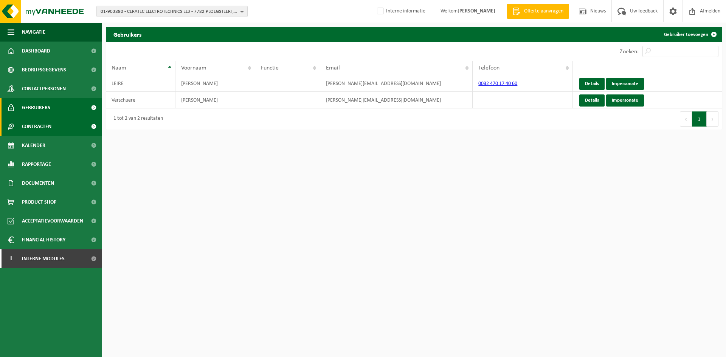
click at [57, 123] on link "Contracten" at bounding box center [51, 126] width 102 height 19
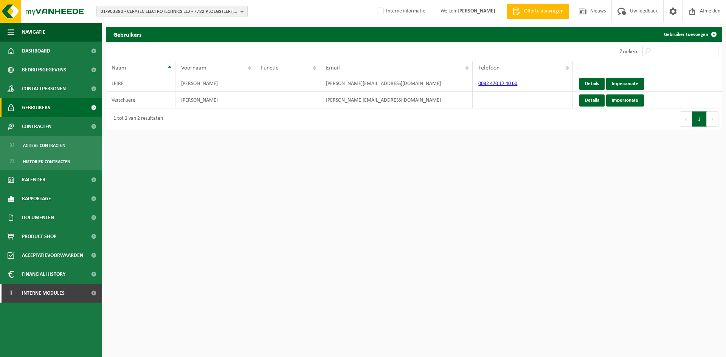
click at [40, 104] on span "Gebruikers" at bounding box center [36, 107] width 28 height 19
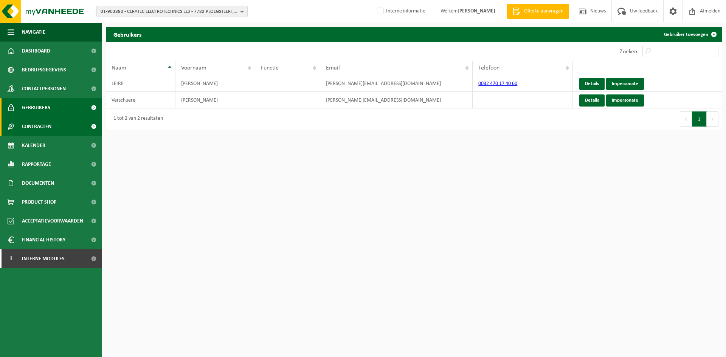
click at [65, 127] on link "Contracten" at bounding box center [51, 126] width 102 height 19
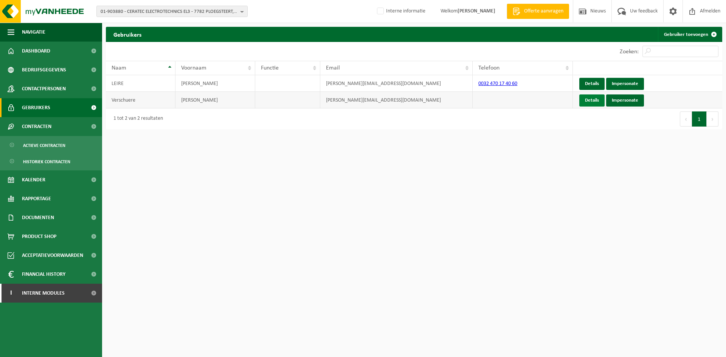
click at [589, 100] on link "Details" at bounding box center [591, 101] width 25 height 12
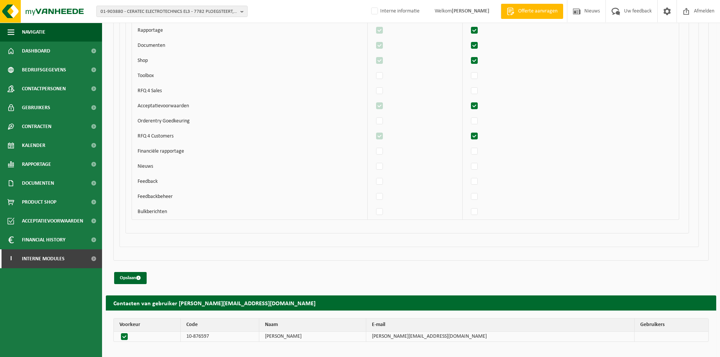
scroll to position [6877, 0]
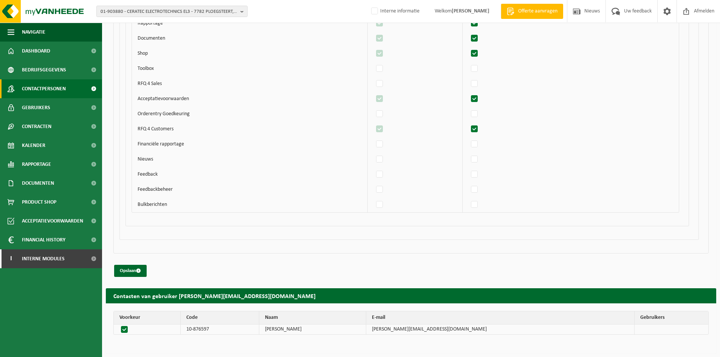
click at [76, 94] on link "Contactpersonen" at bounding box center [51, 88] width 102 height 19
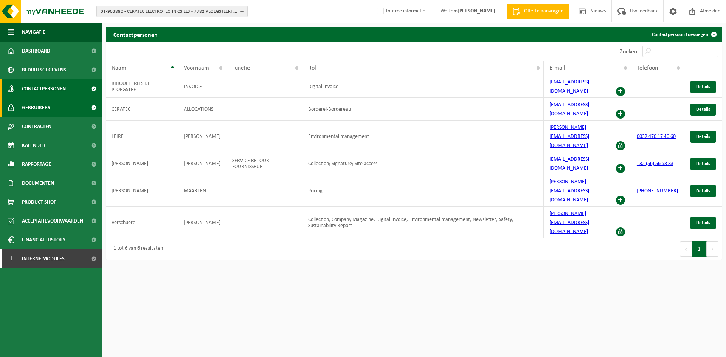
click at [65, 105] on link "Gebruikers" at bounding box center [51, 107] width 102 height 19
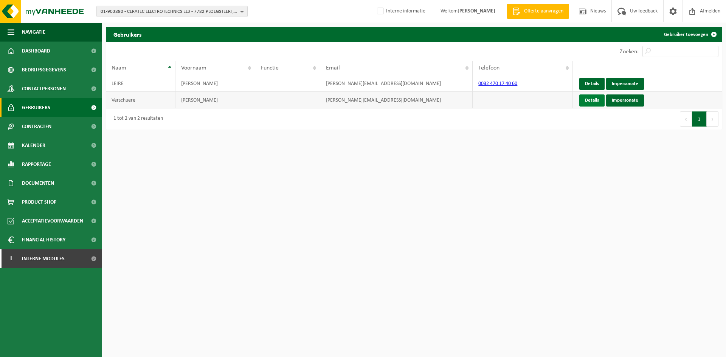
click at [591, 102] on link "Details" at bounding box center [591, 101] width 25 height 12
click at [633, 99] on link "Impersonate" at bounding box center [625, 101] width 38 height 12
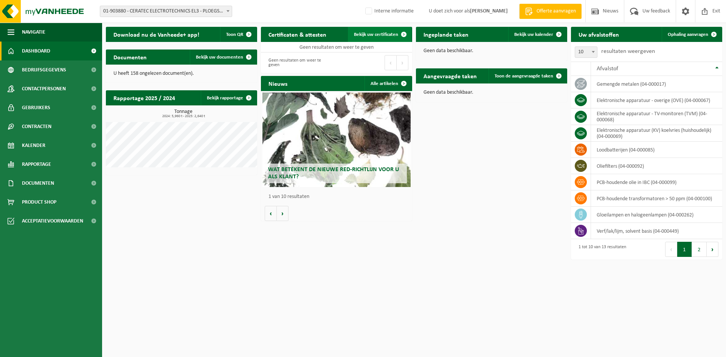
click at [388, 39] on link "Bekijk uw certificaten" at bounding box center [380, 34] width 64 height 15
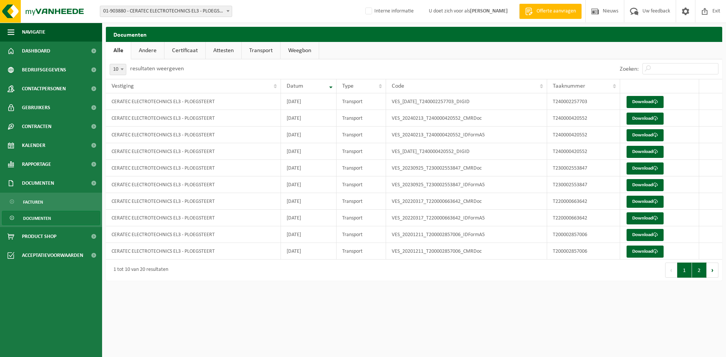
click at [695, 271] on button "2" at bounding box center [699, 270] width 15 height 15
click at [146, 55] on link "Andere" at bounding box center [147, 50] width 33 height 17
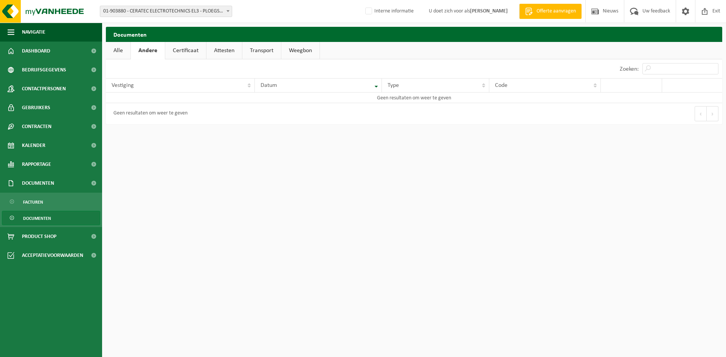
click at [177, 51] on link "Certificaat" at bounding box center [185, 50] width 41 height 17
click at [236, 54] on link "Attesten" at bounding box center [224, 50] width 36 height 17
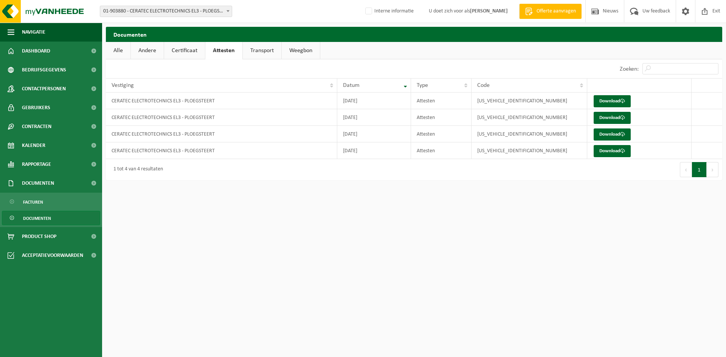
drag, startPoint x: 270, startPoint y: 51, endPoint x: 279, endPoint y: 53, distance: 10.0
click at [269, 53] on link "Transport" at bounding box center [262, 50] width 39 height 17
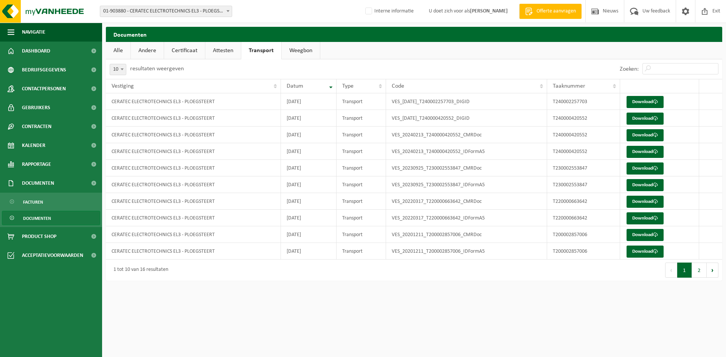
click at [228, 49] on link "Attesten" at bounding box center [223, 50] width 36 height 17
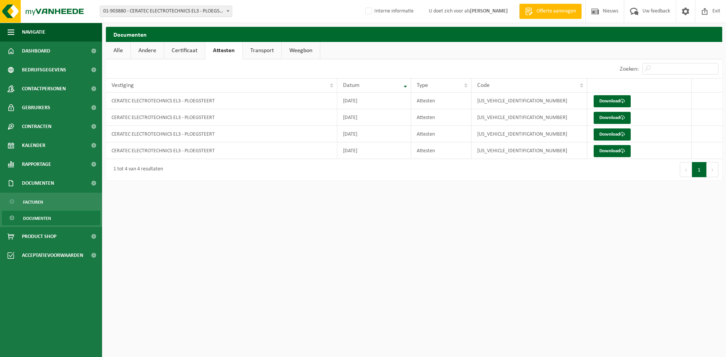
click at [297, 53] on link "Weegbon" at bounding box center [301, 50] width 38 height 17
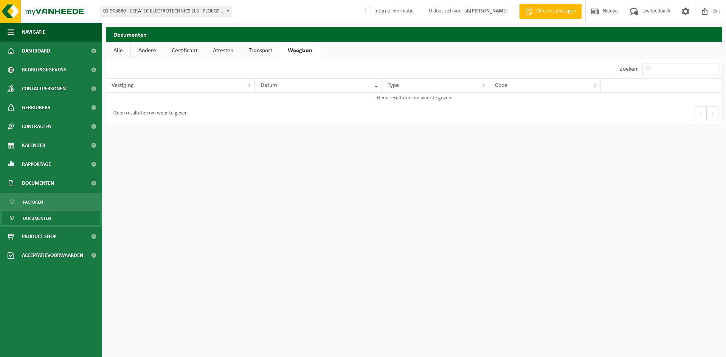
click at [258, 50] on link "Transport" at bounding box center [260, 50] width 39 height 17
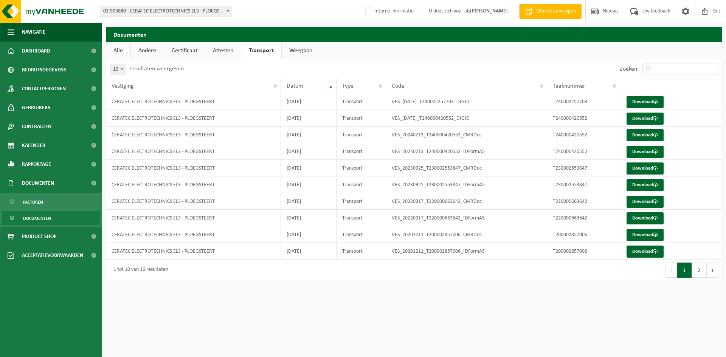
click at [301, 50] on link "Weegbon" at bounding box center [301, 50] width 38 height 17
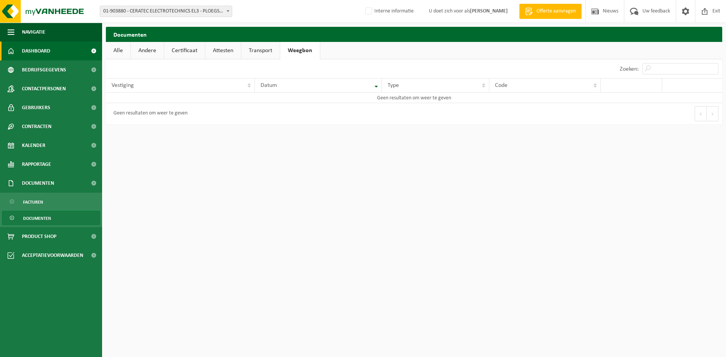
click at [60, 48] on link "Dashboard" at bounding box center [51, 51] width 102 height 19
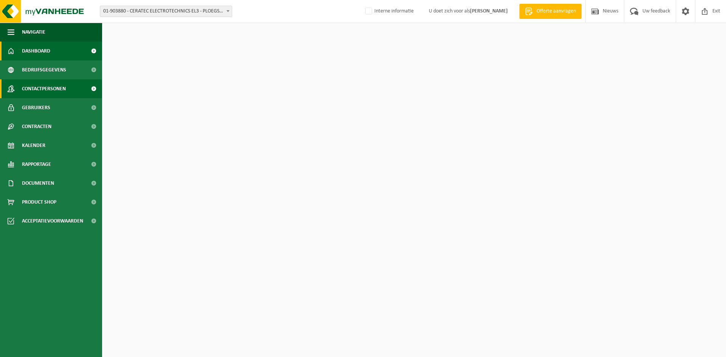
click at [58, 86] on span "Contactpersonen" at bounding box center [44, 88] width 44 height 19
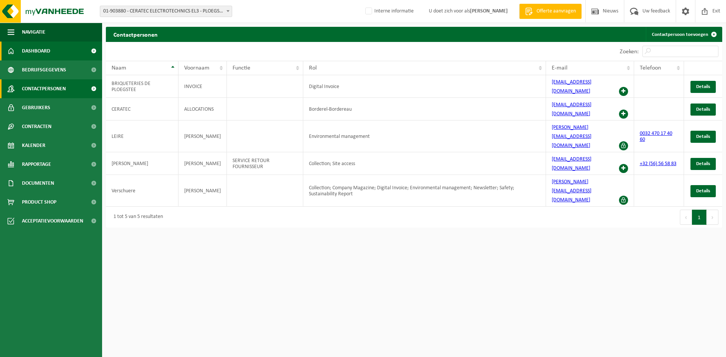
click at [43, 47] on span "Dashboard" at bounding box center [36, 51] width 28 height 19
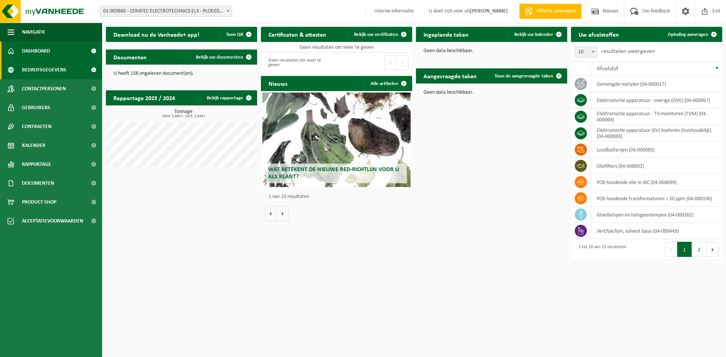
click at [60, 66] on span "Bedrijfsgegevens" at bounding box center [44, 70] width 44 height 19
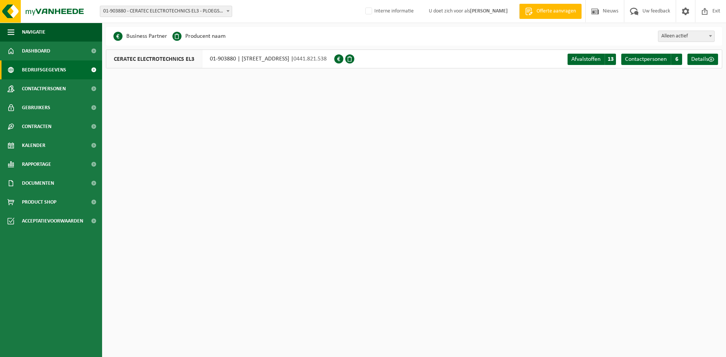
click at [187, 61] on span "CERATEC ELECTROTECHNICS EL3" at bounding box center [154, 59] width 96 height 18
drag, startPoint x: 206, startPoint y: 60, endPoint x: 233, endPoint y: 59, distance: 26.9
click at [233, 59] on div "CERATEC ELECTROTECHNICS EL3 01-903880 | RUE DU TOUQUET 228, 7782 PLOEGSTEERT | …" at bounding box center [220, 59] width 228 height 19
click at [46, 143] on link "Kalender" at bounding box center [51, 145] width 102 height 19
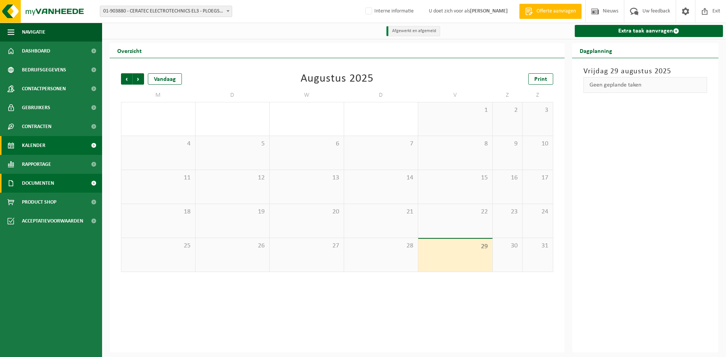
click at [45, 180] on span "Documenten" at bounding box center [38, 183] width 32 height 19
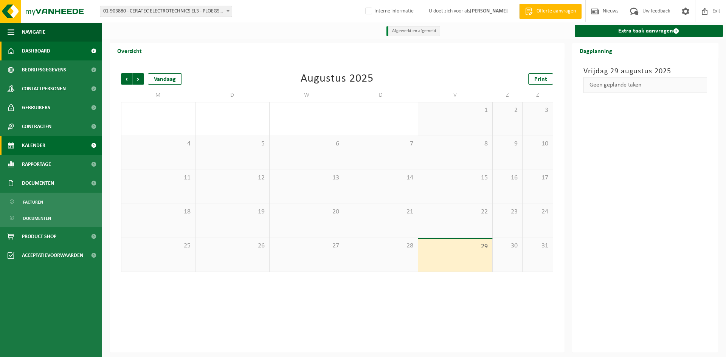
click at [28, 54] on span "Dashboard" at bounding box center [36, 51] width 28 height 19
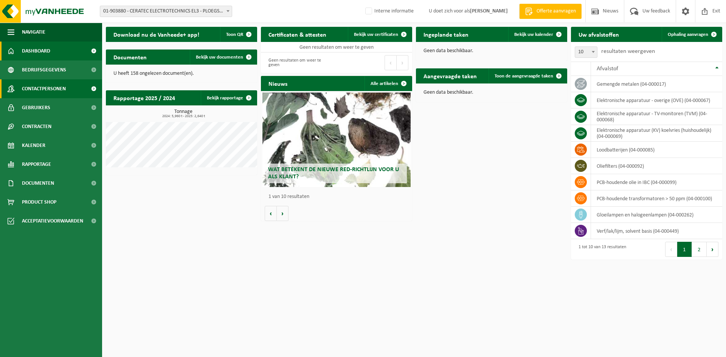
click at [52, 82] on span "Contactpersonen" at bounding box center [44, 88] width 44 height 19
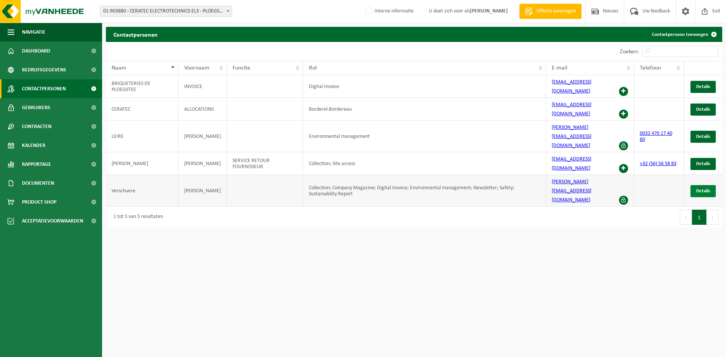
click at [707, 189] on span "Details" at bounding box center [703, 191] width 14 height 5
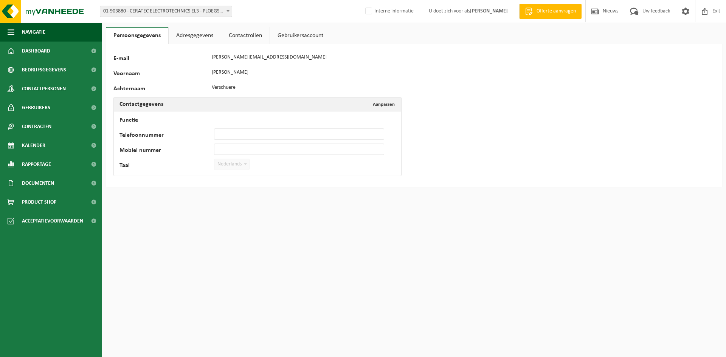
click at [203, 34] on link "Adresgegevens" at bounding box center [195, 35] width 52 height 17
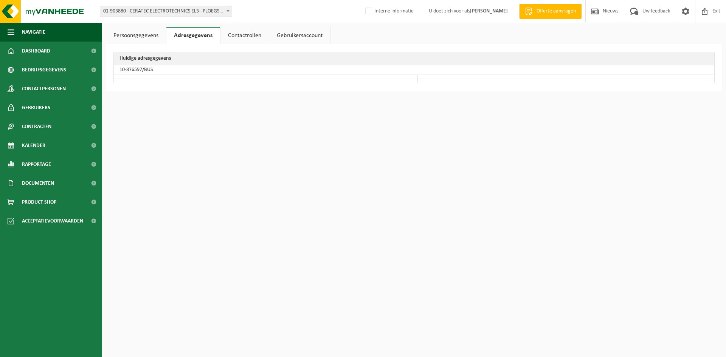
click at [247, 35] on link "Contactrollen" at bounding box center [244, 35] width 48 height 17
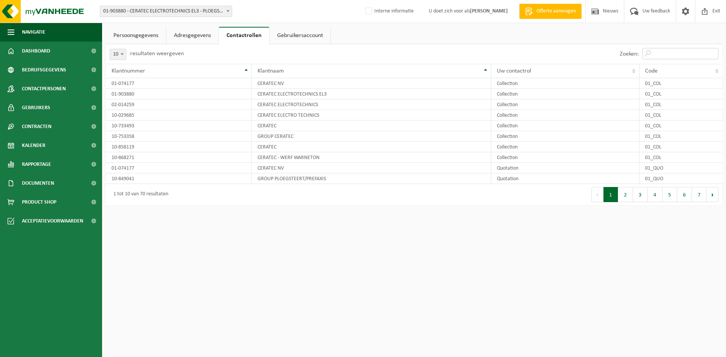
click at [661, 48] on input "Zoeken:" at bounding box center [680, 53] width 76 height 11
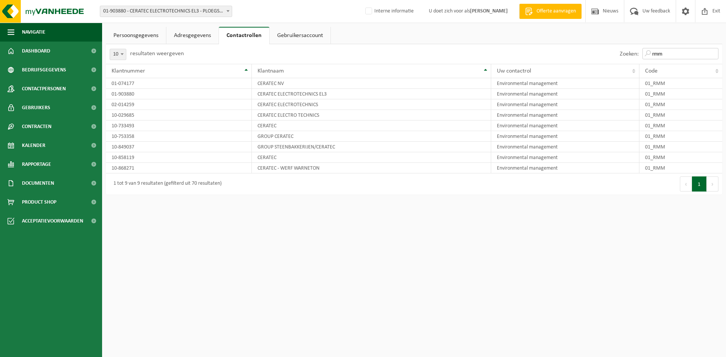
type input "rmm"
click at [145, 13] on span "01-903880 - CERATEC ELECTROTECHNICS EL3 - PLOEGSTEERT" at bounding box center [166, 11] width 132 height 11
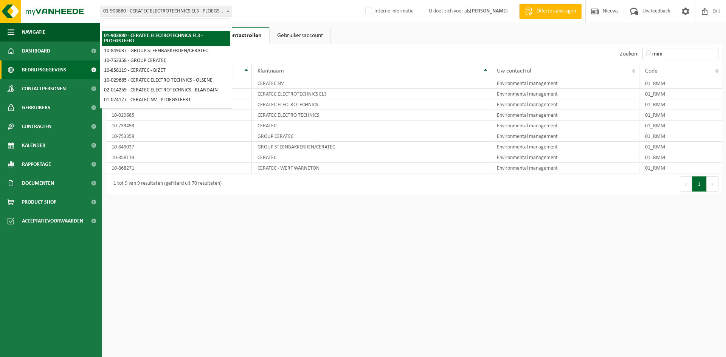
click at [68, 64] on link "Bedrijfsgegevens" at bounding box center [51, 70] width 102 height 19
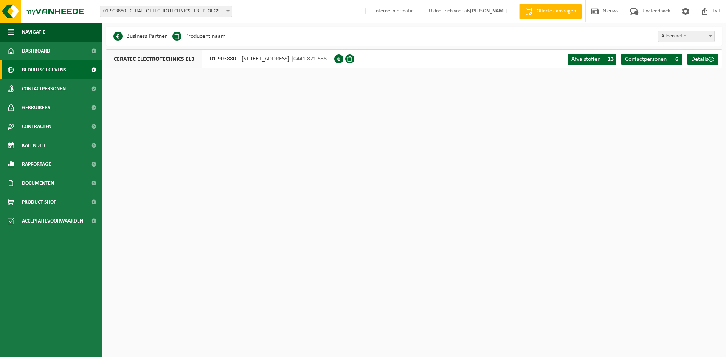
click at [146, 11] on span "01-903880 - CERATEC ELECTROTECHNICS EL3 - PLOEGSTEERT" at bounding box center [166, 11] width 132 height 11
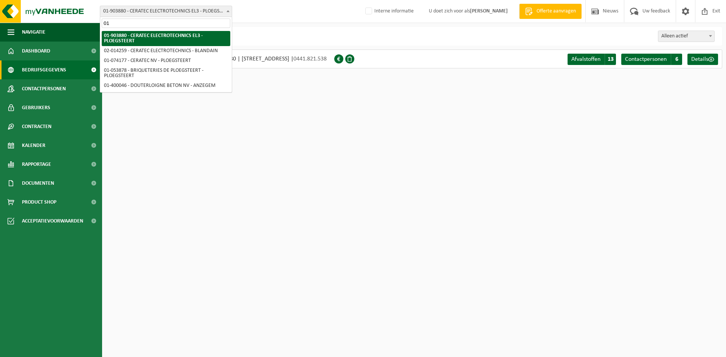
type input "01"
click at [315, 108] on html "Vestiging: 01-903880 - CERATEC ELECTROTECHNICS EL3 - PLOEGSTEERT 10-849037 - GR…" at bounding box center [363, 178] width 726 height 357
click at [161, 22] on input "01" at bounding box center [166, 23] width 129 height 9
click at [47, 43] on span "Dashboard" at bounding box center [36, 51] width 28 height 19
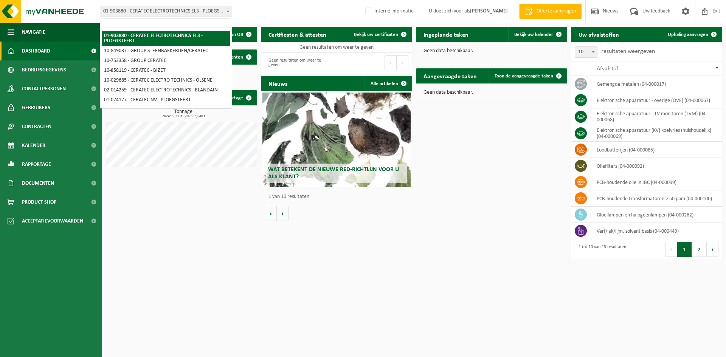
click at [171, 13] on span "01-903880 - CERATEC ELECTROTECHNICS EL3 - PLOEGSTEERT" at bounding box center [166, 11] width 132 height 11
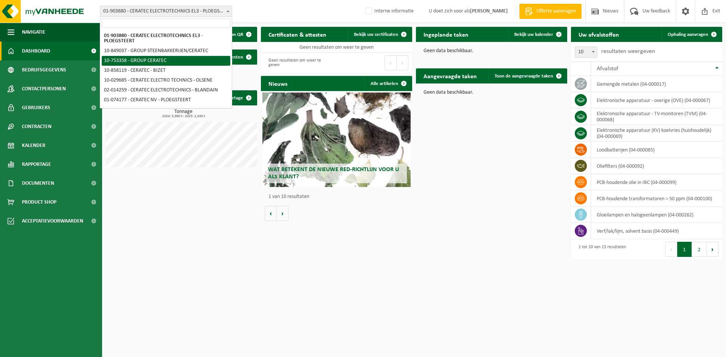
select select "7389"
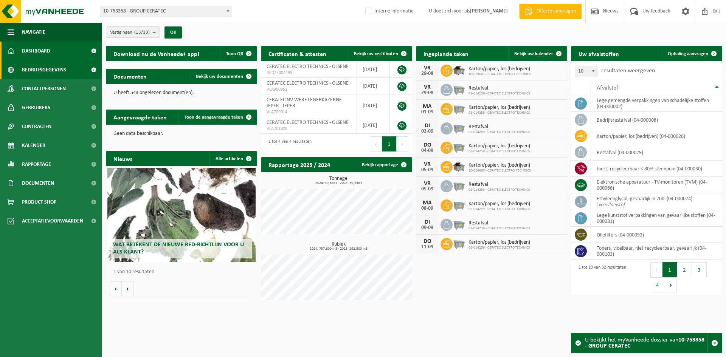
click at [22, 68] on span "Bedrijfsgegevens" at bounding box center [44, 70] width 44 height 19
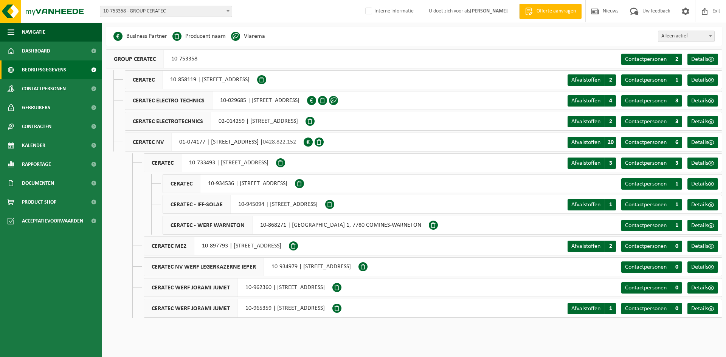
click at [122, 10] on span "10-753358 - GROUP CERATEC" at bounding box center [166, 11] width 132 height 11
click at [429, 37] on div "Business Partner Producent naam Treatment Center Data Center Gearchiveerd Vlare…" at bounding box center [414, 36] width 616 height 19
click at [78, 53] on link "Dashboard" at bounding box center [51, 51] width 102 height 19
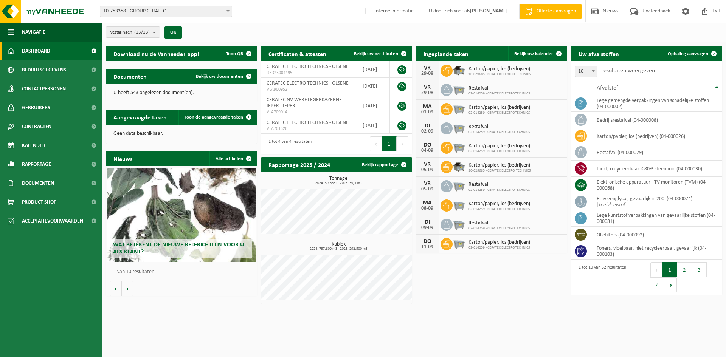
drag, startPoint x: 70, startPoint y: 65, endPoint x: 108, endPoint y: 66, distance: 37.4
click at [70, 65] on link "Bedrijfsgegevens" at bounding box center [51, 70] width 102 height 19
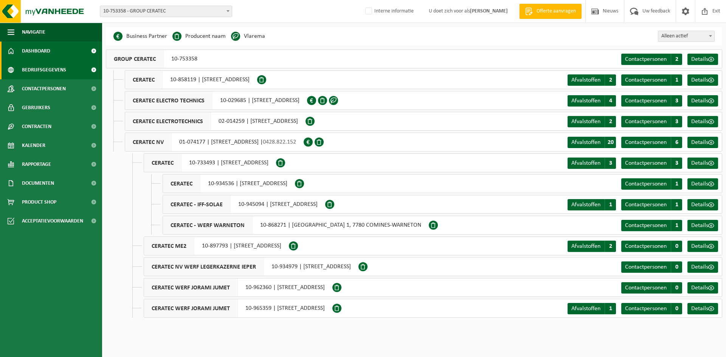
drag, startPoint x: 62, startPoint y: 49, endPoint x: 95, endPoint y: 50, distance: 33.3
click at [62, 49] on link "Dashboard" at bounding box center [51, 51] width 102 height 19
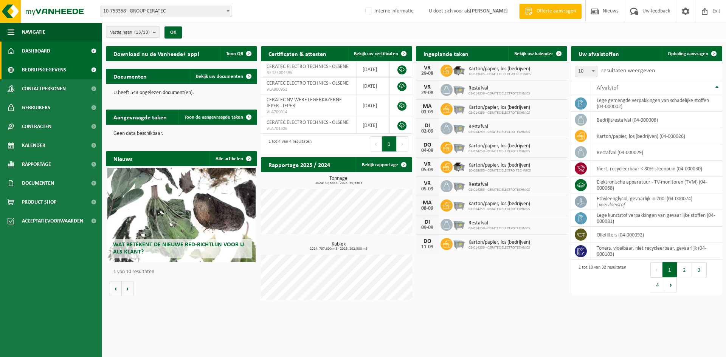
click at [44, 73] on span "Bedrijfsgegevens" at bounding box center [44, 70] width 44 height 19
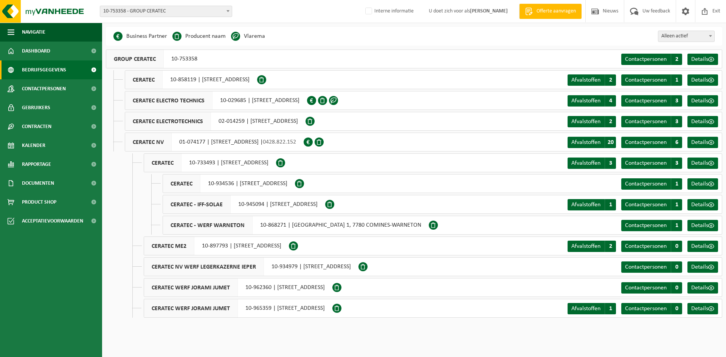
click at [257, 102] on div "CERATEC ELECTRO TECHNICS 10-029685 | OUDENAARDESTRAAT 86b, 9870 OLSENE" at bounding box center [216, 100] width 182 height 19
click at [230, 99] on div "CERATEC ELECTRO TECHNICS 10-029685 | OUDENAARDESTRAAT 86b, 9870 OLSENE" at bounding box center [216, 100] width 182 height 19
drag, startPoint x: 217, startPoint y: 102, endPoint x: 248, endPoint y: 104, distance: 30.7
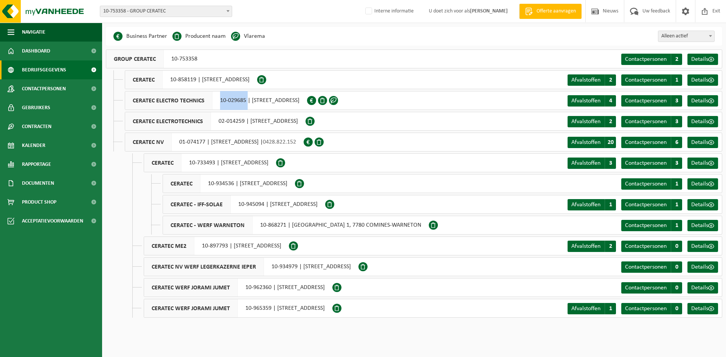
click at [248, 104] on div "CERATEC ELECTRO TECHNICS 10-029685 | OUDENAARDESTRAAT 86b, 9870 OLSENE" at bounding box center [216, 100] width 182 height 19
copy div "10-029685"
click at [162, 23] on div "Even geduld. Door de grote hoeveelheid gegevens duurt het laden even. Business …" at bounding box center [363, 163] width 726 height 326
click at [162, 13] on span "10-753358 - GROUP CERATEC" at bounding box center [166, 11] width 132 height 11
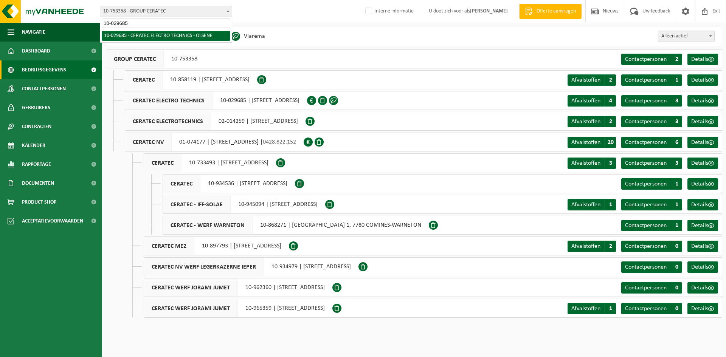
type input "10-029685"
select select "2992"
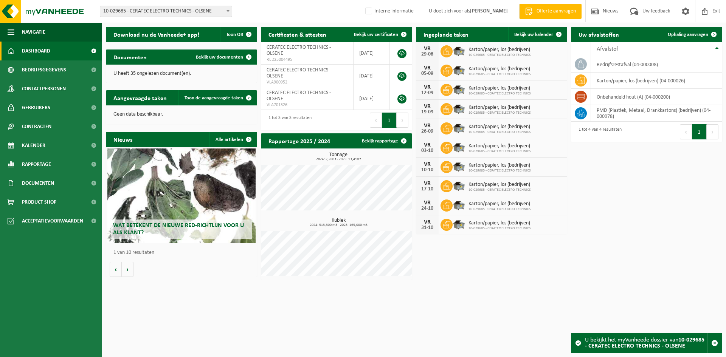
click at [64, 54] on link "Dashboard" at bounding box center [51, 51] width 102 height 19
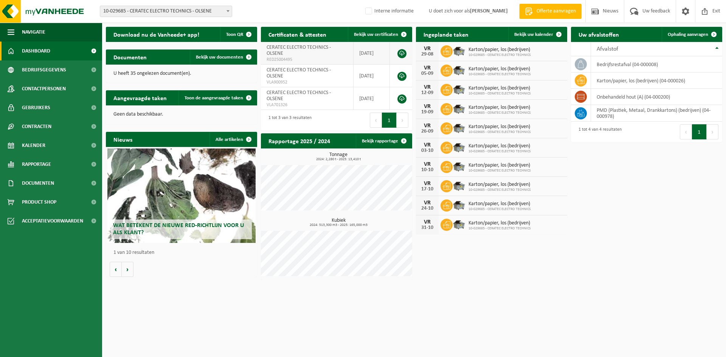
click at [403, 54] on link at bounding box center [401, 53] width 9 height 9
click at [115, 11] on span "10-029685 - CERATEC ELECTRO TECHNICS - OLSENE" at bounding box center [166, 11] width 132 height 11
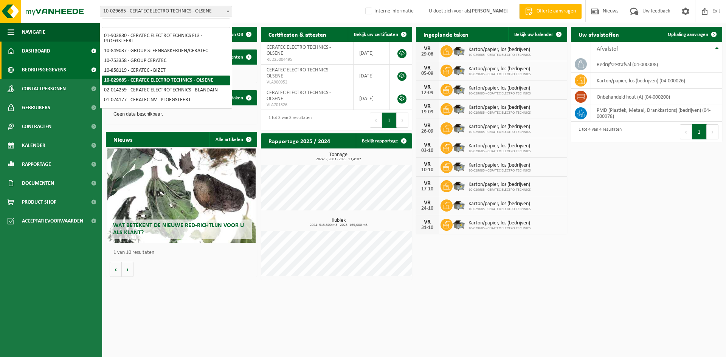
click at [55, 67] on span "Bedrijfsgegevens" at bounding box center [44, 70] width 44 height 19
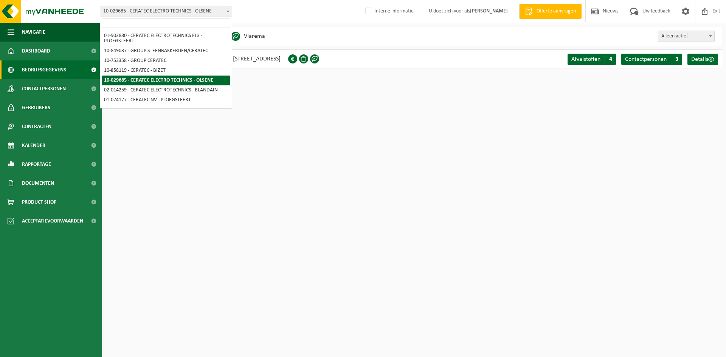
click at [128, 7] on span "10-029685 - CERATEC ELECTRO TECHNICS - OLSENE" at bounding box center [166, 11] width 132 height 11
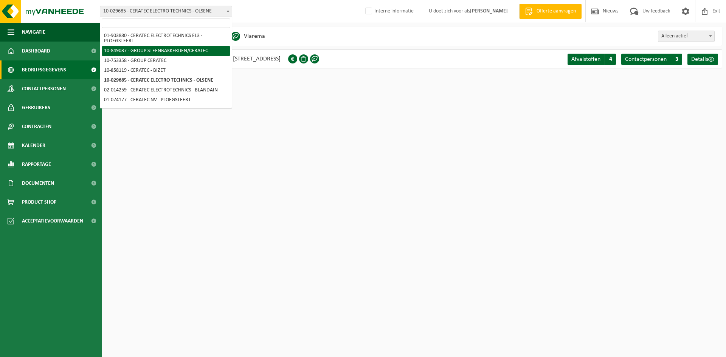
click at [382, 139] on html "Vestiging: 01-903880 - CERATEC ELECTROTECHNICS EL3 - PLOEGSTEERT 10-849037 - GR…" at bounding box center [363, 178] width 726 height 357
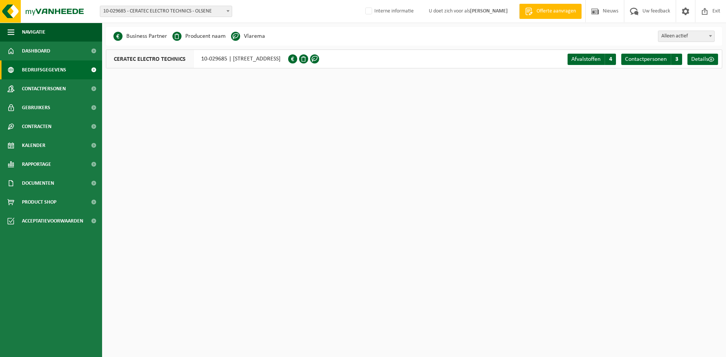
click at [57, 71] on span "Bedrijfsgegevens" at bounding box center [44, 70] width 44 height 19
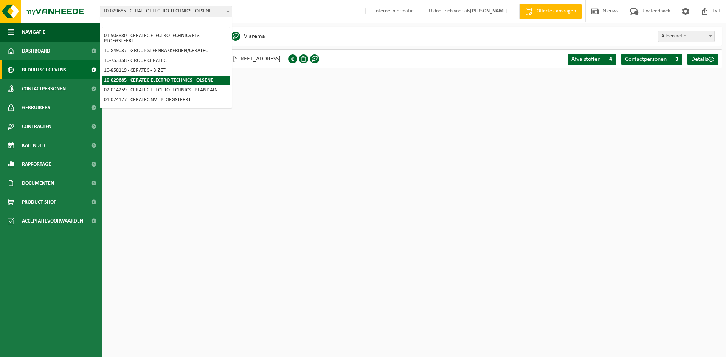
click at [182, 12] on span "10-029685 - CERATEC ELECTRO TECHNICS - OLSENE" at bounding box center [166, 11] width 132 height 11
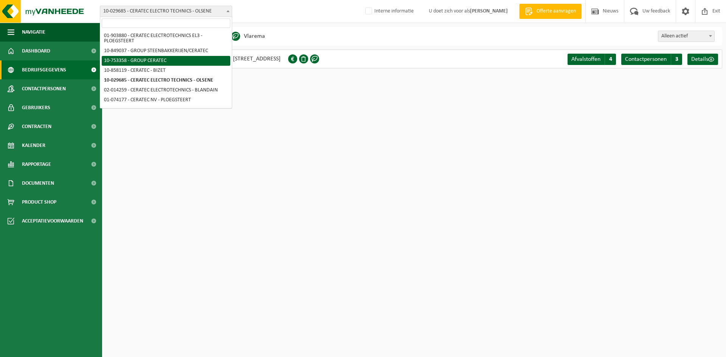
select select "7389"
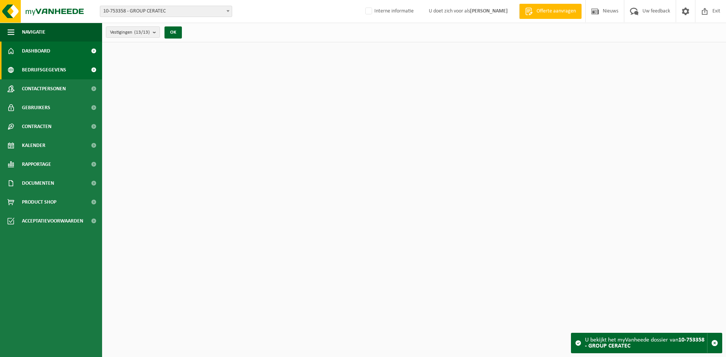
click at [79, 71] on link "Bedrijfsgegevens" at bounding box center [51, 70] width 102 height 19
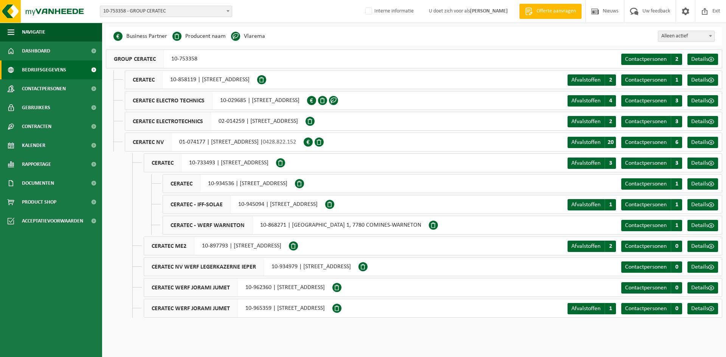
click at [185, 142] on div "CERATEC NV 01-074177 | RUE DU TOUQUET 228, 7782 PLOEGSTEERT | 0428.822.152" at bounding box center [214, 142] width 179 height 19
drag, startPoint x: 178, startPoint y: 142, endPoint x: 206, endPoint y: 143, distance: 27.2
click at [206, 143] on div "CERATEC NV 01-074177 | RUE DU TOUQUET 228, 7782 PLOEGSTEERT | 0428.822.152" at bounding box center [214, 142] width 179 height 19
copy div "01-074177"
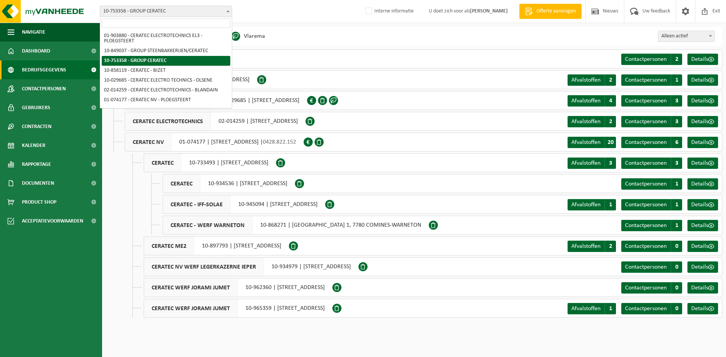
click at [156, 12] on span "10-753358 - GROUP CERATEC" at bounding box center [166, 11] width 132 height 11
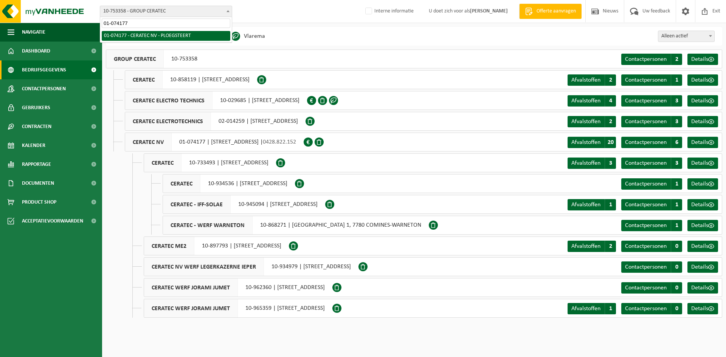
type input "01-074177"
select select "4582"
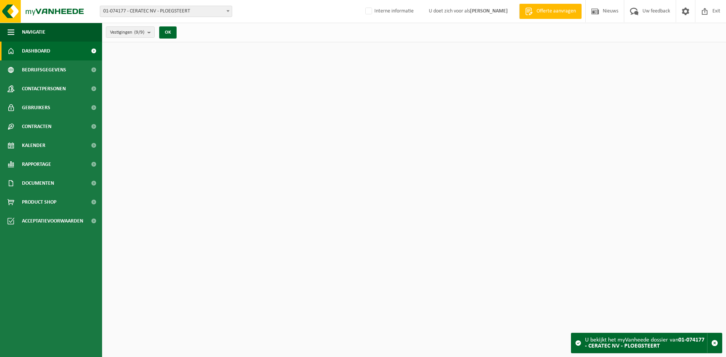
click at [54, 52] on link "Dashboard" at bounding box center [51, 51] width 102 height 19
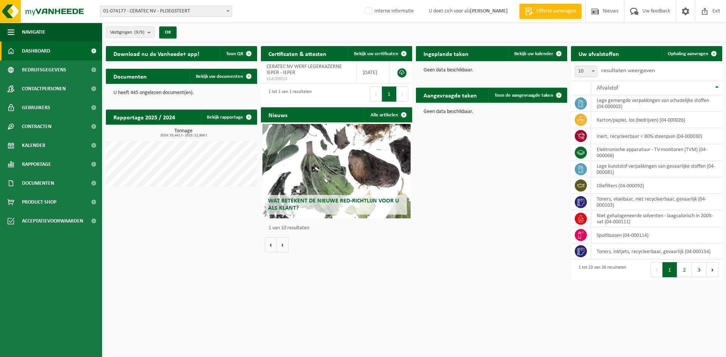
click at [189, 11] on span "01-074177 - CERATEC NV - PLOEGSTEERT" at bounding box center [166, 11] width 132 height 11
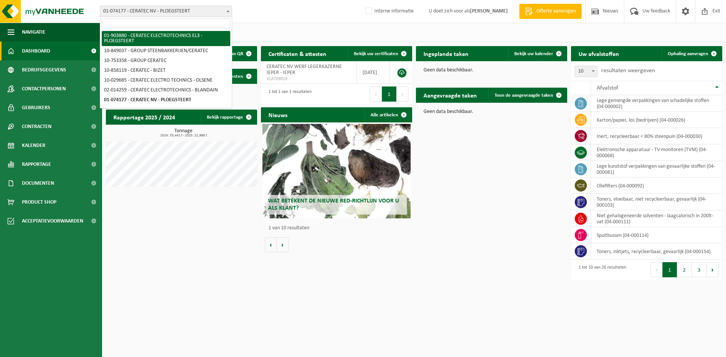
click at [521, 209] on div "Download nu de Vanheede+ app! Toon QR Certificaten & attesten Bekijk uw certifi…" at bounding box center [414, 163] width 620 height 242
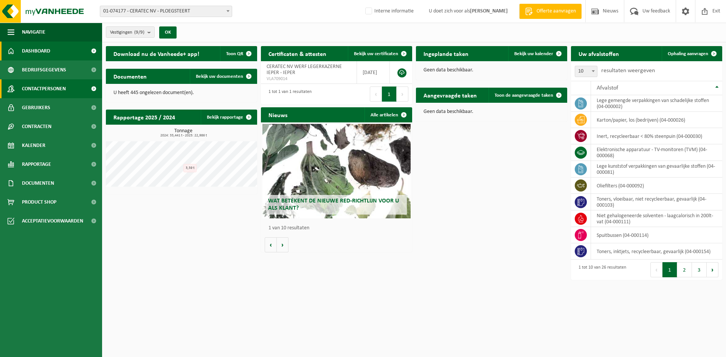
click at [24, 84] on span "Contactpersonen" at bounding box center [44, 88] width 44 height 19
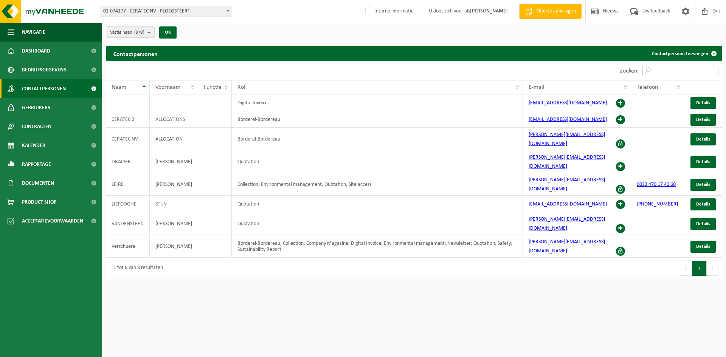
click at [686, 70] on input "Zoeken:" at bounding box center [680, 70] width 76 height 11
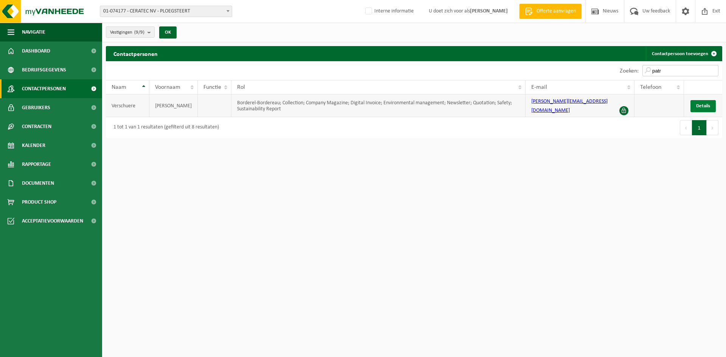
type input "patr"
click at [701, 104] on span "Details" at bounding box center [703, 106] width 14 height 5
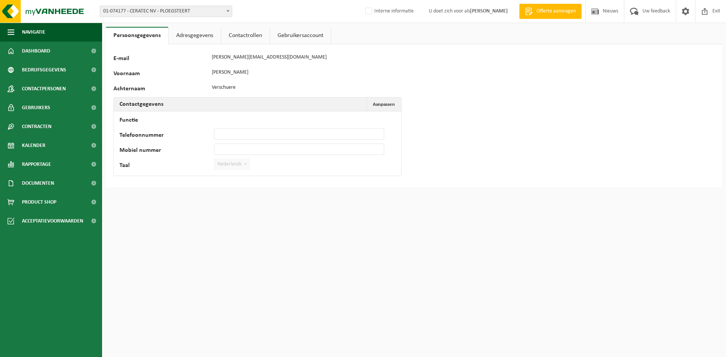
drag, startPoint x: 256, startPoint y: 30, endPoint x: 277, endPoint y: 30, distance: 20.8
click at [256, 29] on link "Contactrollen" at bounding box center [245, 35] width 48 height 17
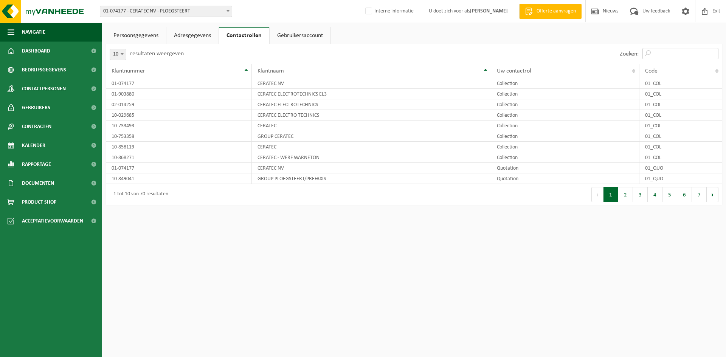
click at [680, 49] on input "Zoeken:" at bounding box center [680, 53] width 76 height 11
type input "t"
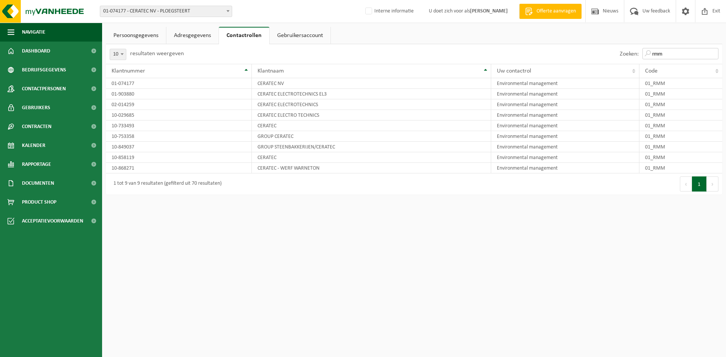
type input "rmm"
click at [119, 47] on div "10 25 50 100 10 resultaten weergeven" at bounding box center [147, 54] width 82 height 20
click at [118, 58] on span at bounding box center [122, 54] width 8 height 10
select select "100"
click at [419, 53] on div "Zoeken: rmm" at bounding box center [568, 54] width 308 height 20
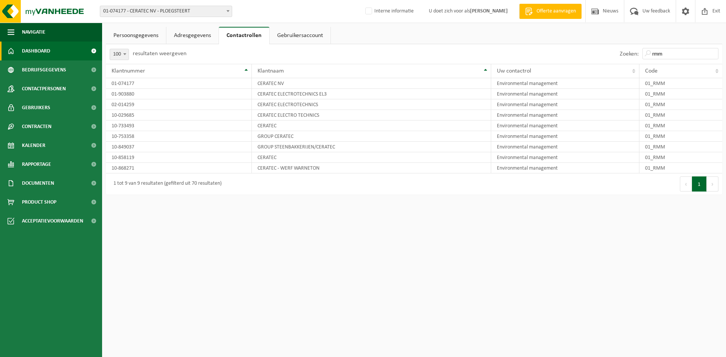
click at [43, 49] on span "Dashboard" at bounding box center [36, 51] width 28 height 19
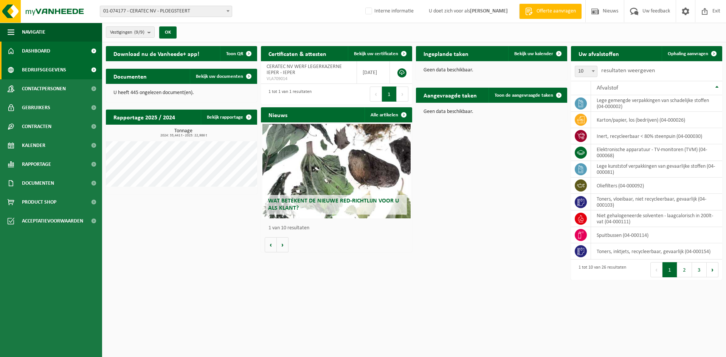
click at [35, 62] on span "Bedrijfsgegevens" at bounding box center [44, 70] width 44 height 19
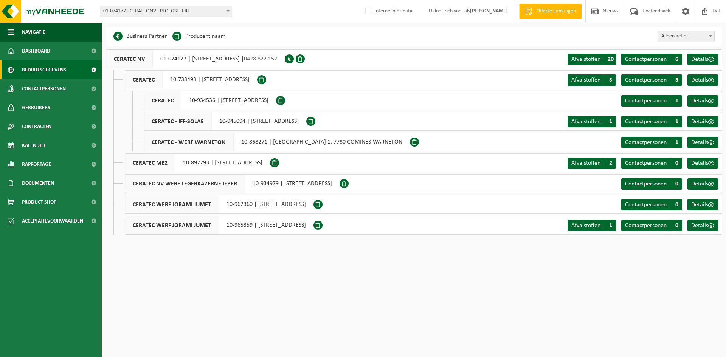
click at [138, 2] on div "Vestiging: 01-903880 - CERATEC ELECTROTECHNICS EL3 - PLOEGSTEERT 10-849037 - GR…" at bounding box center [363, 11] width 726 height 23
click at [138, 8] on span "01-074177 - CERATEC NV - PLOEGSTEERT" at bounding box center [166, 11] width 132 height 11
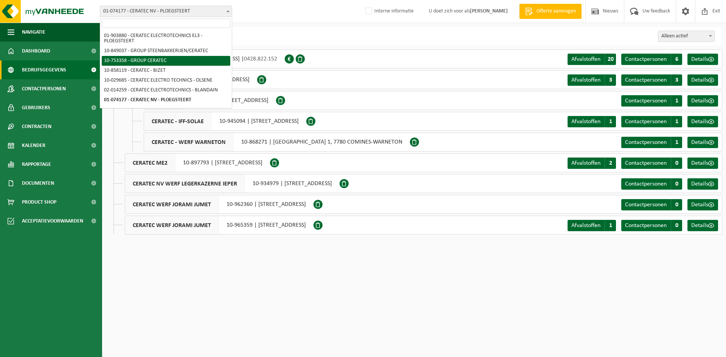
select select "7389"
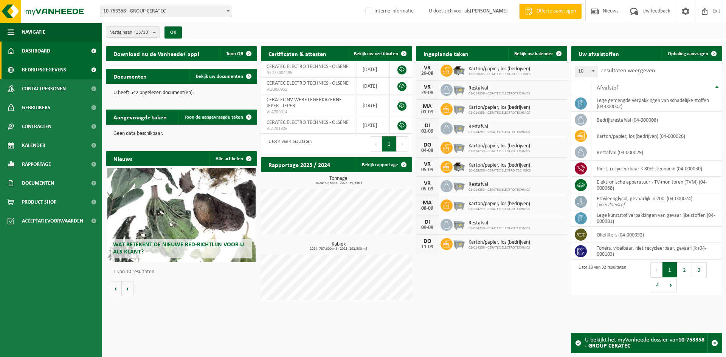
click at [61, 70] on span "Bedrijfsgegevens" at bounding box center [44, 70] width 44 height 19
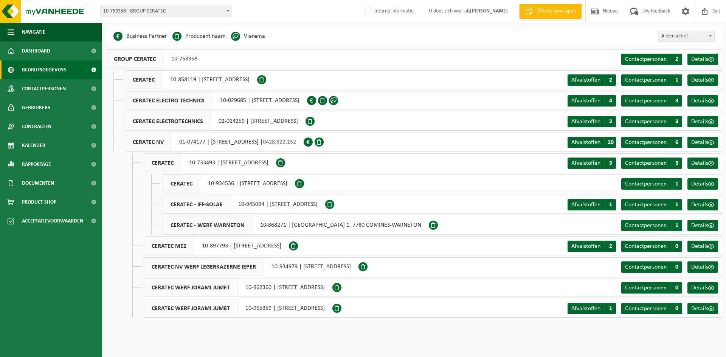
drag, startPoint x: 213, startPoint y: 99, endPoint x: 357, endPoint y: 102, distance: 144.5
click at [307, 102] on div "CERATEC ELECTRO TECHNICS 10-029685 | OUDENAARDESTRAAT 86b, 9870 OLSENE" at bounding box center [216, 100] width 182 height 19
click at [295, 334] on html "Vestiging: 01-903880 - CERATEC ELECTROTECHNICS EL3 - PLOEGSTEERT 10-849037 - GR…" at bounding box center [363, 178] width 726 height 357
click at [296, 143] on span "0428.822.152" at bounding box center [279, 142] width 33 height 6
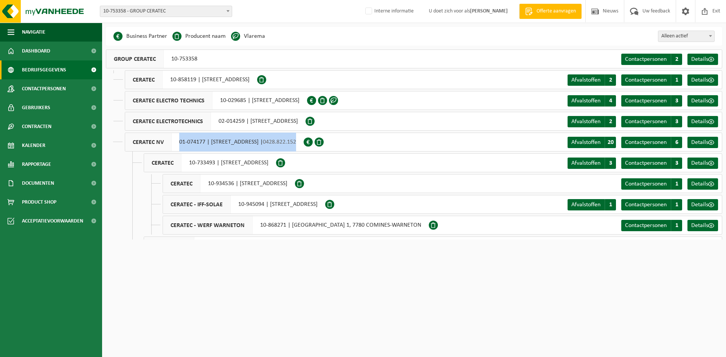
click at [296, 143] on span "0428.822.152" at bounding box center [279, 142] width 33 height 6
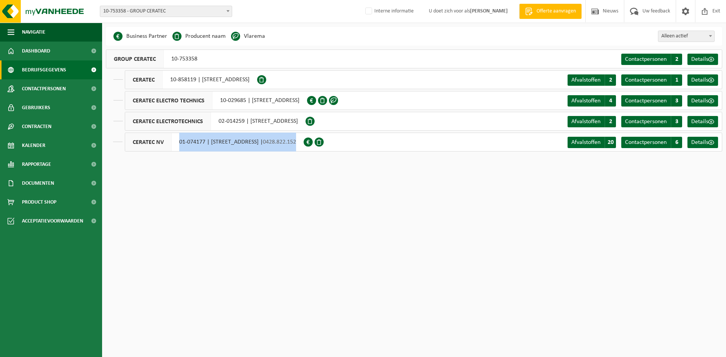
click at [296, 143] on span "0428.822.152" at bounding box center [279, 142] width 33 height 6
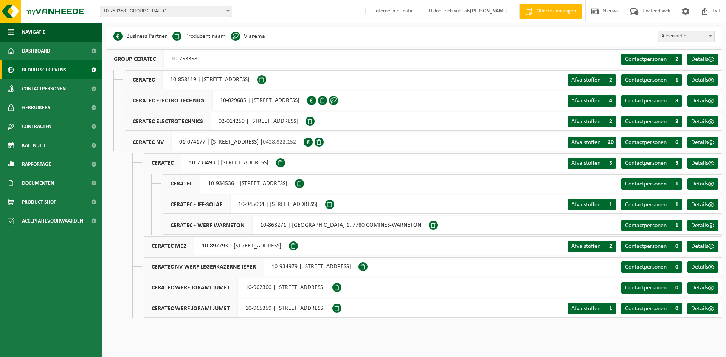
click at [327, 349] on html "Vestiging: 01-903880 - CERATEC ELECTROTECHNICS EL3 - PLOEGSTEERT 10-849037 - GR…" at bounding box center [363, 178] width 726 height 357
click at [150, 12] on span "10-753358 - GROUP CERATEC" at bounding box center [166, 11] width 132 height 11
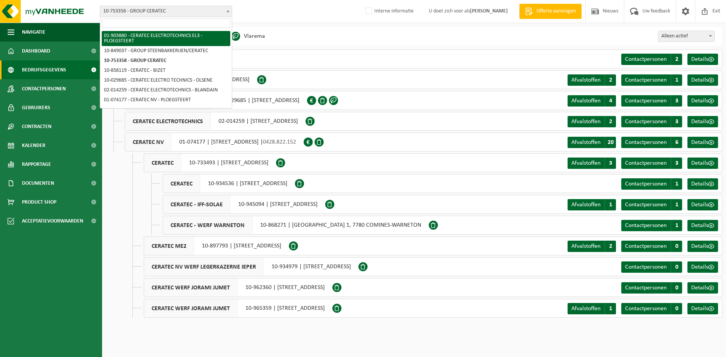
click at [132, 25] on input "search" at bounding box center [166, 23] width 129 height 9
click at [137, 20] on input "search" at bounding box center [166, 23] width 129 height 9
paste input "10-984524"
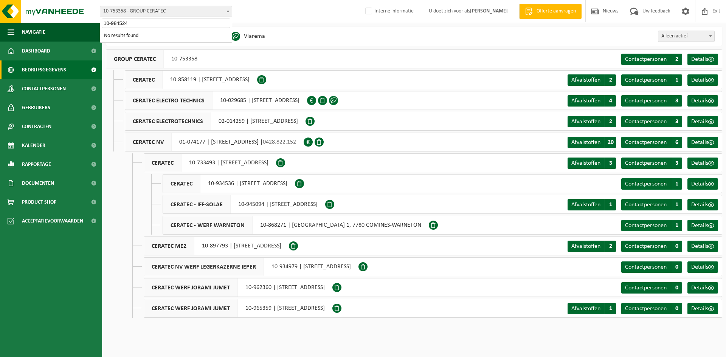
type input "10-984524"
click at [137, 15] on span "10-753358 - GROUP CERATEC" at bounding box center [166, 11] width 132 height 11
click at [149, 11] on span "10-753358 - GROUP CERATEC" at bounding box center [166, 11] width 132 height 11
type input "10-762748"
click at [155, 27] on input "10-762748" at bounding box center [166, 23] width 129 height 9
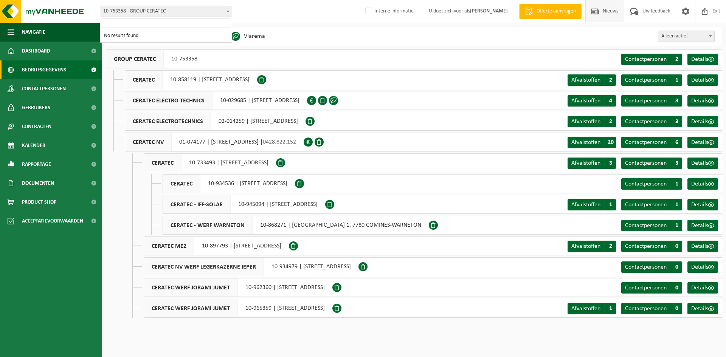
drag, startPoint x: 706, startPoint y: 6, endPoint x: 590, endPoint y: 18, distance: 116.0
click at [706, 5] on span at bounding box center [704, 11] width 11 height 22
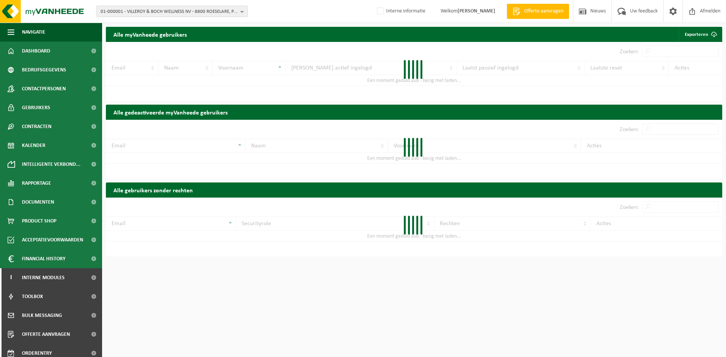
click at [166, 11] on span "01-000001 - VILLEROY & BOCH WELLNESS NV - 8800 ROESELARE, POPULIERSTRAAT 1" at bounding box center [169, 11] width 137 height 11
paste input "10-762748"
type input "10-762748"
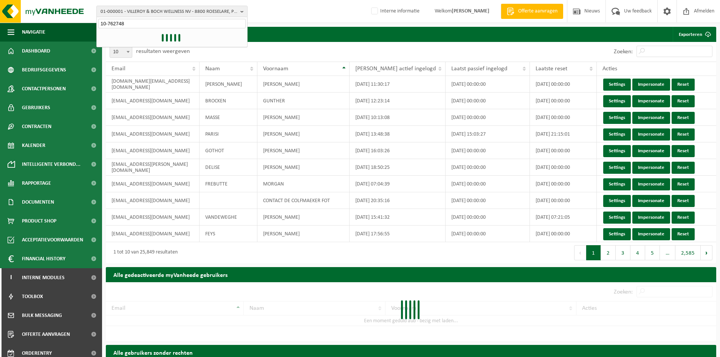
click at [147, 23] on input "10-762748" at bounding box center [171, 23] width 147 height 9
drag, startPoint x: 155, startPoint y: 23, endPoint x: 61, endPoint y: 19, distance: 94.3
click at [61, 19] on div "01-000001 - VILLEROY & BOCH WELLNESS NV - 8800 ROESELARE, POPULIERSTRAAT 1 10-7…" at bounding box center [360, 11] width 720 height 23
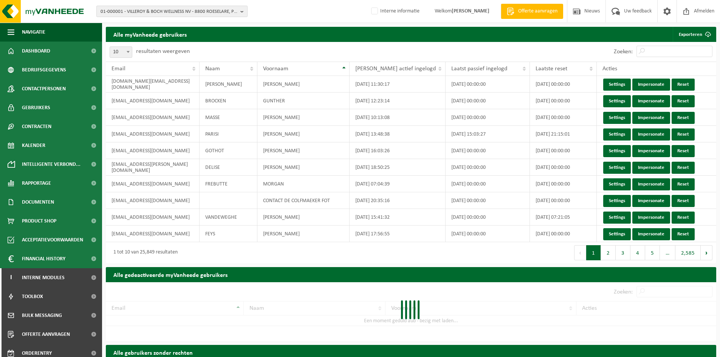
click at [152, 14] on span "01-000001 - VILLEROY & BOCH WELLNESS NV - 8800 ROESELARE, POPULIERSTRAAT 1" at bounding box center [169, 11] width 137 height 11
paste input "10-762748"
type input "10-762748"
click at [139, 37] on li "10-762748 - MILCOBEL GROUP" at bounding box center [171, 34] width 147 height 9
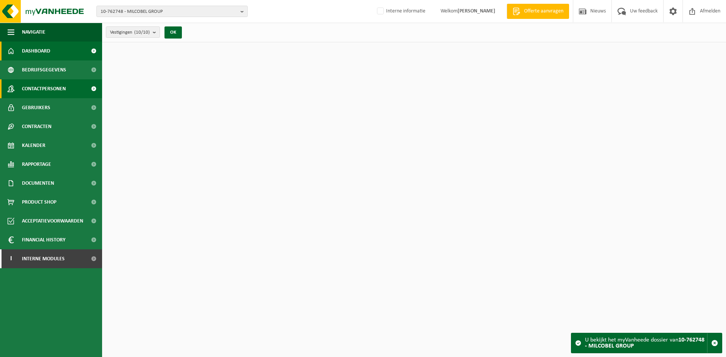
drag, startPoint x: 0, startPoint y: 0, endPoint x: 31, endPoint y: 86, distance: 91.4
click at [33, 85] on span "Contactpersonen" at bounding box center [44, 88] width 44 height 19
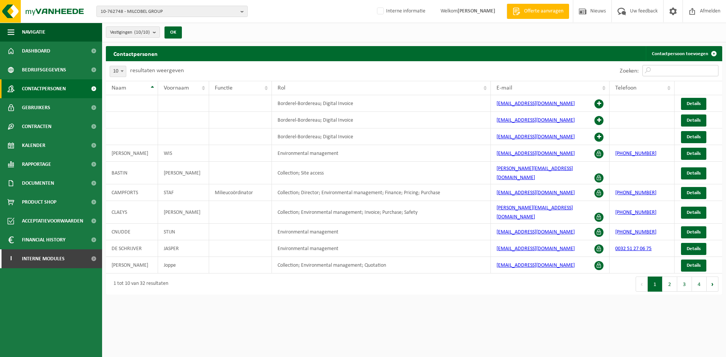
click at [664, 66] on input "Zoeken:" at bounding box center [680, 70] width 76 height 11
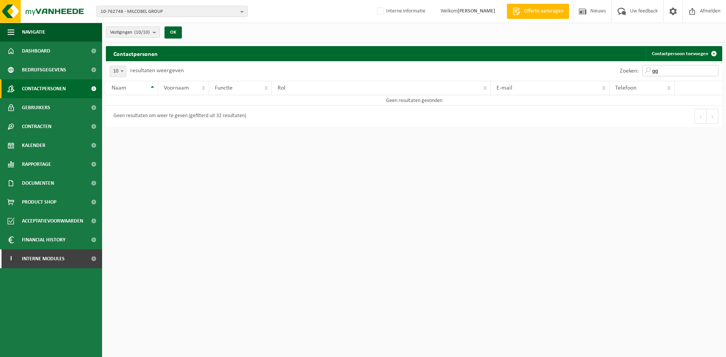
type input "g"
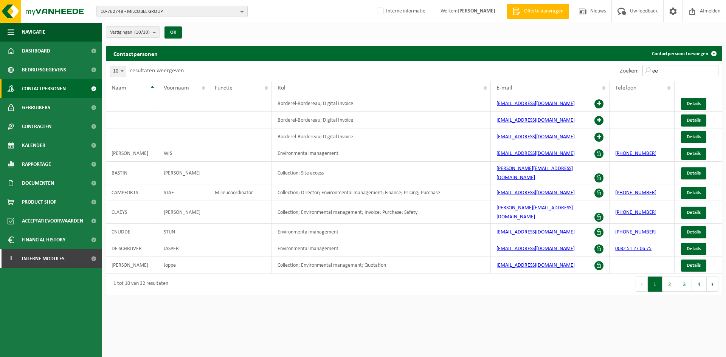
type input "e"
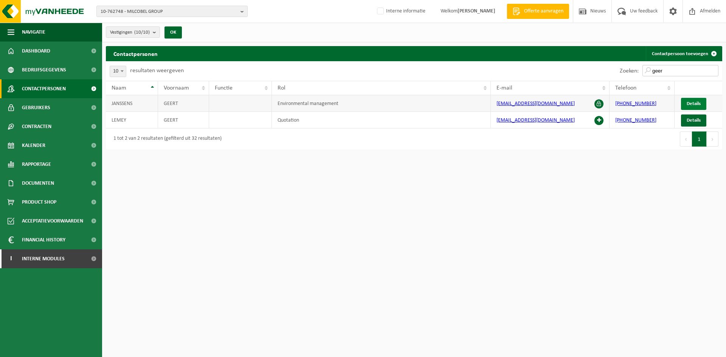
type input "geer"
click at [695, 101] on span "Details" at bounding box center [694, 103] width 14 height 5
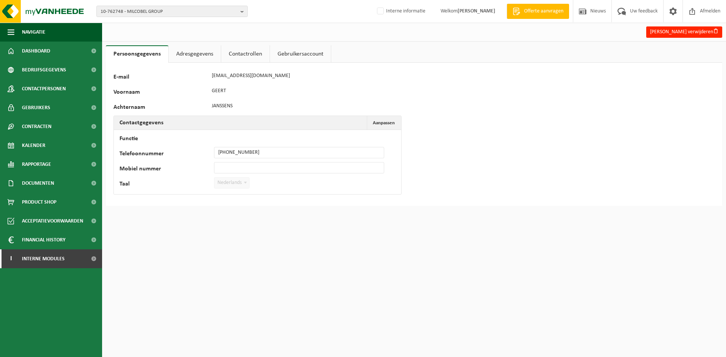
click at [208, 50] on link "Adresgegevens" at bounding box center [195, 53] width 52 height 17
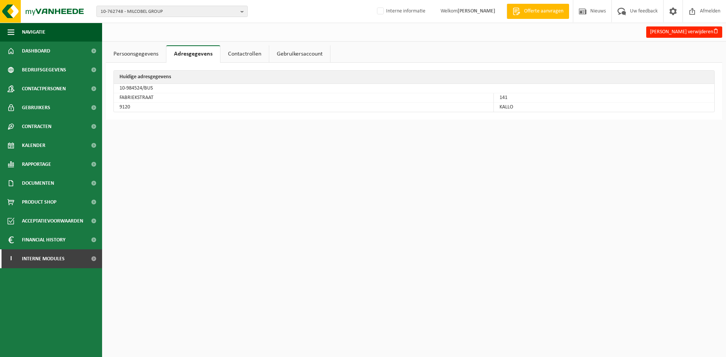
click at [230, 51] on link "Contactrollen" at bounding box center [244, 53] width 48 height 17
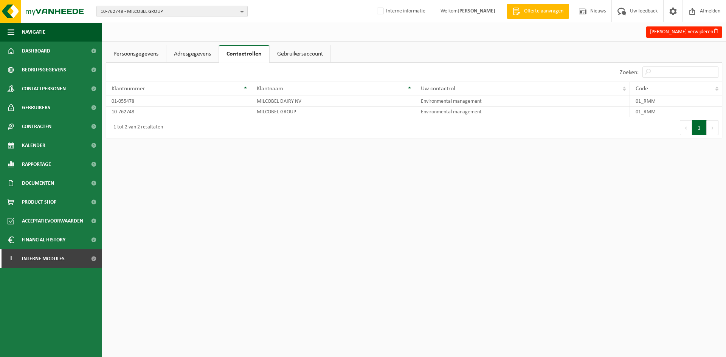
click at [123, 5] on div "10-762748 - MILCOBEL GROUP 10-762748 - MILCOBEL GROUP 10-778840 - CHEESELINE NV…" at bounding box center [363, 11] width 726 height 23
click at [118, 7] on span "10-762748 - MILCOBEL GROUP" at bounding box center [169, 11] width 137 height 11
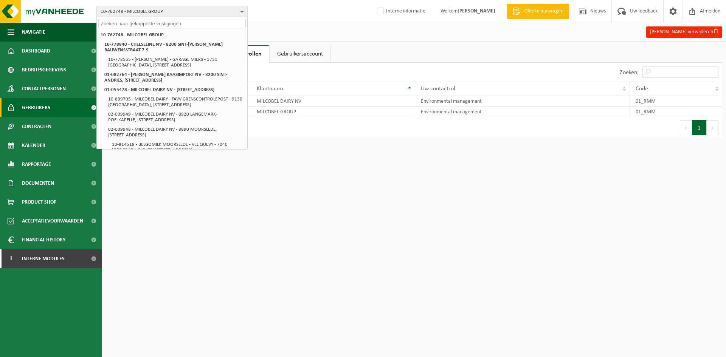
drag, startPoint x: 45, startPoint y: 106, endPoint x: 19, endPoint y: 106, distance: 25.7
click at [19, 106] on link "Gebruikers" at bounding box center [51, 107] width 102 height 19
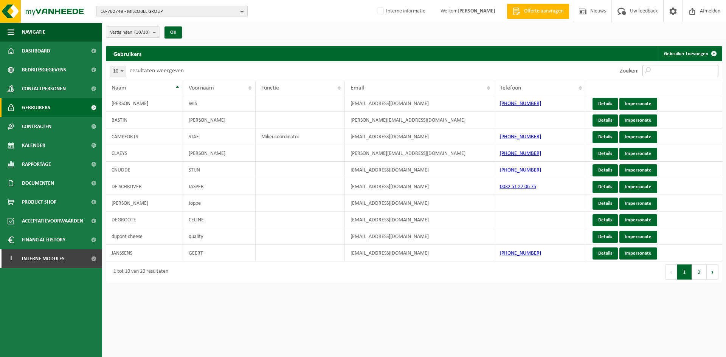
click at [687, 74] on input "Zoeken:" at bounding box center [680, 70] width 76 height 11
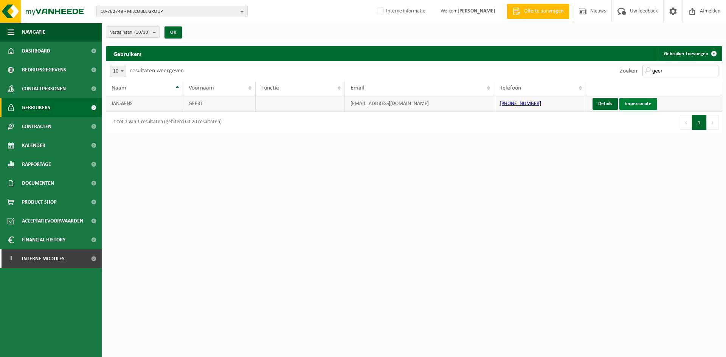
type input "geer"
click at [641, 107] on link "Impersonate" at bounding box center [638, 104] width 38 height 12
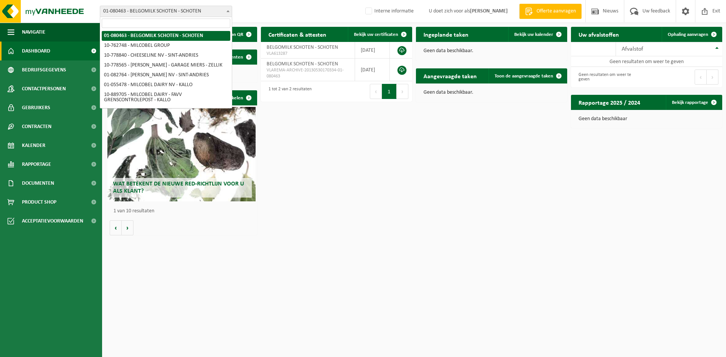
click at [139, 9] on span "01-080463 - BELGOMILK SCHOTEN - SCHOTEN" at bounding box center [166, 11] width 132 height 11
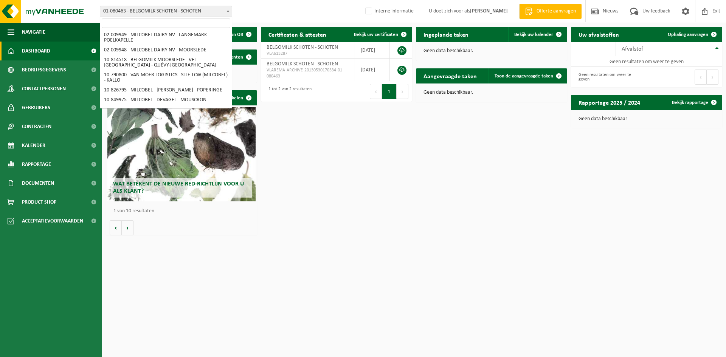
scroll to position [101, 0]
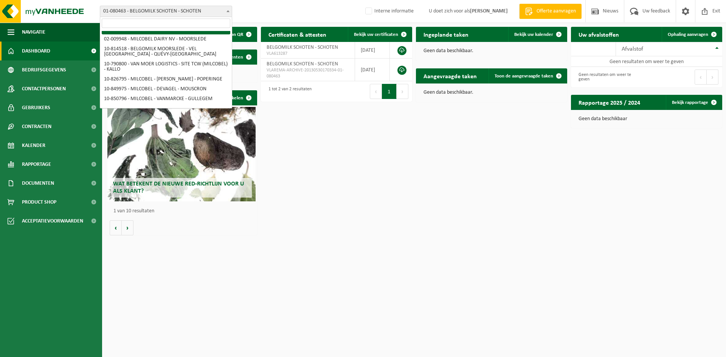
click at [164, 16] on span "01-080463 - BELGOMILK SCHOTEN - SCHOTEN" at bounding box center [166, 11] width 132 height 11
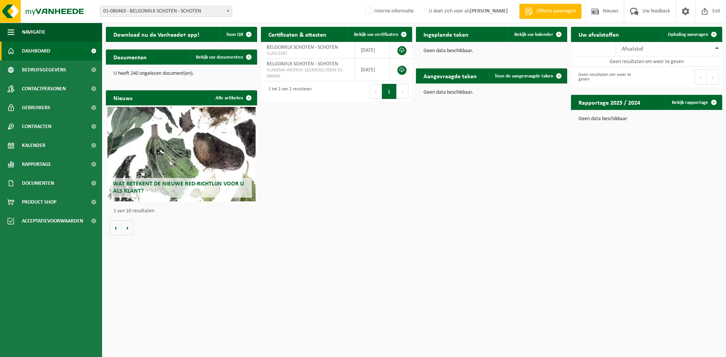
click at [178, 5] on div "Vestiging: 01-080463 - BELGOMILK SCHOTEN - SCHOTEN 10-762748 - MILCOBEL GROUP 1…" at bounding box center [363, 11] width 726 height 23
click at [174, 12] on span "01-080463 - BELGOMILK SCHOTEN - SCHOTEN" at bounding box center [166, 11] width 132 height 11
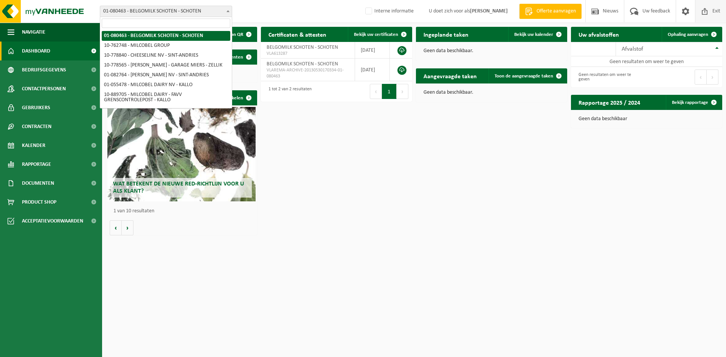
click at [716, 9] on span "Exit" at bounding box center [717, 11] width 12 height 22
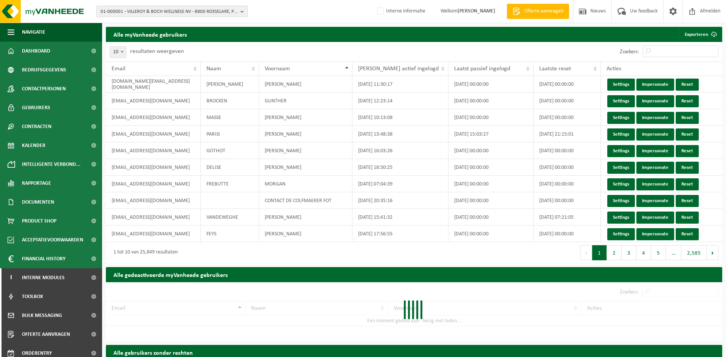
click at [161, 12] on span "01-000001 - VILLEROY & BOCH WELLNESS NV - 8800 ROESELARE, POPULIERSTRAAT 1" at bounding box center [169, 11] width 137 height 11
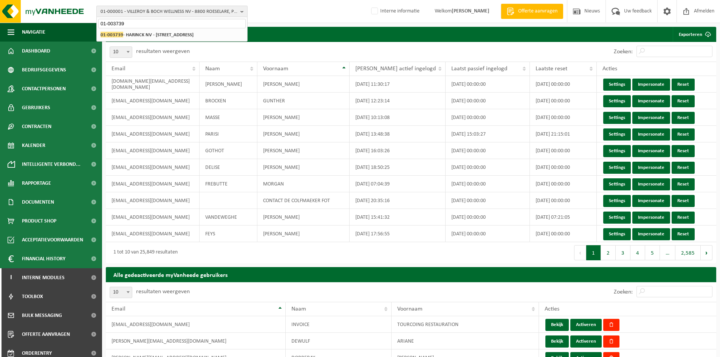
type input "01-003739"
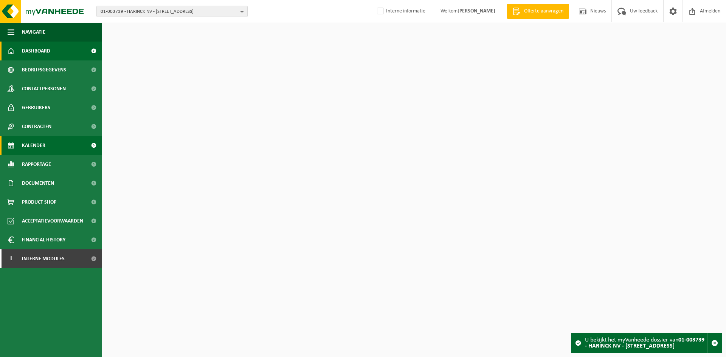
click at [51, 148] on link "Kalender" at bounding box center [51, 145] width 102 height 19
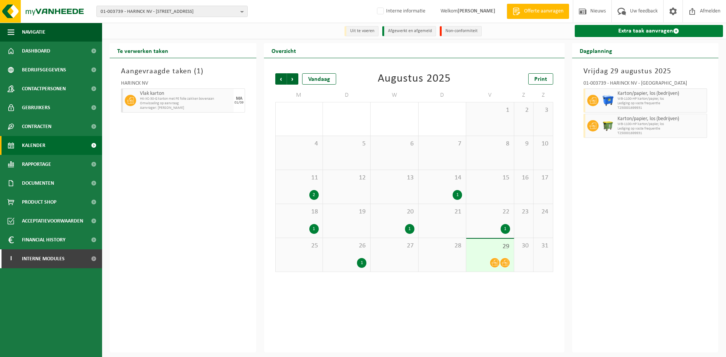
click at [622, 31] on link "Extra taak aanvragen" at bounding box center [649, 31] width 149 height 12
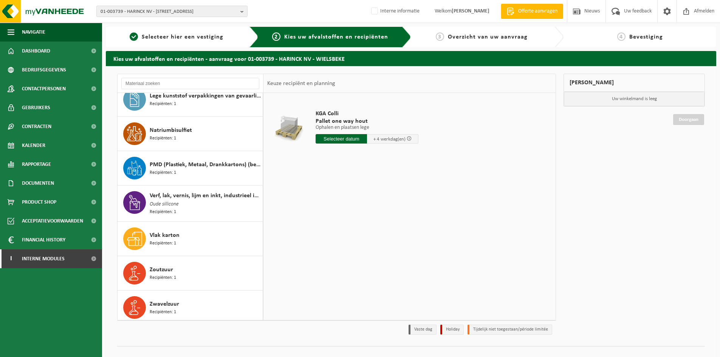
scroll to position [187, 0]
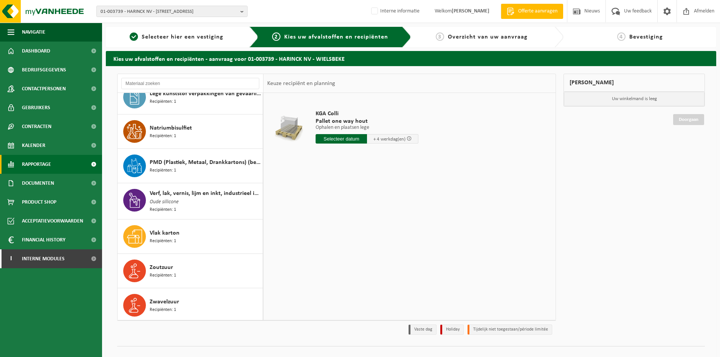
drag, startPoint x: 45, startPoint y: 146, endPoint x: 66, endPoint y: 156, distance: 23.5
click at [45, 146] on span "Kalender" at bounding box center [33, 145] width 23 height 19
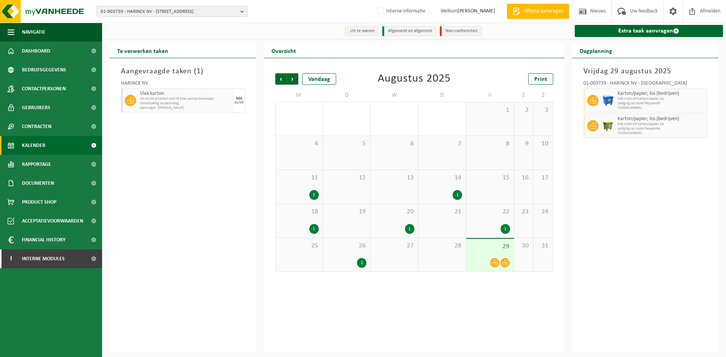
click at [302, 182] on span "11" at bounding box center [298, 178] width 39 height 8
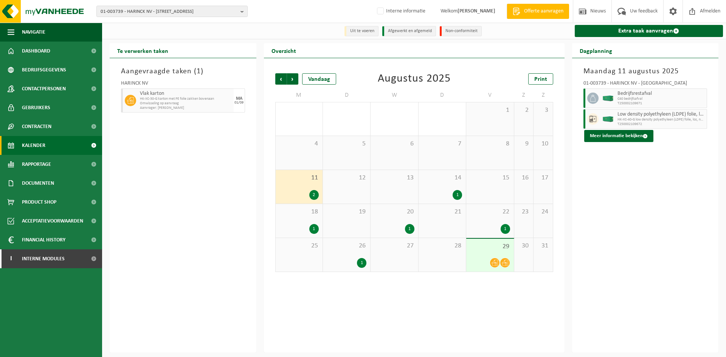
click at [639, 119] on span "HK-XC-40-G low density polyethyleen (LDPE) folie, los, natur" at bounding box center [662, 120] width 88 height 5
click at [669, 117] on span "Low density polyethyleen (LDPE) folie, los, naturel" at bounding box center [662, 115] width 88 height 6
click at [640, 136] on button "Meer informatie bekijken" at bounding box center [618, 136] width 69 height 12
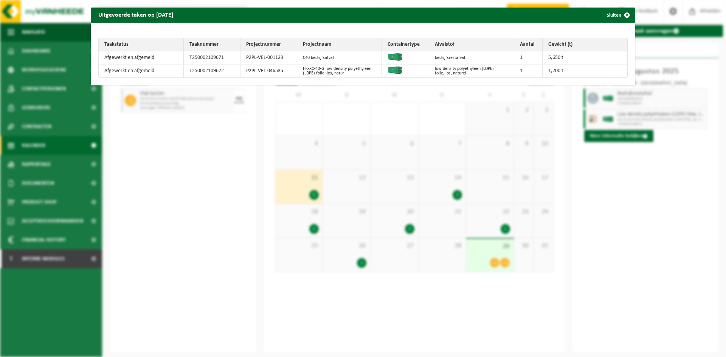
click at [257, 73] on td "P2PL-VEL-046535" at bounding box center [268, 71] width 57 height 13
click at [264, 69] on td "P2PL-VEL-046535" at bounding box center [268, 71] width 57 height 13
click at [265, 68] on td "P2PL-VEL-046535" at bounding box center [268, 71] width 57 height 13
copy tr "P2PL-VEL-046535"
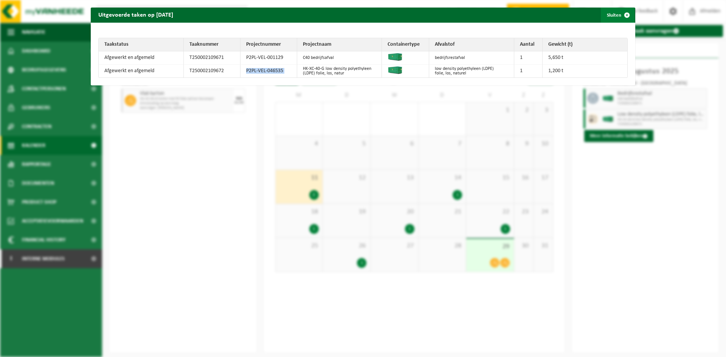
click at [619, 13] on span "button" at bounding box center [626, 15] width 15 height 15
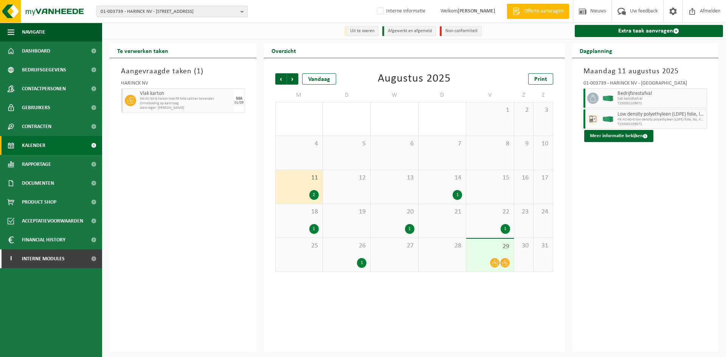
click at [158, 13] on span "01-003739 - HARINCK NV - [STREET_ADDRESS]" at bounding box center [169, 11] width 137 height 11
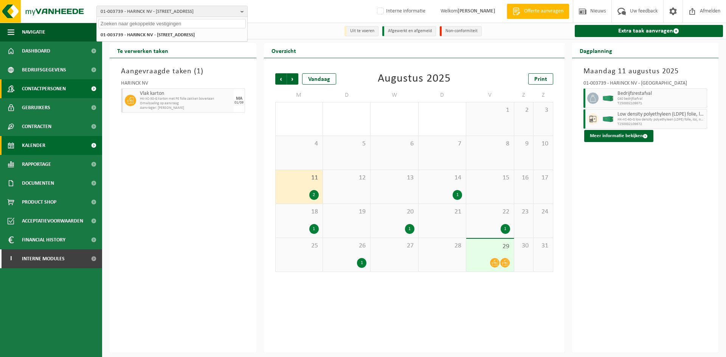
click at [23, 86] on span "Contactpersonen" at bounding box center [44, 88] width 44 height 19
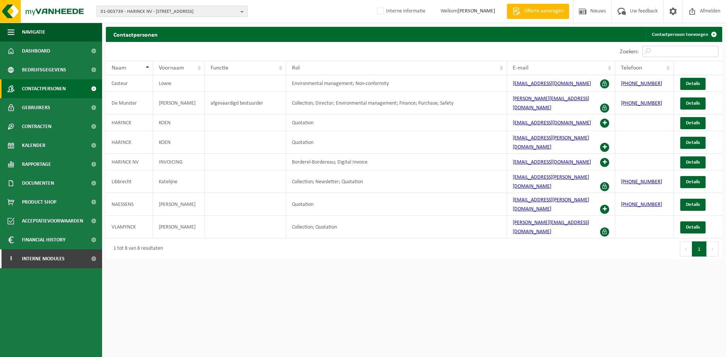
click at [681, 53] on input "Zoeken:" at bounding box center [680, 51] width 76 height 11
click at [66, 140] on link "Kalender" at bounding box center [51, 145] width 102 height 19
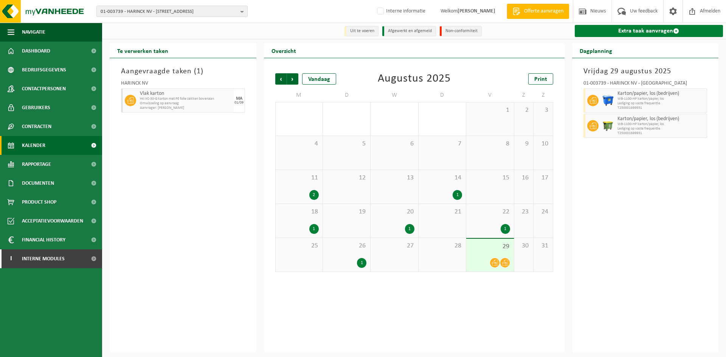
click at [625, 33] on link "Extra taak aanvragen" at bounding box center [649, 31] width 149 height 12
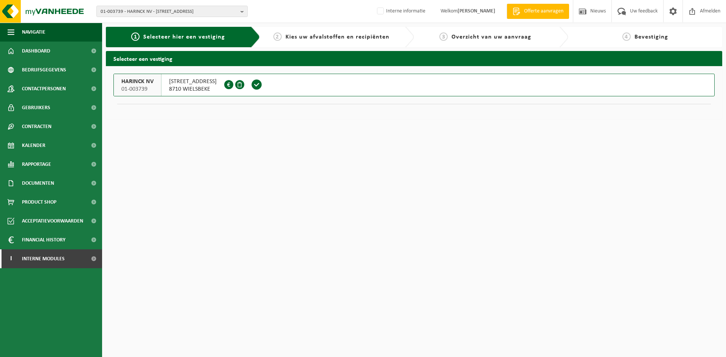
click at [192, 89] on span "8710 WIELSBEKE" at bounding box center [193, 89] width 48 height 8
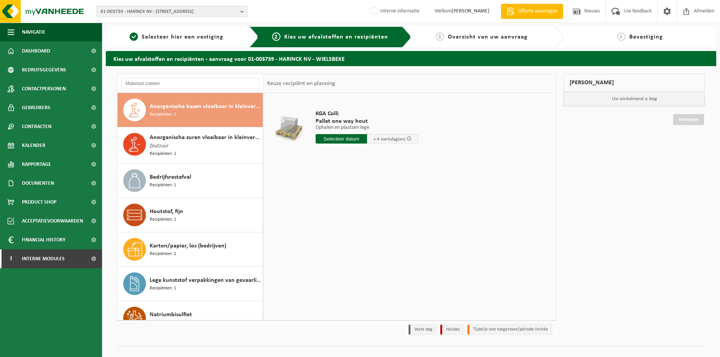
click at [190, 113] on div "Anorganische basen vloeibaar in kleinverpakking Recipiënten: 1" at bounding box center [205, 110] width 111 height 23
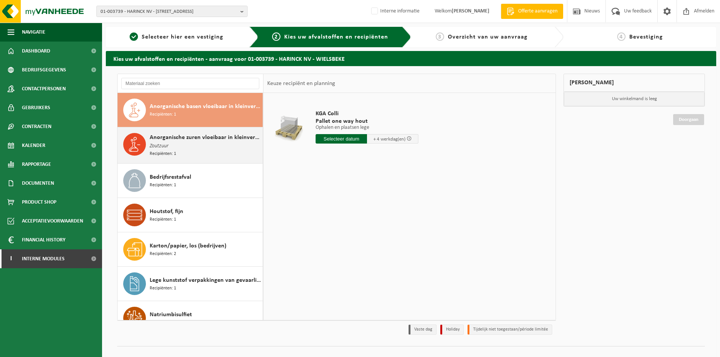
click at [187, 138] on span "Anorganische zuren vloeibaar in kleinverpakking" at bounding box center [205, 137] width 111 height 9
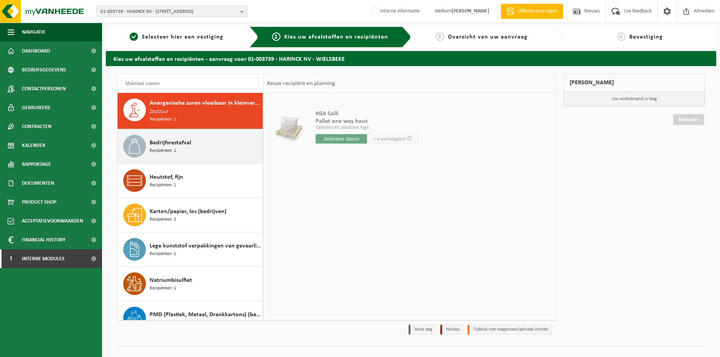
click at [186, 143] on span "Bedrijfsrestafval" at bounding box center [171, 142] width 42 height 9
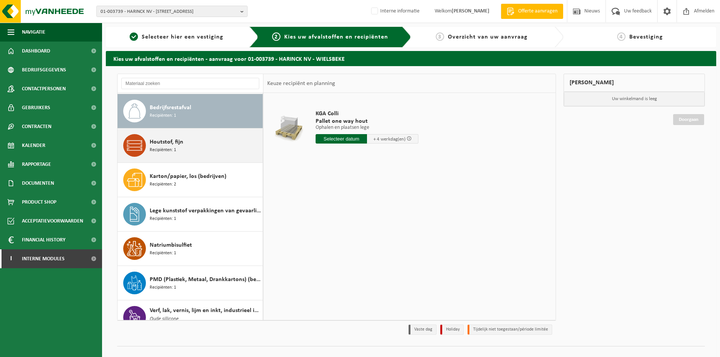
click at [186, 147] on div "Houtstof, fijn Recipiënten: 1" at bounding box center [205, 145] width 111 height 23
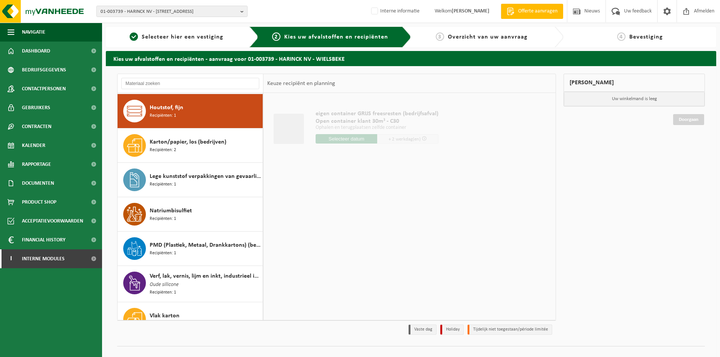
click at [186, 147] on div "Karton/papier, los (bedrijven) Recipiënten: 2" at bounding box center [205, 145] width 111 height 23
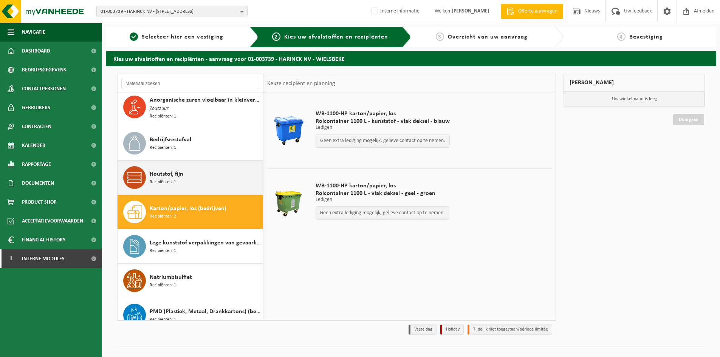
click at [180, 170] on span "Houtstof, fijn" at bounding box center [167, 174] width 34 height 9
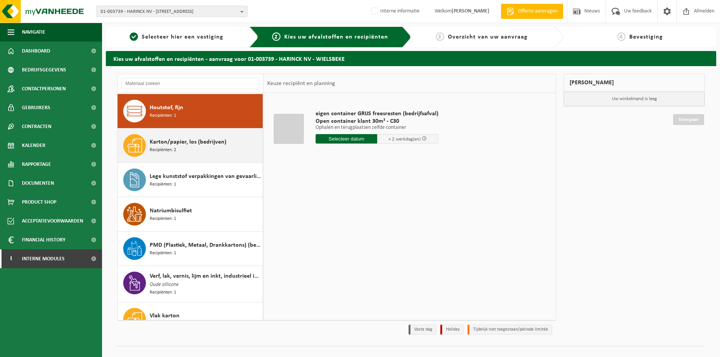
click at [186, 145] on span "Karton/papier, los (bedrijven)" at bounding box center [188, 142] width 77 height 9
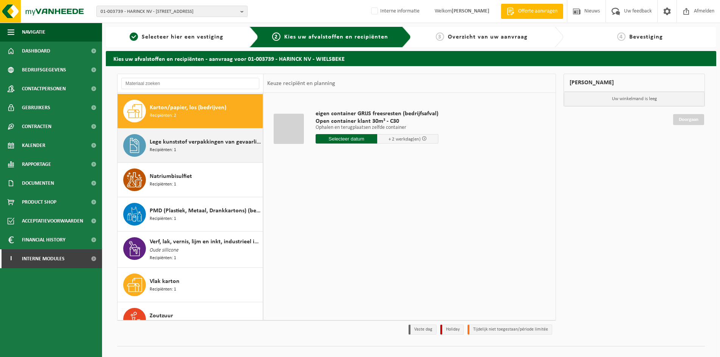
click at [194, 144] on span "Lege kunststof verpakkingen van gevaarlijke stoffen" at bounding box center [205, 142] width 111 height 9
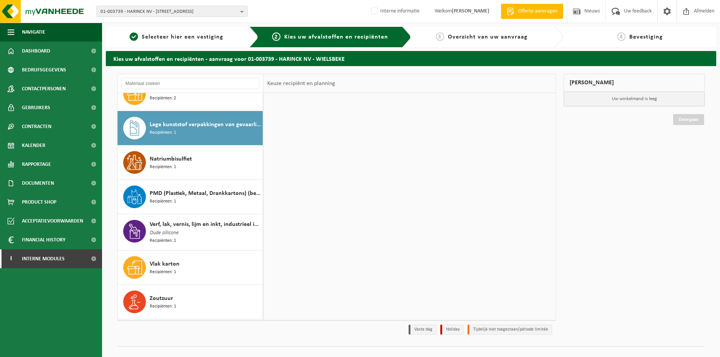
scroll to position [173, 0]
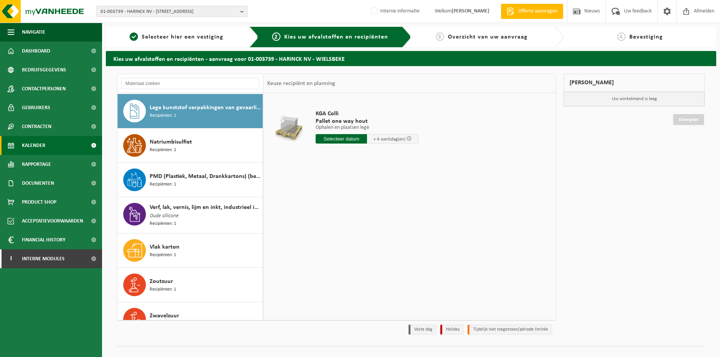
click at [74, 149] on link "Kalender" at bounding box center [51, 145] width 102 height 19
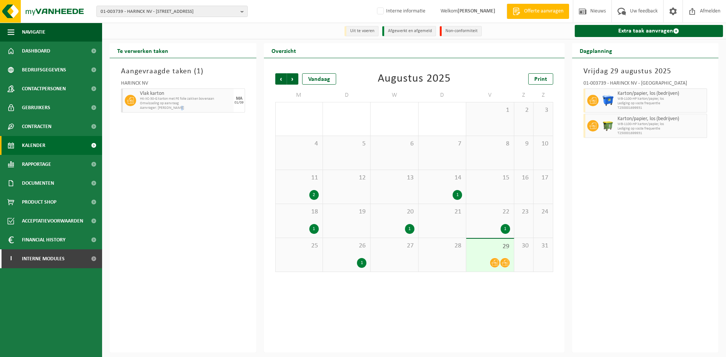
click at [69, 146] on link "Kalender" at bounding box center [51, 145] width 102 height 19
click at [667, 30] on link "Extra taak aanvragen" at bounding box center [649, 31] width 149 height 12
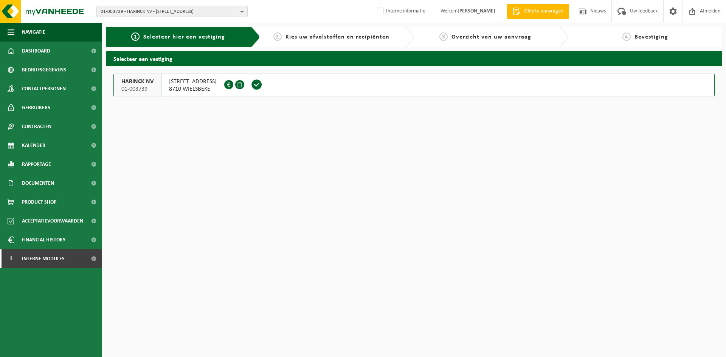
click at [199, 87] on span "8710 WIELSBEKE" at bounding box center [193, 89] width 48 height 8
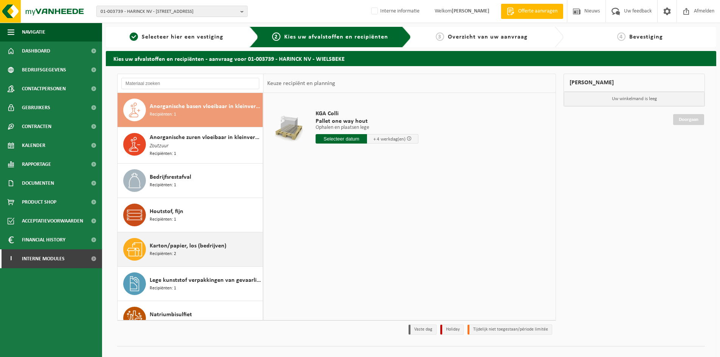
click at [182, 248] on span "Karton/papier, los (bedrijven)" at bounding box center [188, 246] width 77 height 9
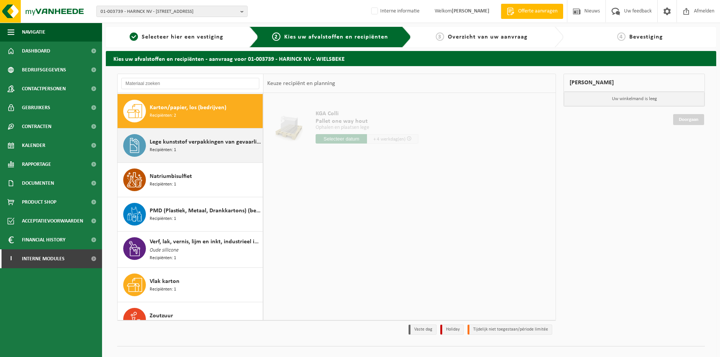
click at [180, 143] on span "Lege kunststof verpakkingen van gevaarlijke stoffen" at bounding box center [205, 142] width 111 height 9
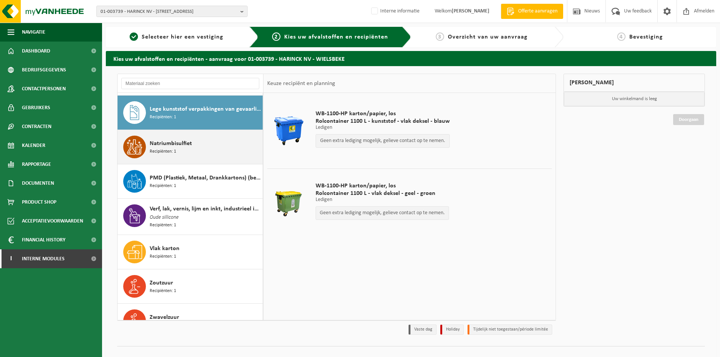
scroll to position [173, 0]
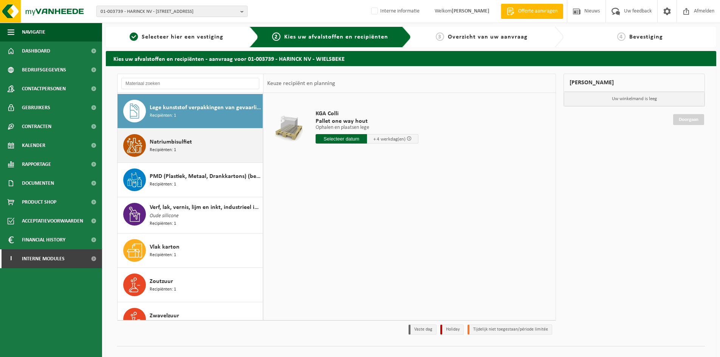
click at [166, 143] on span "Natriumbisulfiet" at bounding box center [171, 142] width 42 height 9
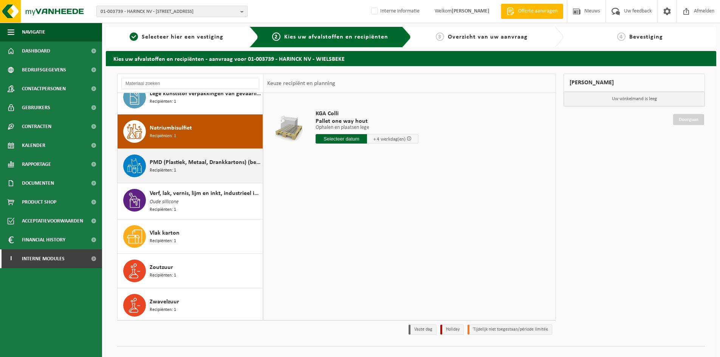
scroll to position [187, 0]
click at [166, 155] on div "PMD (Plastiek, Metaal, Drankkartons) (bedrijven) Recipiënten: 1" at bounding box center [205, 166] width 111 height 23
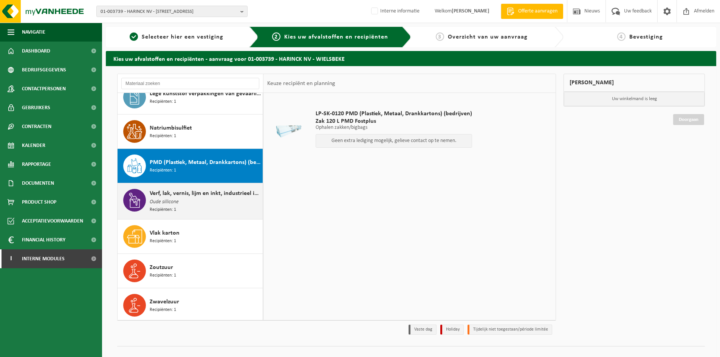
click at [178, 205] on div "Verf, lak, vernis, lijm en inkt, industrieel in 200lt-vat Oude sillicone Recipi…" at bounding box center [205, 201] width 111 height 25
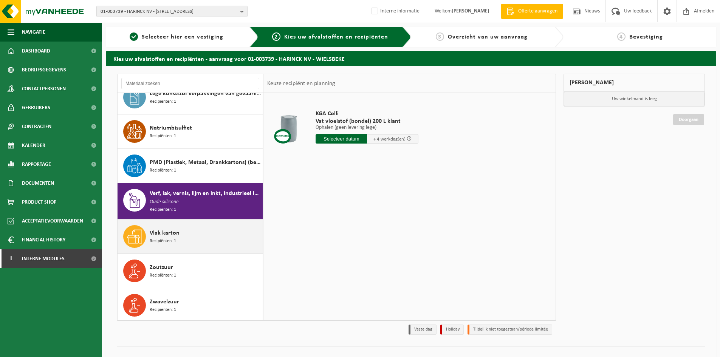
click at [175, 229] on span "Vlak karton" at bounding box center [165, 233] width 30 height 9
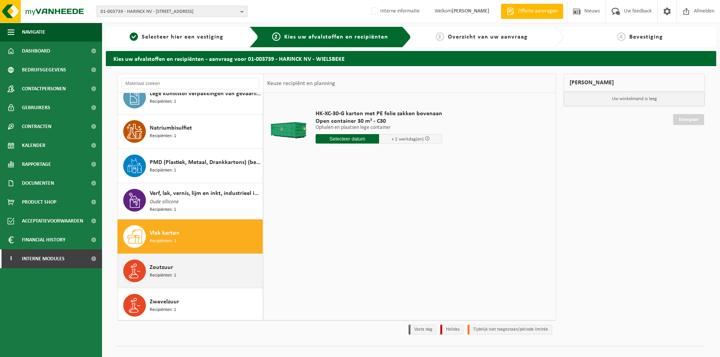
click at [175, 264] on div "Zoutzuur Recipiënten: 1" at bounding box center [205, 271] width 111 height 23
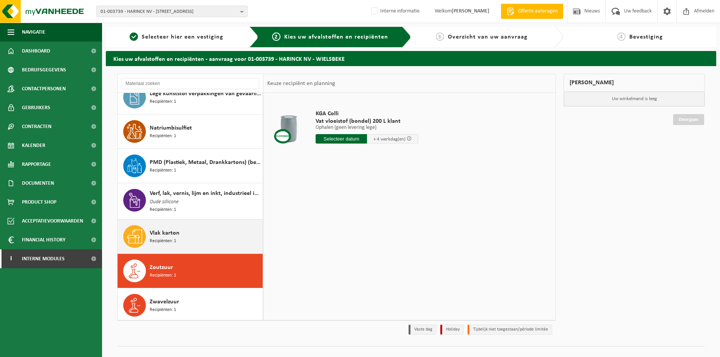
click at [180, 237] on div "Vlak karton Recipiënten: 1" at bounding box center [205, 236] width 111 height 23
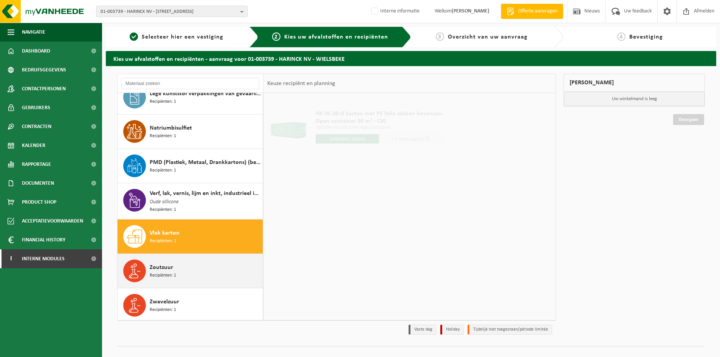
click at [178, 275] on div "Zoutzuur Recipiënten: 1" at bounding box center [205, 271] width 111 height 23
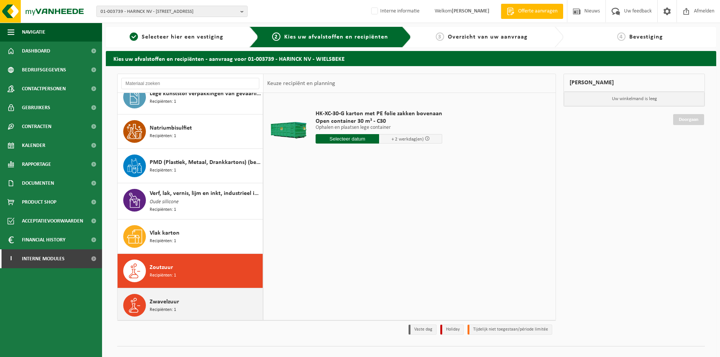
click at [174, 303] on span "Zwavelzuur" at bounding box center [164, 302] width 29 height 9
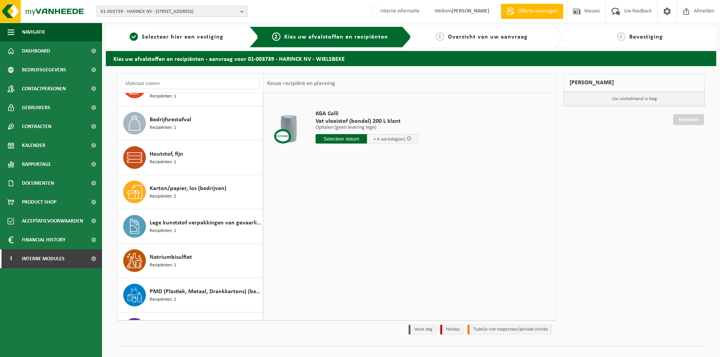
scroll to position [0, 0]
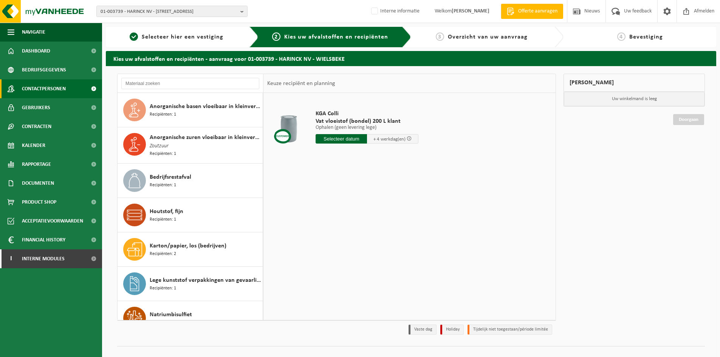
click at [34, 84] on span "Contactpersonen" at bounding box center [44, 88] width 44 height 19
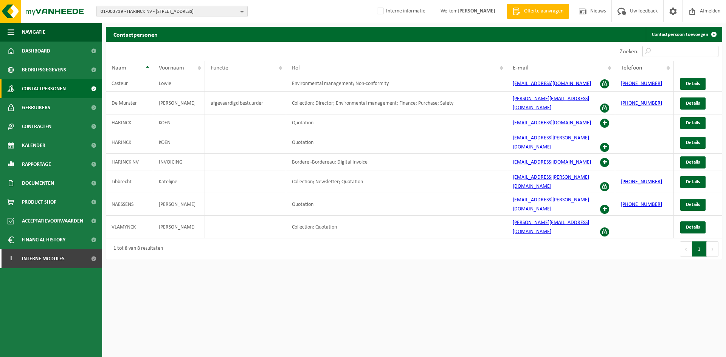
click at [685, 49] on input "Zoeken:" at bounding box center [680, 51] width 76 height 11
click at [27, 149] on span "Kalender" at bounding box center [33, 145] width 23 height 19
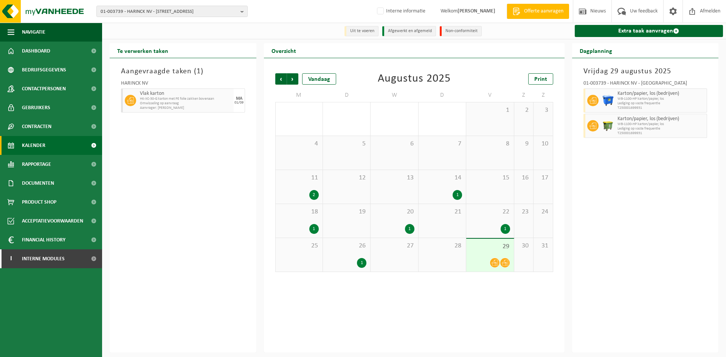
click at [305, 185] on div "11 2" at bounding box center [299, 187] width 47 height 34
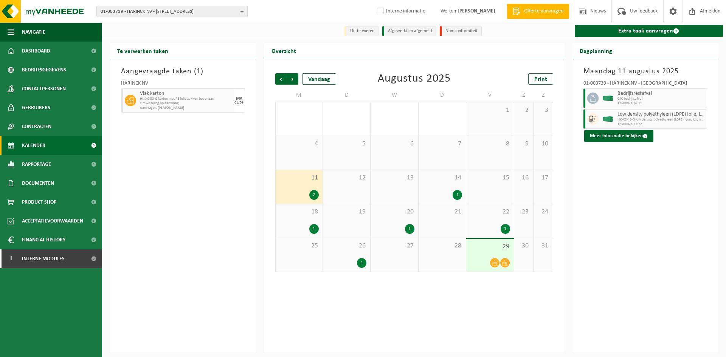
click at [640, 119] on span "HK-XC-40-G low density polyethyleen (LDPE) folie, los, natur" at bounding box center [662, 120] width 88 height 5
click at [628, 135] on button "Meer informatie bekijken" at bounding box center [618, 136] width 69 height 12
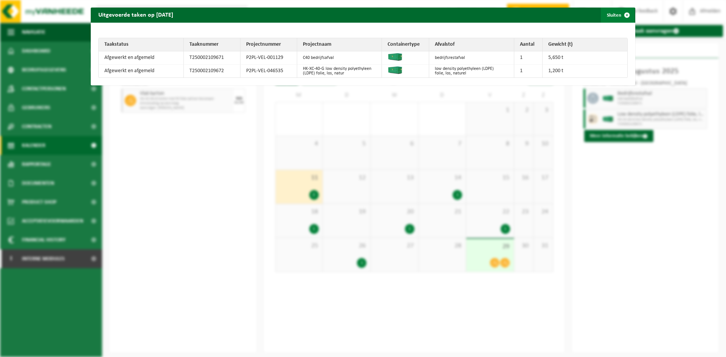
click at [604, 16] on button "Sluiten" at bounding box center [618, 15] width 34 height 15
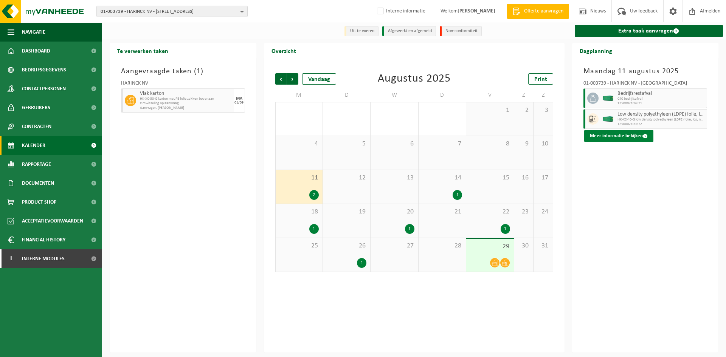
click at [633, 141] on button "Meer informatie bekijken" at bounding box center [618, 136] width 69 height 12
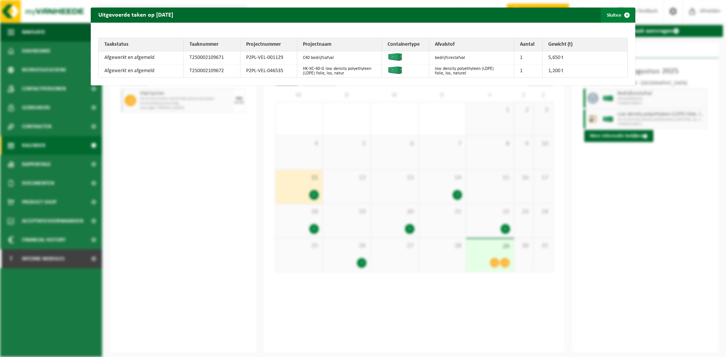
click at [609, 18] on button "Sluiten" at bounding box center [618, 15] width 34 height 15
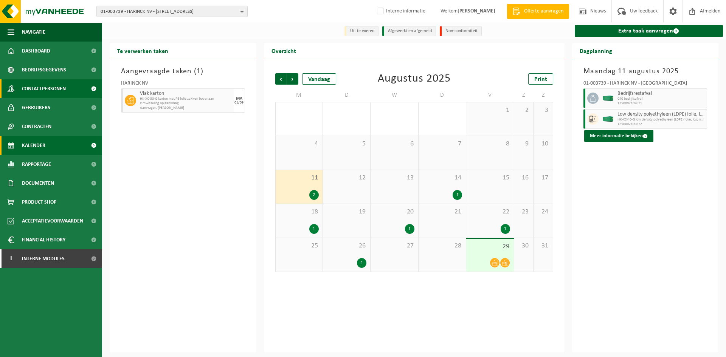
click at [20, 95] on link "Contactpersonen" at bounding box center [51, 88] width 102 height 19
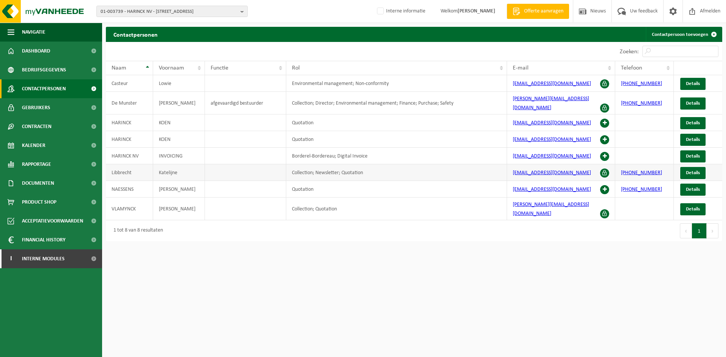
drag, startPoint x: 586, startPoint y: 169, endPoint x: 505, endPoint y: 163, distance: 81.6
click at [505, 164] on tr "Libbrecht Katelijne Collection; Newsletter; Quotation katelijne.libbrecht@frage…" at bounding box center [414, 172] width 616 height 17
copy tr "katelijne.libbrecht@frager.be"
click at [142, 13] on span "01-003739 - HARINCK NV - 8710 WIELSBEKE, HEIRWEG 95" at bounding box center [169, 11] width 137 height 11
click at [180, 21] on input "text" at bounding box center [171, 23] width 147 height 9
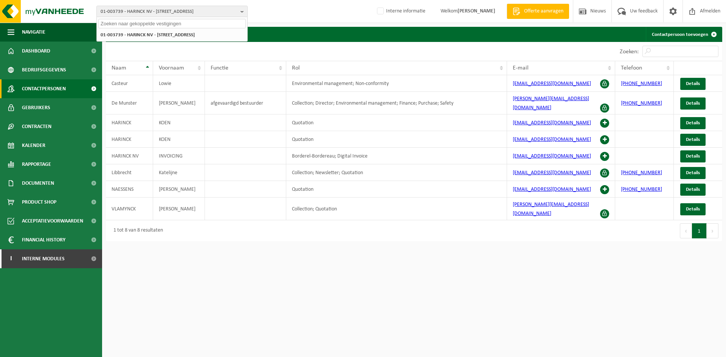
drag, startPoint x: 160, startPoint y: 25, endPoint x: 174, endPoint y: 25, distance: 13.6
click at [160, 25] on input "text" at bounding box center [171, 23] width 147 height 9
paste input "01-060167"
type input "01-060167"
click at [175, 38] on li "01-060167 - MICHIELS FABRIEKEN - 9870 ZULTE, VIJVESTRAAT 200" at bounding box center [171, 34] width 147 height 9
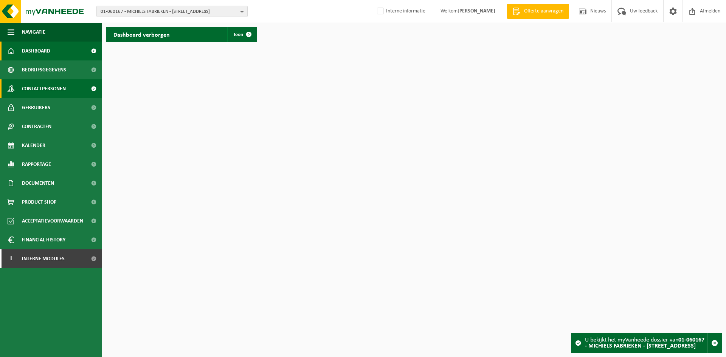
click at [58, 97] on span "Contactpersonen" at bounding box center [44, 88] width 44 height 19
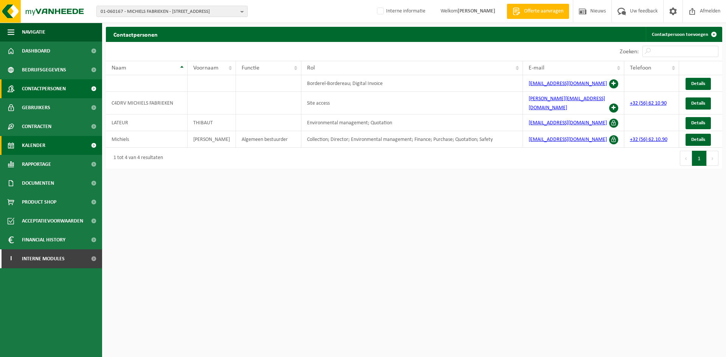
click at [52, 141] on link "Kalender" at bounding box center [51, 145] width 102 height 19
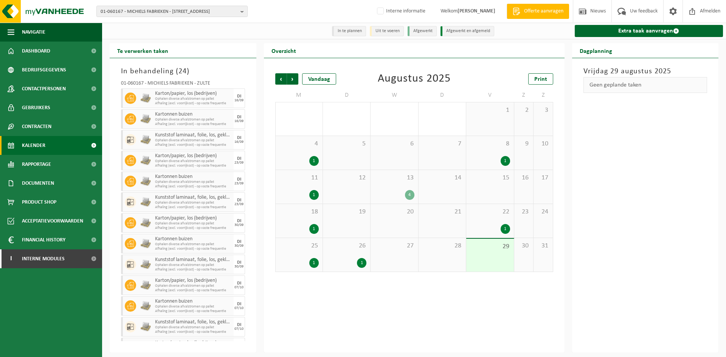
click at [294, 87] on div "Vorige Volgende Vandaag Augustus 2025 Print M D W D V Z Z 28 1 29 1 30 31 1 2 3…" at bounding box center [414, 173] width 285 height 214
click at [294, 83] on span "Volgende" at bounding box center [292, 78] width 11 height 11
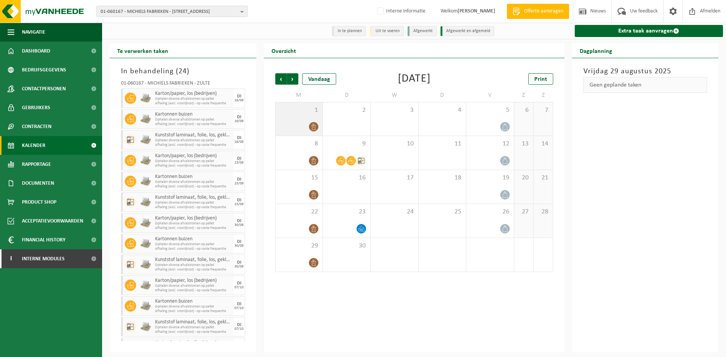
click at [306, 114] on span "1" at bounding box center [298, 110] width 39 height 8
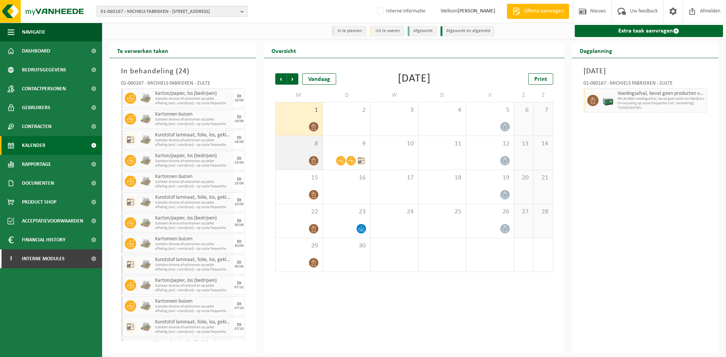
click at [306, 150] on div "8" at bounding box center [299, 153] width 47 height 34
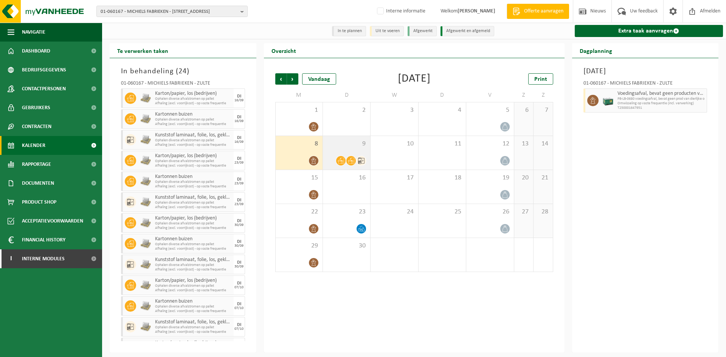
click at [350, 152] on div "9" at bounding box center [346, 153] width 47 height 34
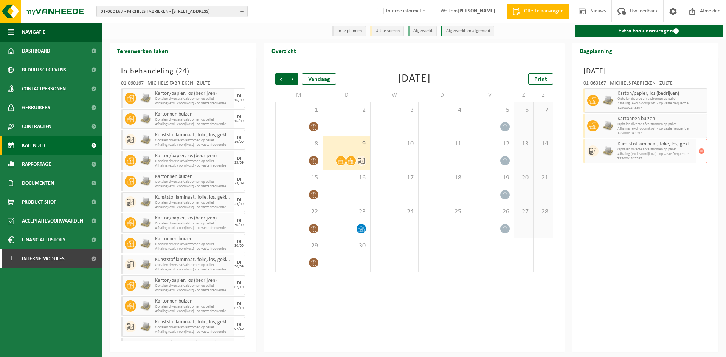
click at [625, 161] on span "T250001843397" at bounding box center [656, 159] width 77 height 5
click at [646, 156] on span "Afhaling (excl. voorrijkost) - op vaste frequentie" at bounding box center [656, 154] width 77 height 5
click at [283, 80] on span "Vorige" at bounding box center [280, 78] width 11 height 11
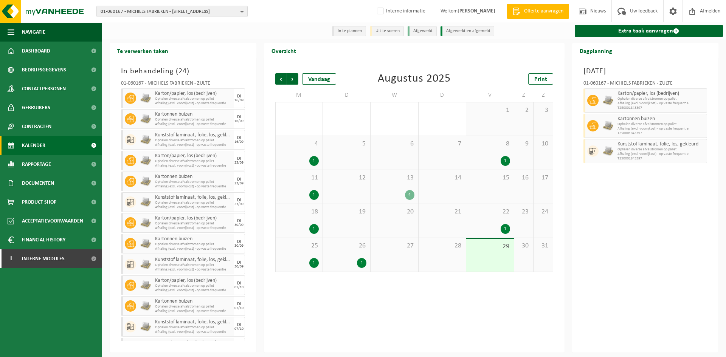
click at [355, 248] on span "26" at bounding box center [347, 246] width 40 height 8
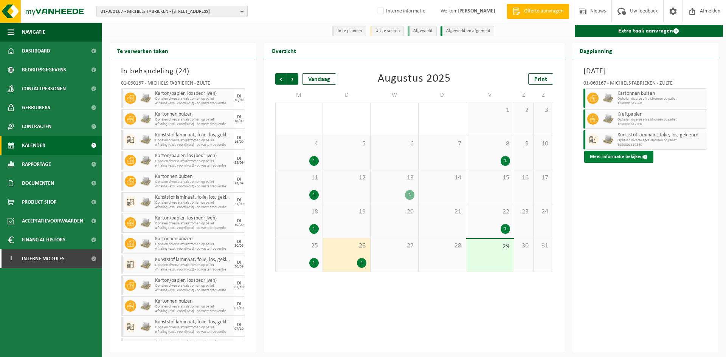
click at [636, 160] on button "Meer informatie bekijken" at bounding box center [618, 157] width 69 height 12
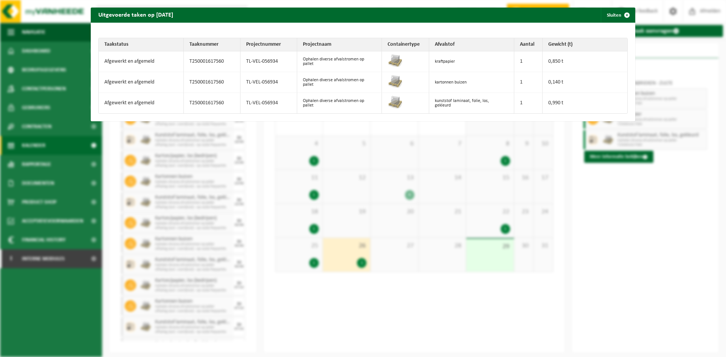
click at [255, 102] on td "TL-VEL-056934" at bounding box center [268, 103] width 57 height 20
copy tr "TL-VEL-056934"
click at [627, 13] on span "button" at bounding box center [626, 15] width 15 height 15
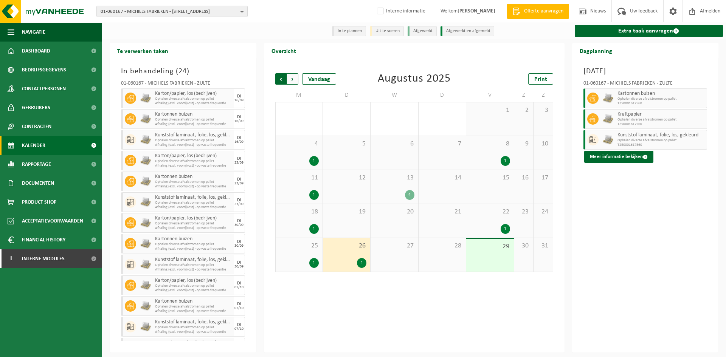
click at [292, 78] on span "Volgende" at bounding box center [292, 78] width 11 height 11
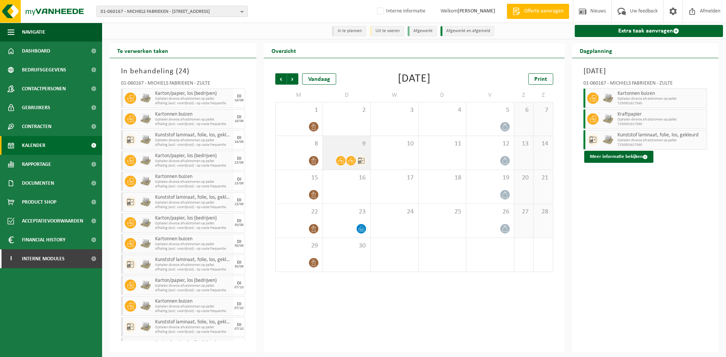
click at [333, 148] on span "9" at bounding box center [347, 144] width 40 height 8
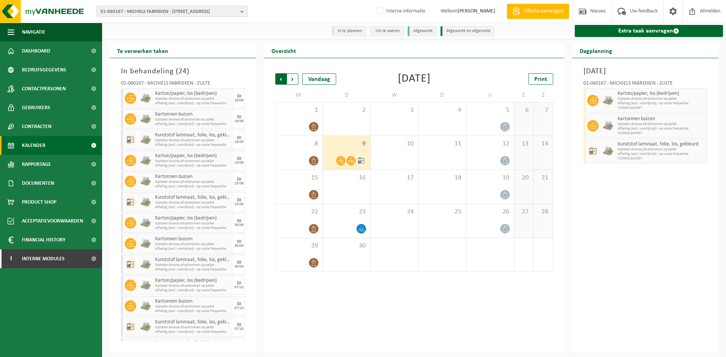
click at [294, 77] on span "Volgende" at bounding box center [292, 78] width 11 height 11
click at [291, 79] on span "Volgende" at bounding box center [292, 78] width 11 height 11
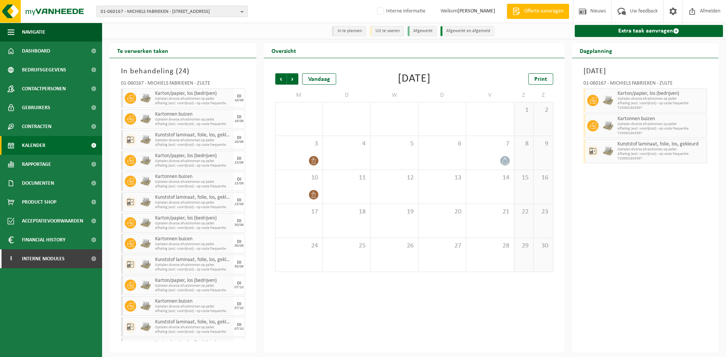
click at [291, 79] on span "Volgende" at bounding box center [292, 78] width 11 height 11
click at [282, 78] on span "Vorige" at bounding box center [280, 78] width 11 height 11
click at [178, 10] on span "01-060167 - MICHIELS FABRIEKEN - 9870 ZULTE, VIJVESTRAAT 200" at bounding box center [169, 11] width 137 height 11
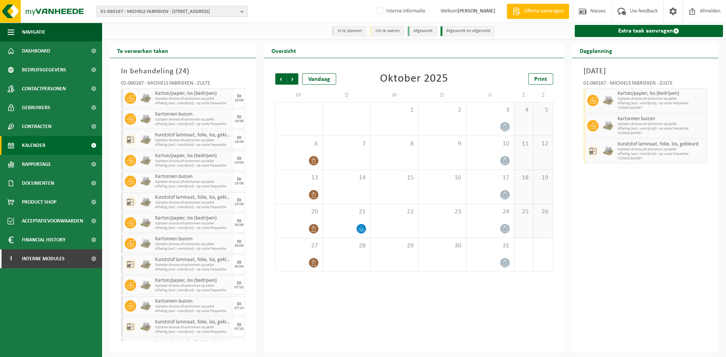
paste input "01-080463"
type input "01-080463"
click at [161, 37] on strong "01-080463 - BELGOMILK SCHOTEN - 2900 SCHOTEN, WASSERIJSTRAAT 5" at bounding box center [156, 35] width 111 height 6
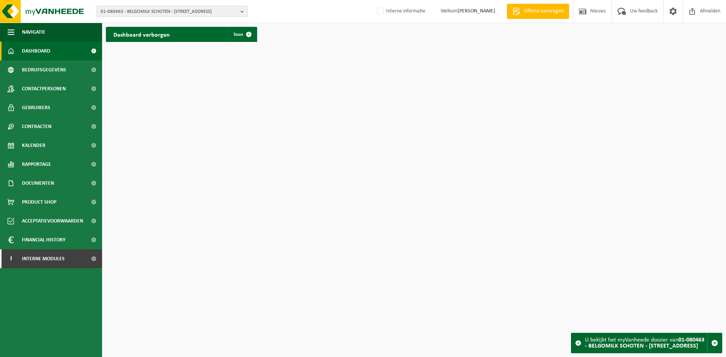
click at [180, 13] on span "01-080463 - BELGOMILK SCHOTEN - 2900 SCHOTEN, WASSERIJSTRAAT 5" at bounding box center [169, 11] width 137 height 11
paste input "10-984524"
type input "10-984524"
click at [183, 19] on input "10-984524" at bounding box center [171, 23] width 147 height 9
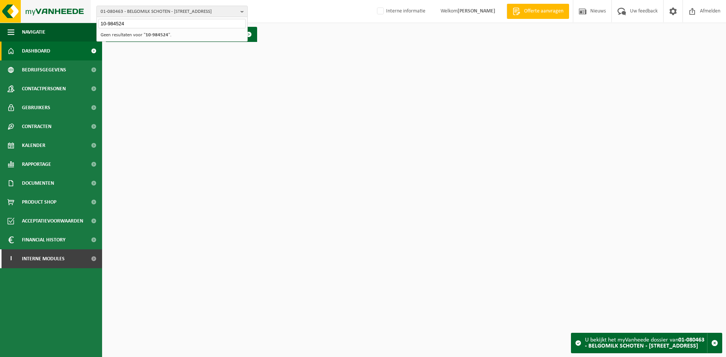
drag, startPoint x: 128, startPoint y: 23, endPoint x: 11, endPoint y: 20, distance: 117.6
click at [11, 20] on div "01-080463 - BELGOMILK SCHOTEN - 2900 SCHOTEN, WASSERIJSTRAAT 5 10-984524 01-080…" at bounding box center [363, 11] width 726 height 23
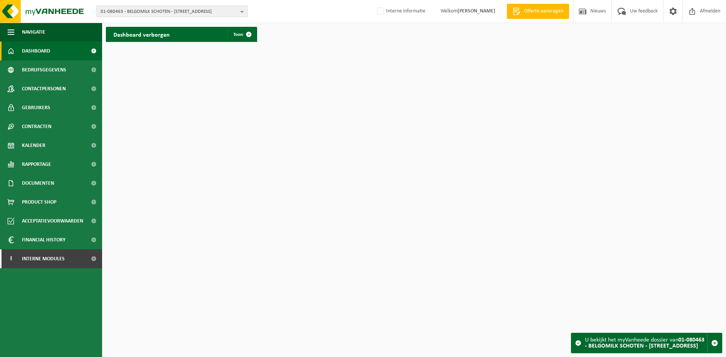
click at [158, 10] on span "01-080463 - BELGOMILK SCHOTEN - 2900 SCHOTEN, WASSERIJSTRAAT 5" at bounding box center [169, 11] width 137 height 11
type input "10-762748"
click at [155, 40] on div "01-080463 - BELGOMILK SCHOTEN - 2900 SCHOTEN, WASSERIJSTRAAT 5 10-762748 - MILC…" at bounding box center [172, 35] width 150 height 12
click at [159, 35] on li "10-762748 - MILCOBEL GROUP" at bounding box center [171, 34] width 147 height 9
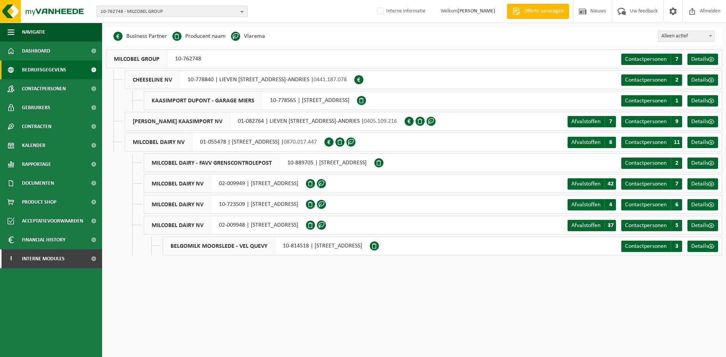
click at [147, 15] on span "10-762748 - MILCOBEL GROUP" at bounding box center [169, 11] width 137 height 11
type input "01-055478"
click at [145, 32] on strong "01-055478 - MILCOBEL DAIRY NV - 9120 KALLO, FABRIEKSTRAAT 141" at bounding box center [155, 35] width 109 height 6
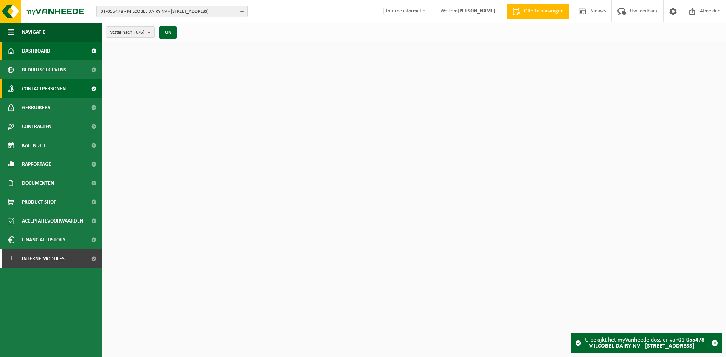
click at [57, 92] on span "Contactpersonen" at bounding box center [44, 88] width 44 height 19
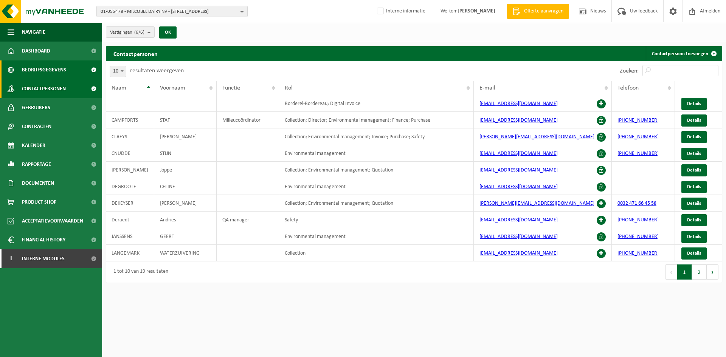
click at [37, 69] on span "Bedrijfsgegevens" at bounding box center [44, 70] width 44 height 19
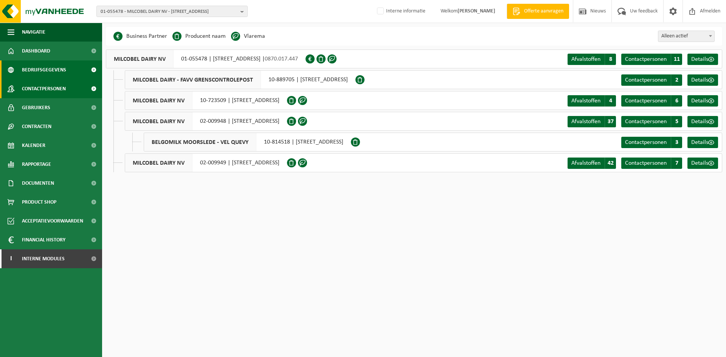
click at [45, 88] on span "Contactpersonen" at bounding box center [44, 88] width 44 height 19
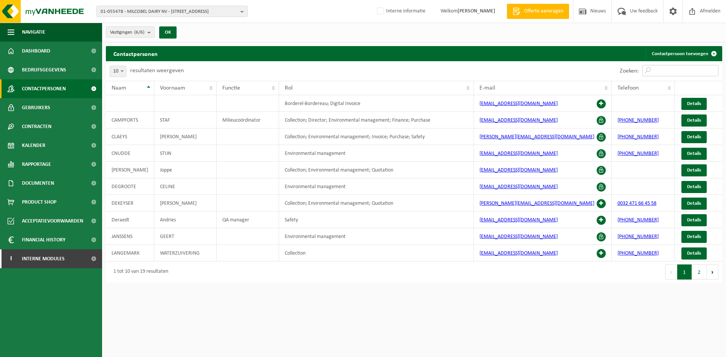
click at [672, 69] on input "Zoeken:" at bounding box center [680, 70] width 76 height 11
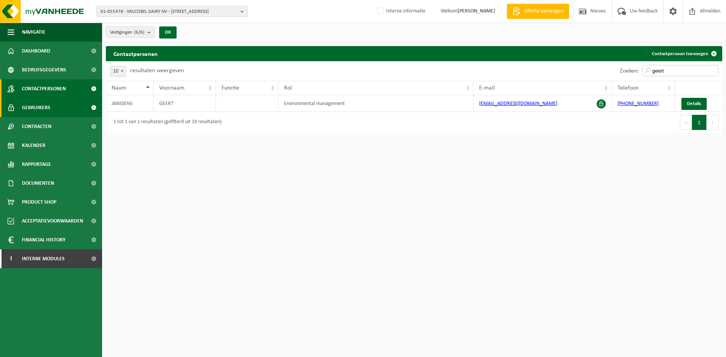
type input "geert"
click at [63, 108] on link "Gebruikers" at bounding box center [51, 107] width 102 height 19
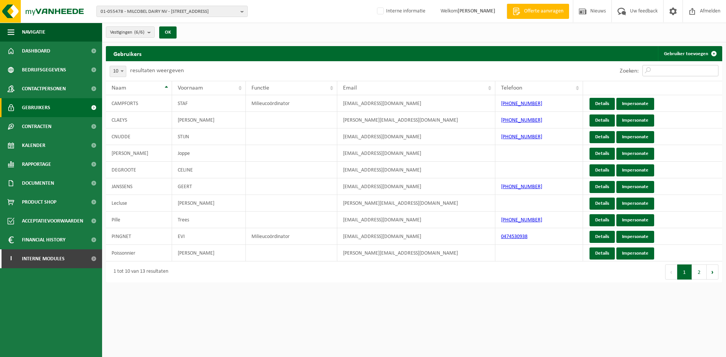
click at [672, 68] on input "Zoeken:" at bounding box center [680, 70] width 76 height 11
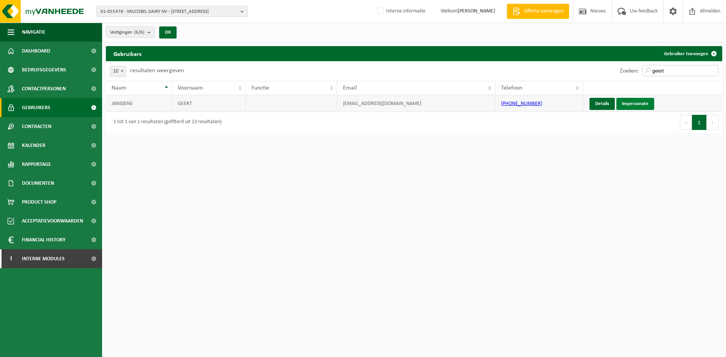
type input "geert"
click at [629, 101] on link "Impersonate" at bounding box center [635, 104] width 38 height 12
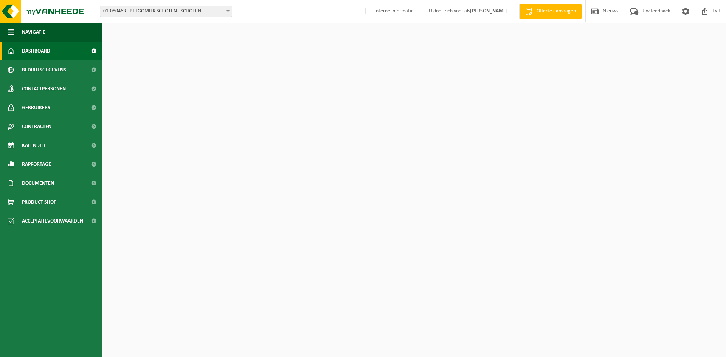
click at [181, 10] on span "01-080463 - BELGOMILK SCHOTEN - SCHOTEN" at bounding box center [166, 11] width 132 height 11
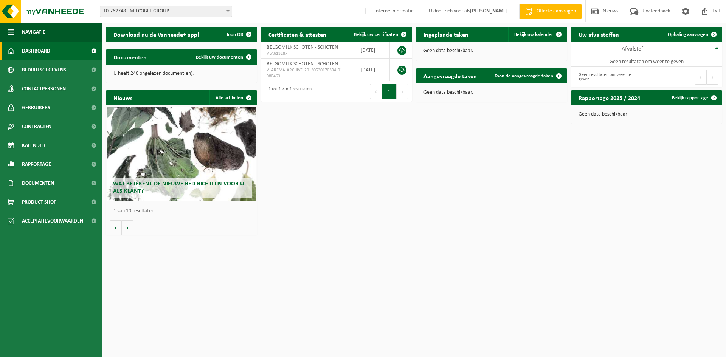
select select "11519"
